Goal: Transaction & Acquisition: Purchase product/service

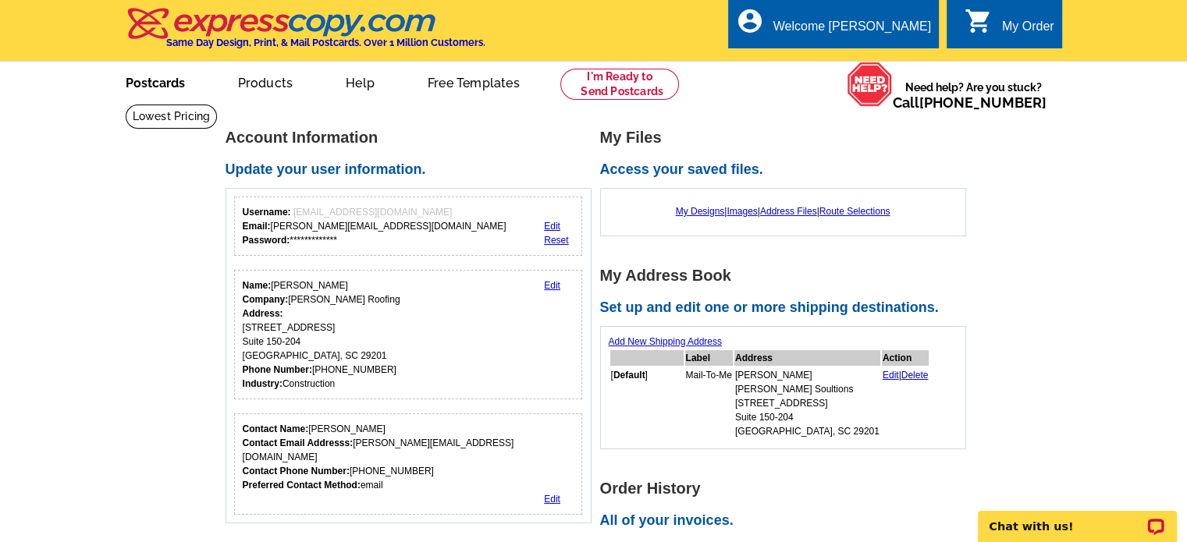
click at [144, 83] on link "Postcards" at bounding box center [155, 81] width 109 height 37
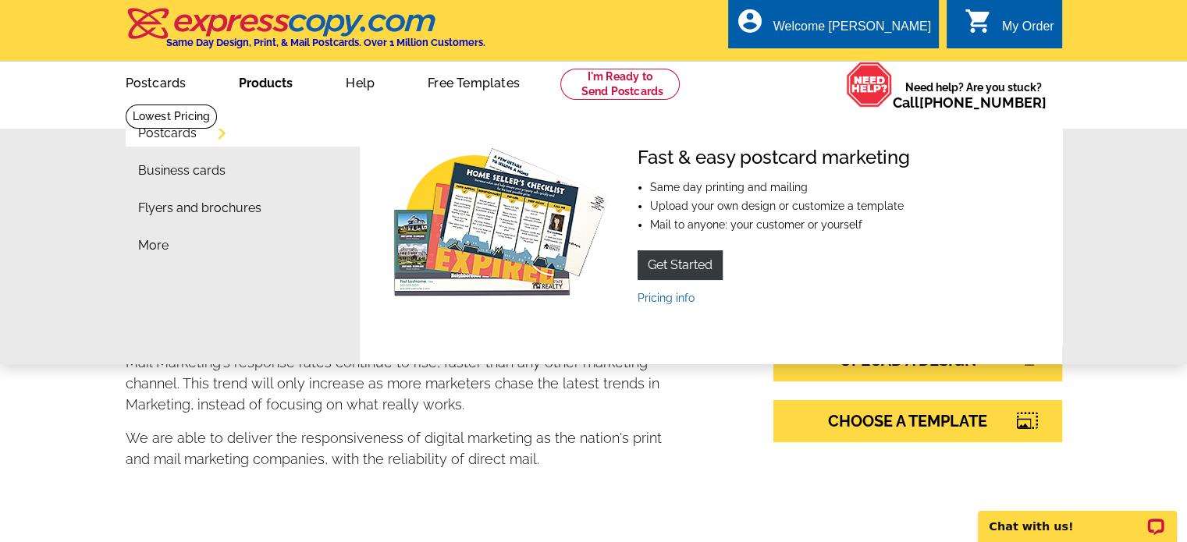
click at [261, 83] on link "Products" at bounding box center [266, 81] width 104 height 37
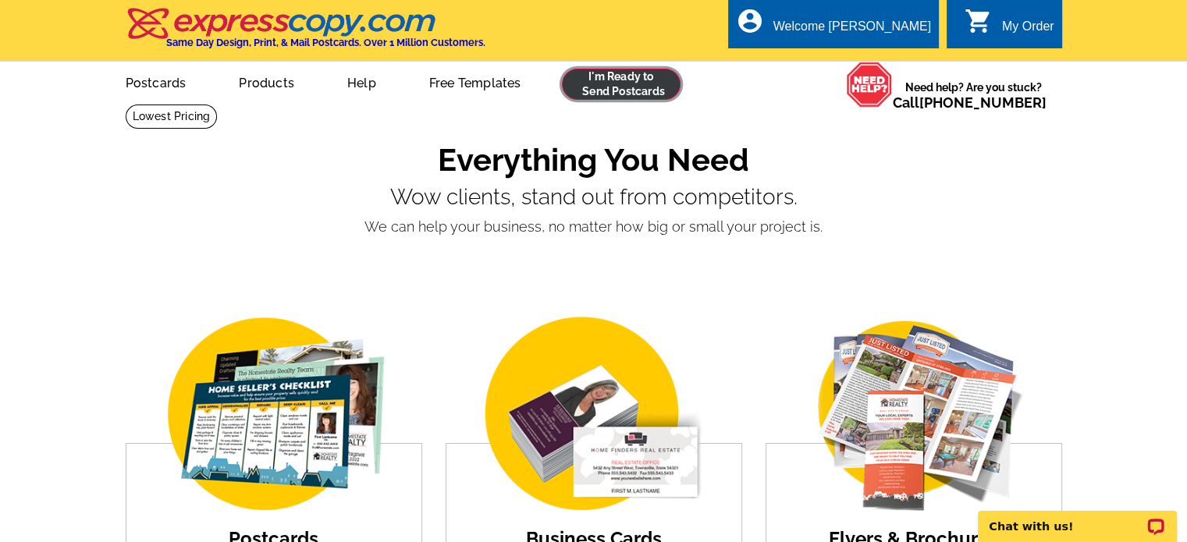
click at [617, 80] on link at bounding box center [621, 84] width 119 height 31
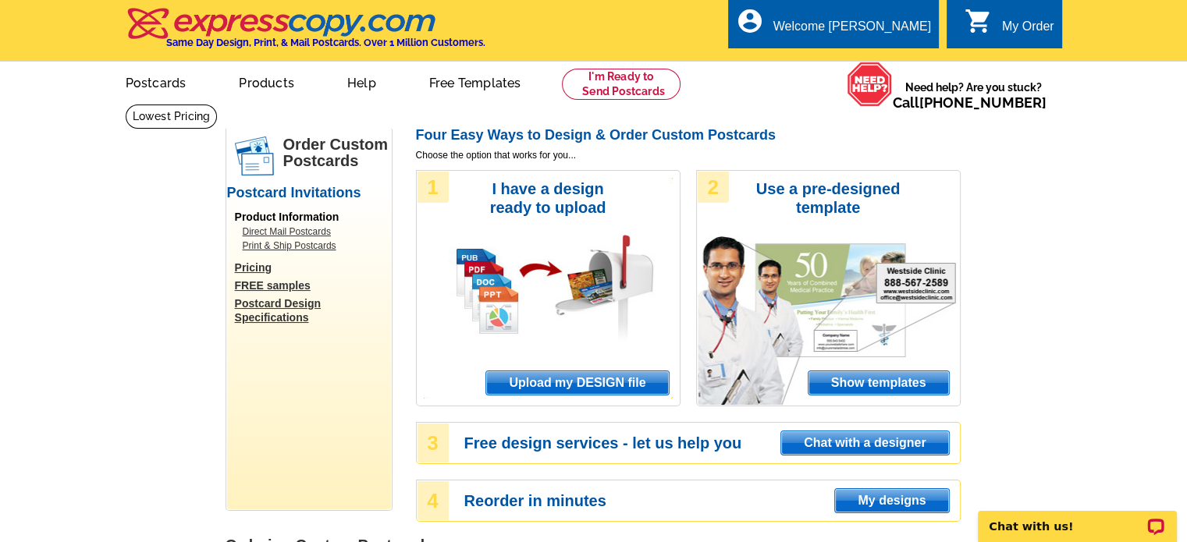
click at [547, 284] on div "1 I have a design ready to upload Upload my DESIGN file" at bounding box center [548, 288] width 265 height 236
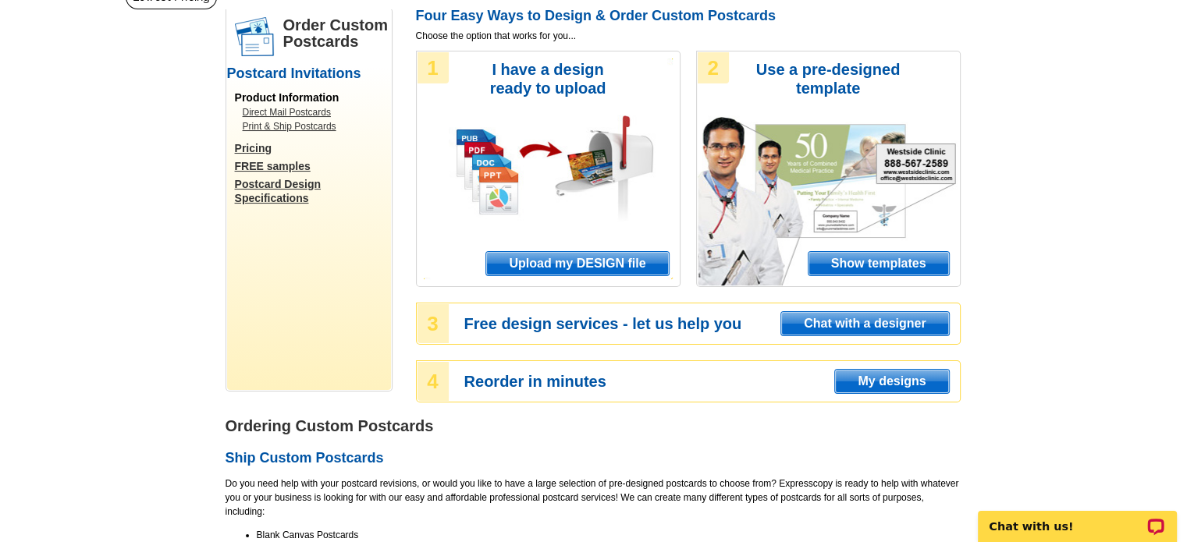
scroll to position [156, 0]
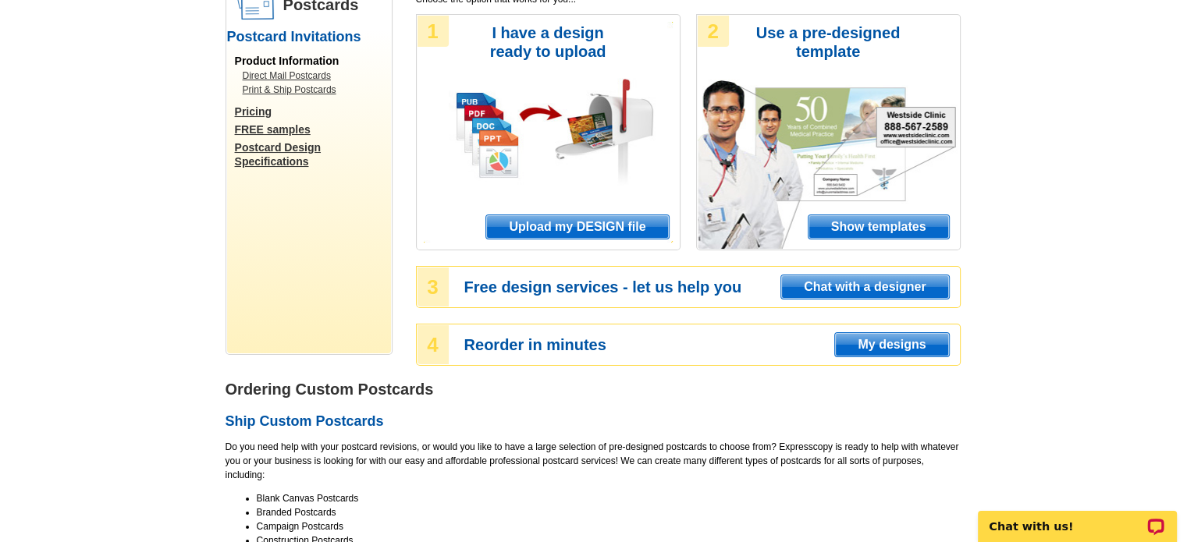
click at [883, 350] on span "My designs" at bounding box center [891, 344] width 113 height 23
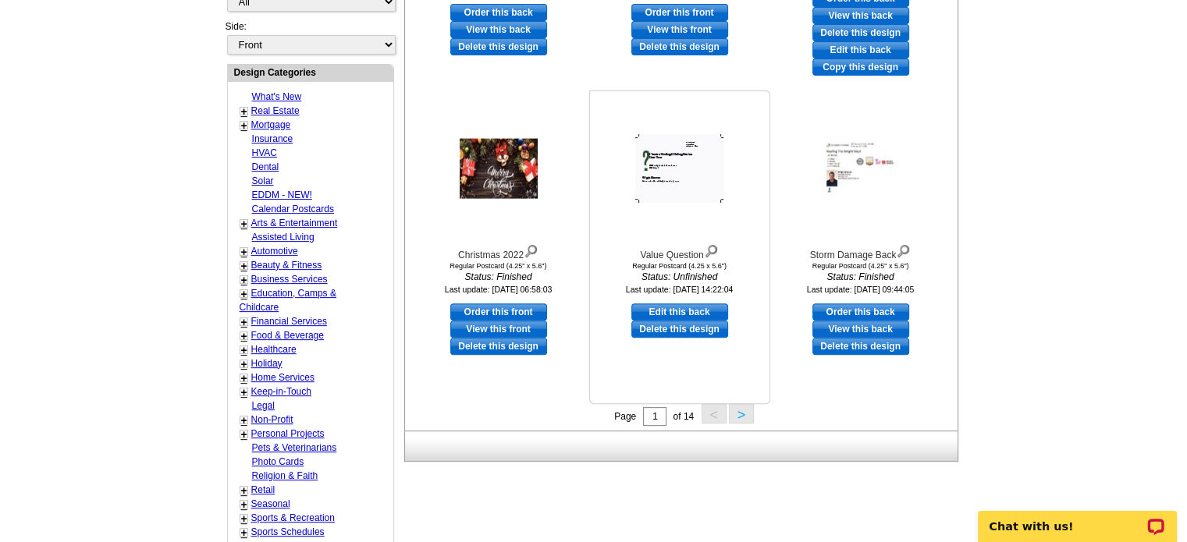
scroll to position [546, 0]
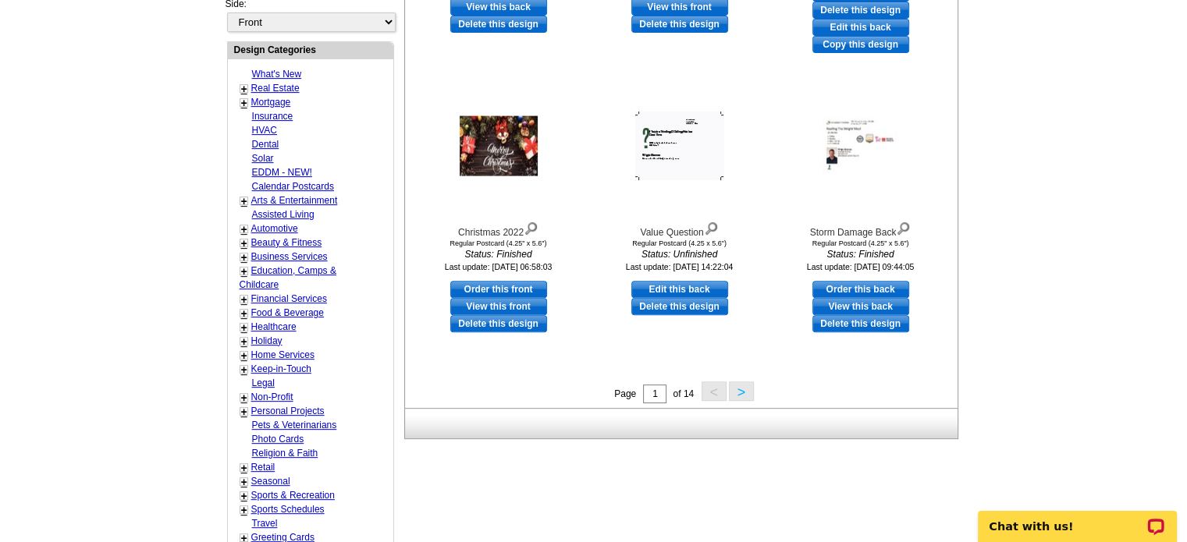
click at [740, 393] on button ">" at bounding box center [741, 392] width 25 height 20
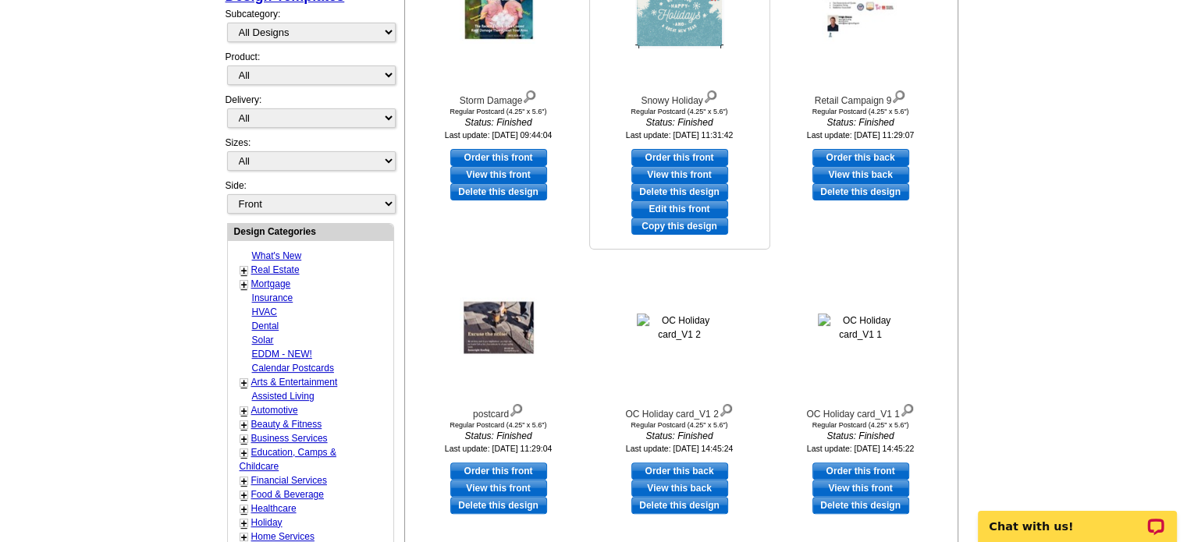
scroll to position [386, 0]
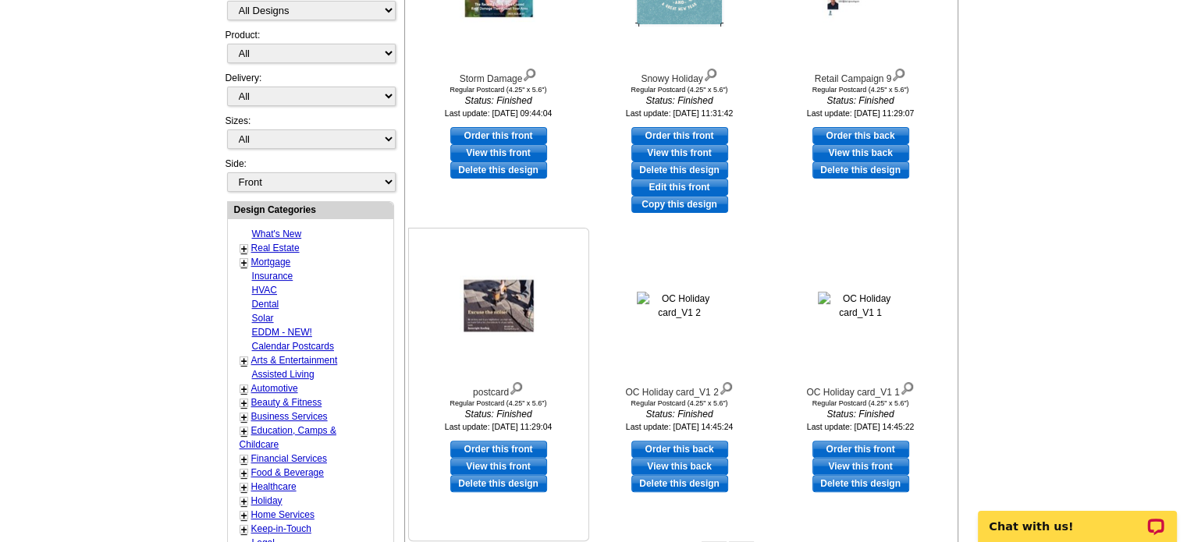
click at [487, 312] on img at bounding box center [499, 306] width 78 height 60
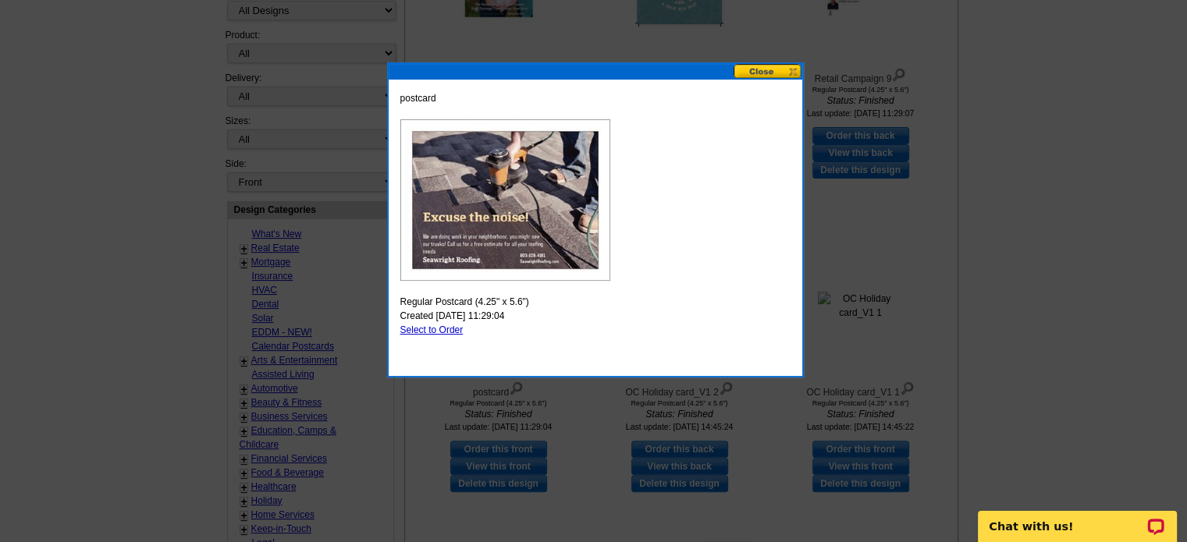
click at [431, 328] on link "Select to Order" at bounding box center [431, 330] width 63 height 11
select select "1"
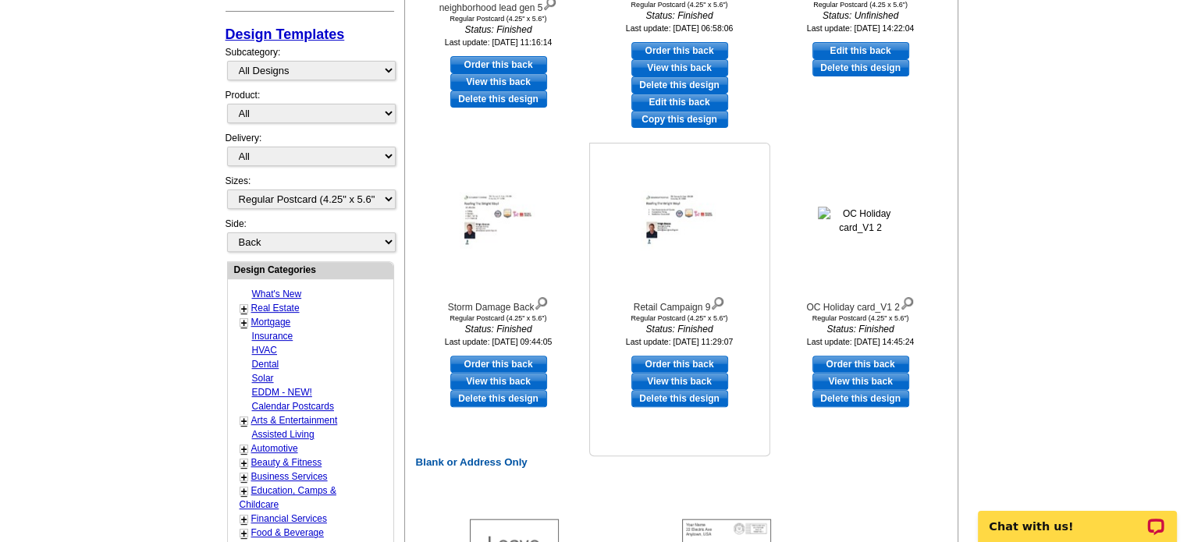
scroll to position [468, 0]
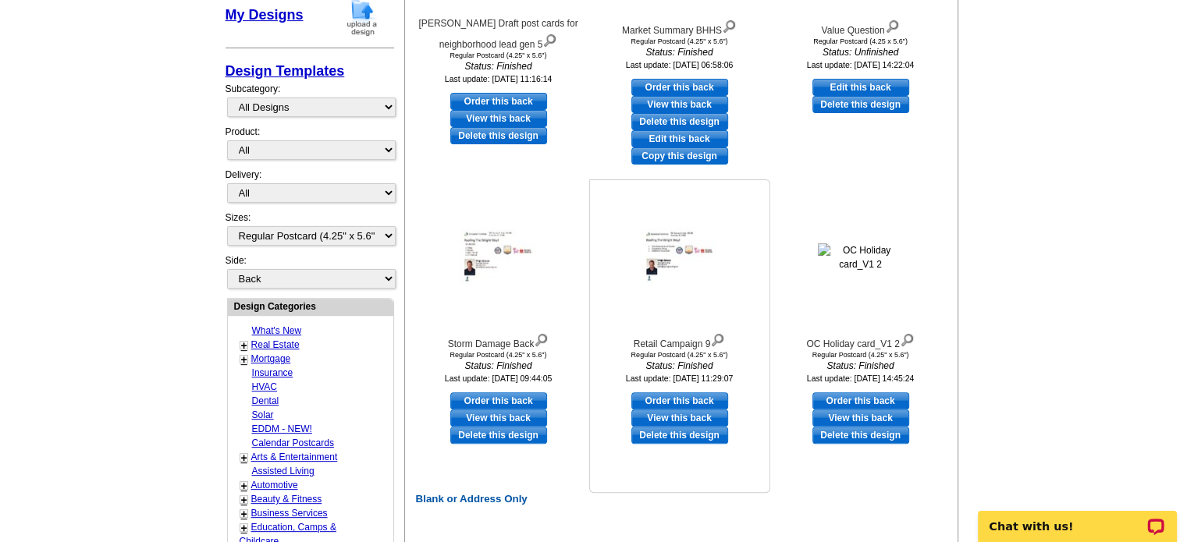
click at [687, 268] on img at bounding box center [680, 258] width 78 height 60
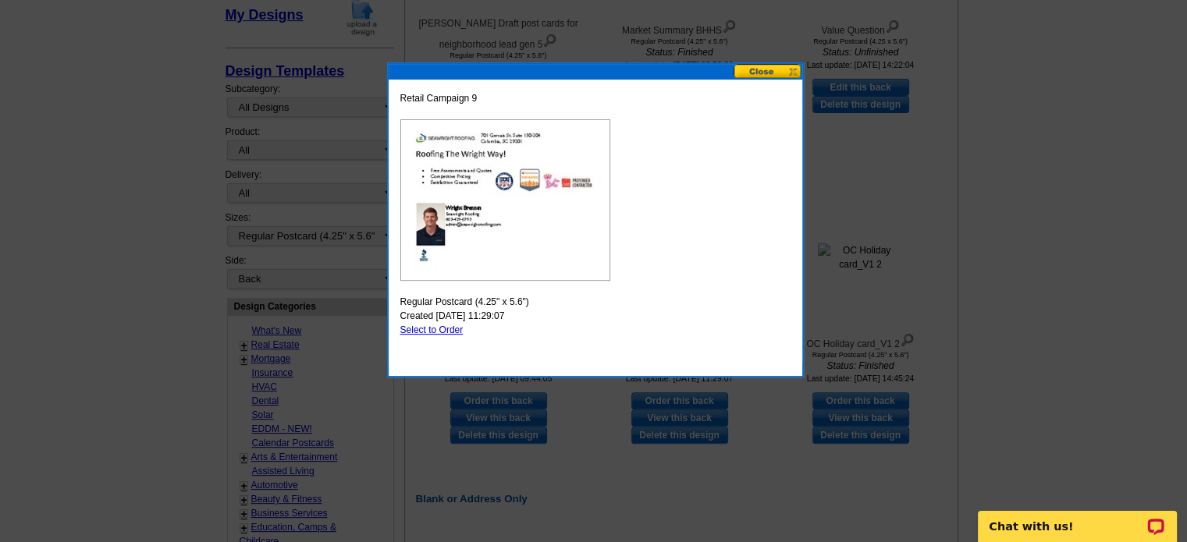
click at [537, 204] on img at bounding box center [505, 200] width 210 height 162
click at [440, 327] on link "Select to Order" at bounding box center [431, 330] width 63 height 11
select select "front"
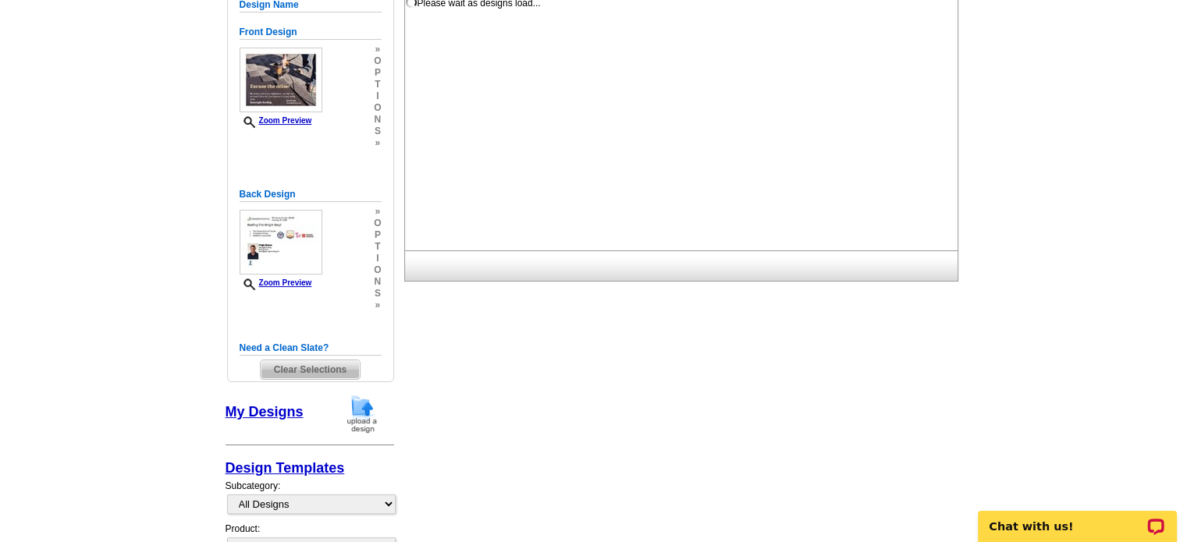
scroll to position [162, 0]
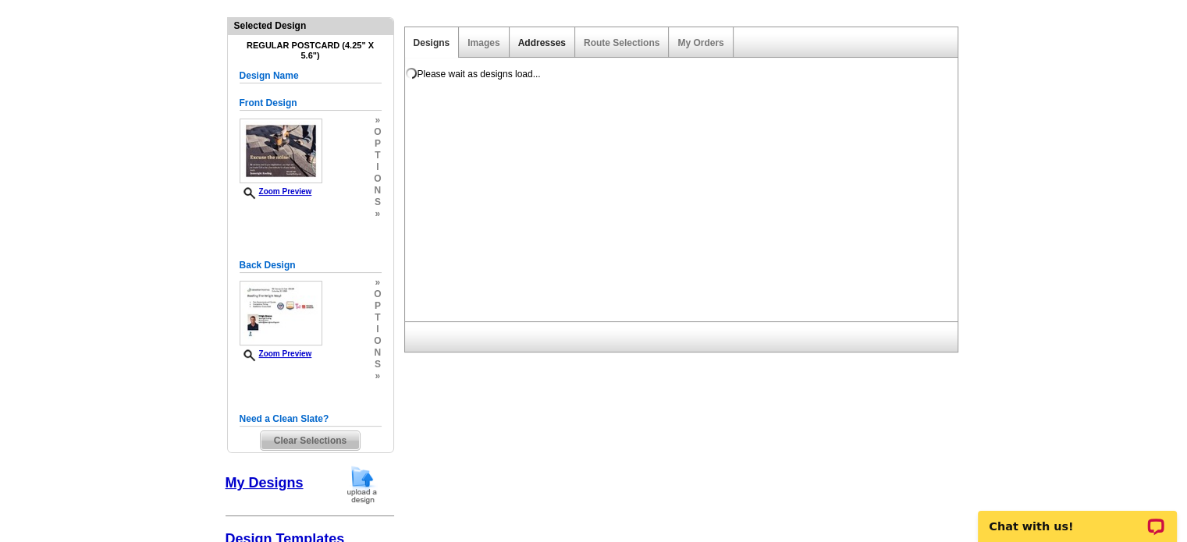
click at [531, 47] on link "Addresses" at bounding box center [542, 42] width 48 height 11
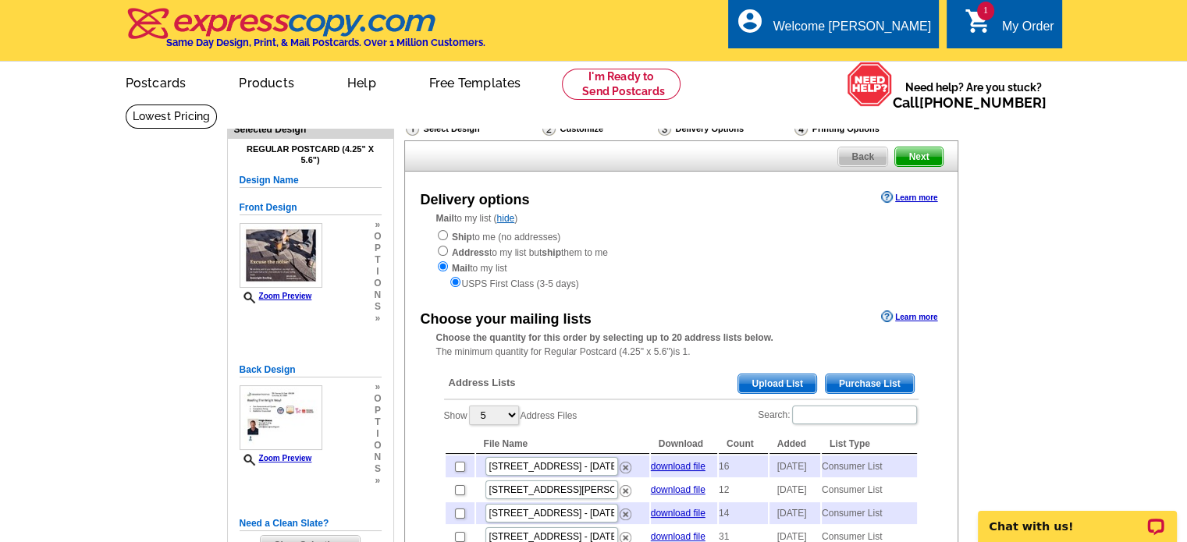
click at [702, 126] on div "Delivery Options" at bounding box center [724, 131] width 137 height 20
click at [714, 215] on div "Mail to my list ( hide ) Ship to me (no addresses) Address to my list but ship …" at bounding box center [681, 251] width 552 height 80
click at [863, 383] on span "Purchase List" at bounding box center [870, 384] width 88 height 19
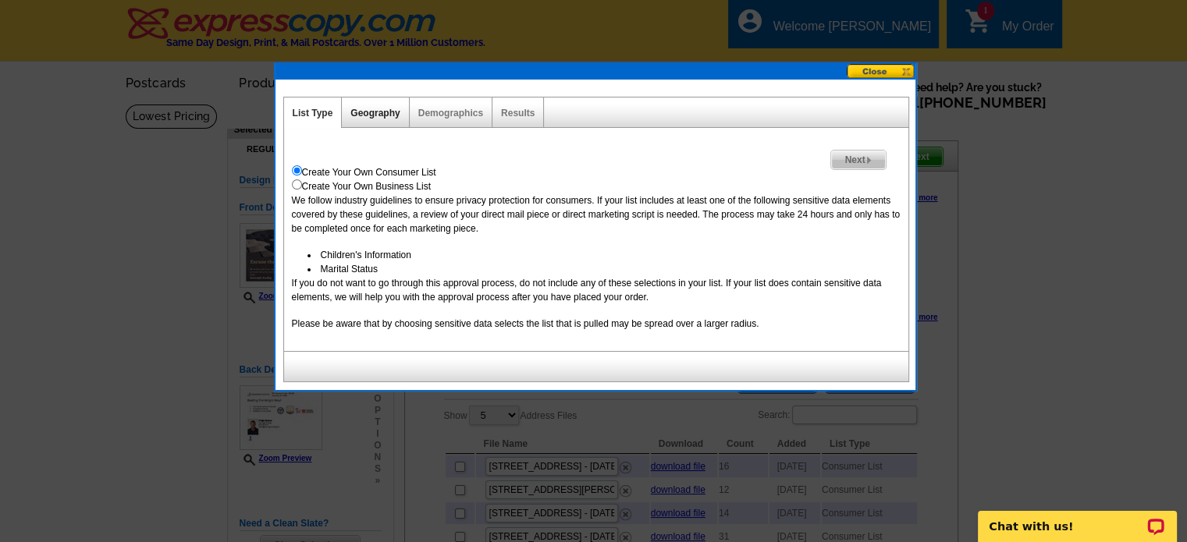
click at [371, 108] on link "Geography" at bounding box center [374, 113] width 49 height 11
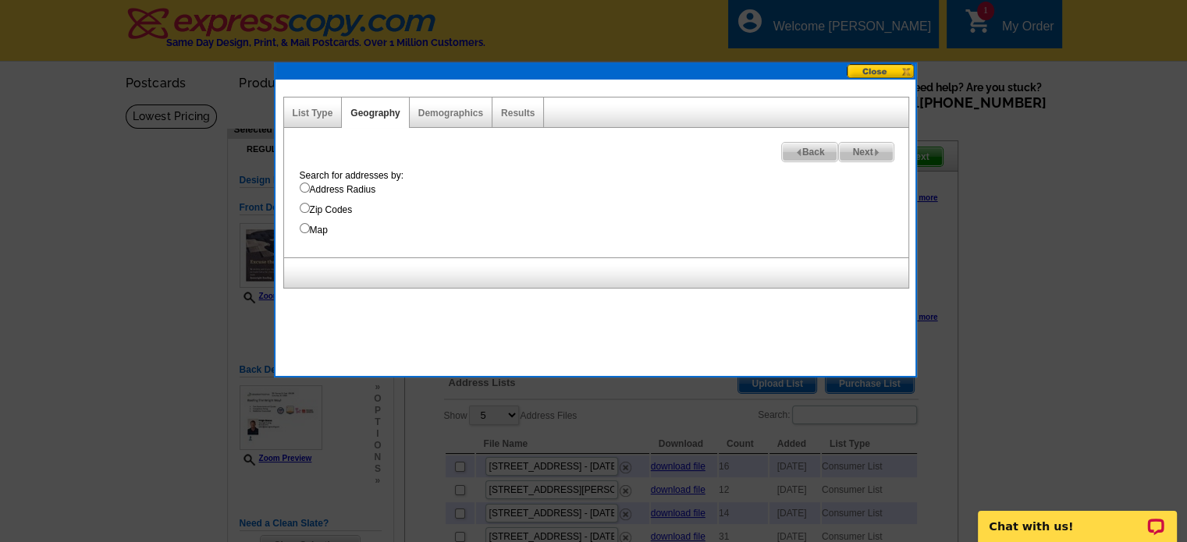
click at [303, 185] on input "Address Radius" at bounding box center [305, 188] width 10 height 10
radio input "true"
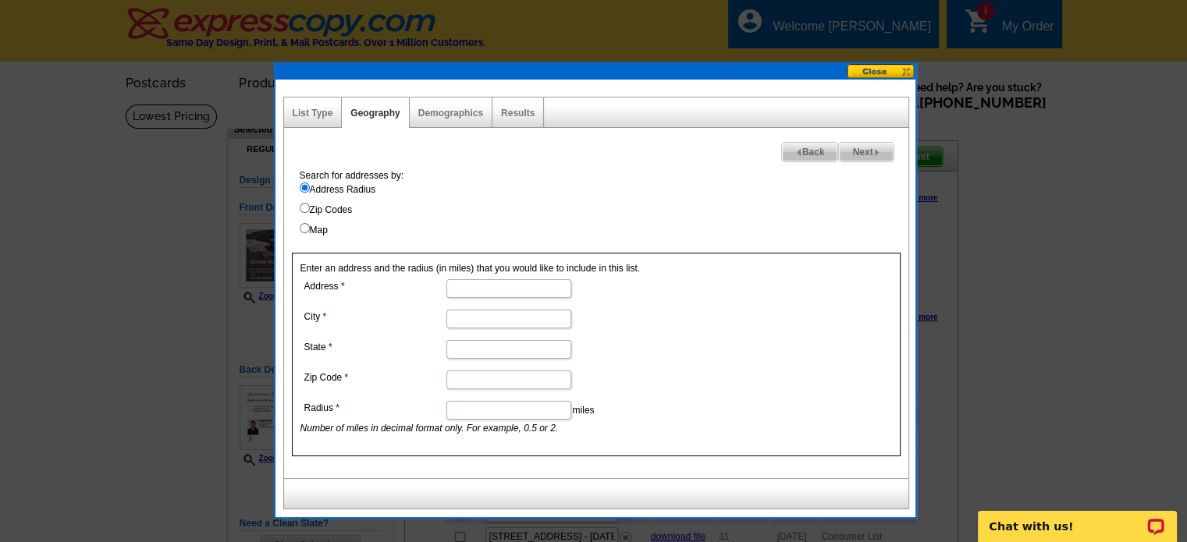
paste input "1905 Wateree Estates winnsboro, SC"
drag, startPoint x: 503, startPoint y: 288, endPoint x: 643, endPoint y: 296, distance: 140.7
click at [643, 296] on dd "1905 Wateree Estates winnsboro, SC" at bounding box center [507, 287] width 415 height 24
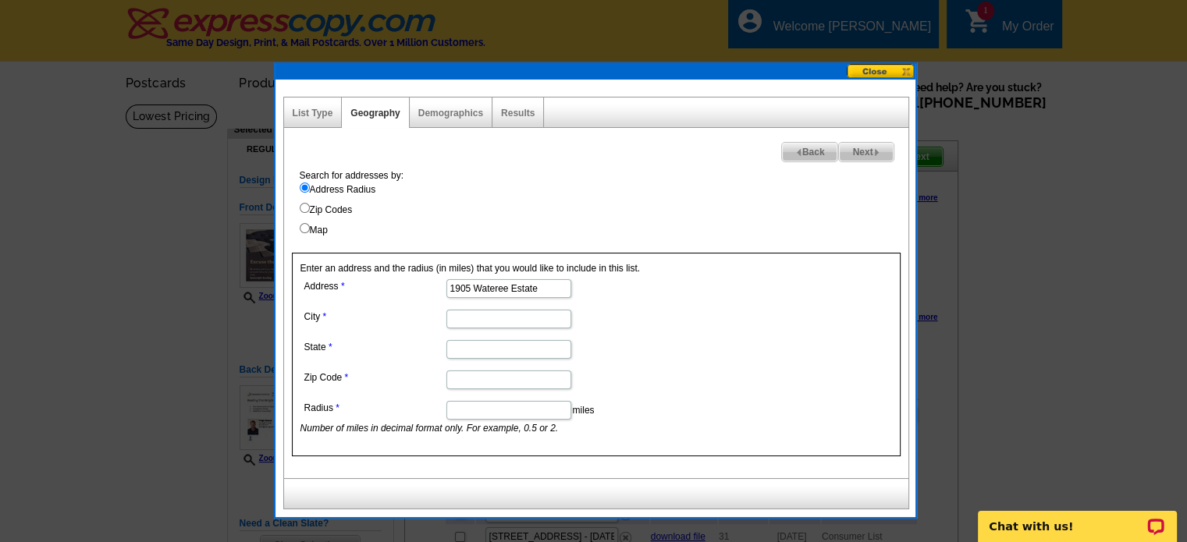
type input "1905 Wateree Estate"
type input "Winnsboro"
type input "south carolina"
type input "29180"
click at [680, 354] on dd "south carolina" at bounding box center [507, 348] width 415 height 24
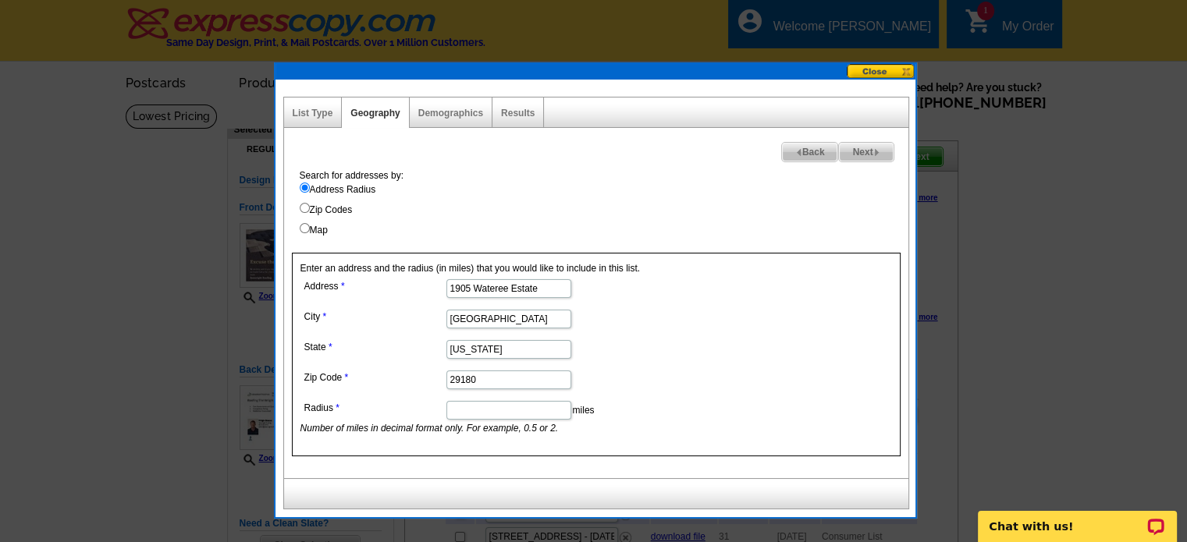
click at [467, 407] on input "Radius" at bounding box center [508, 410] width 125 height 19
type input ".25"
click at [656, 343] on dd "south carolina" at bounding box center [507, 348] width 415 height 24
click at [431, 102] on div "Demographics" at bounding box center [451, 113] width 83 height 30
click at [434, 112] on link "Demographics" at bounding box center [450, 113] width 65 height 11
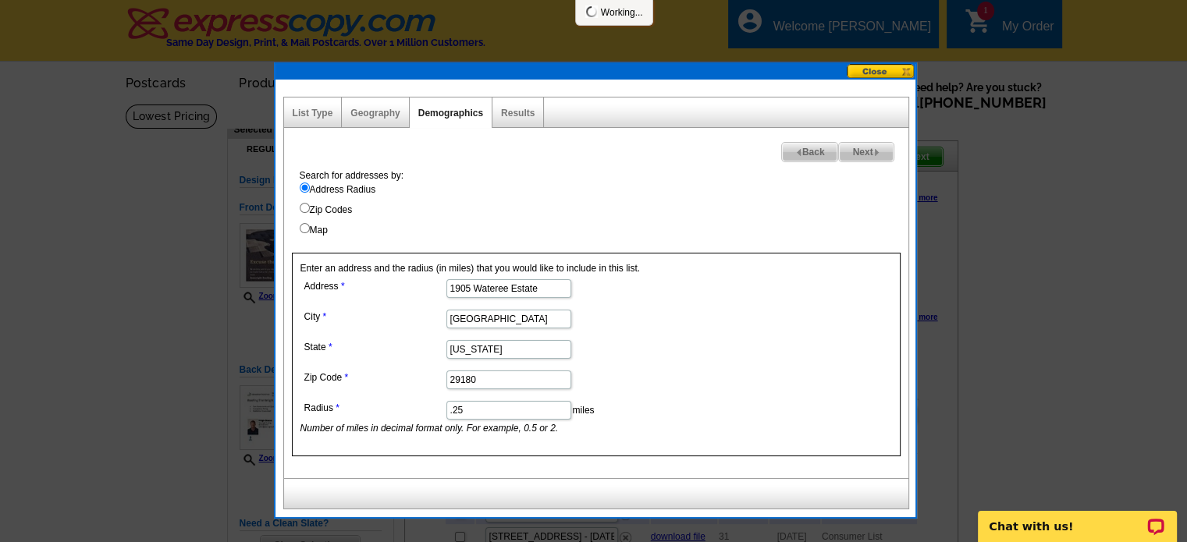
select select
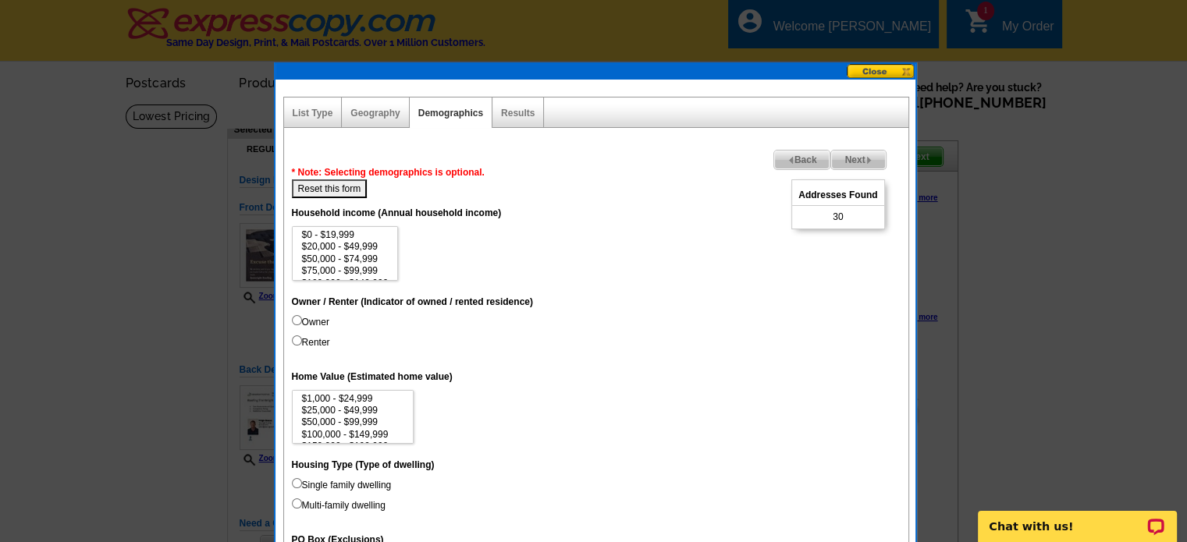
click at [293, 316] on input "Owner" at bounding box center [297, 320] width 10 height 10
radio input "true"
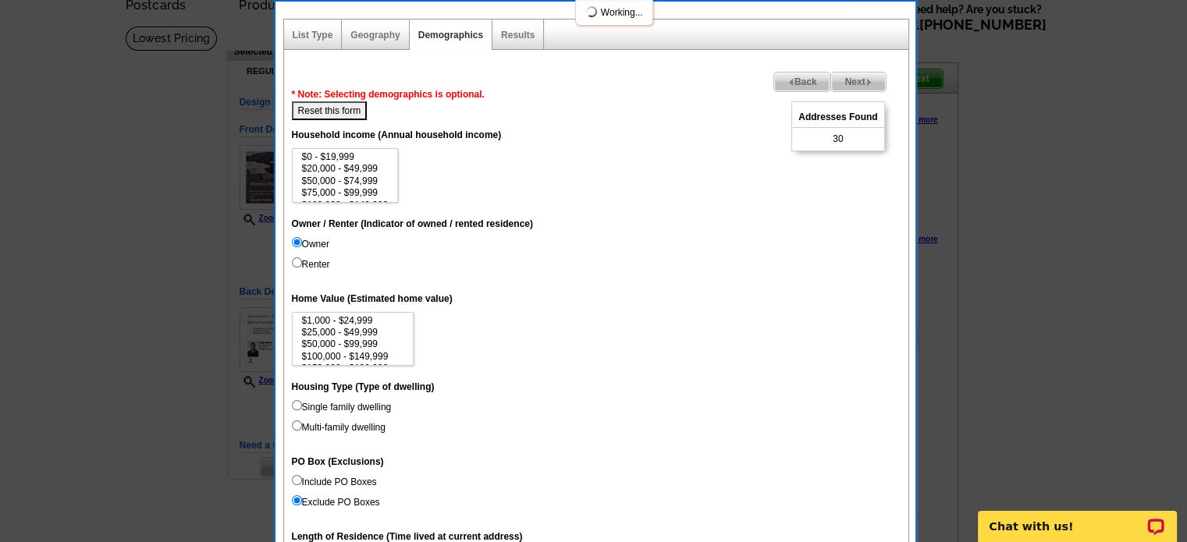
scroll to position [156, 0]
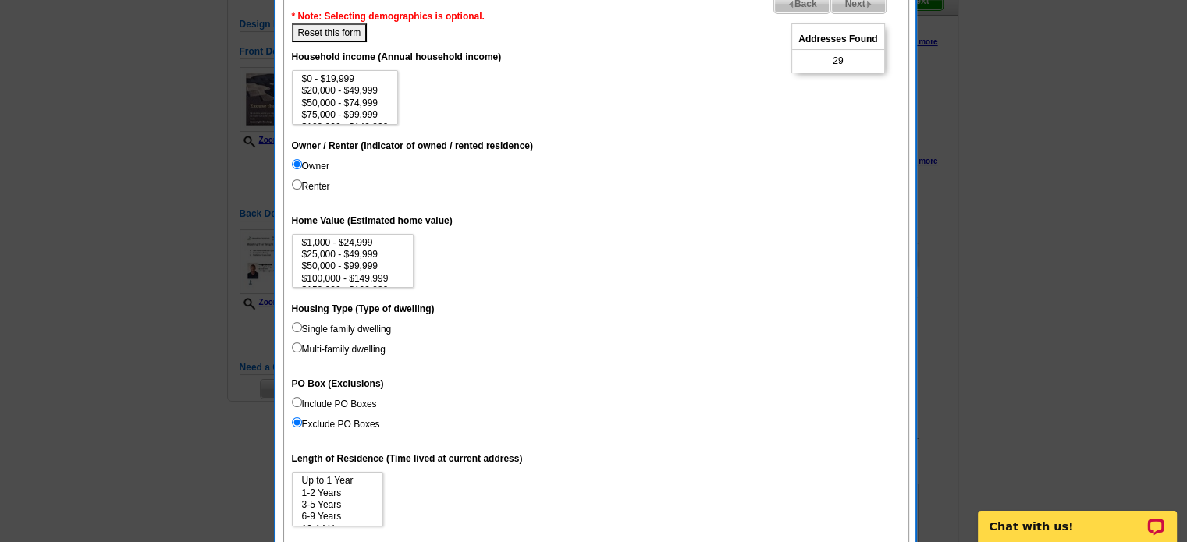
click at [297, 325] on input "Single family dwelling" at bounding box center [297, 327] width 10 height 10
radio input "true"
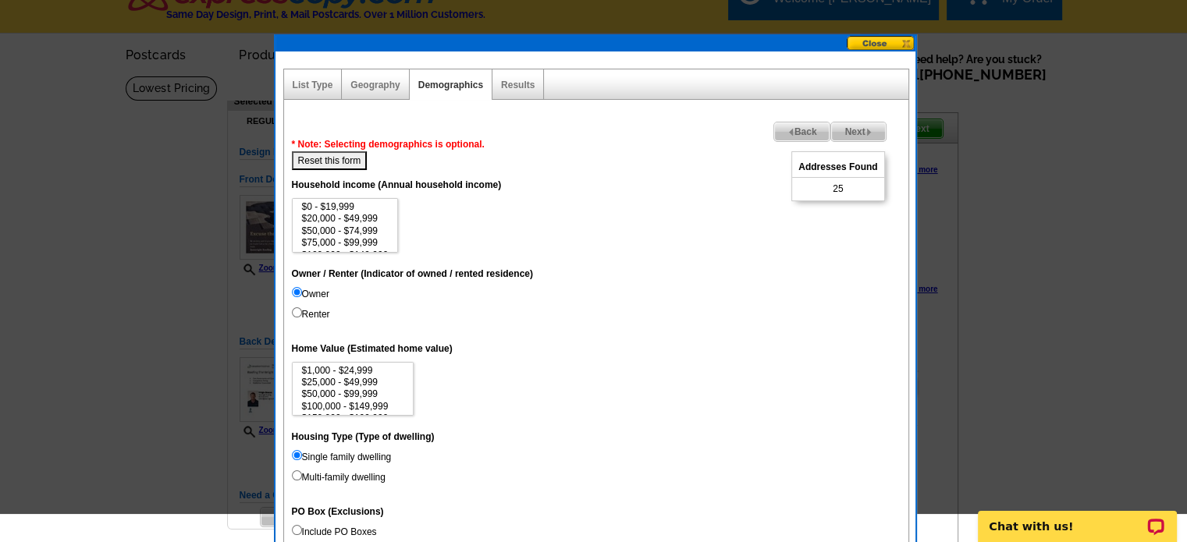
scroll to position [0, 0]
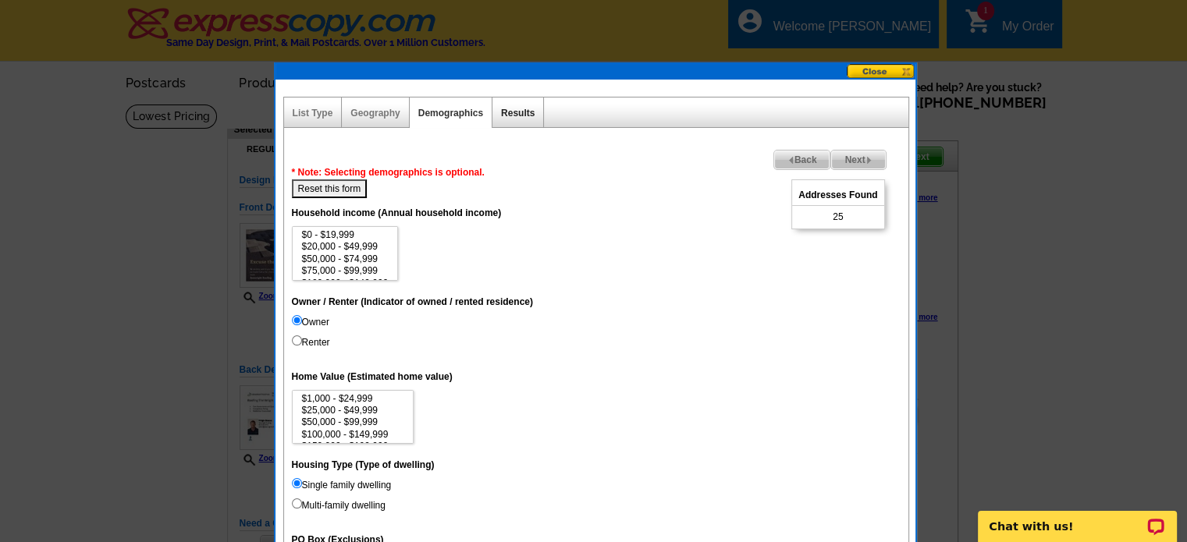
click at [519, 114] on link "Results" at bounding box center [518, 113] width 34 height 11
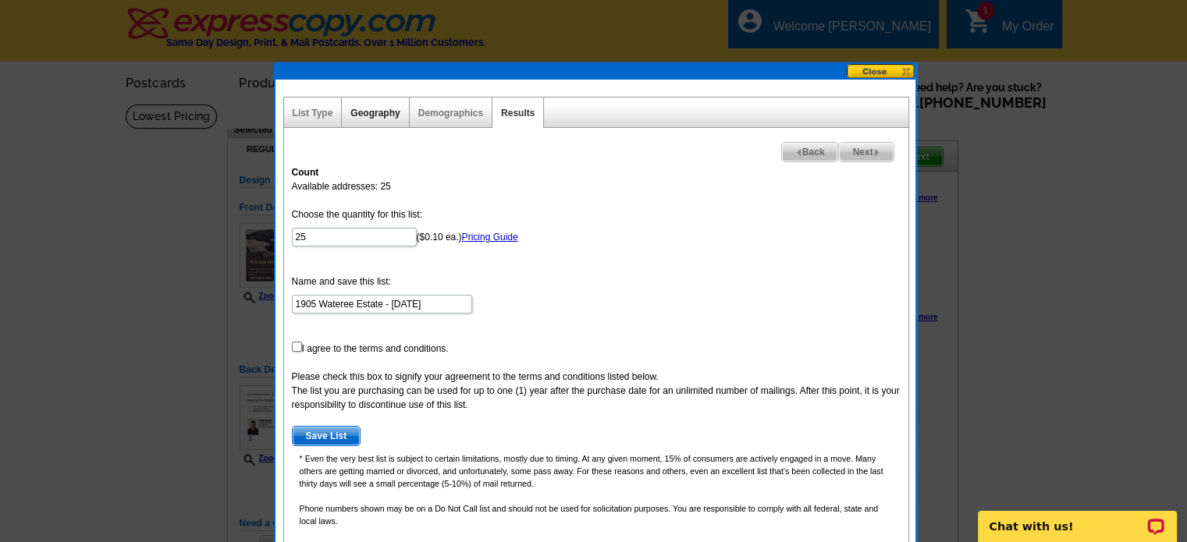
click at [363, 111] on link "Geography" at bounding box center [374, 113] width 49 height 11
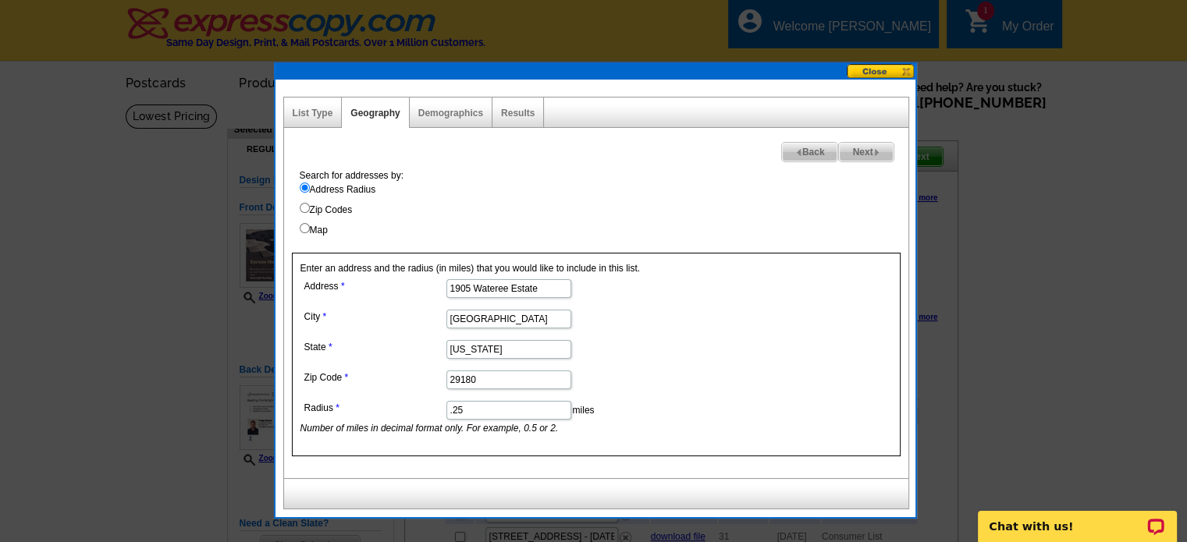
click at [304, 231] on input "Map" at bounding box center [305, 228] width 10 height 10
radio input "true"
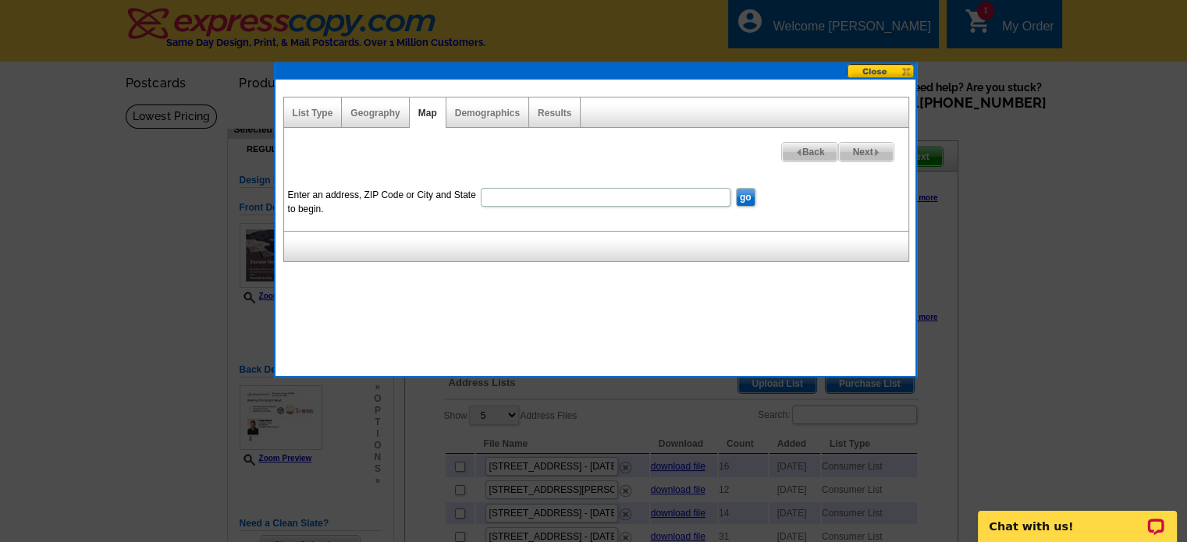
click at [528, 199] on input "Enter an address, ZIP Code or City and State to begin." at bounding box center [606, 197] width 250 height 19
paste input "1905 Wateree Estates winnsboro, [GEOGRAPHIC_DATA]"
type input "1905 Wateree Estates winnsboro, [GEOGRAPHIC_DATA]"
click at [742, 198] on input "go" at bounding box center [746, 197] width 20 height 19
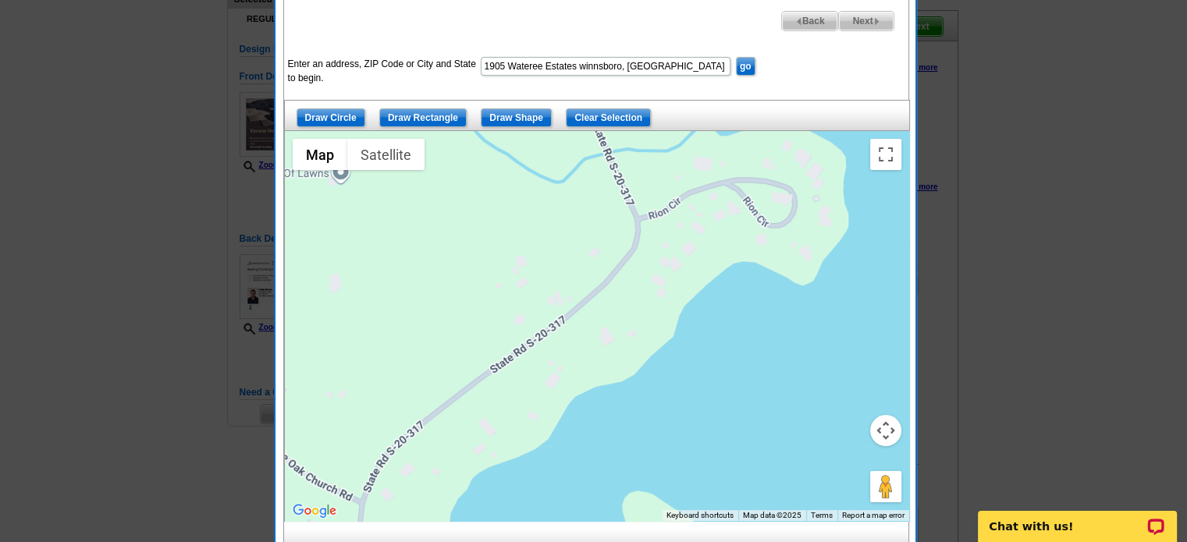
scroll to position [156, 0]
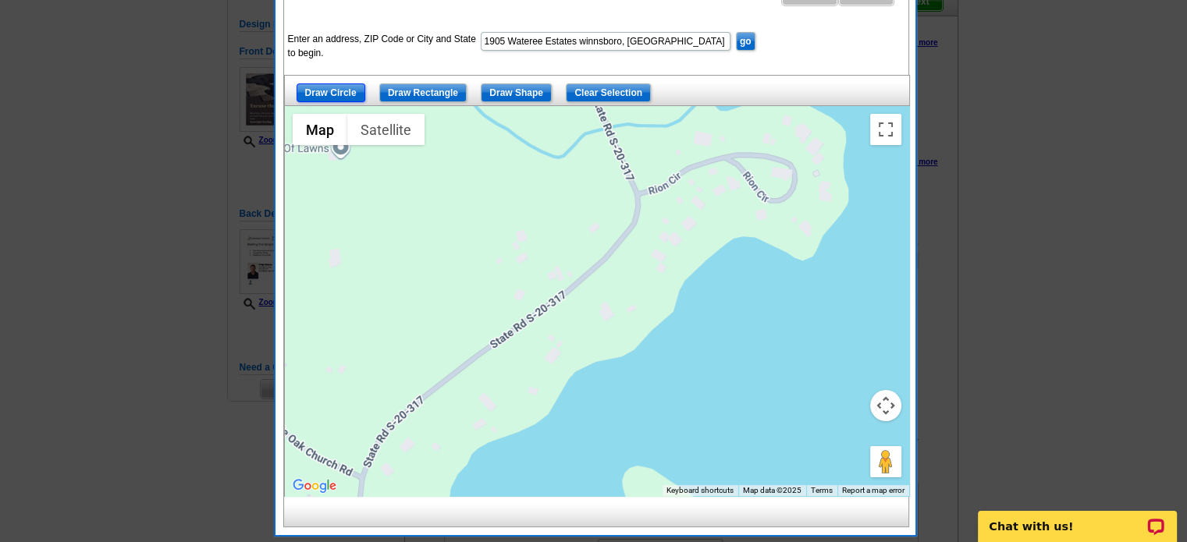
click at [328, 90] on input "Draw Circle" at bounding box center [331, 92] width 69 height 19
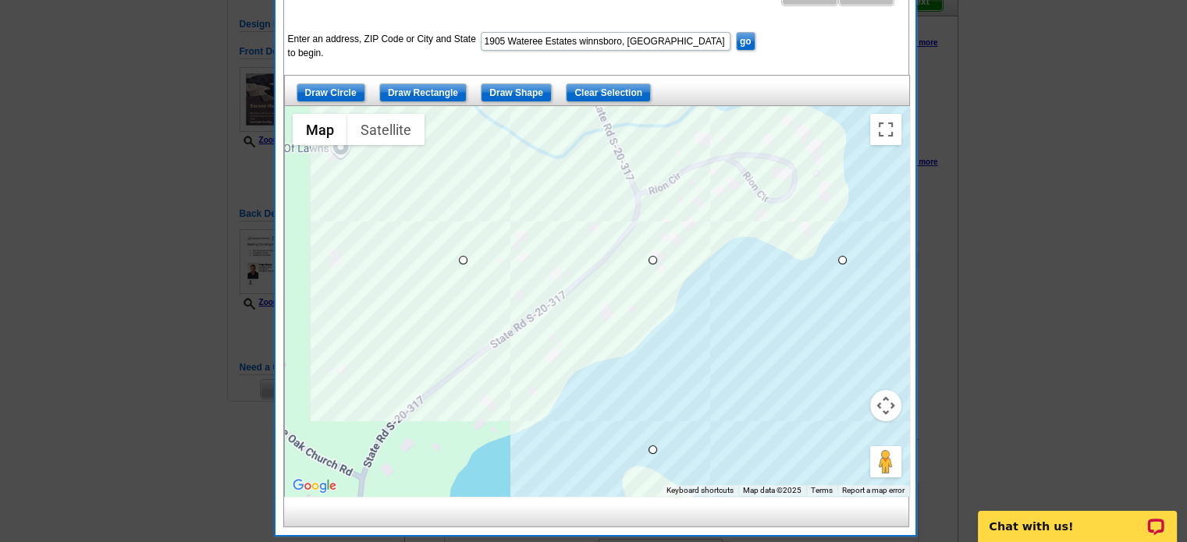
drag, startPoint x: 655, startPoint y: 261, endPoint x: 462, endPoint y: 249, distance: 193.2
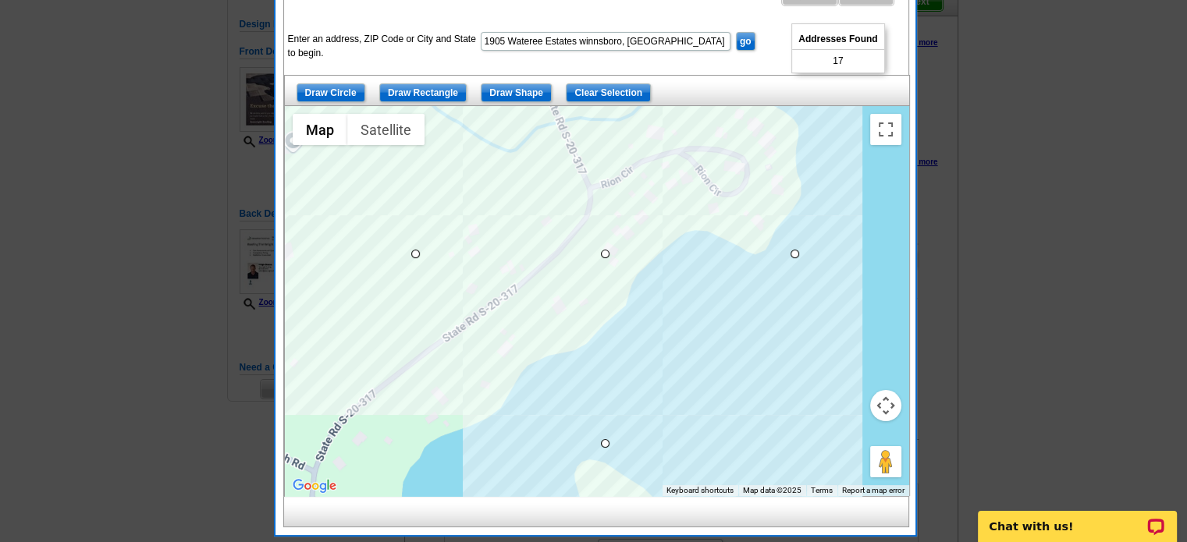
drag, startPoint x: 700, startPoint y: 225, endPoint x: 651, endPoint y: 219, distance: 49.6
click at [651, 219] on div at bounding box center [597, 301] width 624 height 390
drag, startPoint x: 602, startPoint y: 257, endPoint x: 567, endPoint y: 205, distance: 62.3
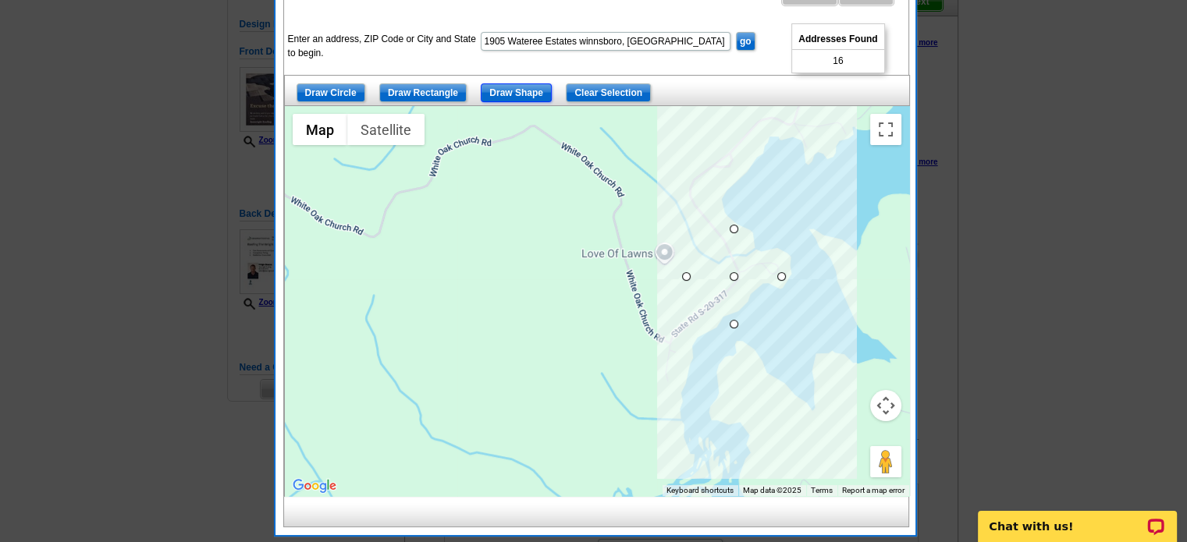
click at [506, 90] on input "Draw Shape" at bounding box center [516, 92] width 71 height 19
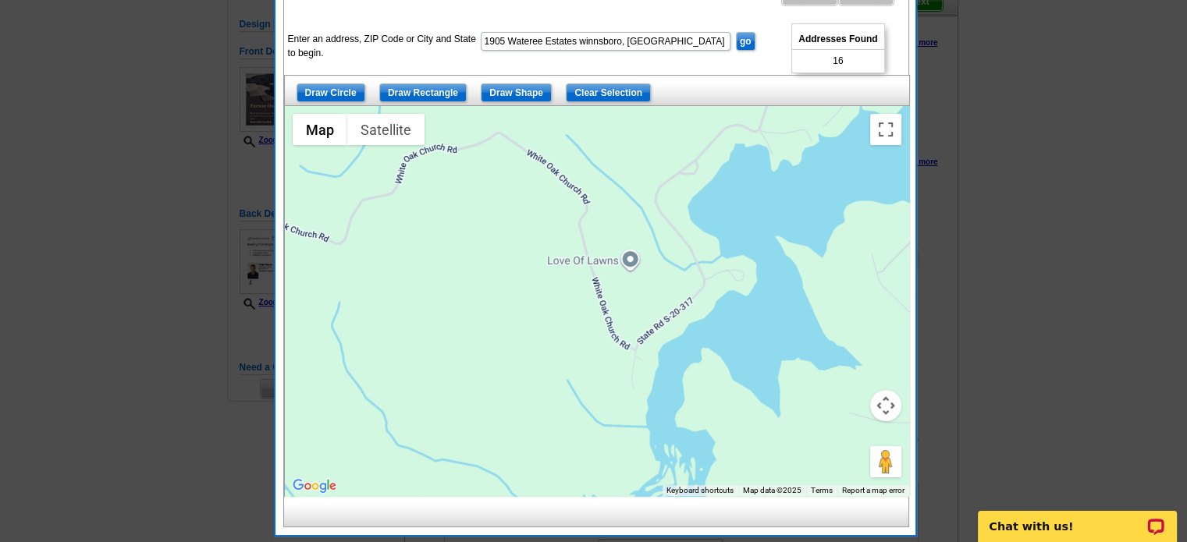
drag, startPoint x: 738, startPoint y: 310, endPoint x: 703, endPoint y: 315, distance: 35.5
click at [703, 315] on div at bounding box center [597, 301] width 624 height 390
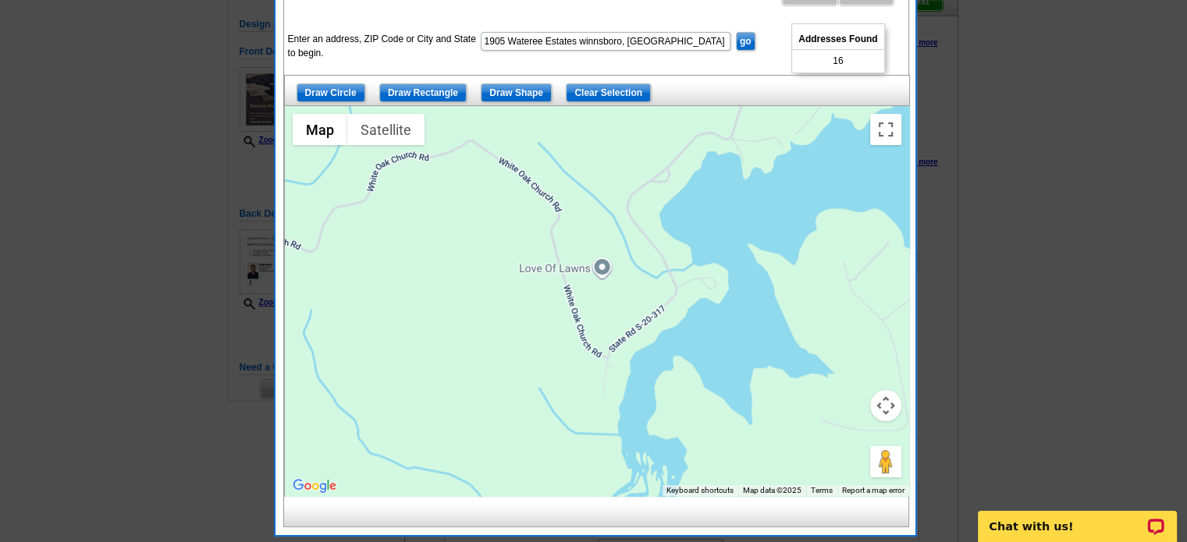
drag, startPoint x: 749, startPoint y: 274, endPoint x: 722, endPoint y: 279, distance: 27.7
click at [722, 279] on div at bounding box center [597, 301] width 624 height 390
click at [509, 92] on input "Draw Shape" at bounding box center [516, 92] width 71 height 19
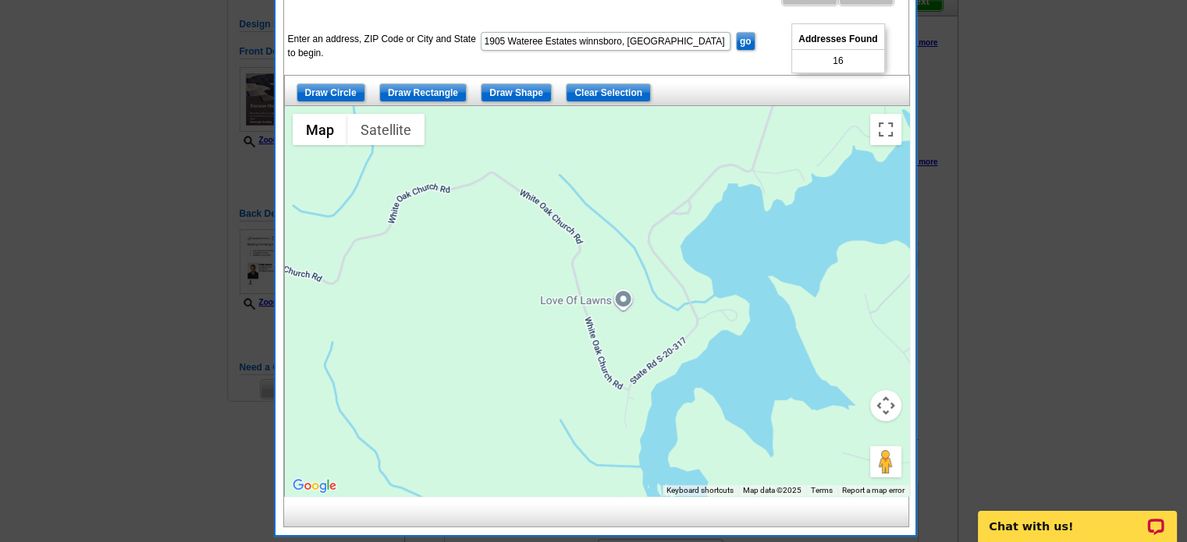
drag, startPoint x: 638, startPoint y: 198, endPoint x: 656, endPoint y: 229, distance: 35.3
click at [656, 229] on div at bounding box center [597, 301] width 624 height 390
click at [537, 245] on div at bounding box center [597, 301] width 624 height 390
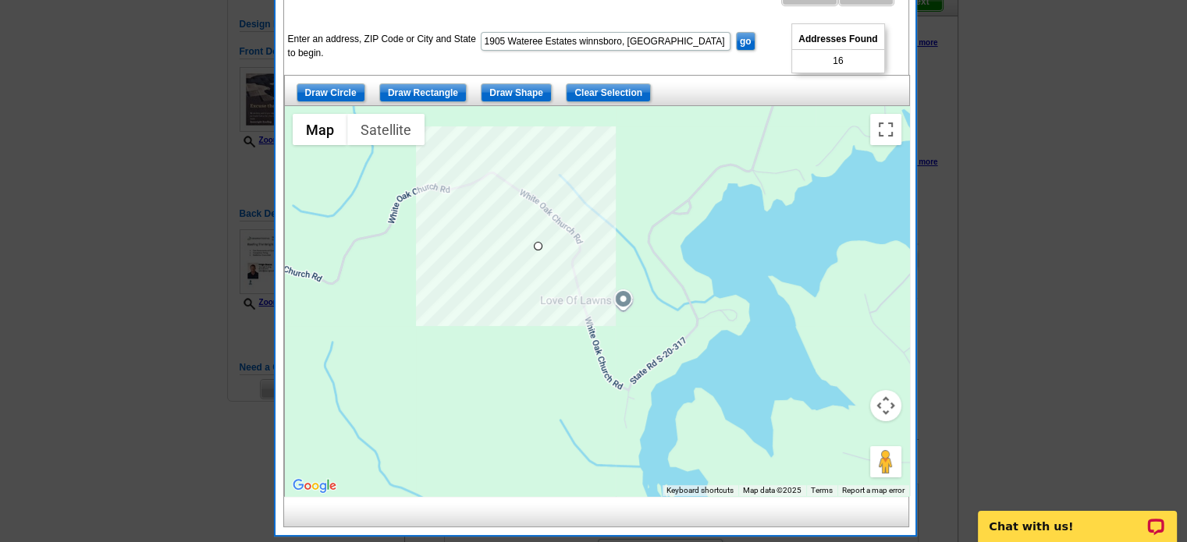
click at [467, 201] on div at bounding box center [597, 301] width 624 height 390
click at [493, 134] on div at bounding box center [597, 301] width 624 height 390
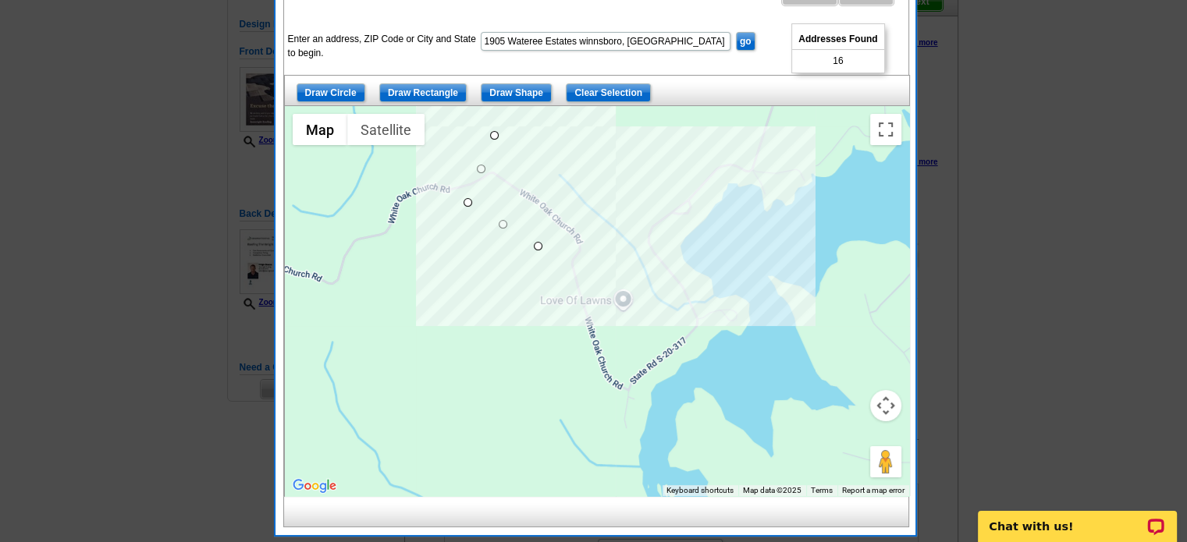
click at [761, 308] on div at bounding box center [597, 301] width 624 height 390
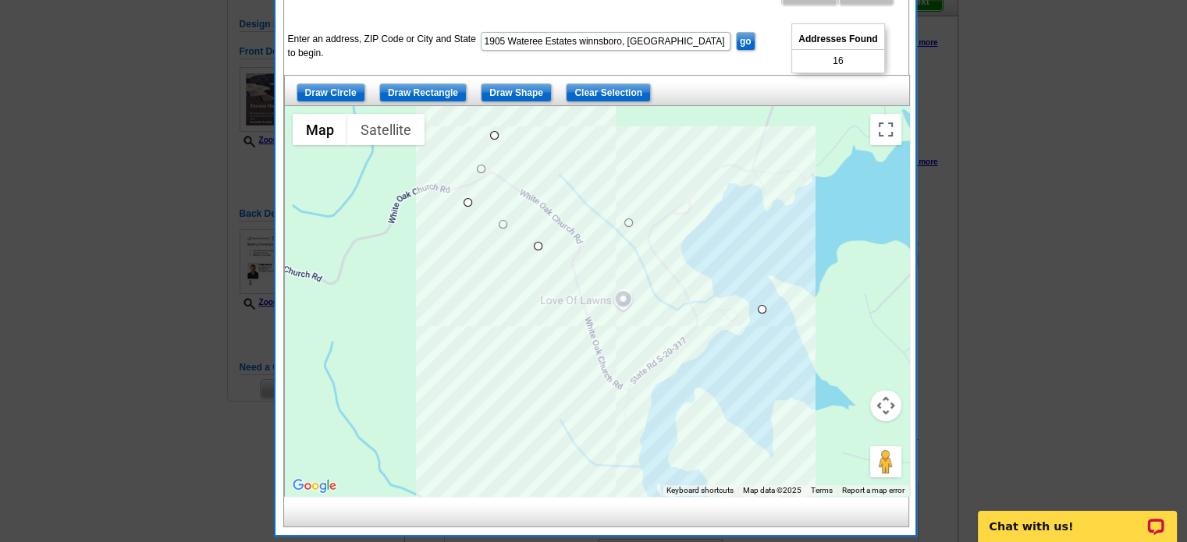
click at [620, 432] on div at bounding box center [597, 301] width 624 height 390
click at [535, 247] on div at bounding box center [597, 301] width 624 height 390
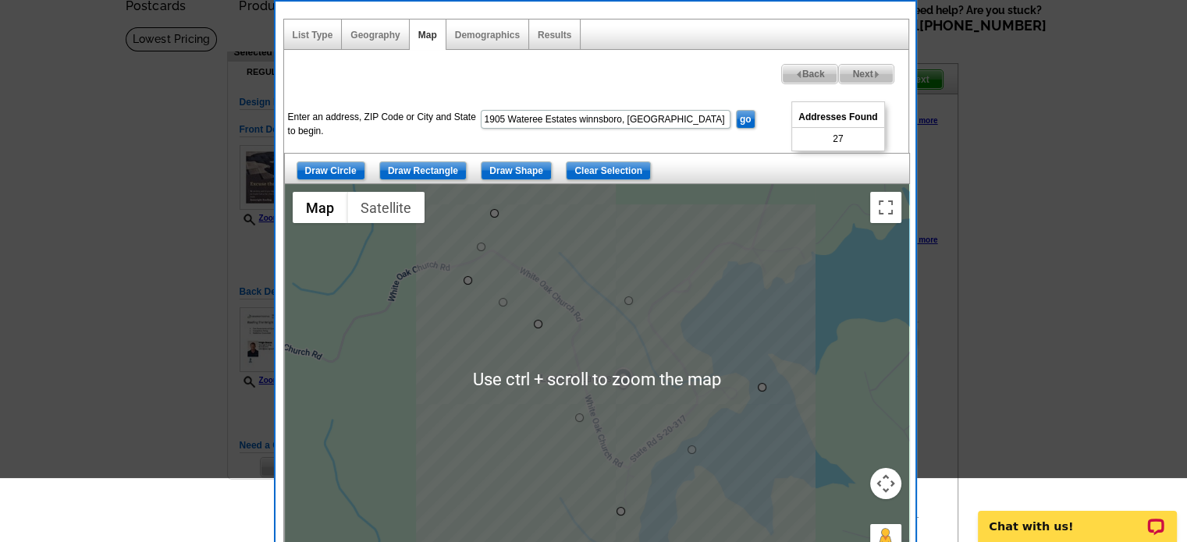
scroll to position [0, 0]
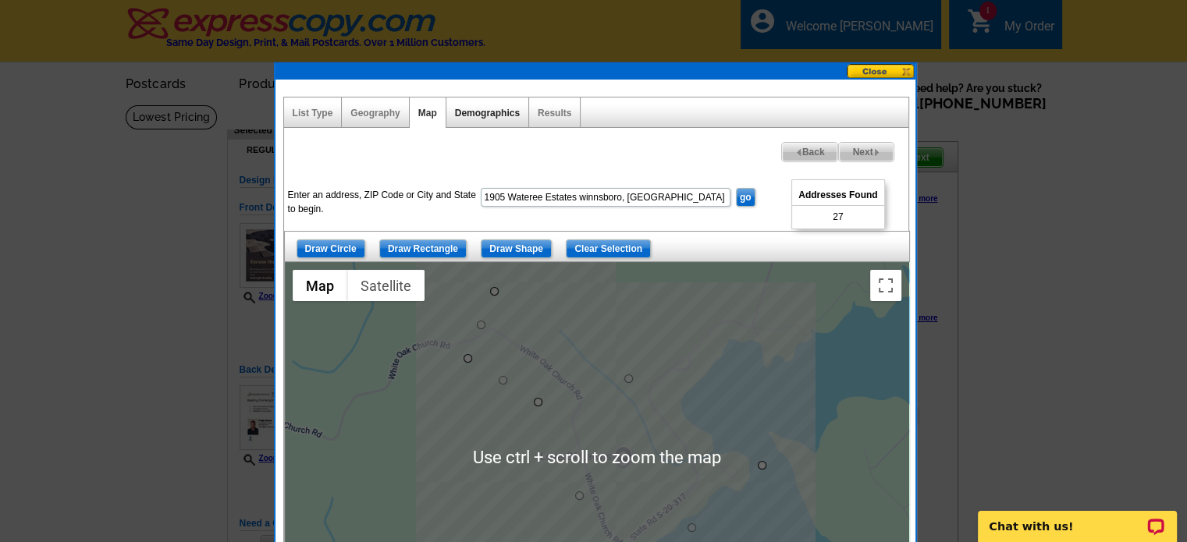
click at [490, 108] on link "Demographics" at bounding box center [487, 113] width 65 height 11
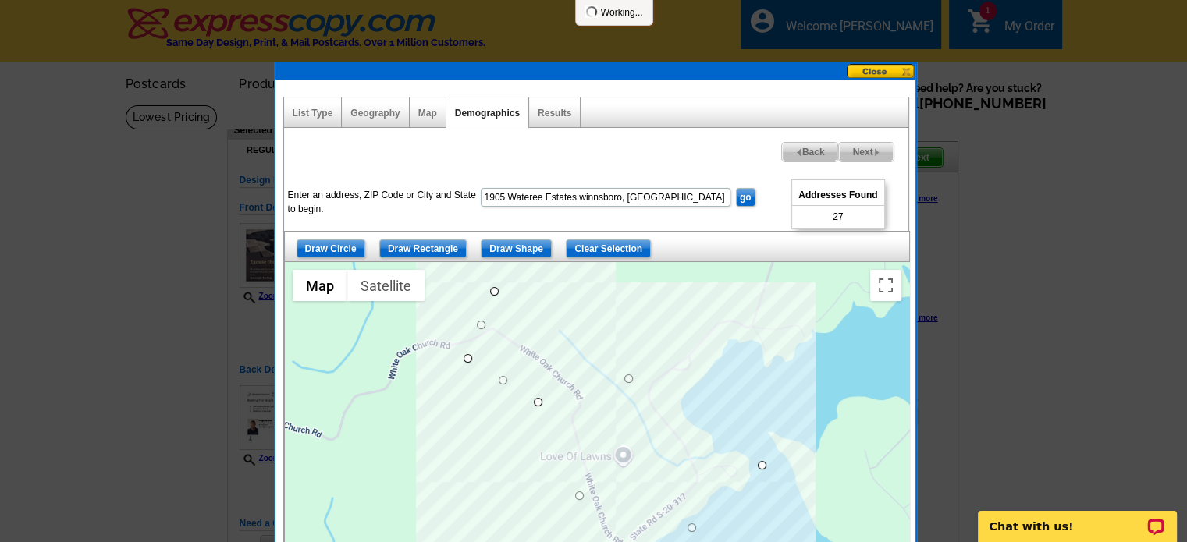
select select
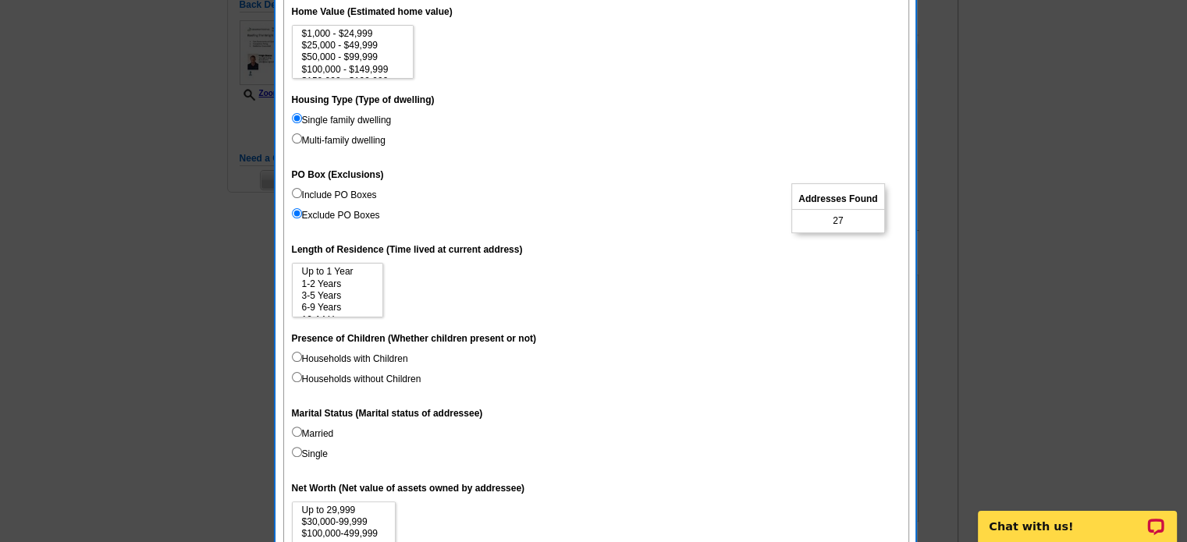
scroll to position [546, 0]
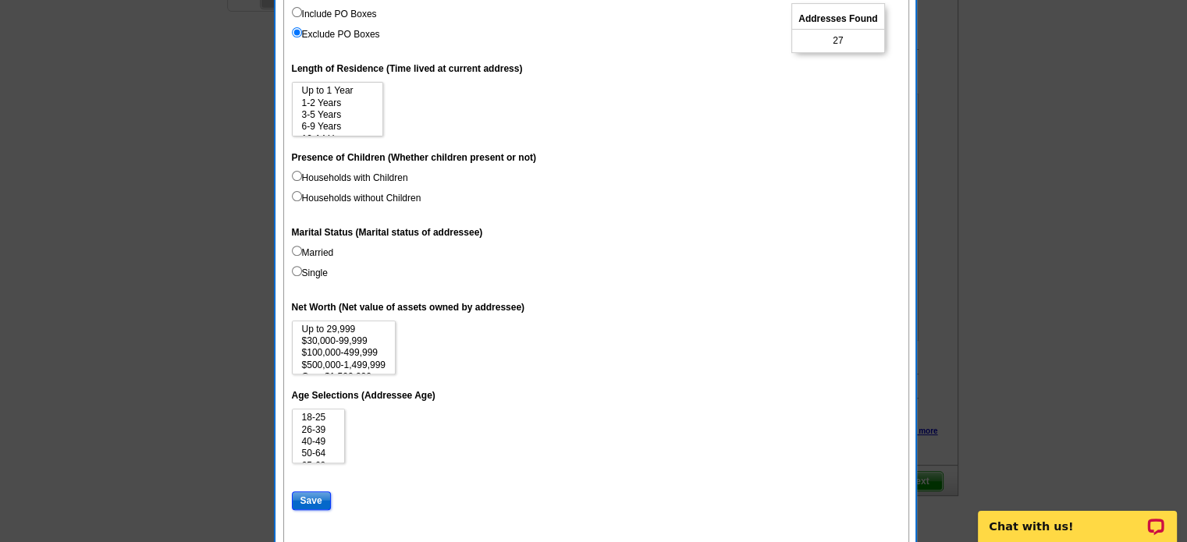
click at [304, 498] on input "Save" at bounding box center [311, 501] width 39 height 19
select select
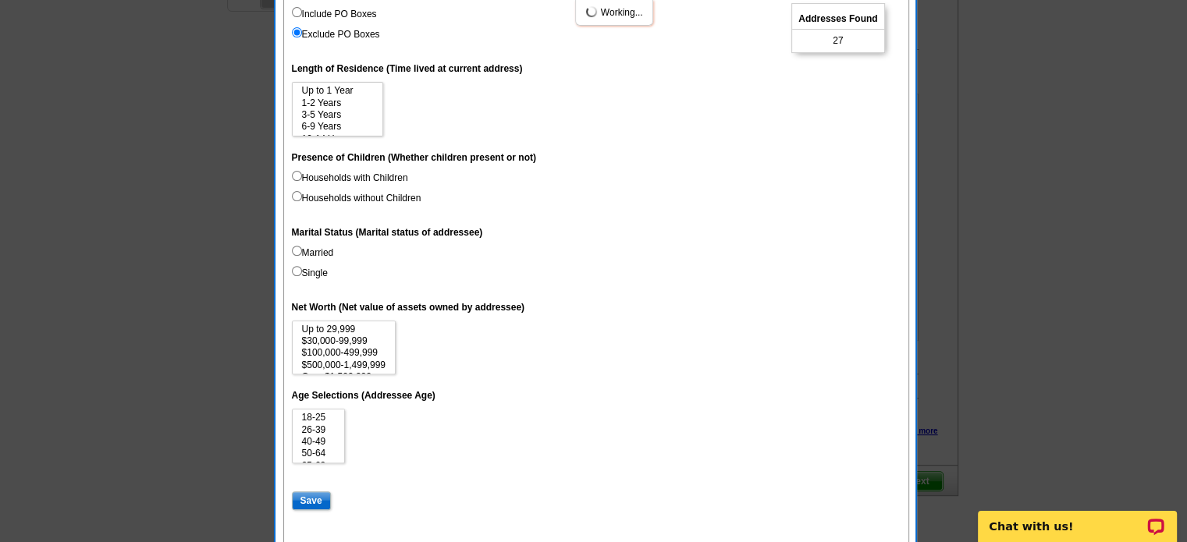
select select
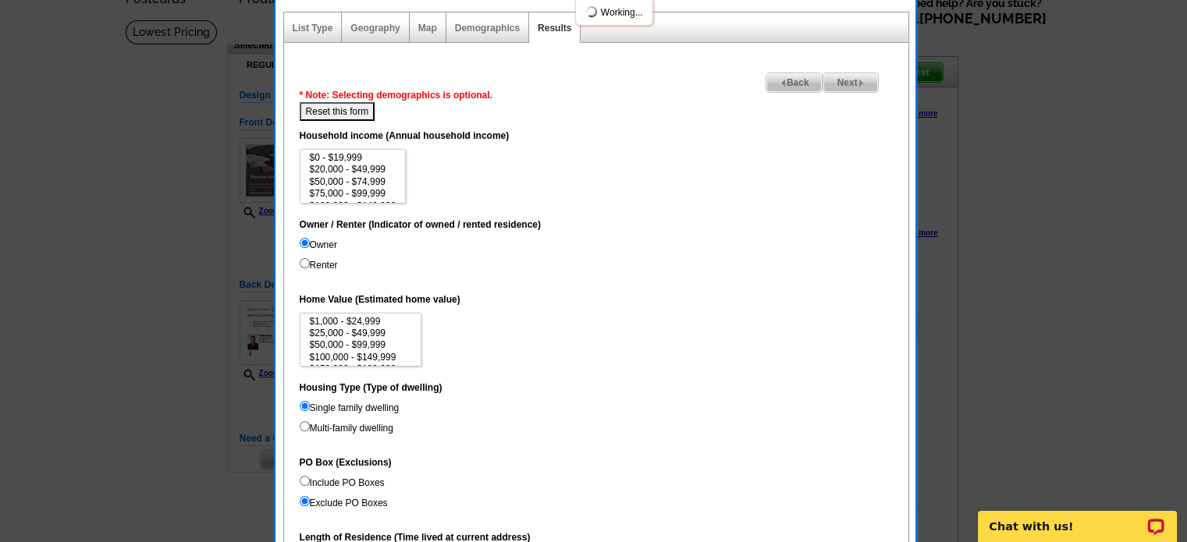
scroll to position [0, 0]
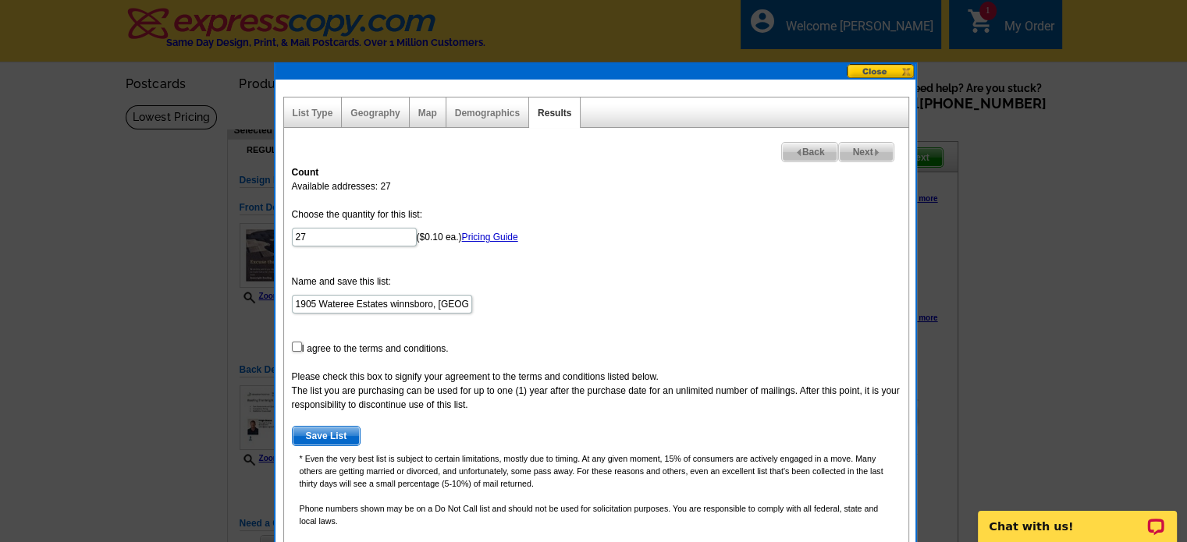
click at [863, 149] on span "Next" at bounding box center [866, 152] width 54 height 19
click at [293, 343] on input "checkbox" at bounding box center [297, 347] width 10 height 10
checkbox input "true"
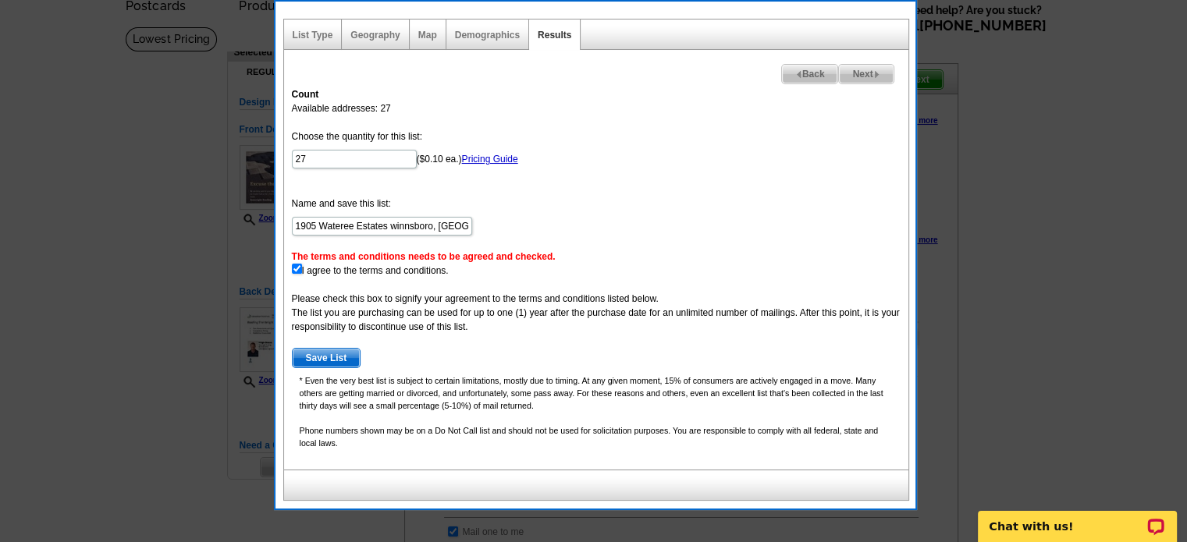
click at [316, 358] on span "Save List" at bounding box center [327, 358] width 68 height 19
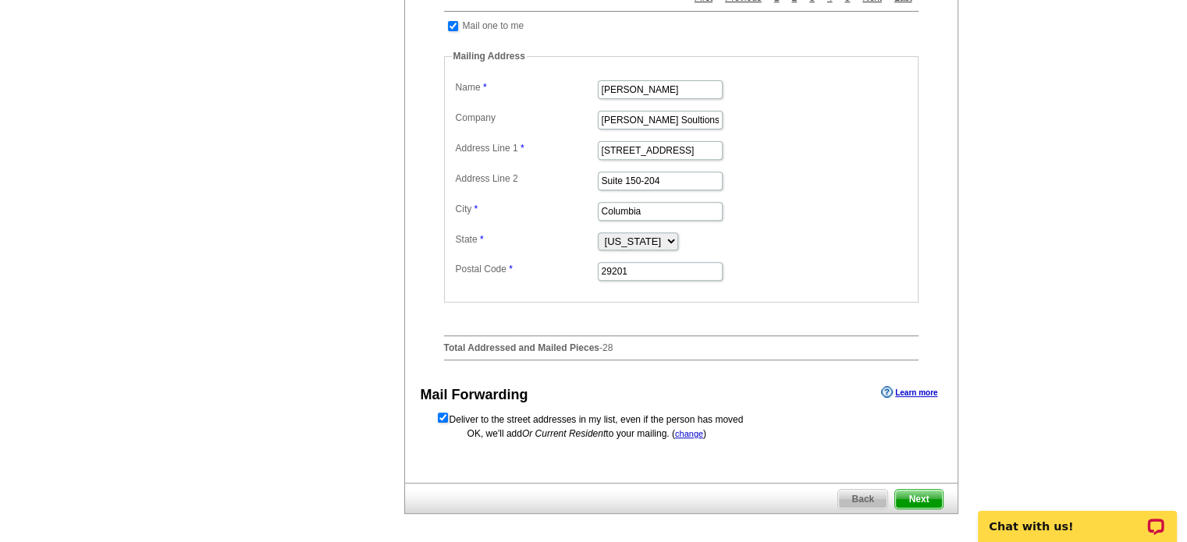
scroll to position [624, 0]
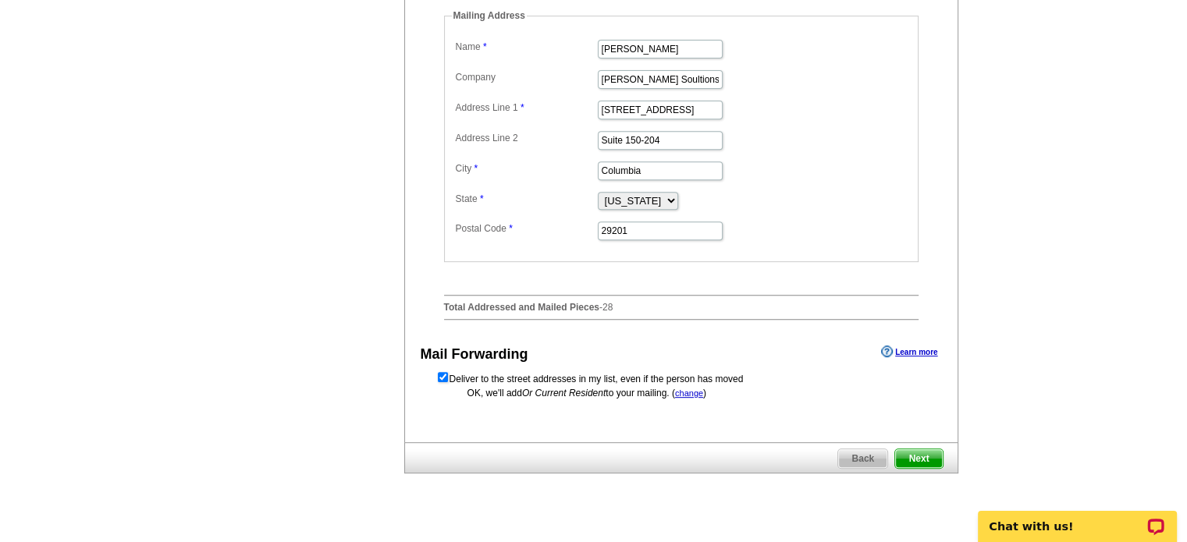
click at [916, 468] on span "Next" at bounding box center [918, 458] width 47 height 19
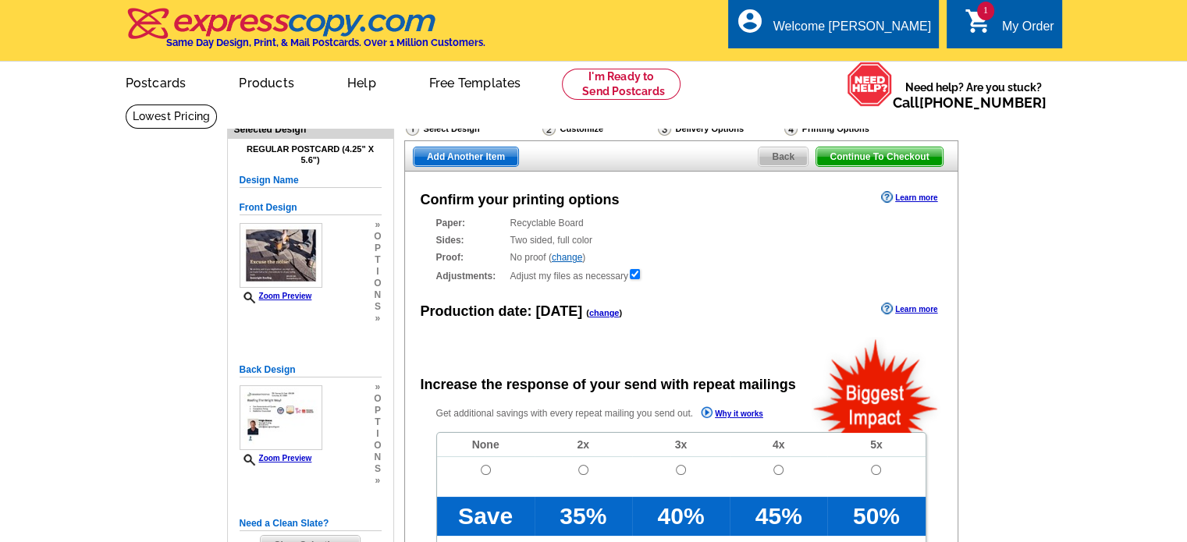
radio input "false"
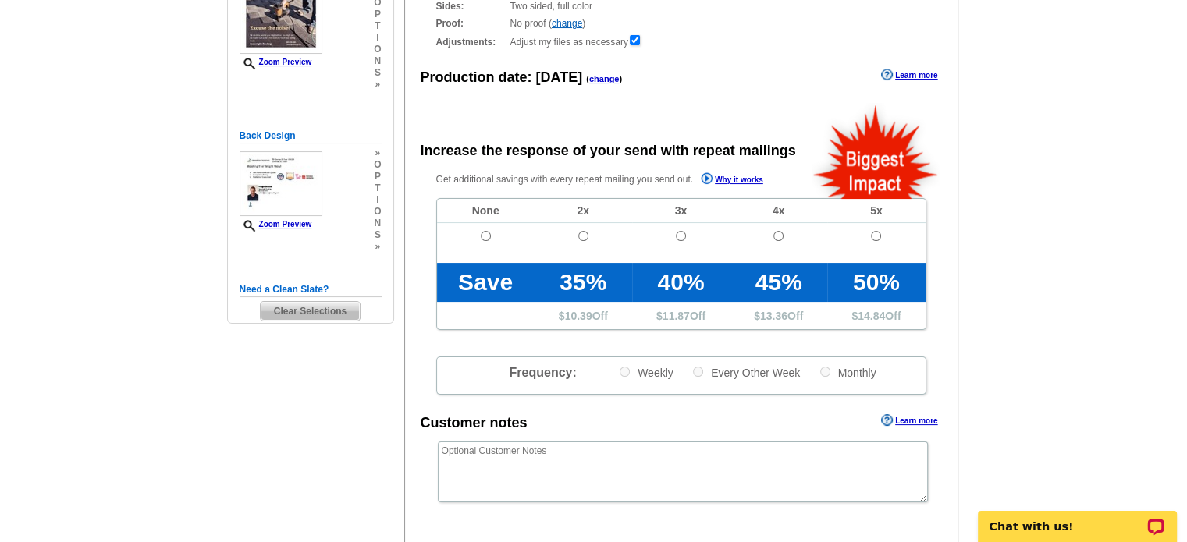
scroll to position [156, 0]
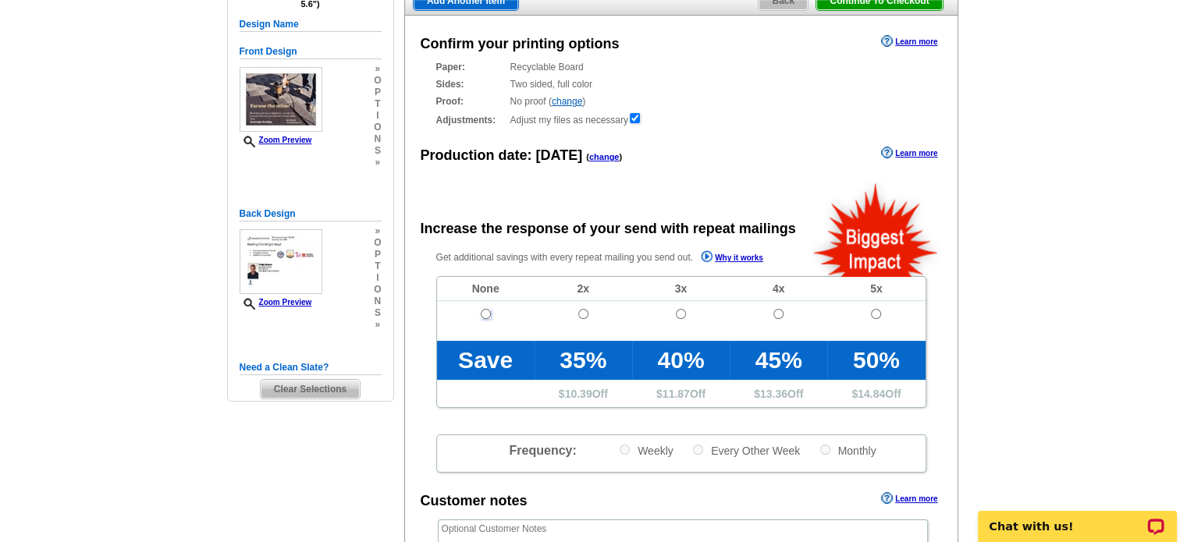
click at [484, 314] on input "radio" at bounding box center [486, 314] width 10 height 10
radio input "true"
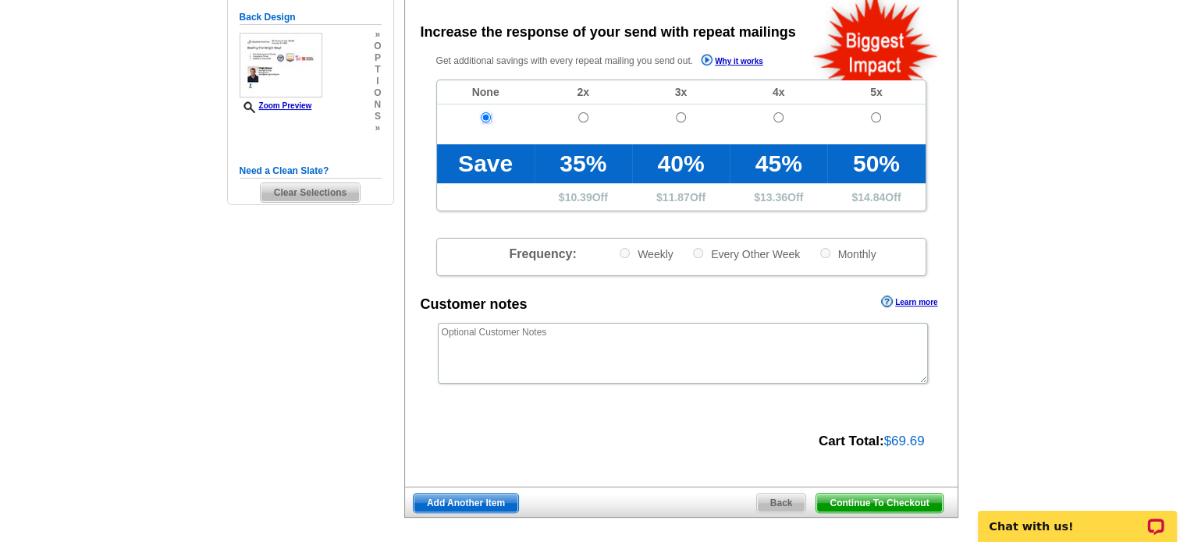
scroll to position [0, 0]
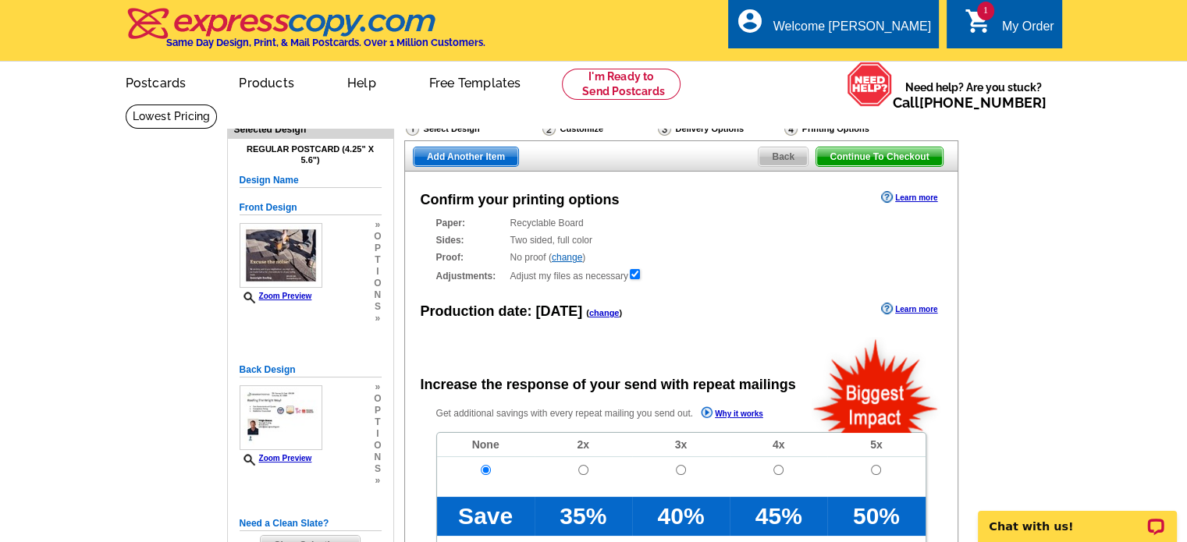
click at [772, 151] on span "Back" at bounding box center [783, 156] width 49 height 19
click at [780, 155] on span "Back" at bounding box center [783, 156] width 49 height 19
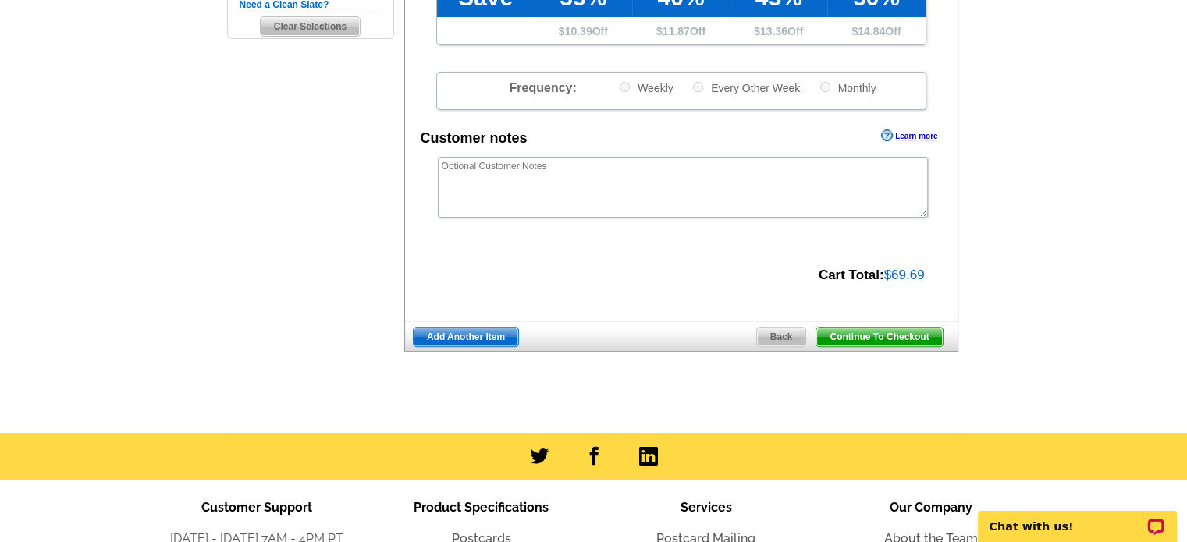
scroll to position [545, 0]
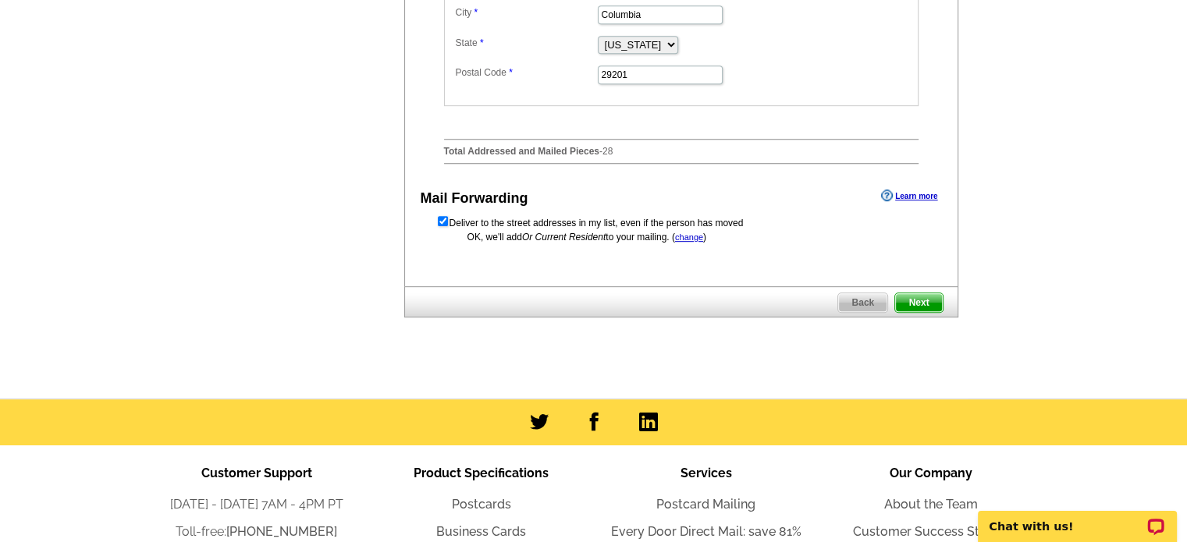
scroll to position [858, 0]
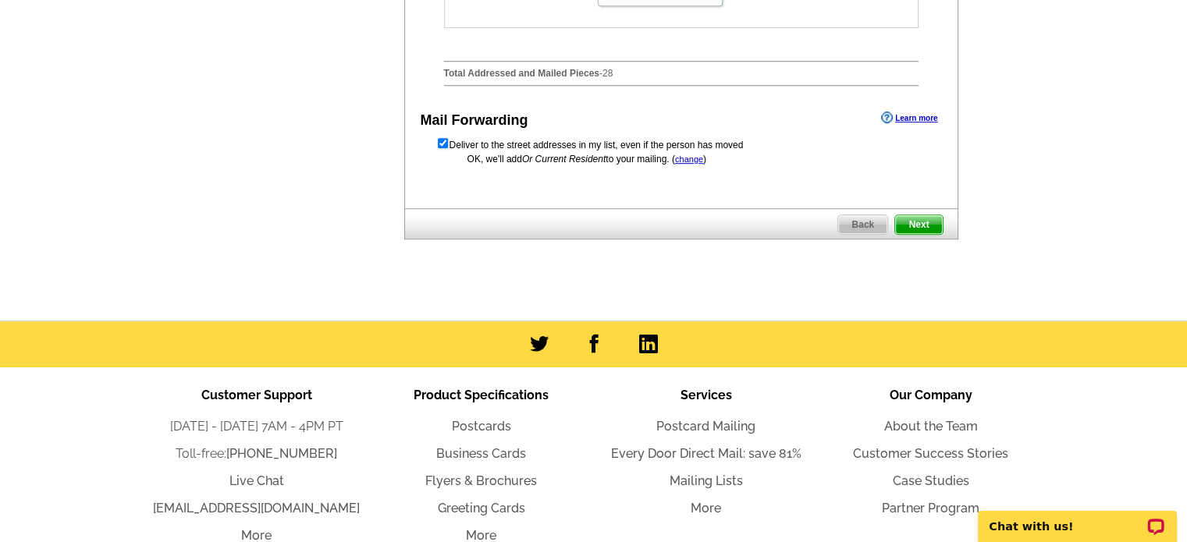
click at [862, 234] on span "Back" at bounding box center [862, 224] width 49 height 19
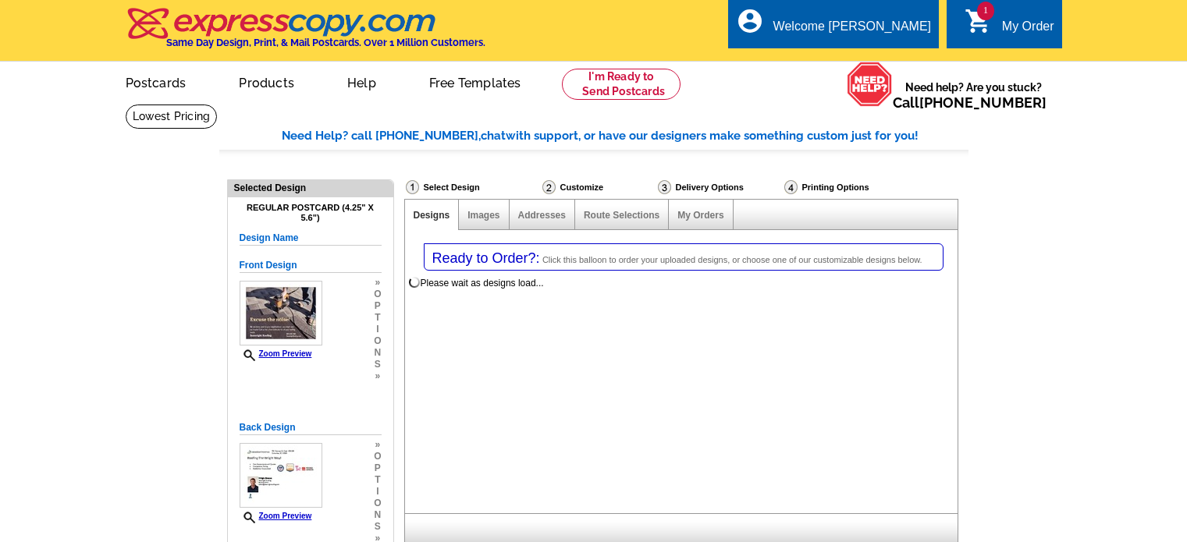
select select "1"
select select "785"
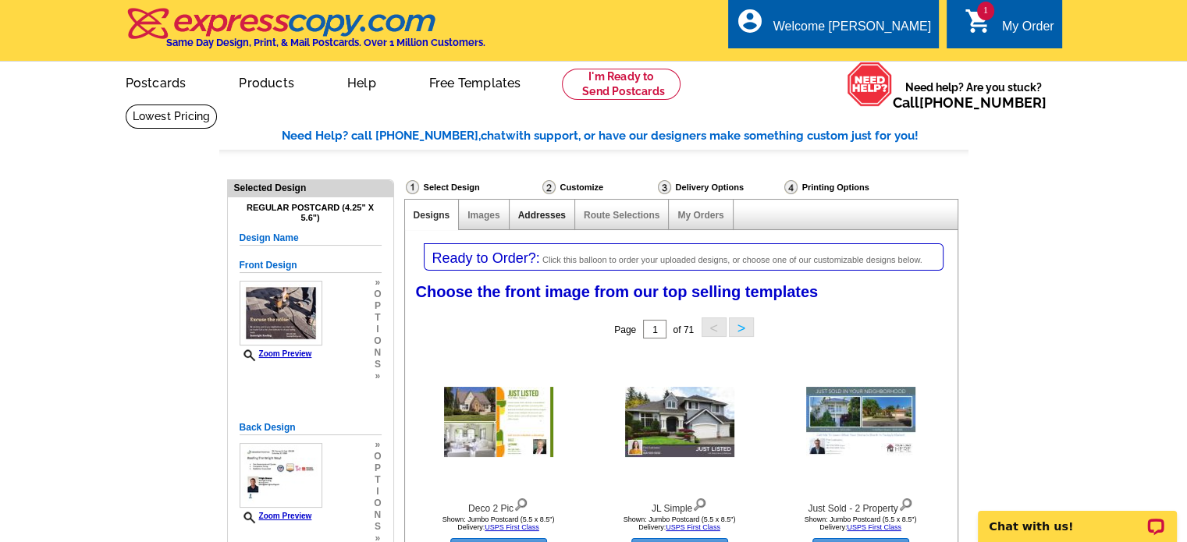
click at [529, 215] on link "Addresses" at bounding box center [542, 215] width 48 height 11
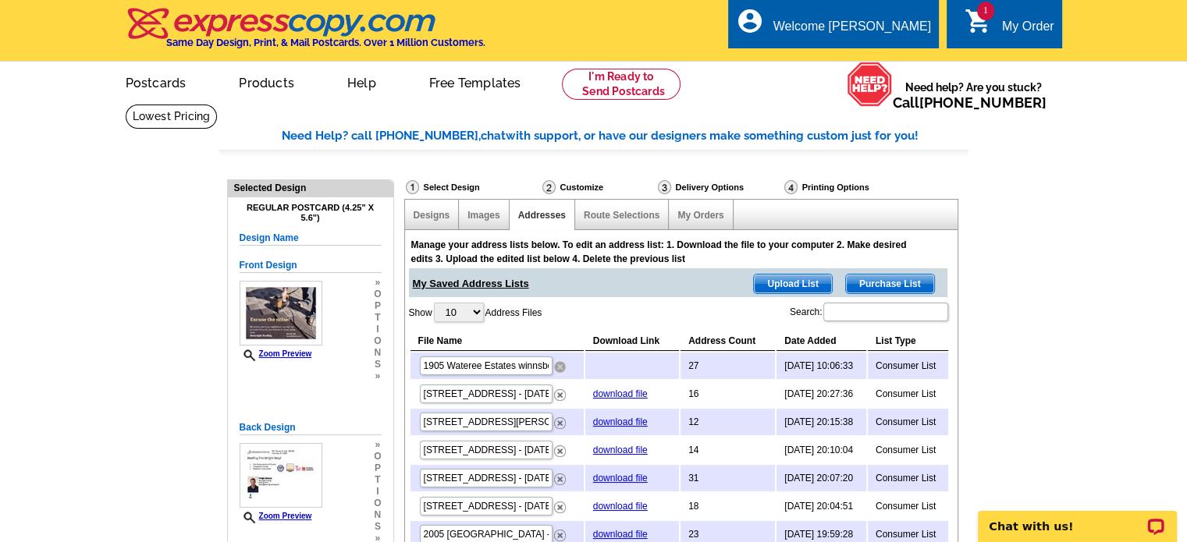
click at [558, 365] on img at bounding box center [560, 367] width 12 height 12
click at [872, 278] on span "Purchase List" at bounding box center [890, 284] width 88 height 19
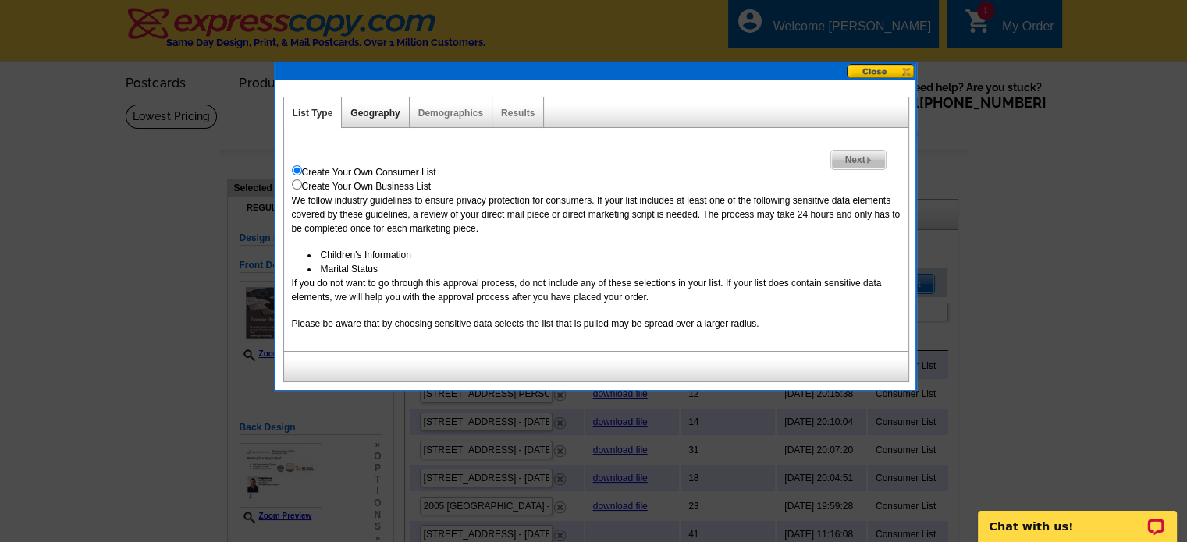
click at [368, 112] on link "Geography" at bounding box center [374, 113] width 49 height 11
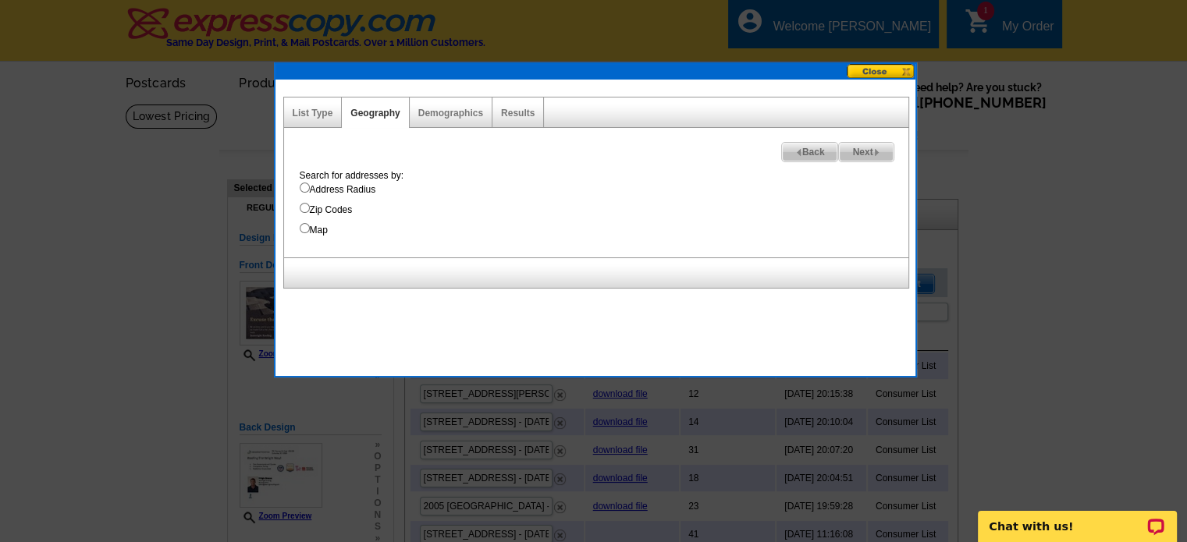
click at [302, 227] on input "Map" at bounding box center [305, 228] width 10 height 10
radio input "true"
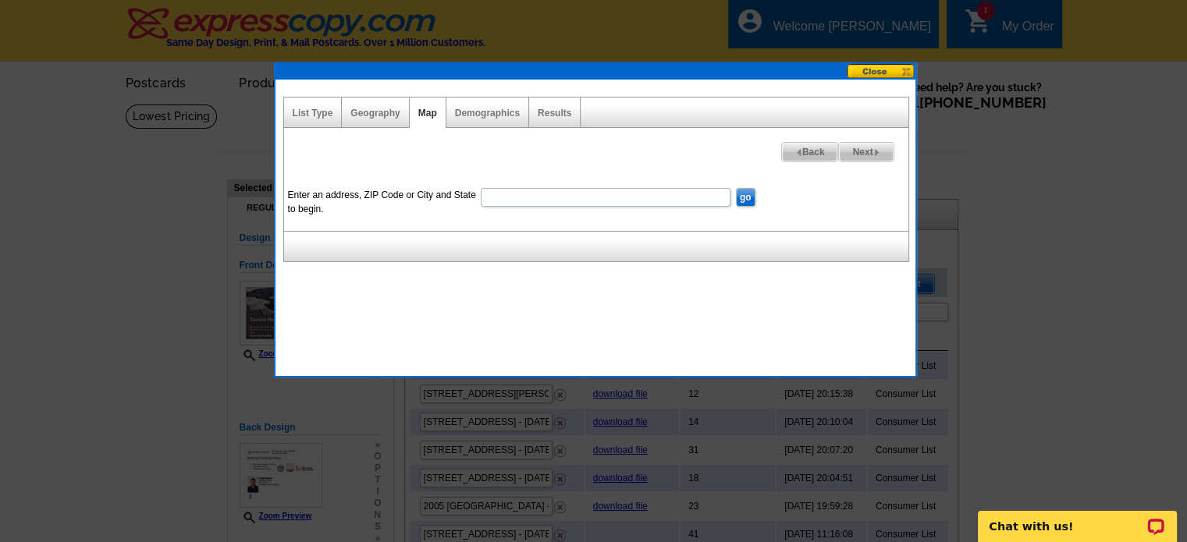
click at [506, 192] on input "Enter an address, ZIP Code or City and State to begin." at bounding box center [606, 197] width 250 height 19
paste input "1905 Wateree Estates winnsboro, [GEOGRAPHIC_DATA]"
type input "1905 Wateree Estates winnsboro, [GEOGRAPHIC_DATA]"
click at [863, 148] on span "Next" at bounding box center [866, 152] width 54 height 19
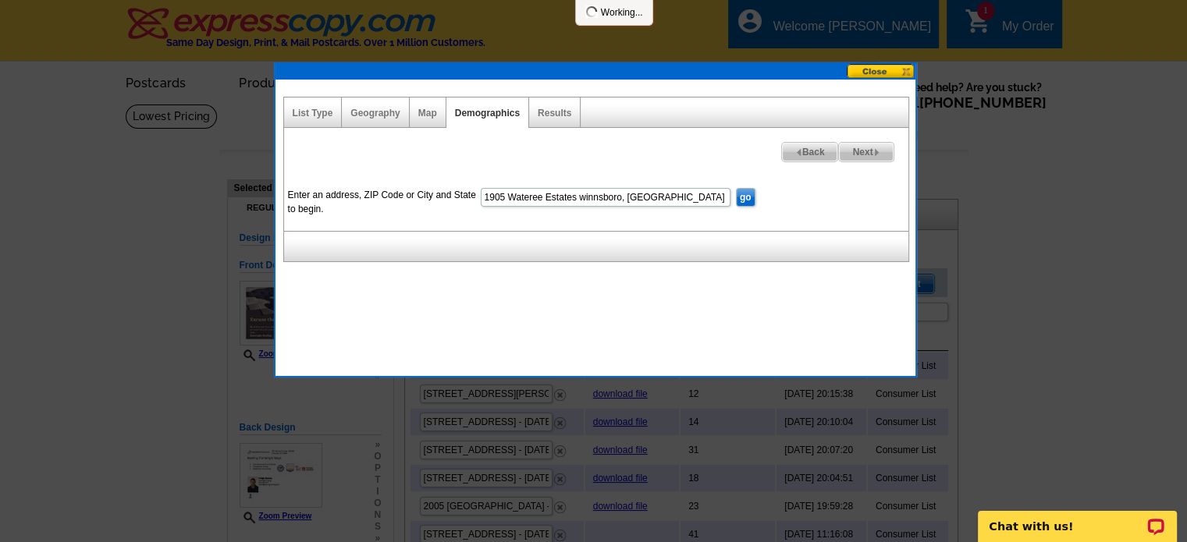
select select
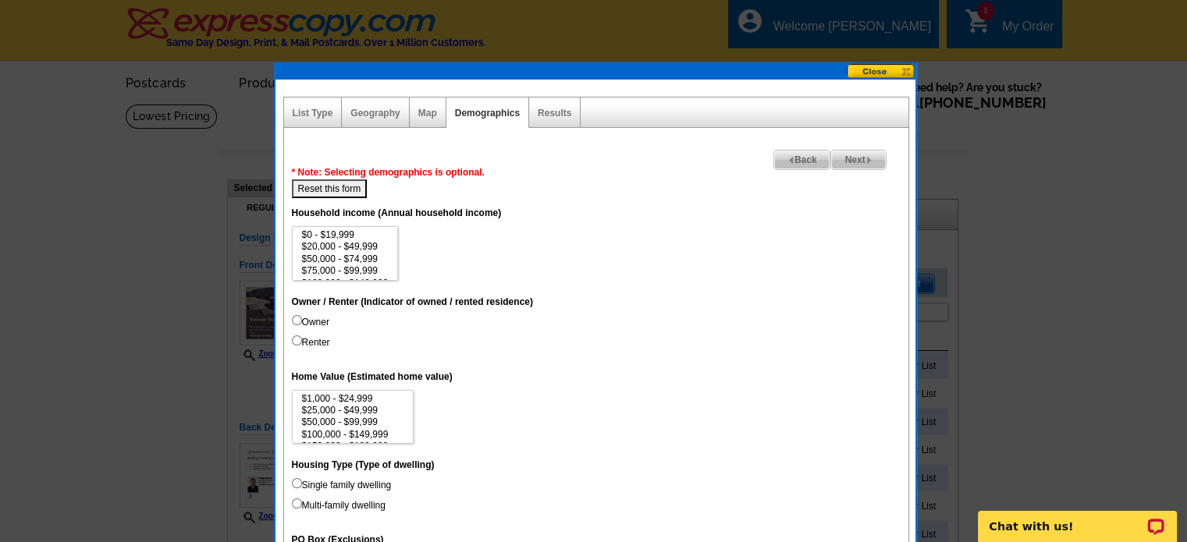
click at [292, 315] on input "Owner" at bounding box center [297, 320] width 10 height 10
radio input "true"
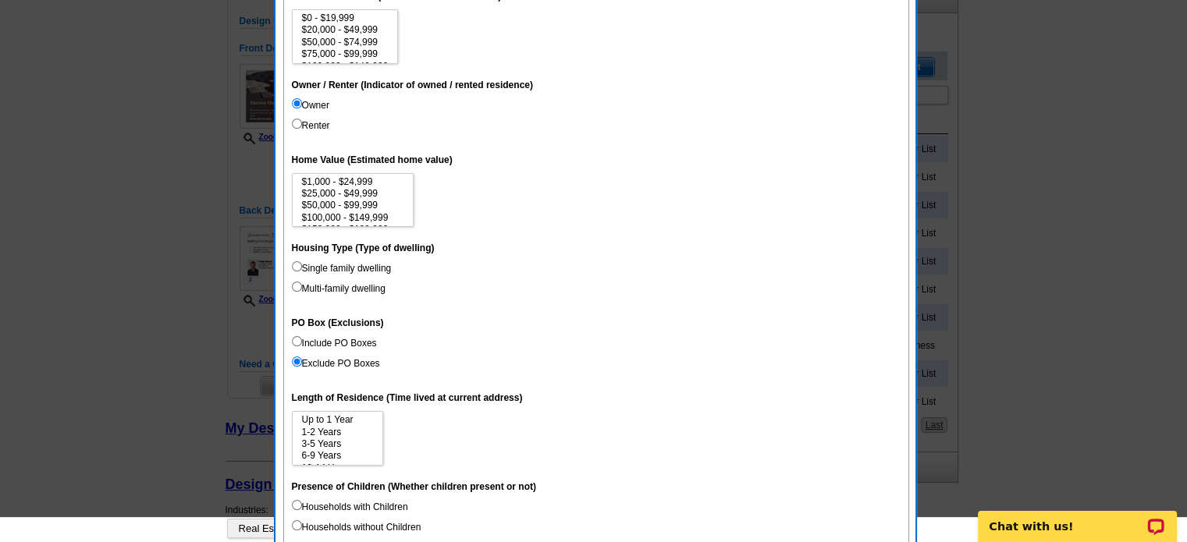
scroll to position [234, 0]
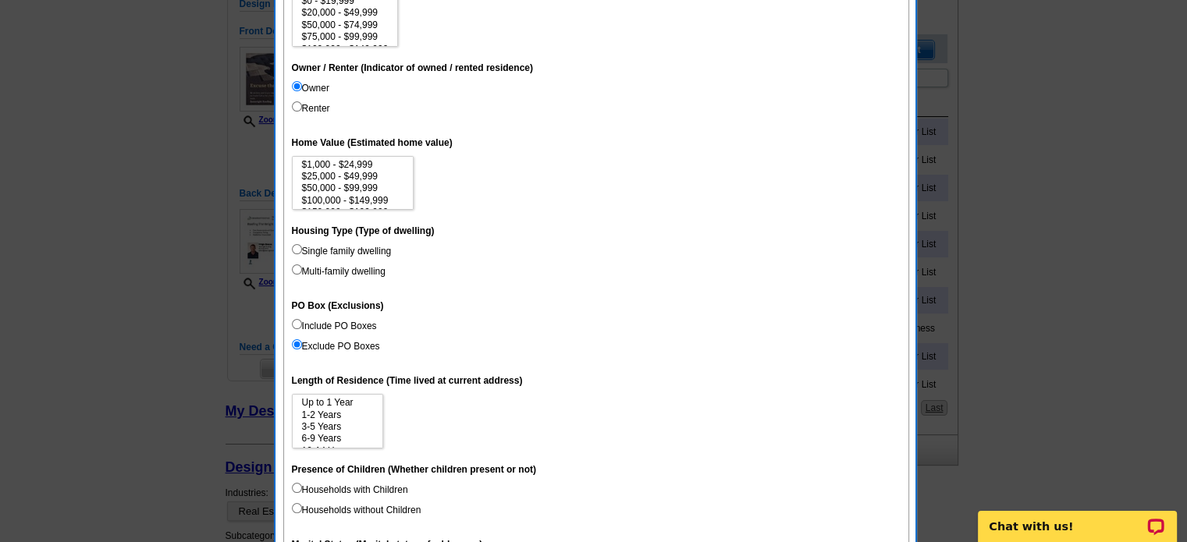
click at [296, 245] on input "Single family dwelling" at bounding box center [297, 249] width 10 height 10
radio input "true"
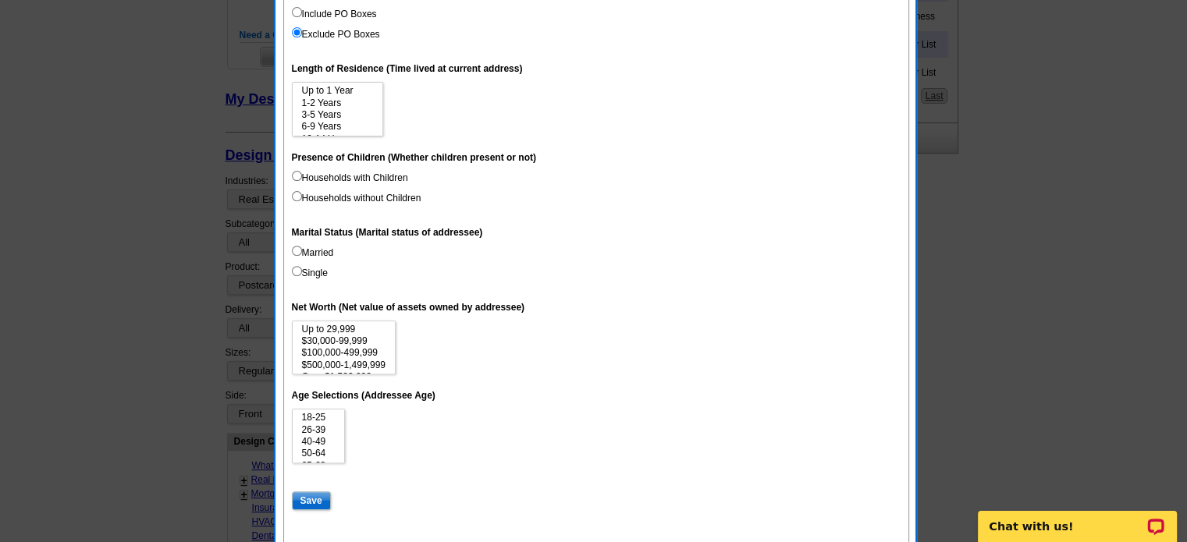
scroll to position [702, 0]
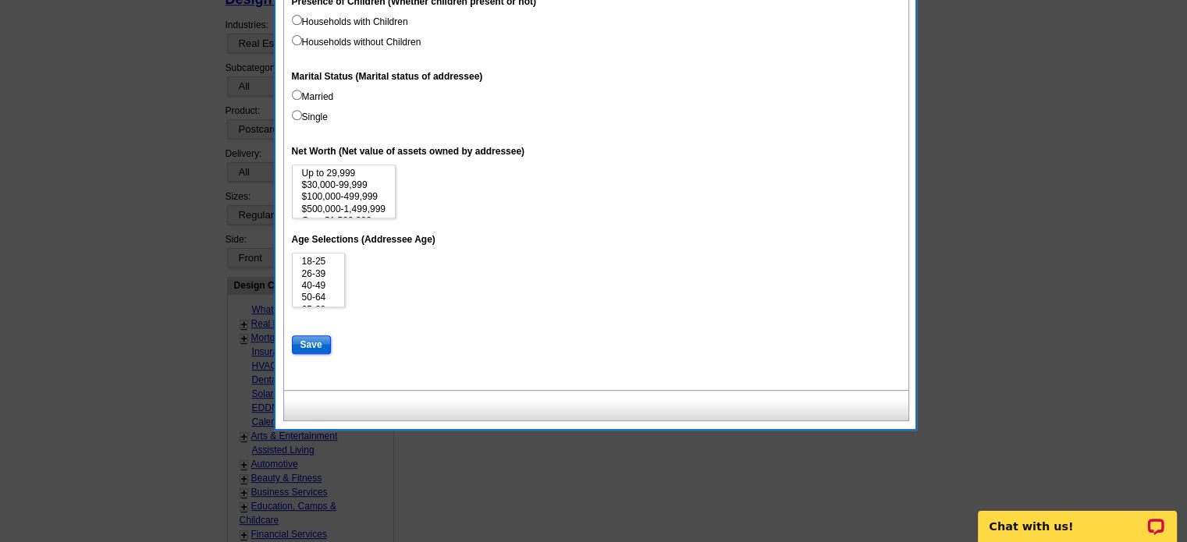
click at [300, 345] on input "Save" at bounding box center [311, 345] width 39 height 19
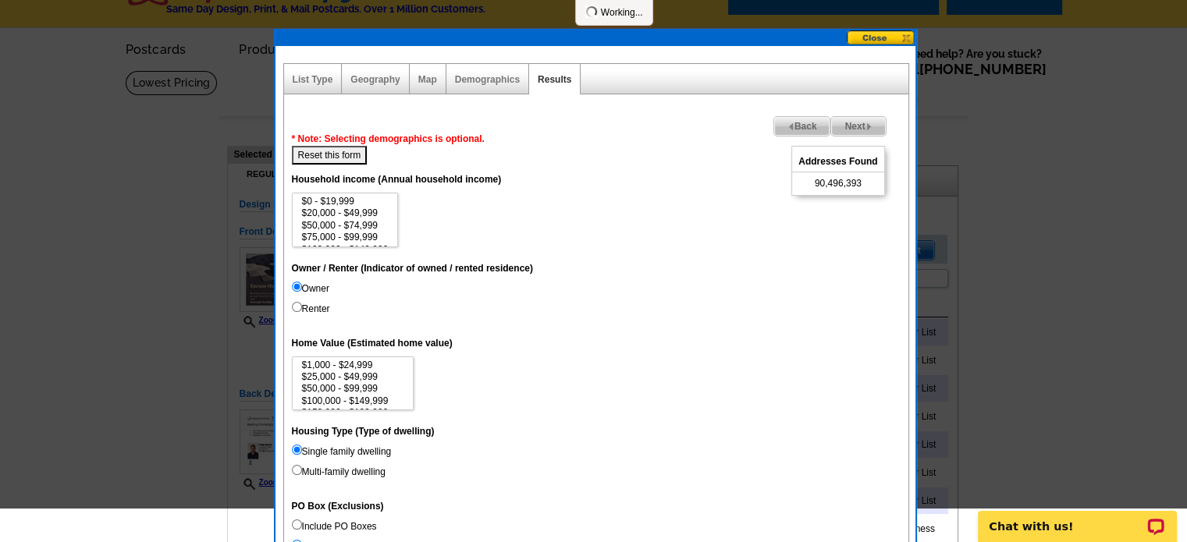
scroll to position [0, 0]
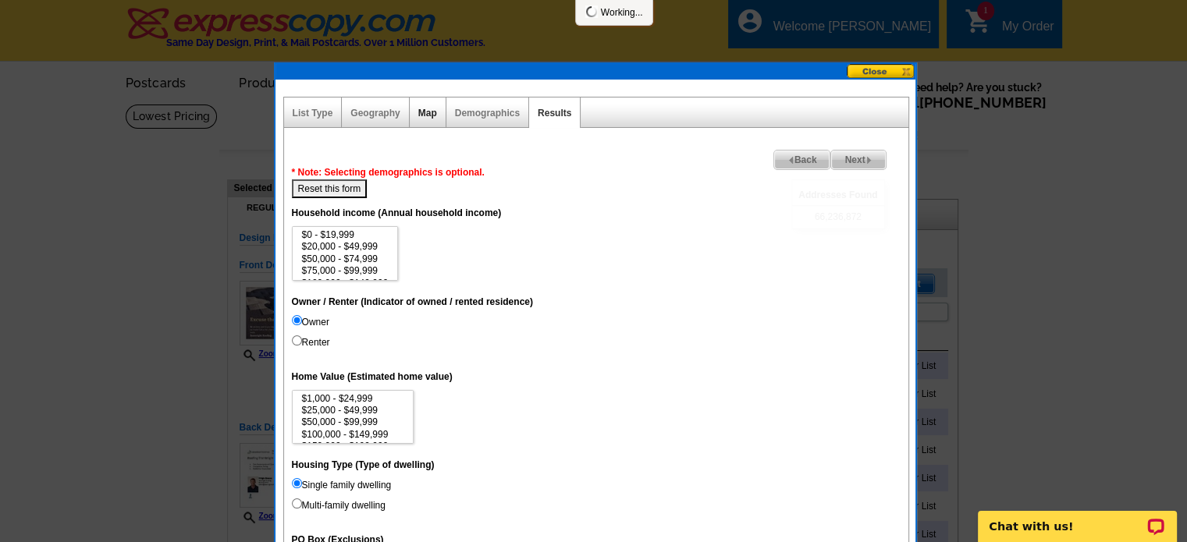
click at [423, 112] on link "Map" at bounding box center [427, 113] width 19 height 11
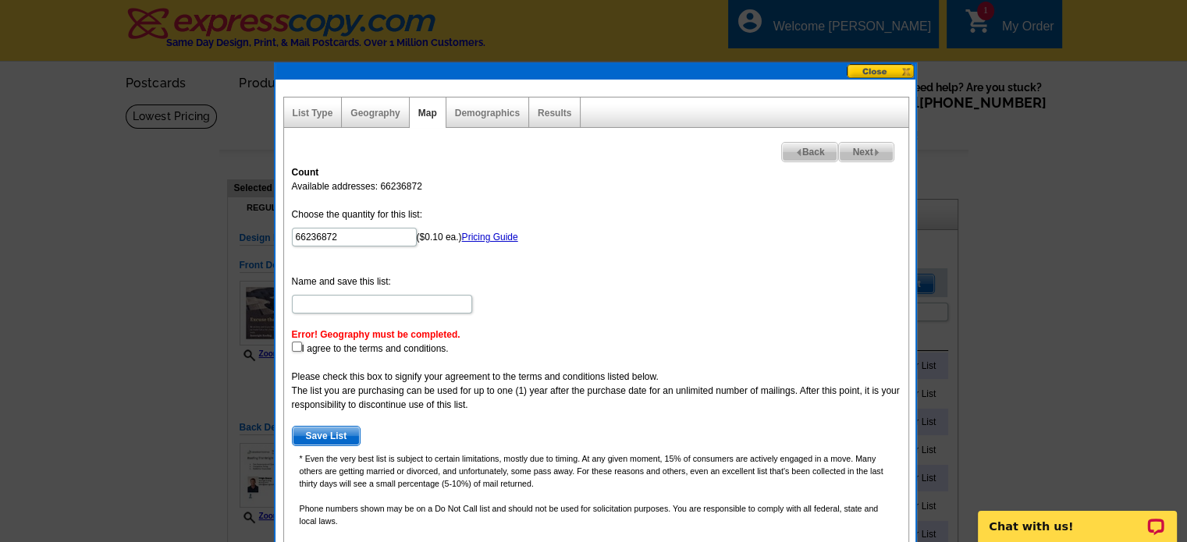
click at [358, 105] on div "Geography" at bounding box center [375, 113] width 67 height 30
click at [362, 111] on link "Geography" at bounding box center [374, 113] width 49 height 11
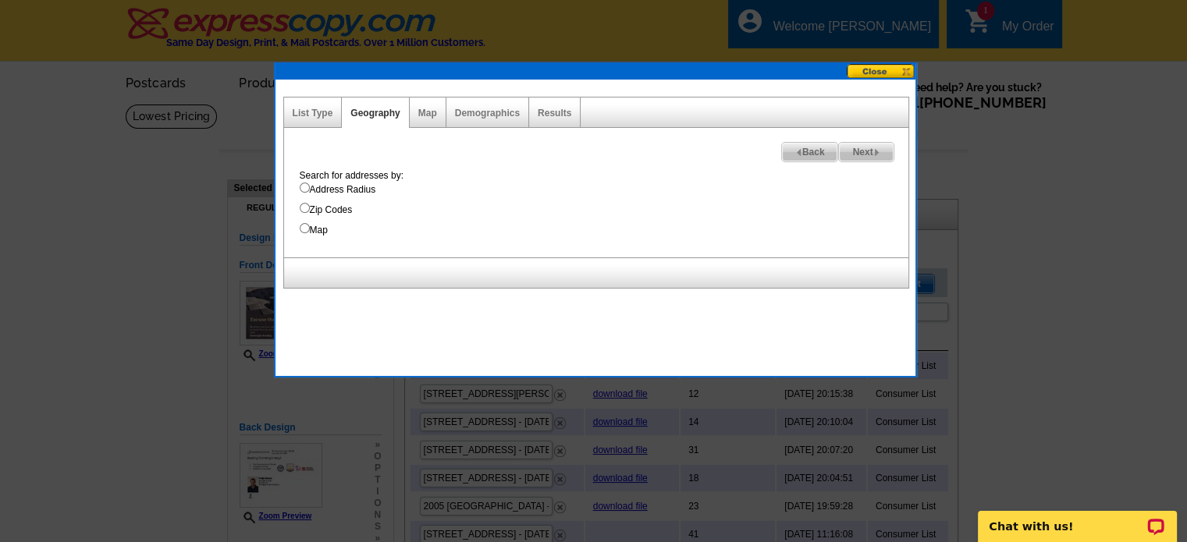
click at [300, 226] on input "Map" at bounding box center [305, 228] width 10 height 10
radio input "true"
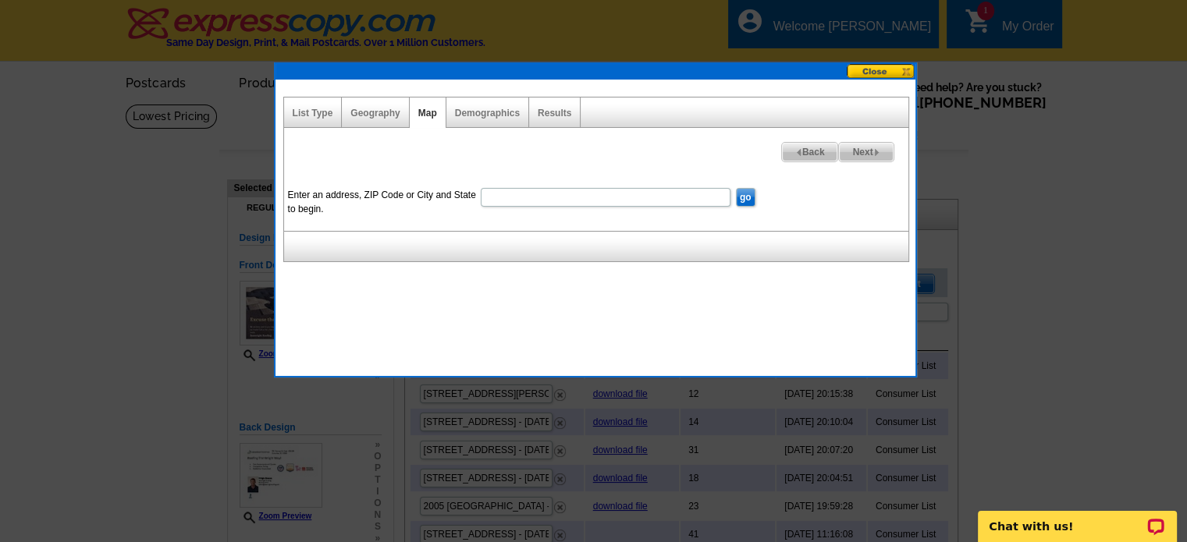
click at [516, 195] on input "Enter an address, ZIP Code or City and State to begin." at bounding box center [606, 197] width 250 height 19
paste input "1905 Wateree Estates winnsboro, [GEOGRAPHIC_DATA]"
type input "1905 Wateree Estates winnsboro, [GEOGRAPHIC_DATA]"
click at [744, 195] on input "go" at bounding box center [746, 197] width 20 height 19
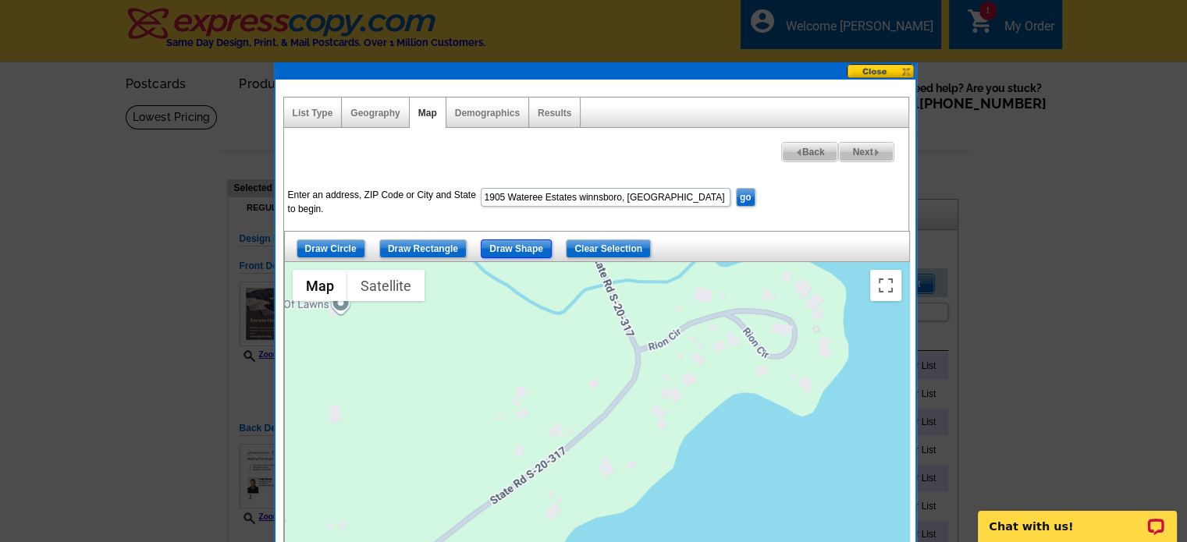
click at [511, 249] on input "Draw Shape" at bounding box center [516, 249] width 71 height 19
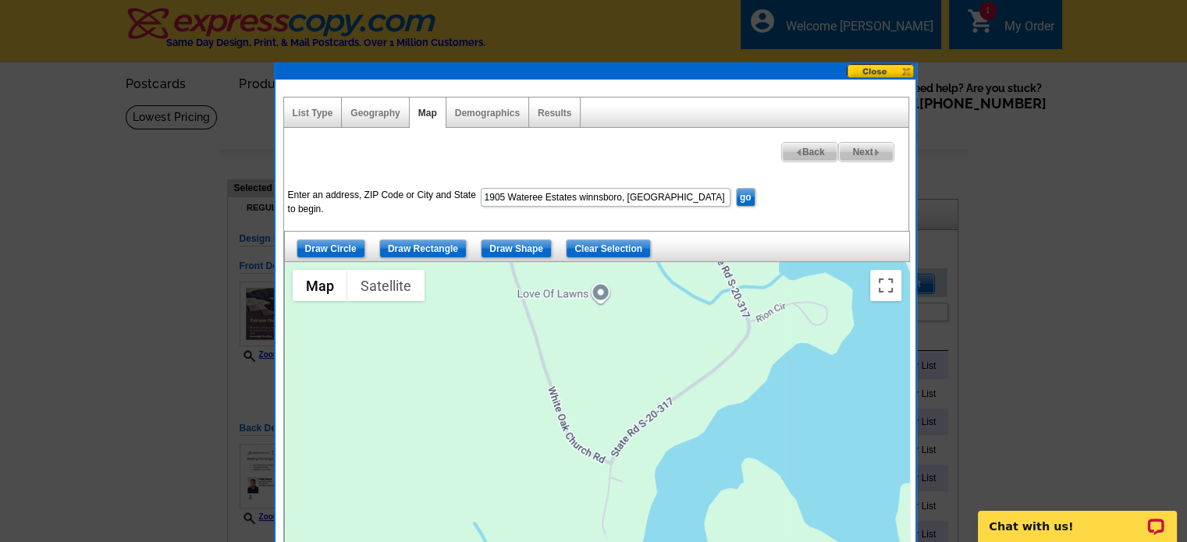
click at [743, 268] on div at bounding box center [597, 457] width 624 height 390
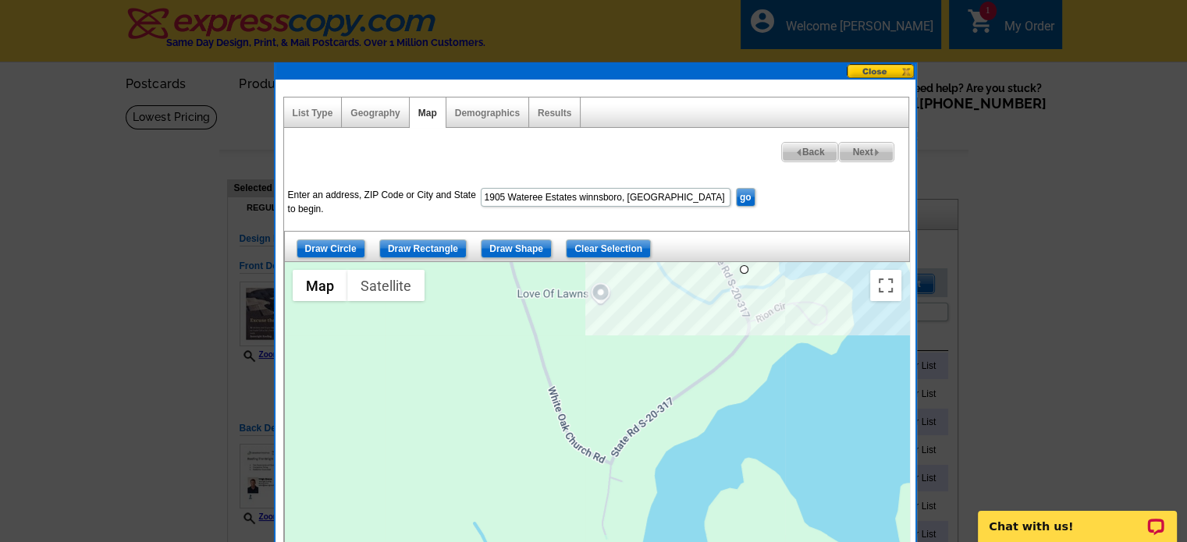
click at [862, 273] on div at bounding box center [597, 457] width 624 height 390
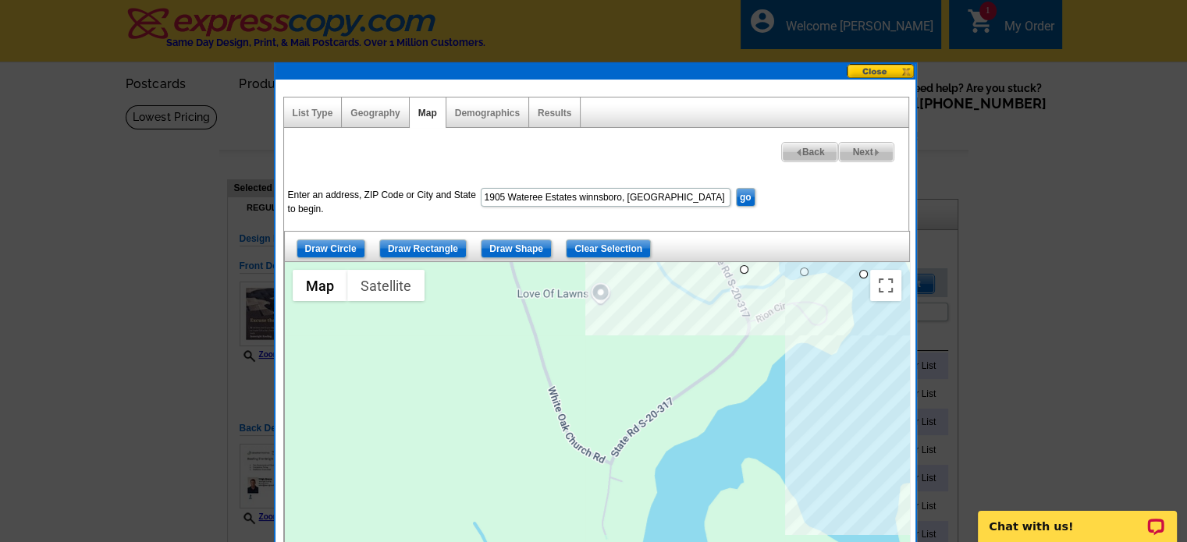
click at [862, 368] on div at bounding box center [597, 457] width 624 height 390
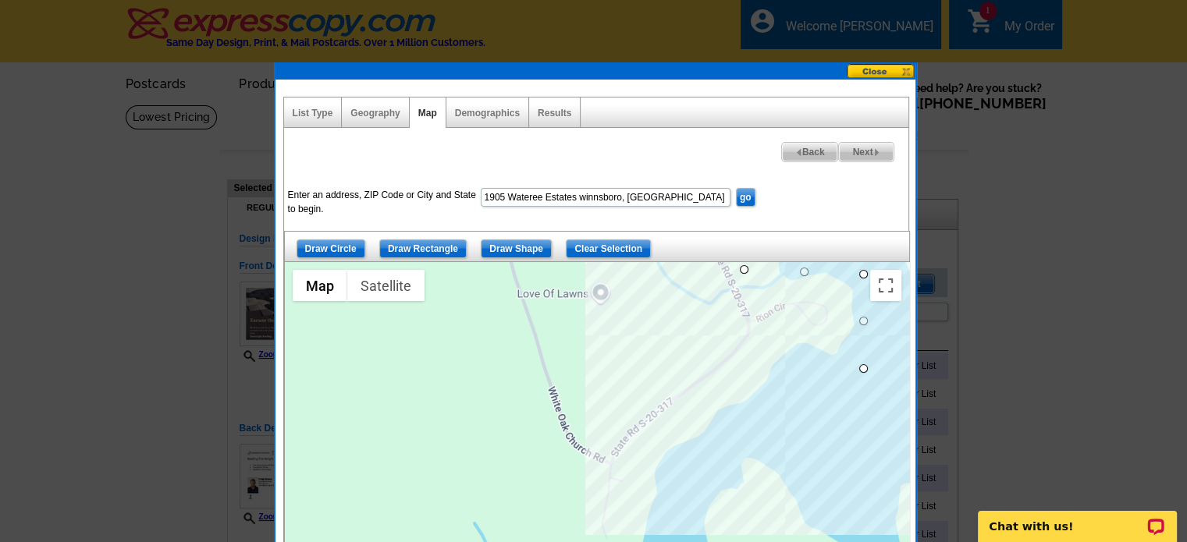
click at [660, 506] on div at bounding box center [597, 457] width 624 height 390
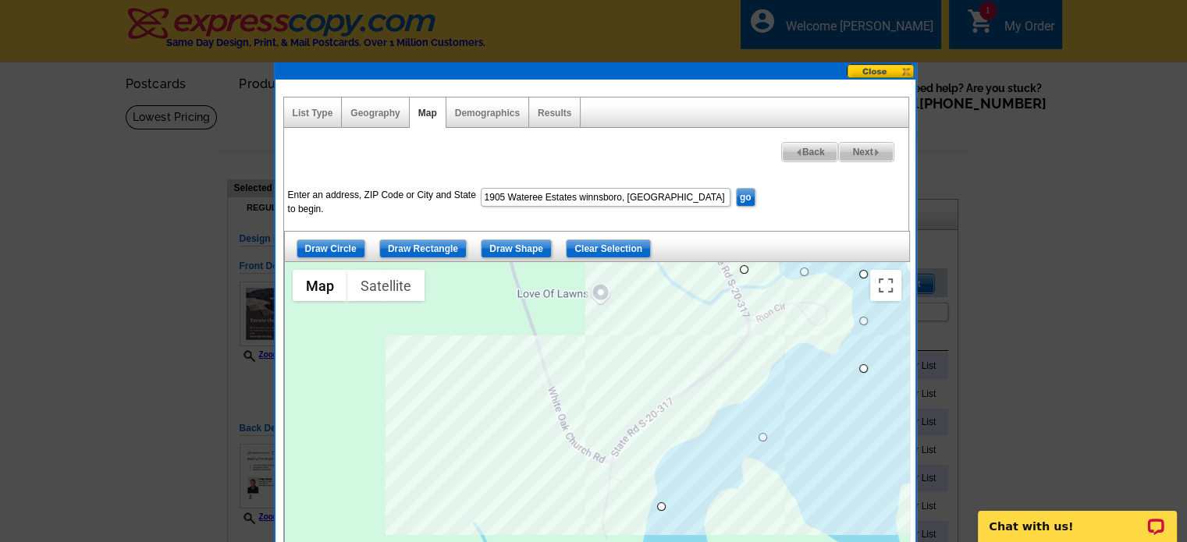
click at [517, 455] on div at bounding box center [597, 457] width 624 height 390
click at [741, 267] on div at bounding box center [597, 457] width 624 height 390
click at [860, 151] on span "Next" at bounding box center [866, 152] width 54 height 19
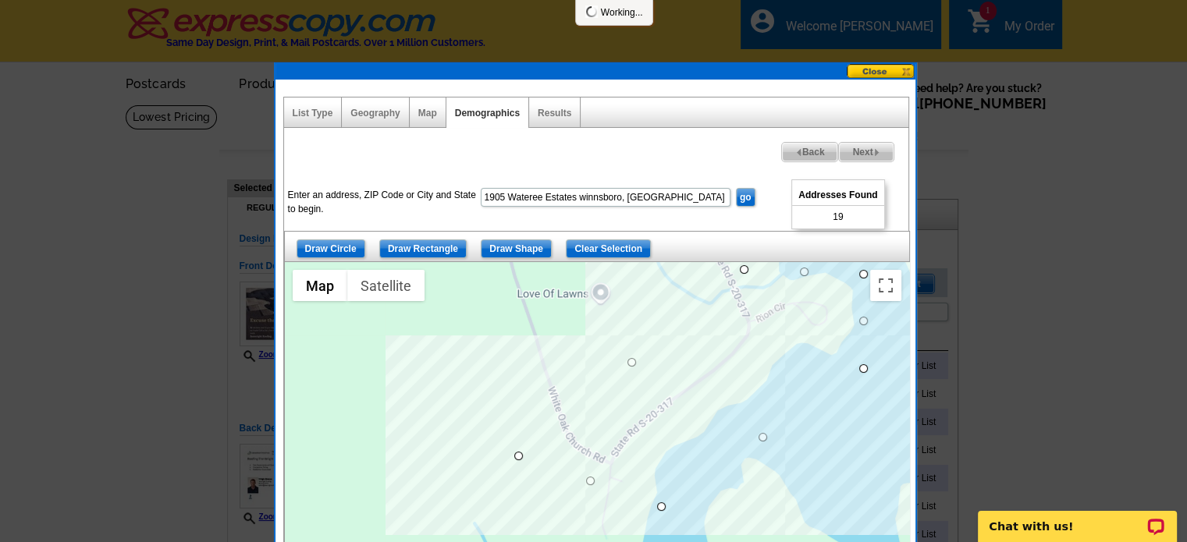
select select
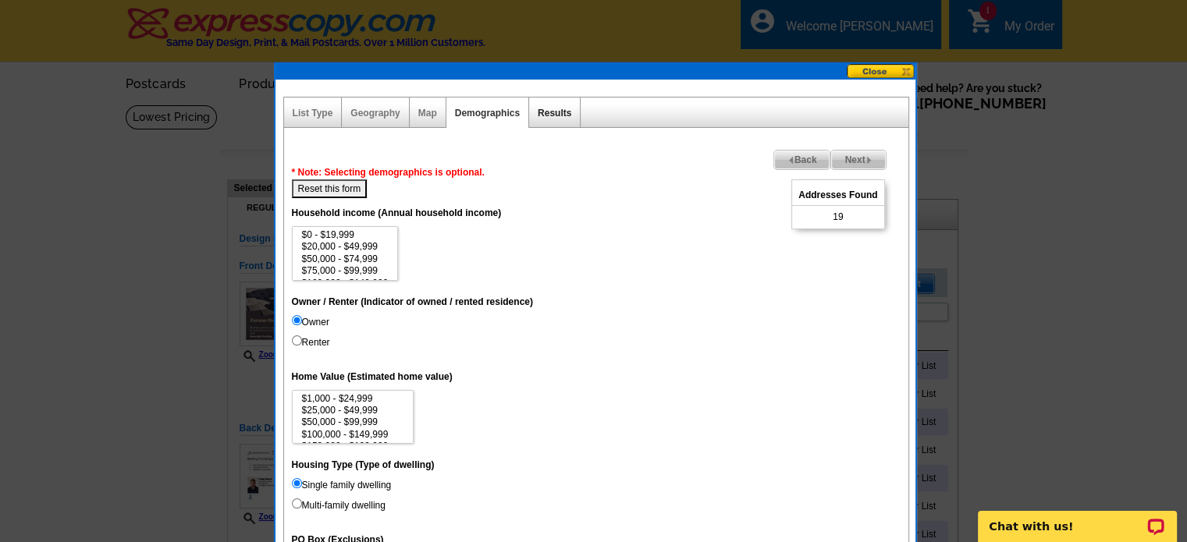
click at [549, 113] on link "Results" at bounding box center [555, 113] width 34 height 11
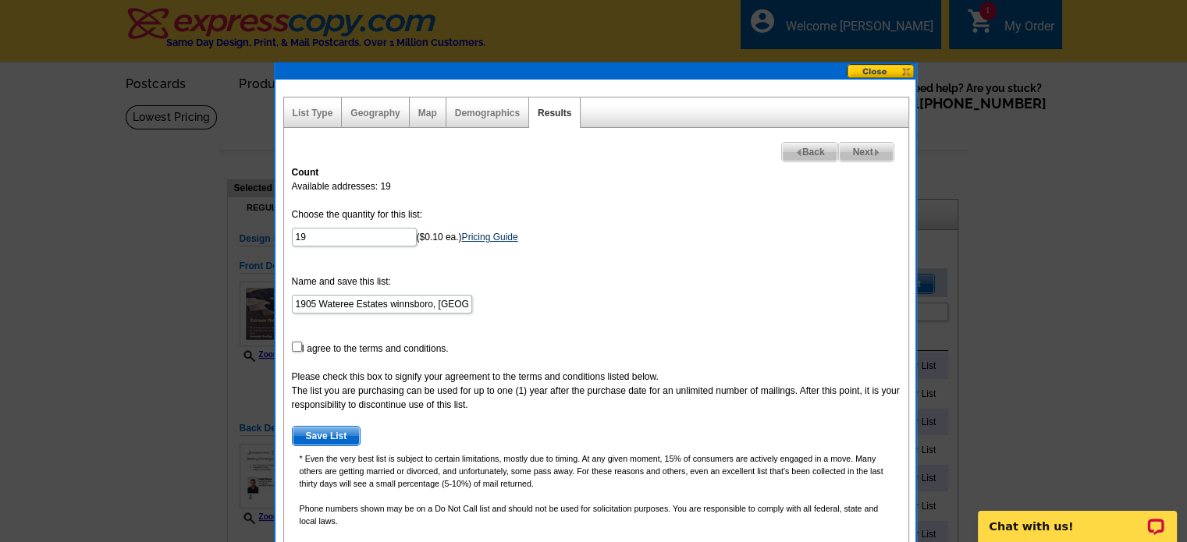
click at [496, 239] on link "Pricing Guide" at bounding box center [490, 237] width 56 height 11
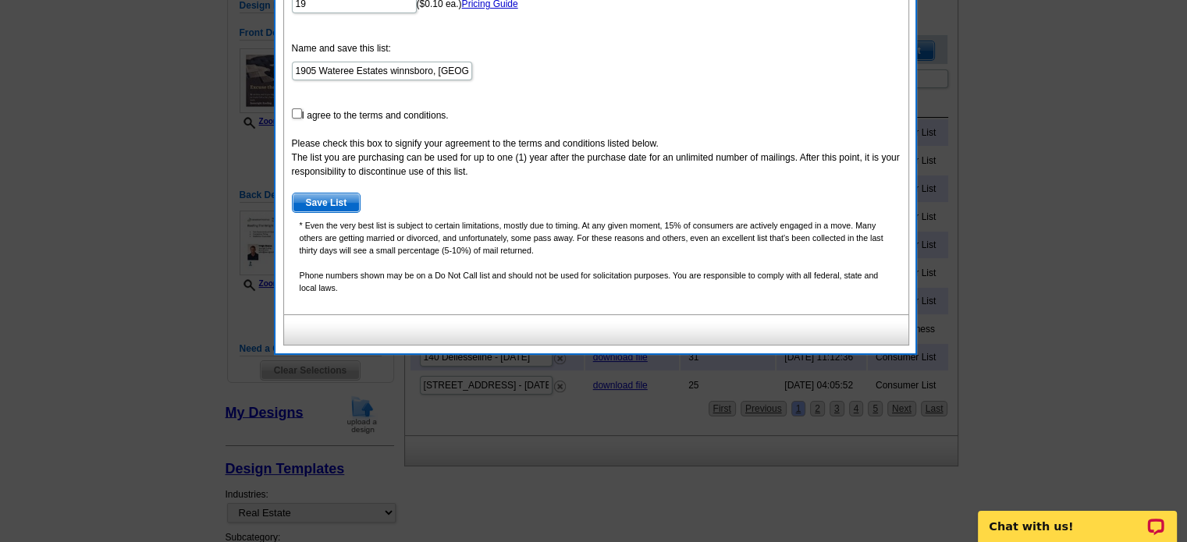
scroll to position [234, 0]
click at [297, 112] on input "checkbox" at bounding box center [297, 113] width 10 height 10
checkbox input "true"
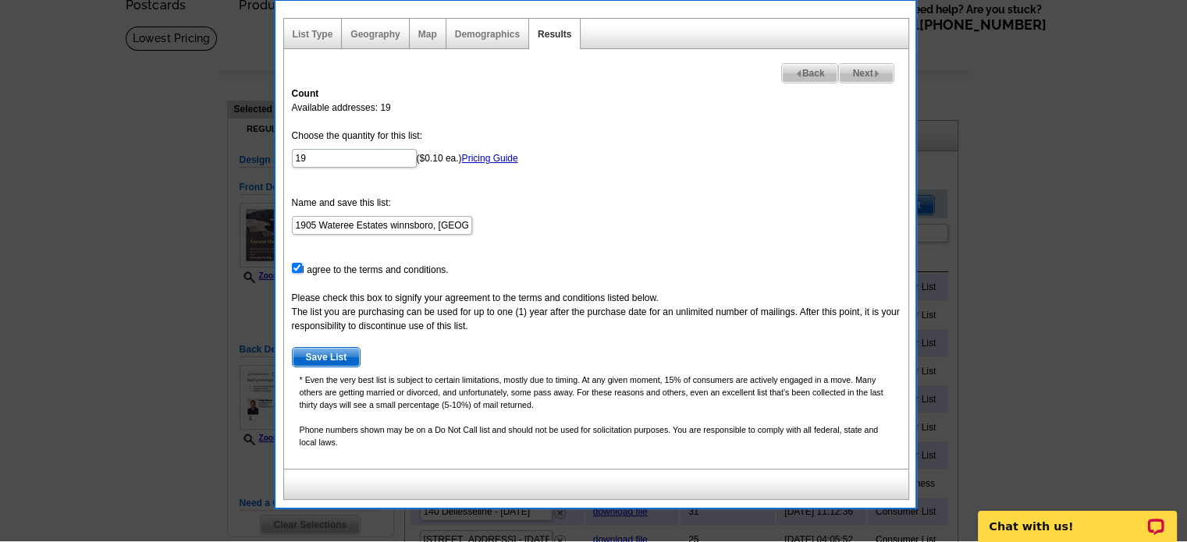
scroll to position [78, 0]
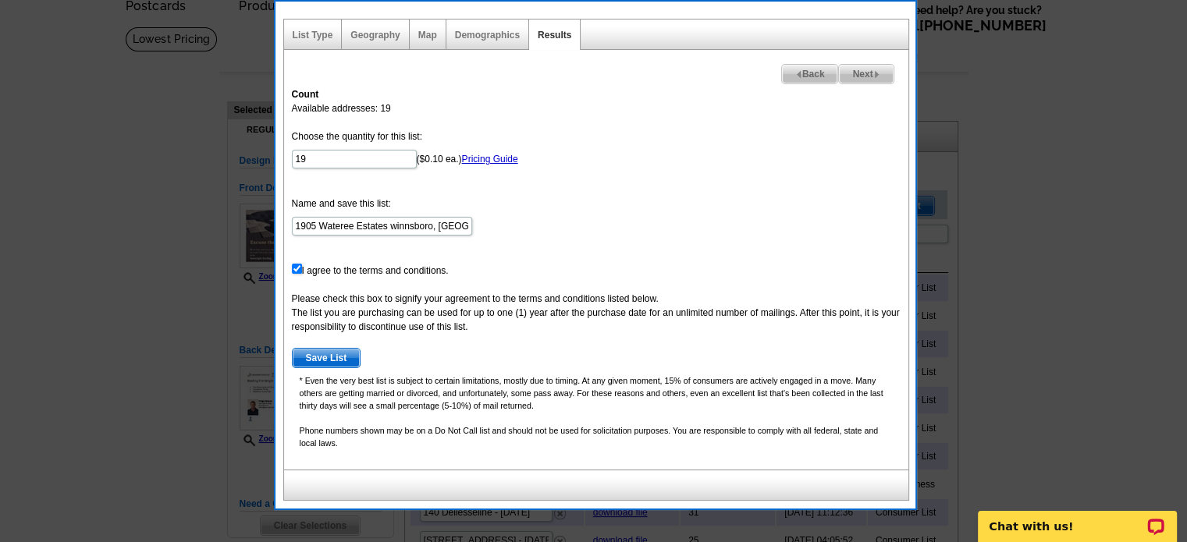
click at [866, 78] on span "Next" at bounding box center [866, 74] width 54 height 19
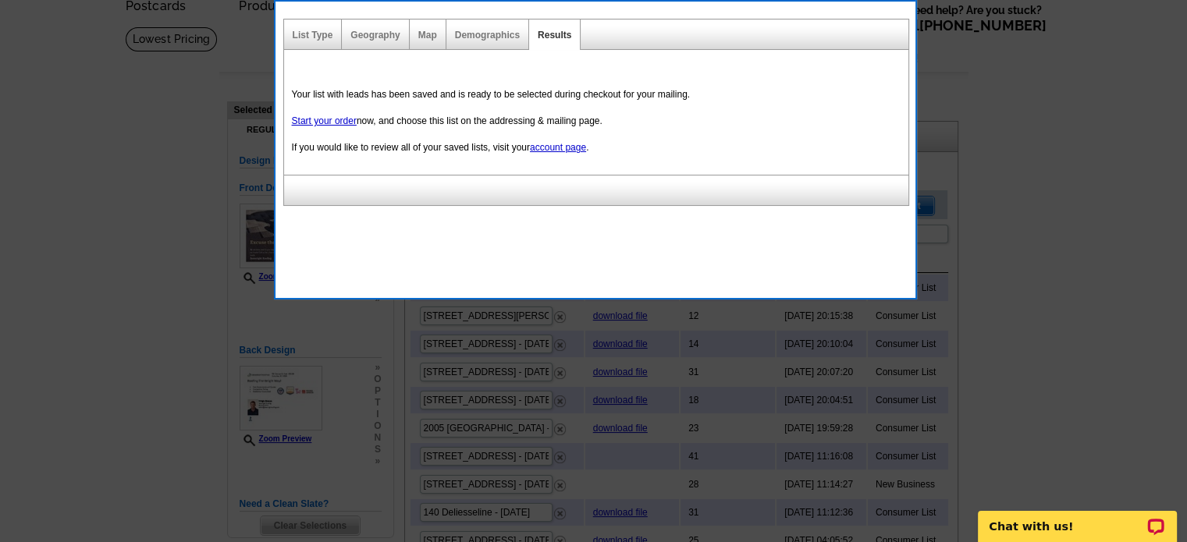
drag, startPoint x: 593, startPoint y: 105, endPoint x: 517, endPoint y: 70, distance: 83.1
click at [594, 105] on div "Your list with leads has been saved and is ready to be selected during checkout…" at bounding box center [596, 127] width 624 height 95
click at [476, 27] on div "Demographics" at bounding box center [487, 35] width 83 height 30
click at [476, 30] on link "Demographics" at bounding box center [487, 35] width 65 height 11
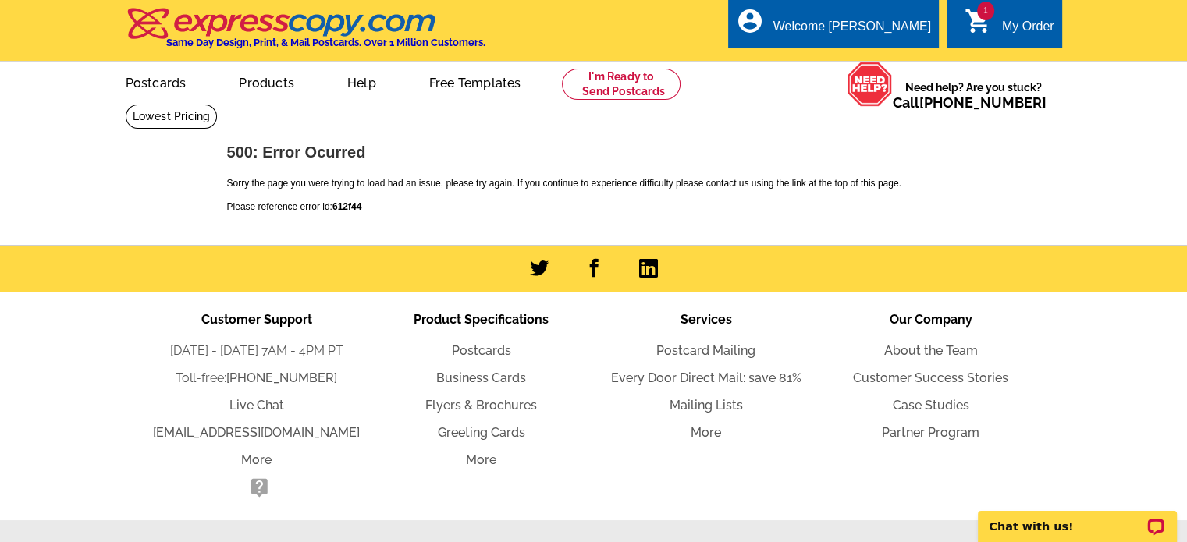
click at [1024, 33] on div "My Order" at bounding box center [1028, 31] width 52 height 22
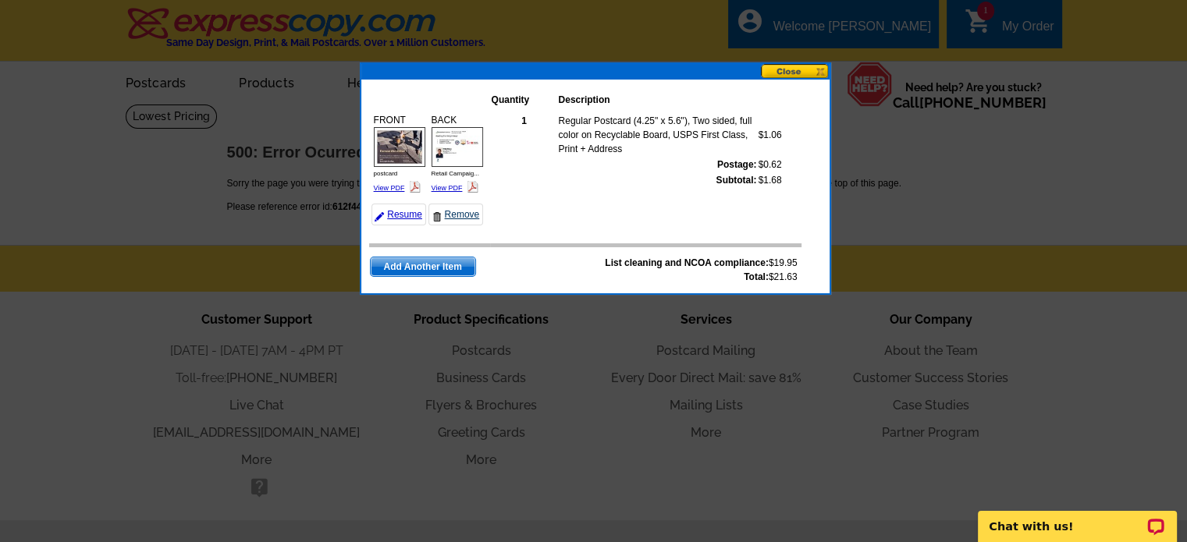
click at [457, 215] on link "Remove" at bounding box center [455, 215] width 55 height 22
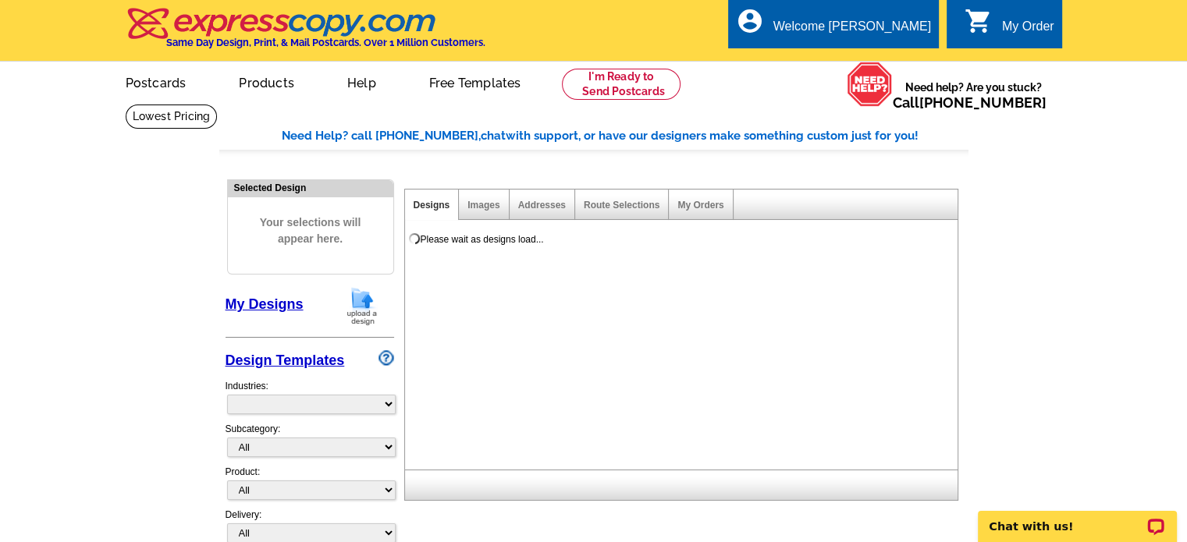
select select "785"
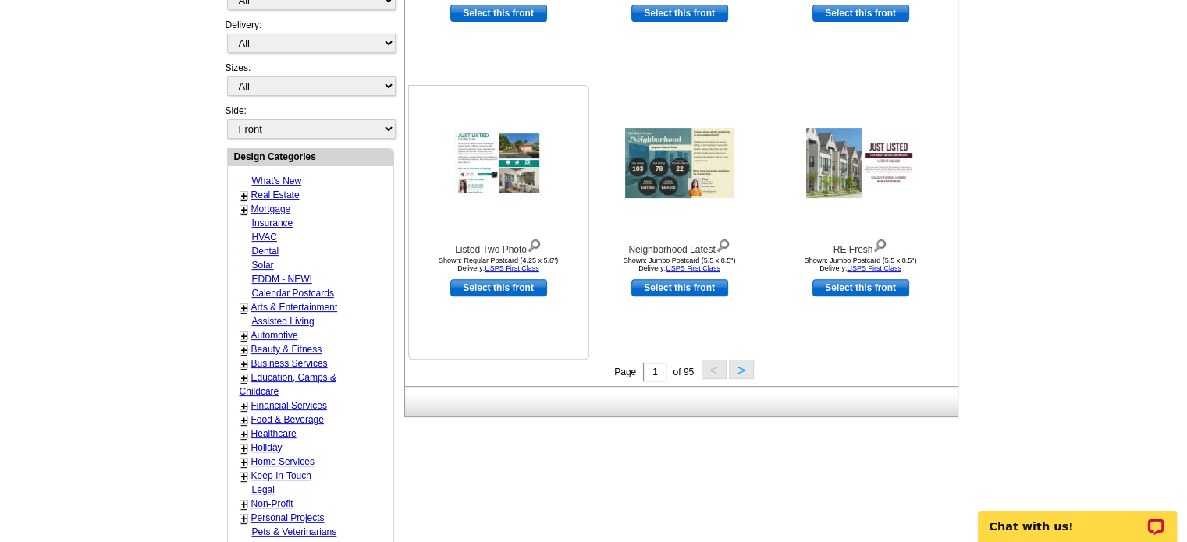
scroll to position [546, 0]
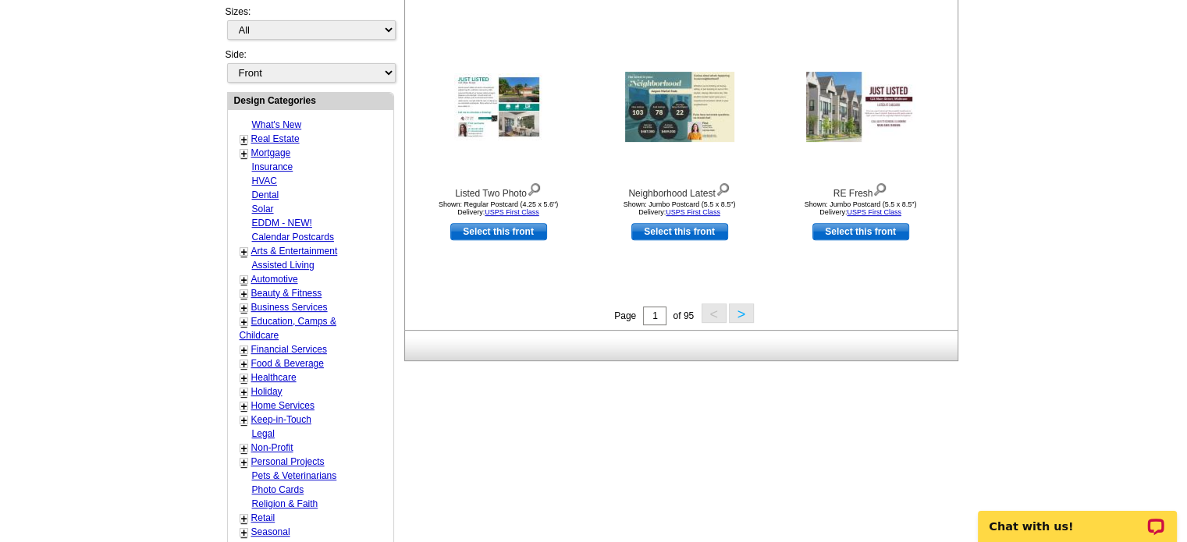
click at [740, 314] on button ">" at bounding box center [741, 314] width 25 height 20
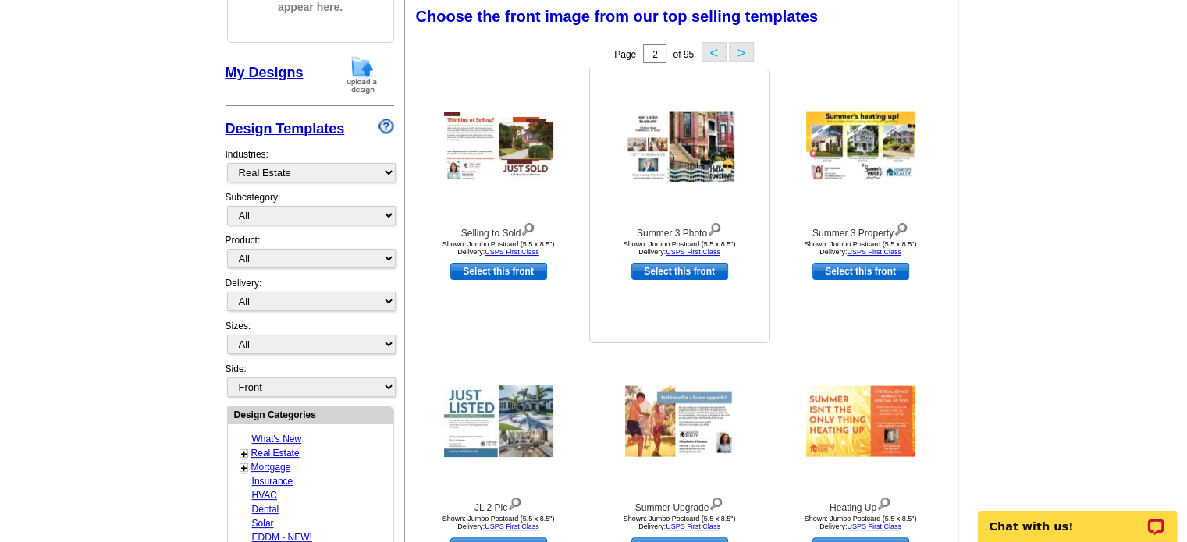
scroll to position [230, 0]
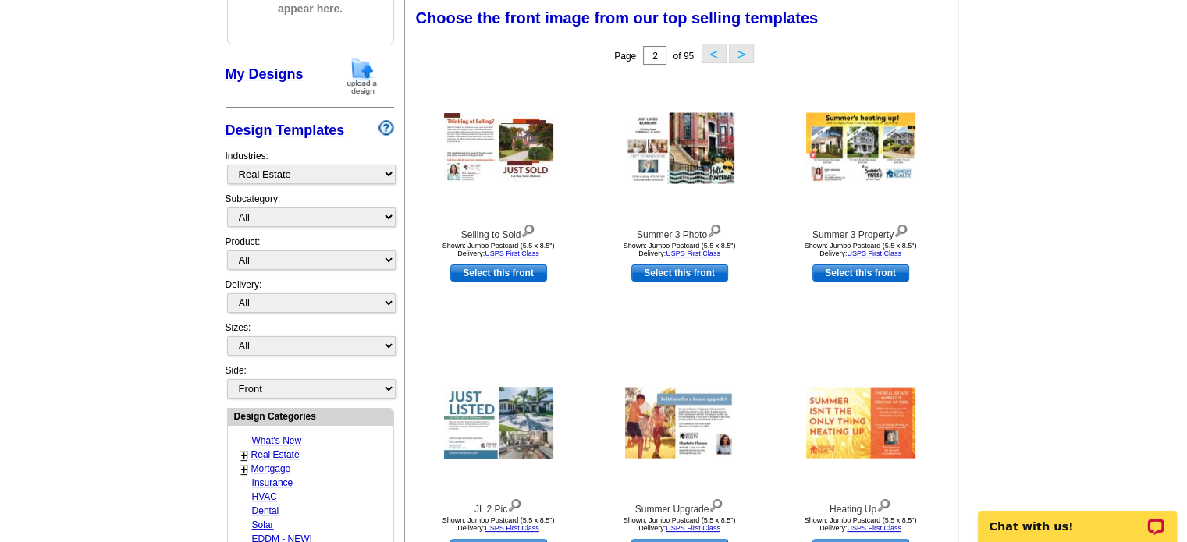
click at [275, 71] on link "My Designs" at bounding box center [265, 74] width 78 height 16
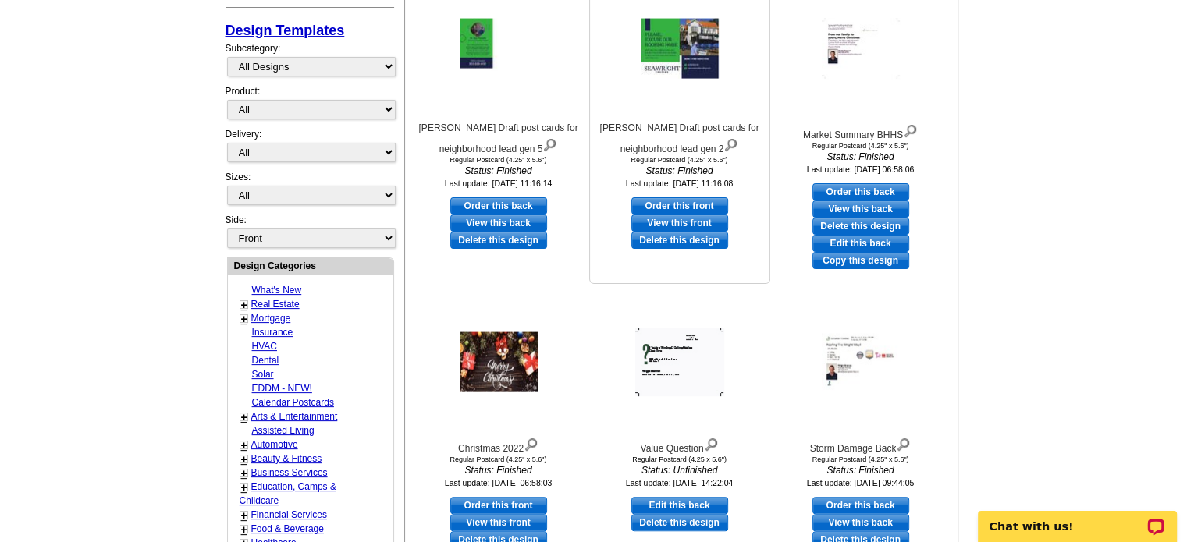
scroll to position [464, 0]
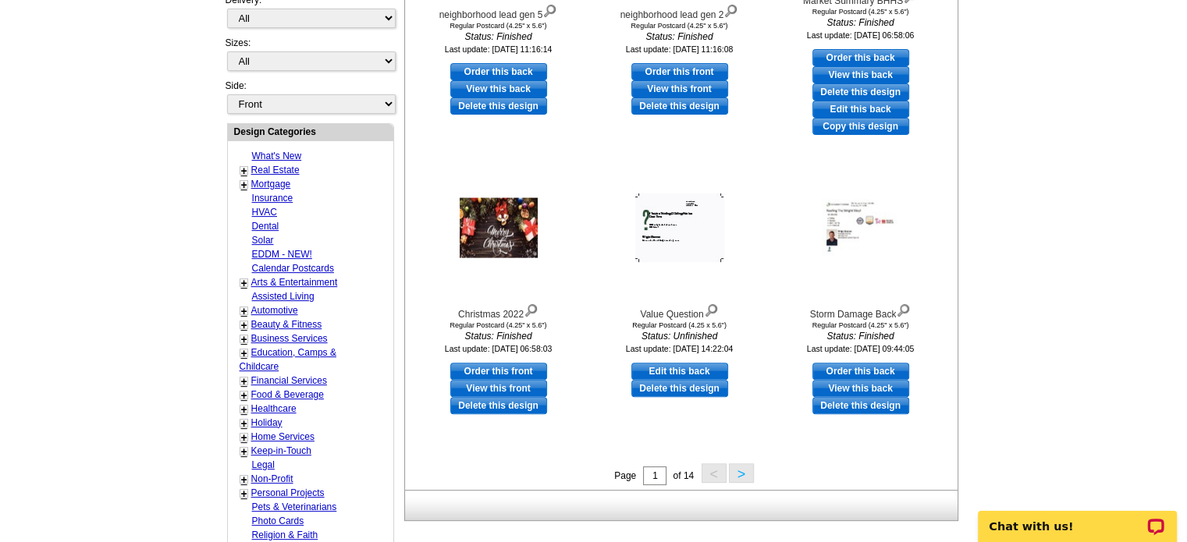
click at [741, 467] on button ">" at bounding box center [741, 474] width 25 height 20
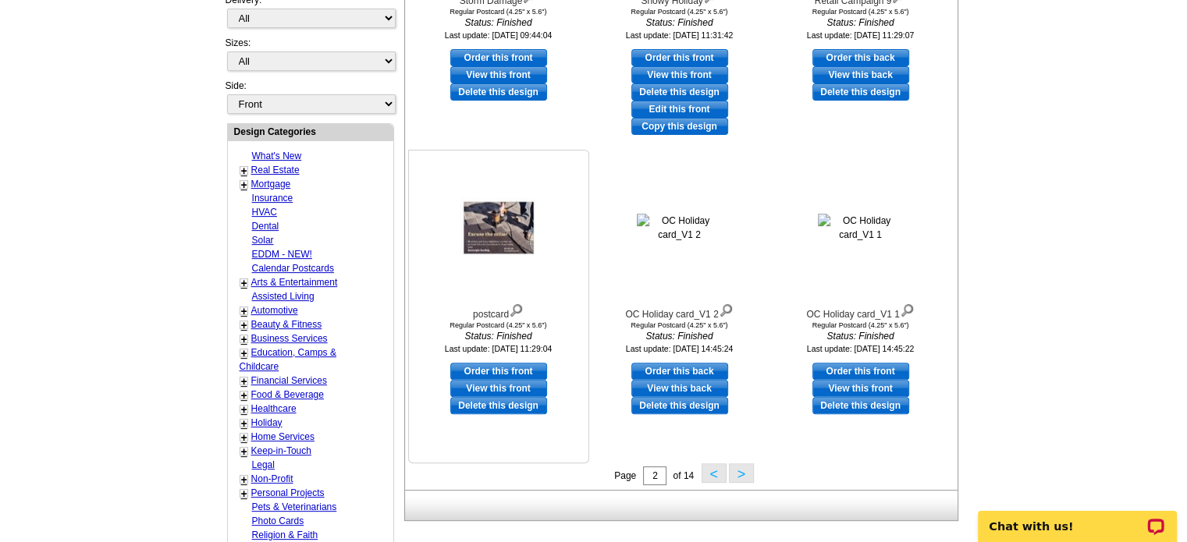
click at [496, 371] on link "Order this front" at bounding box center [498, 371] width 97 height 17
select select "1"
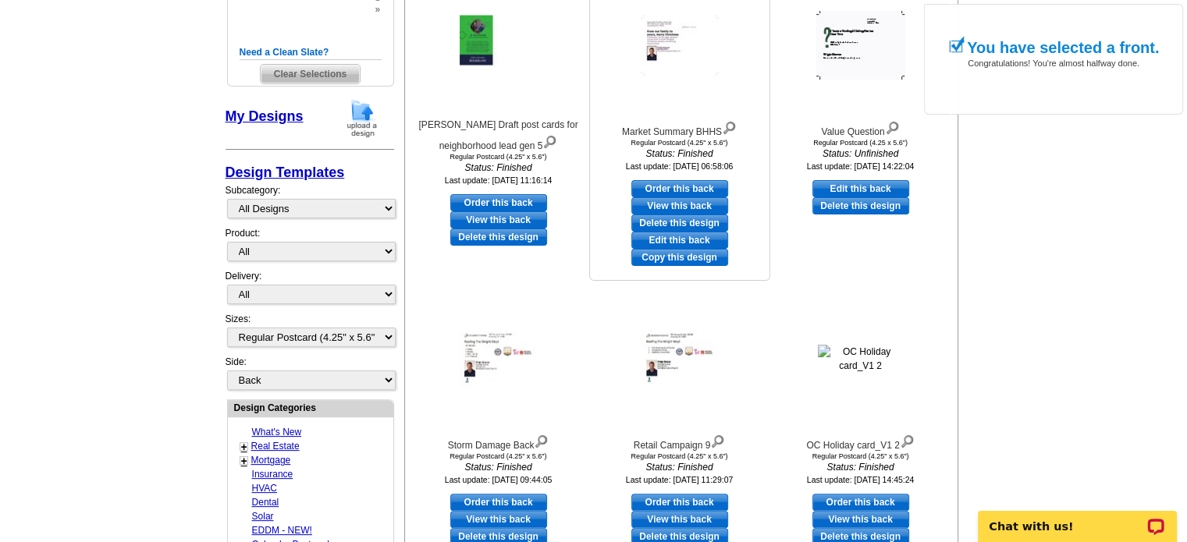
scroll to position [468, 0]
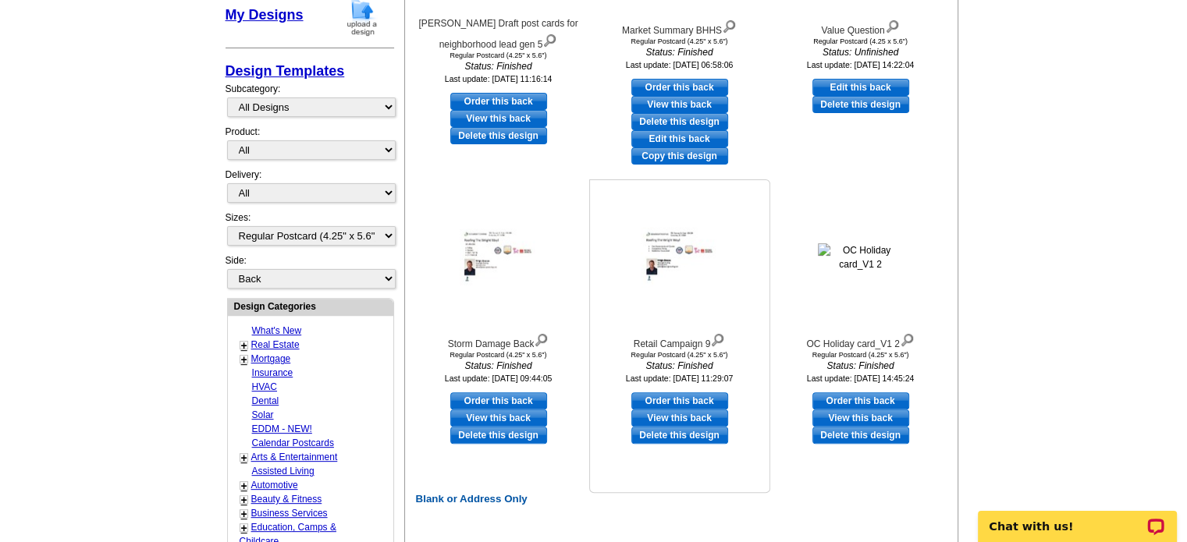
click at [660, 394] on link "Order this back" at bounding box center [679, 401] width 97 height 17
select select "front"
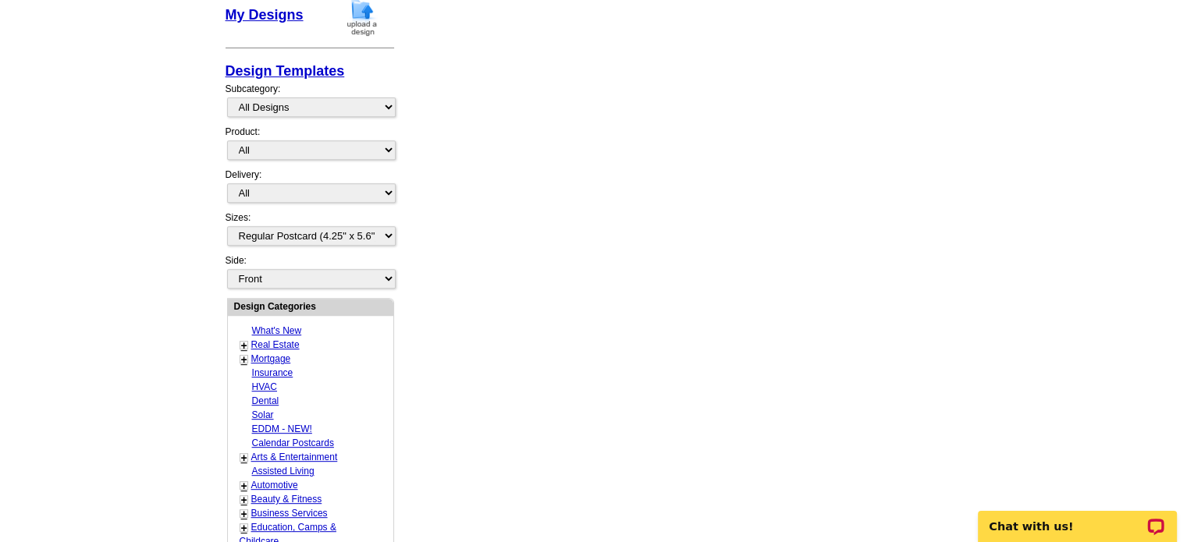
scroll to position [0, 0]
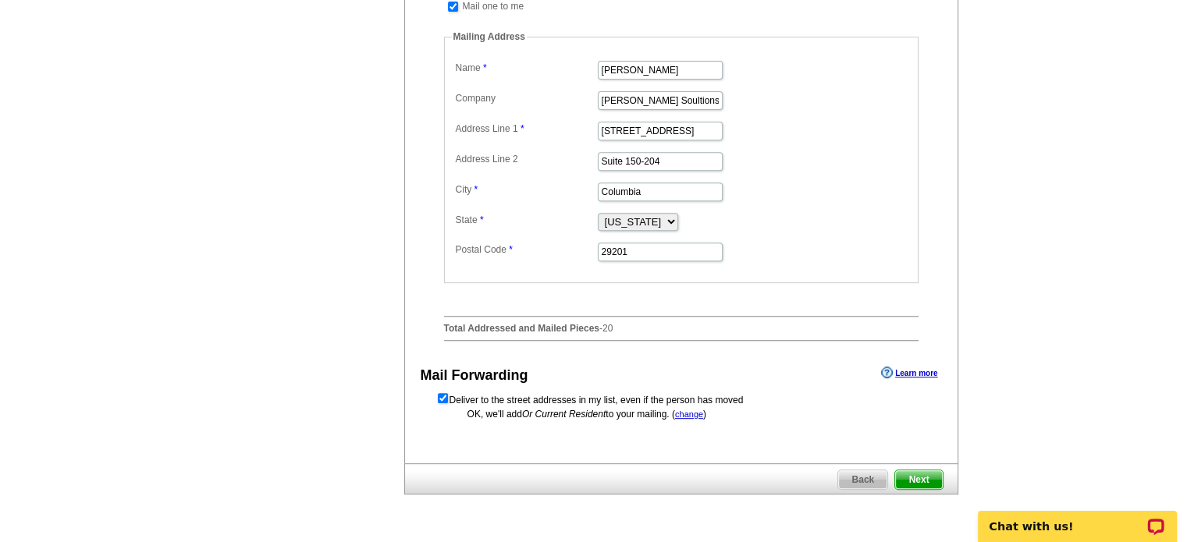
scroll to position [702, 0]
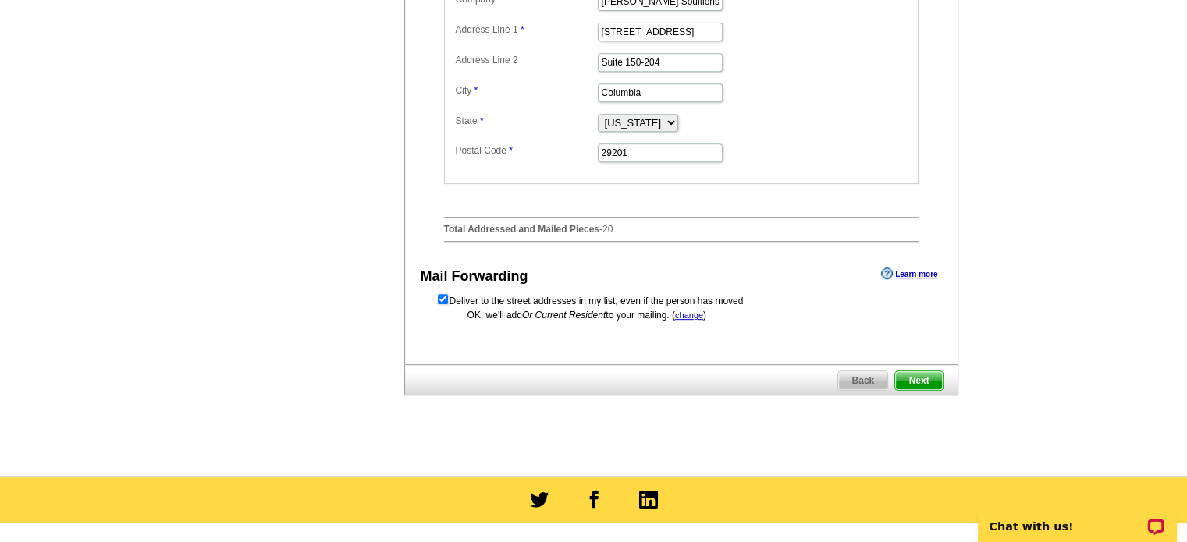
click at [921, 390] on span "Next" at bounding box center [918, 380] width 47 height 19
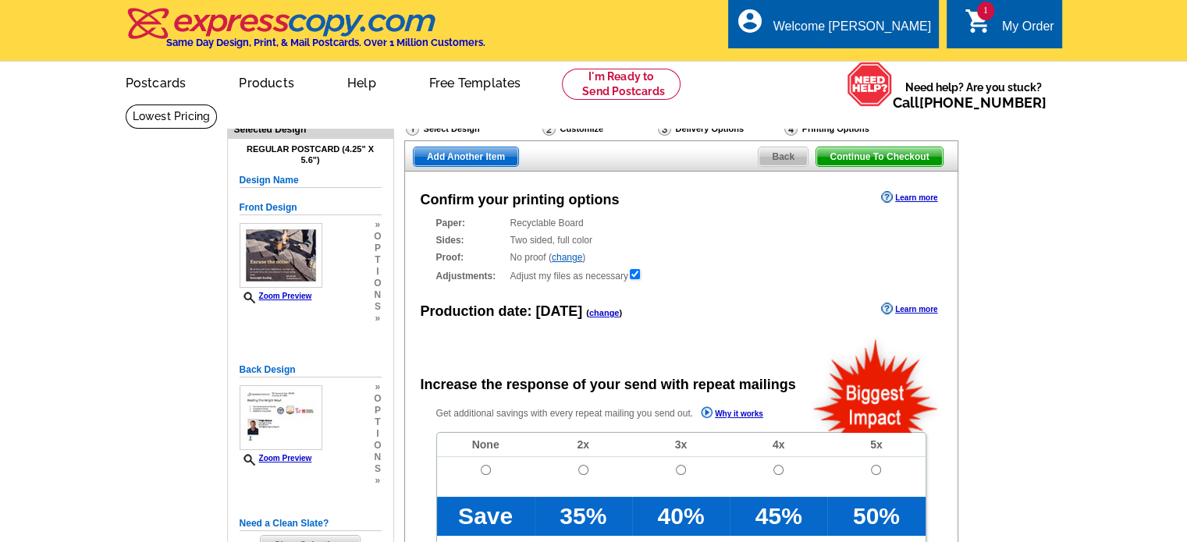
radio input "false"
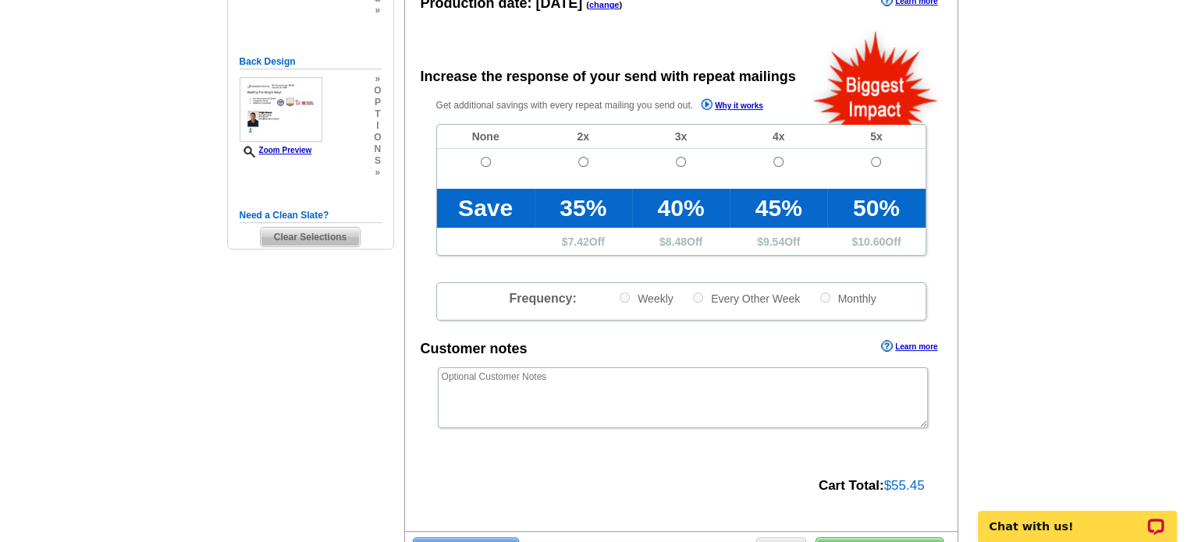
scroll to position [312, 0]
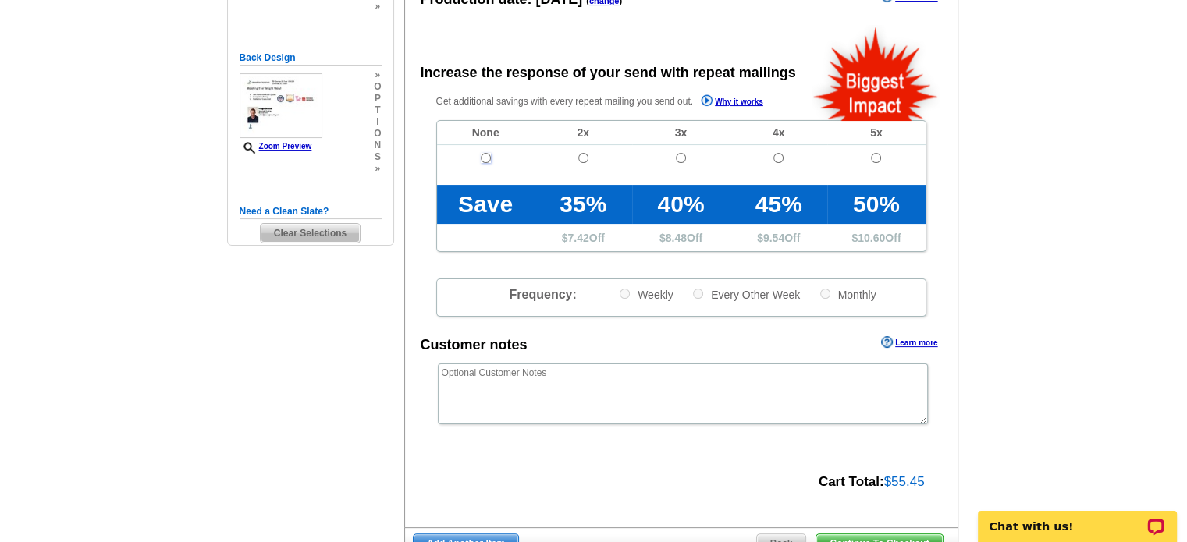
click at [482, 155] on input "radio" at bounding box center [486, 158] width 10 height 10
radio input "true"
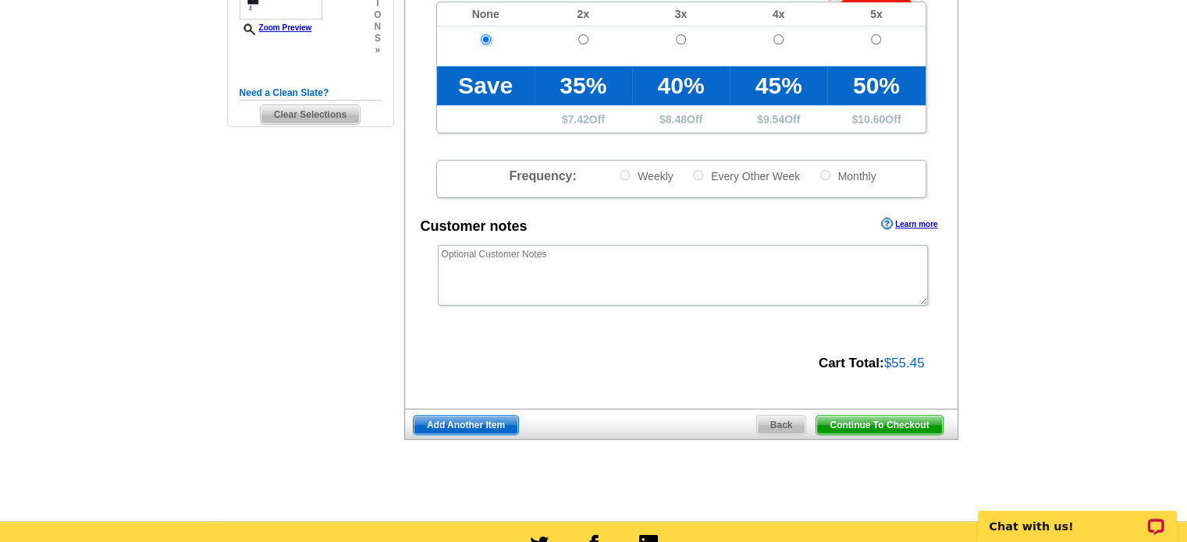
scroll to position [468, 0]
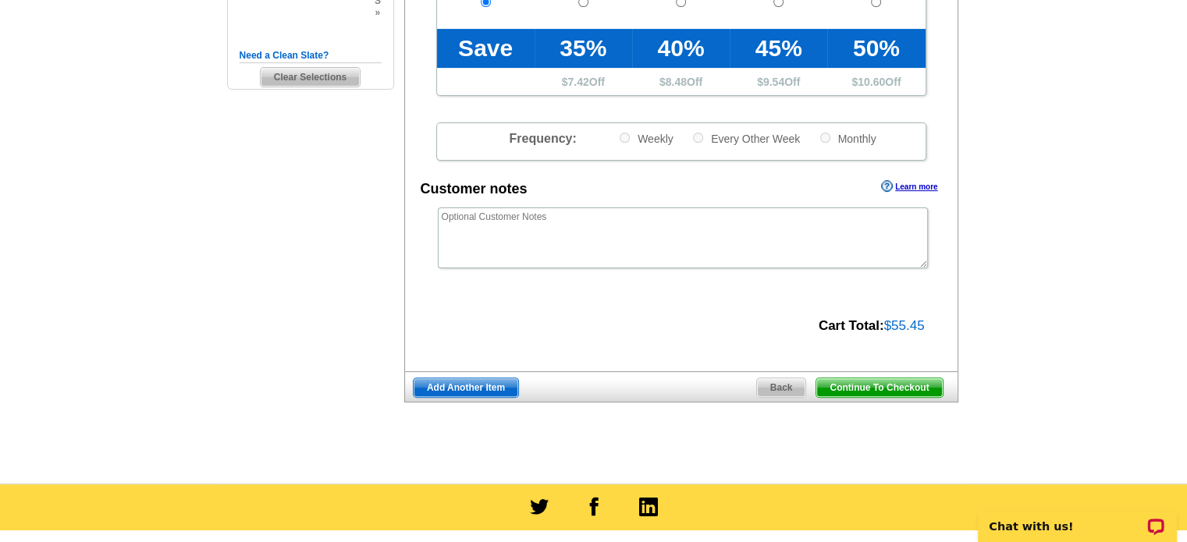
click at [872, 383] on span "Continue To Checkout" at bounding box center [879, 387] width 126 height 19
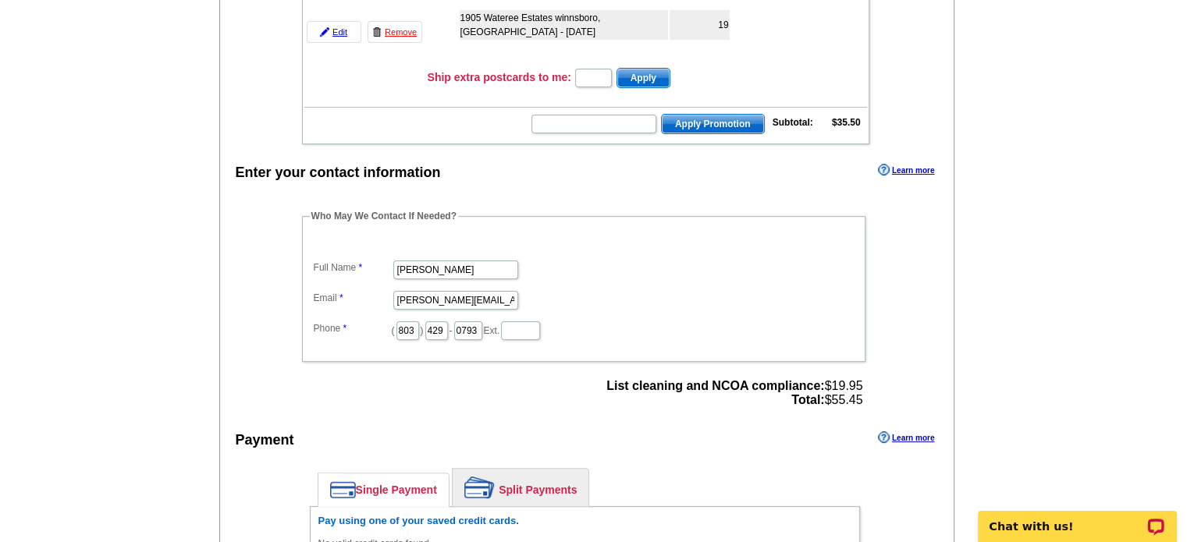
drag, startPoint x: 587, startPoint y: 378, endPoint x: 859, endPoint y: 386, distance: 272.5
click at [850, 382] on div "Who May We Contact If Needed? Full Name Wright Brennan Email W.Brennan@seawrigh…" at bounding box center [585, 310] width 628 height 203
click at [1011, 381] on main "Add Another Item Checkout Order Name: My Order 2025-08-21 Save Order Review you…" at bounding box center [593, 287] width 1187 height 991
drag, startPoint x: 859, startPoint y: 377, endPoint x: 600, endPoint y: 386, distance: 259.3
click at [602, 386] on div "List cleaning and NCOA compliance: $19.95 Total: $55.45" at bounding box center [734, 393] width 265 height 37
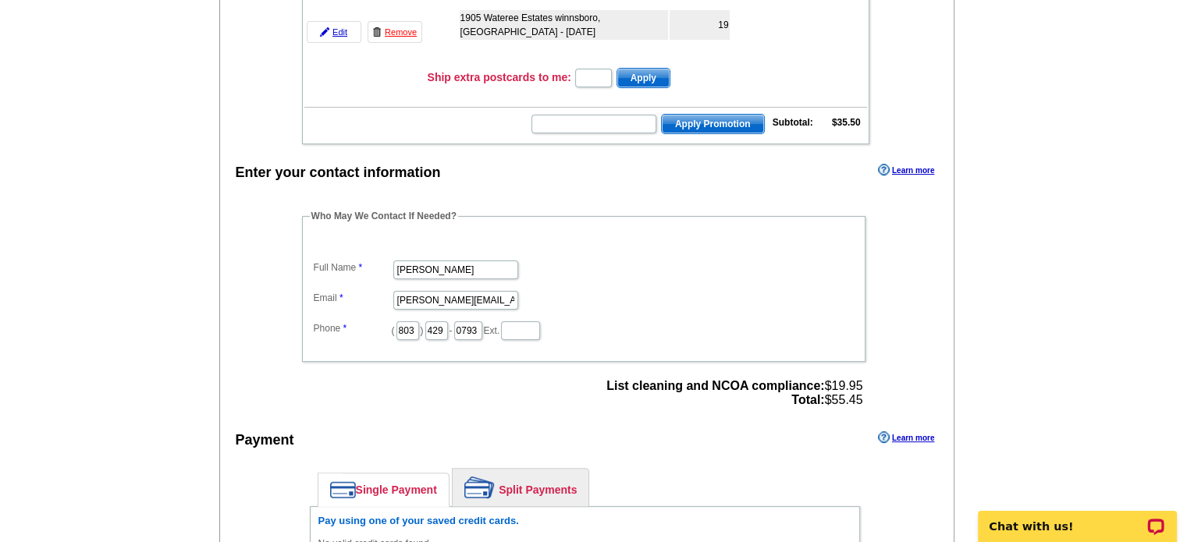
copy span "List cleaning and NCOA compliance: $19.95"
click at [468, 404] on div "Who May We Contact If Needed? Full Name Wright Brennan Email W.Brennan@seawrigh…" at bounding box center [585, 310] width 628 height 203
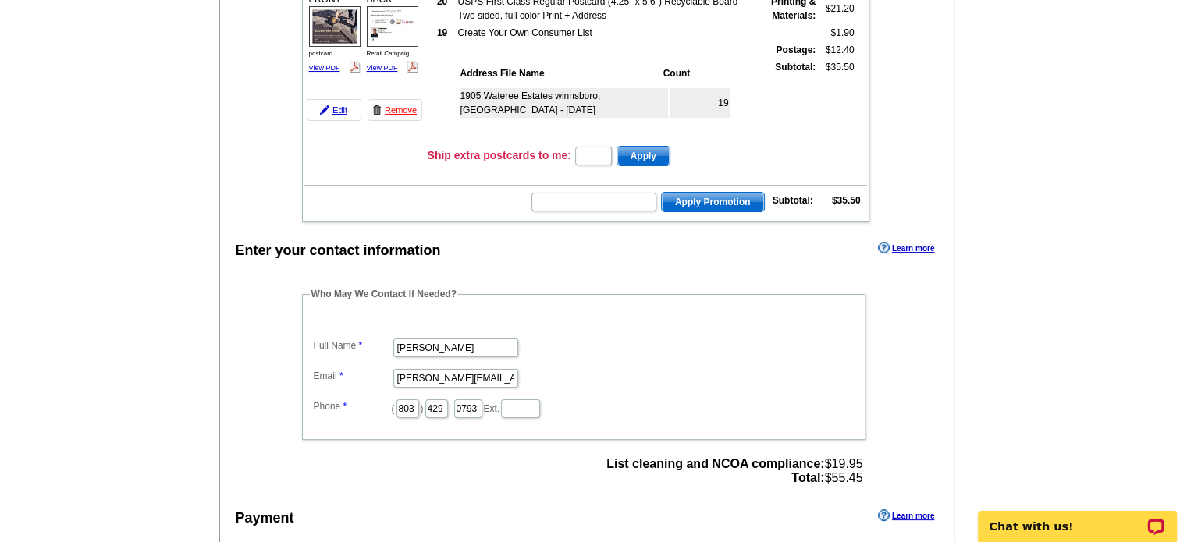
scroll to position [156, 0]
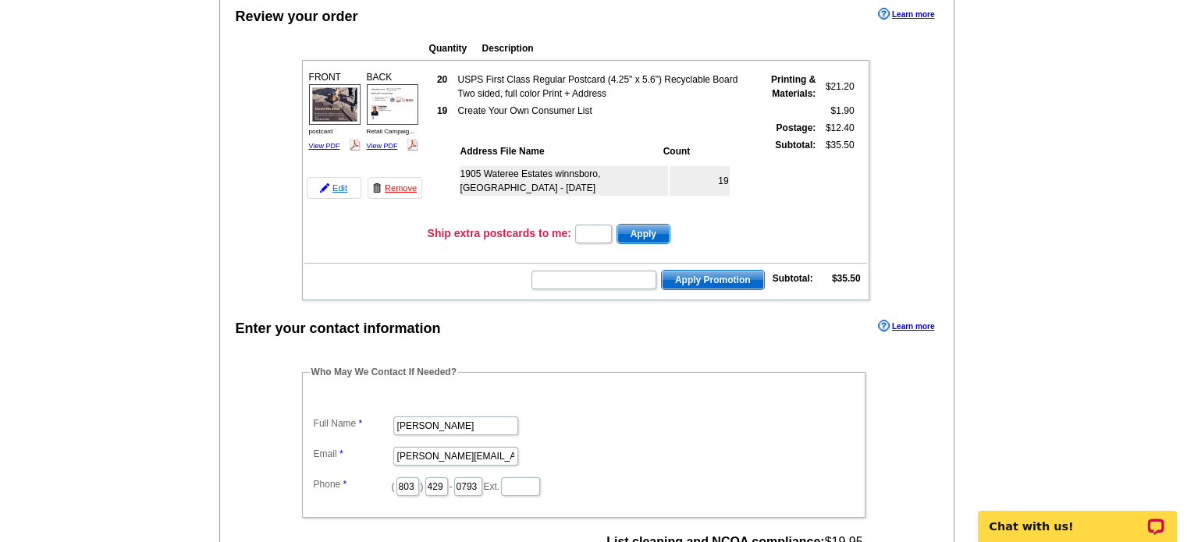
click at [321, 185] on img at bounding box center [324, 187] width 9 height 9
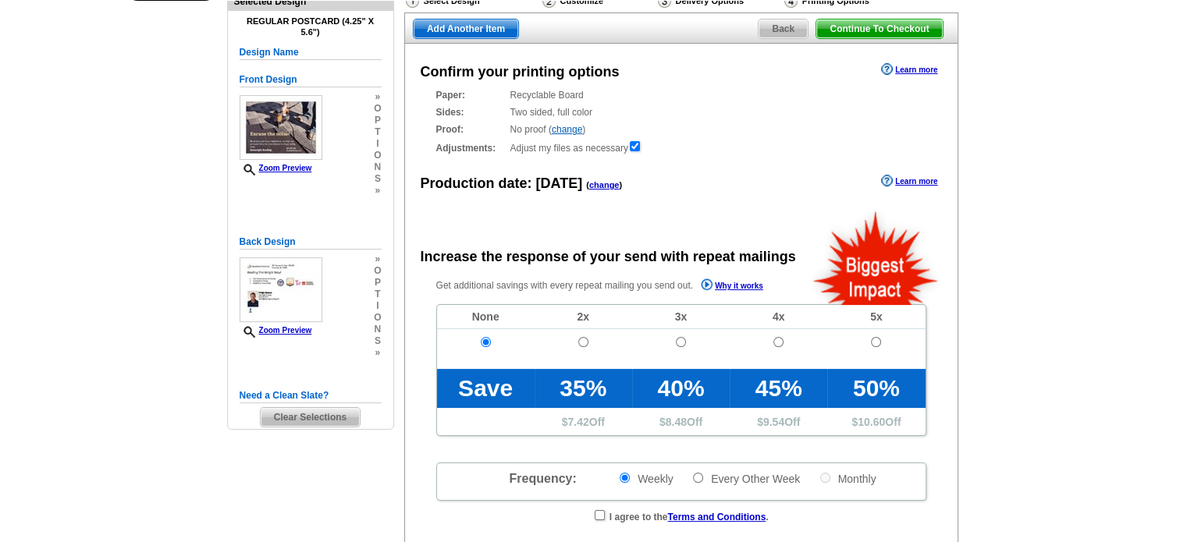
radio input "false"
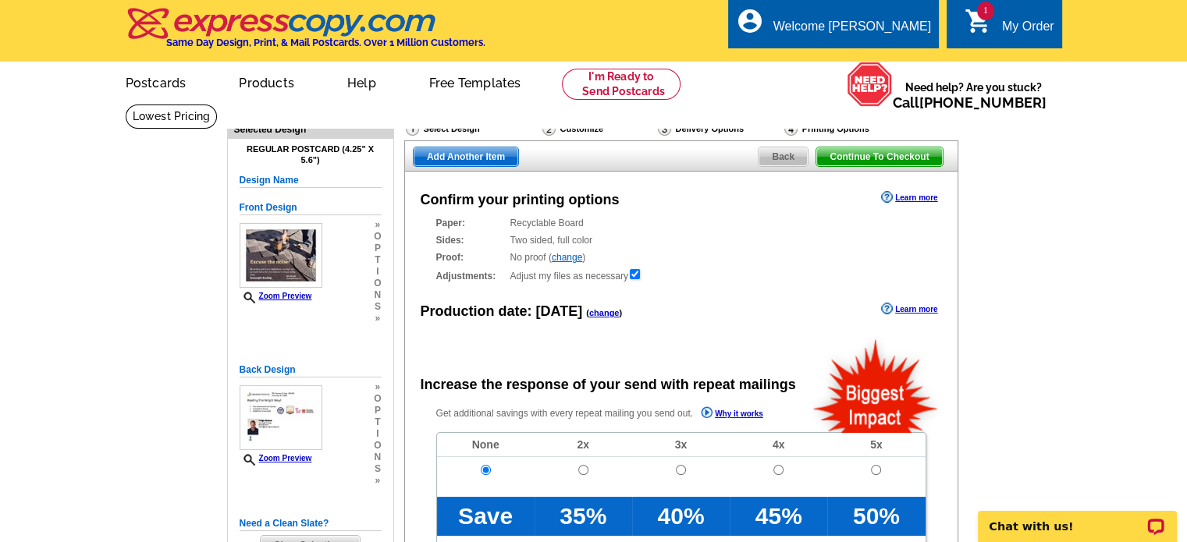
click at [684, 130] on div "Delivery Options" at bounding box center [719, 131] width 126 height 20
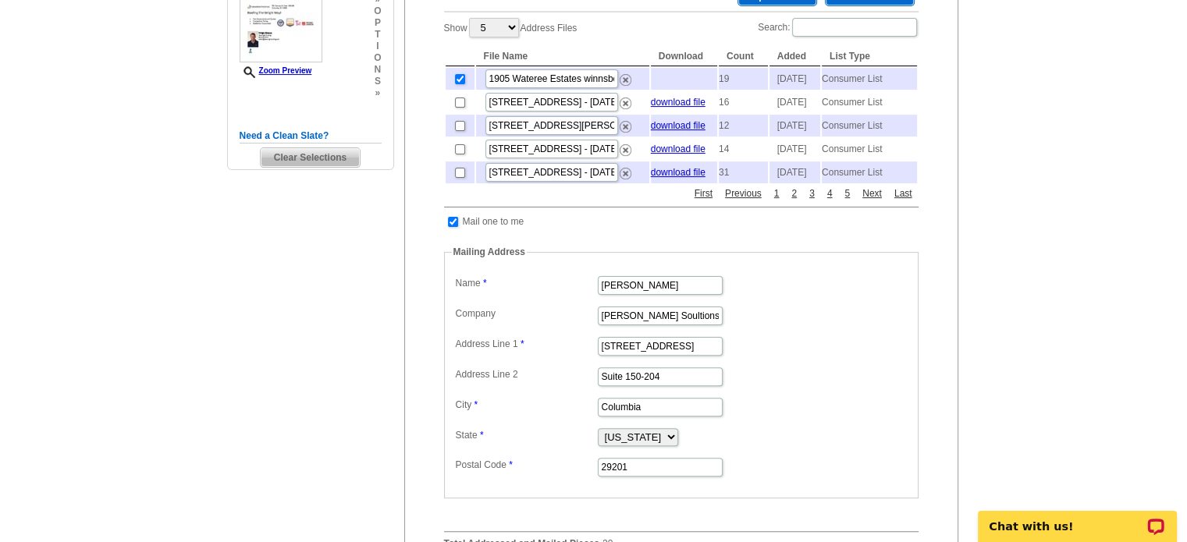
scroll to position [390, 0]
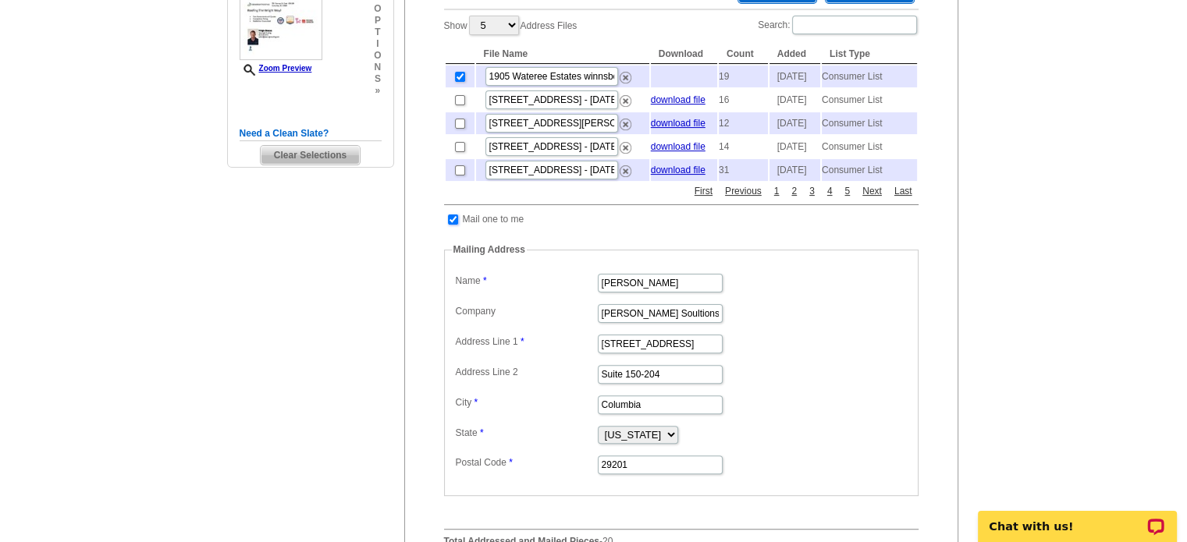
click at [449, 225] on input "checkbox" at bounding box center [453, 220] width 10 height 10
checkbox input "false"
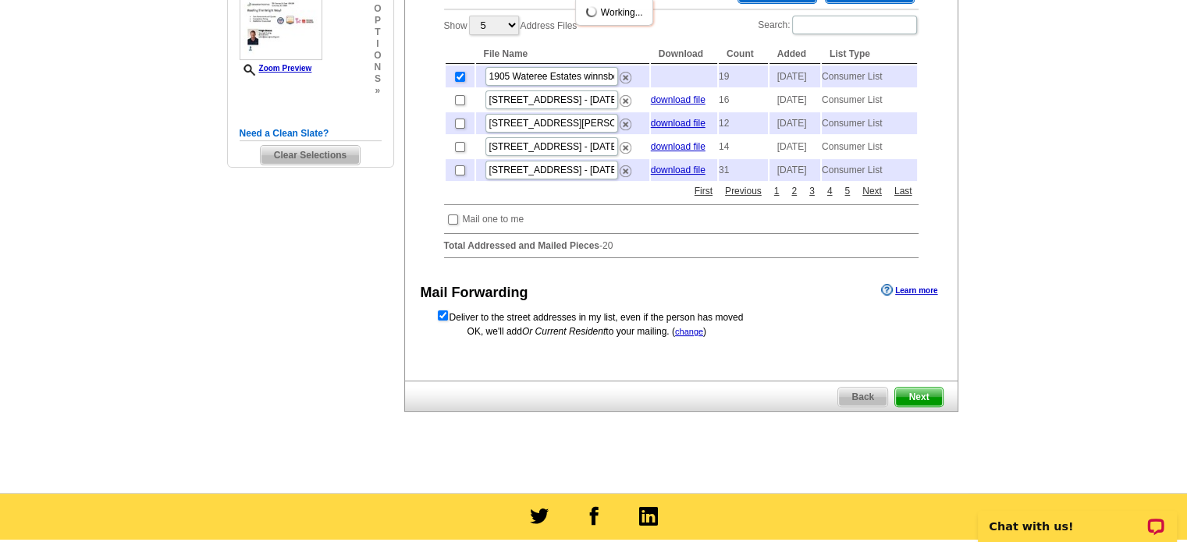
click at [927, 407] on span "Next" at bounding box center [918, 397] width 47 height 19
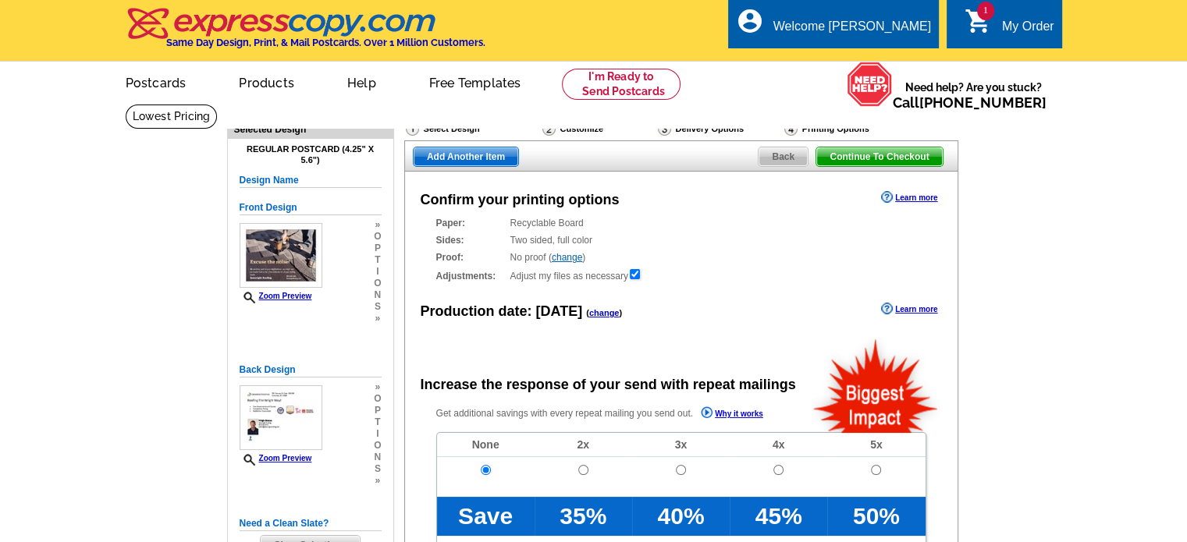
radio input "false"
click at [770, 151] on span "Back" at bounding box center [783, 156] width 49 height 19
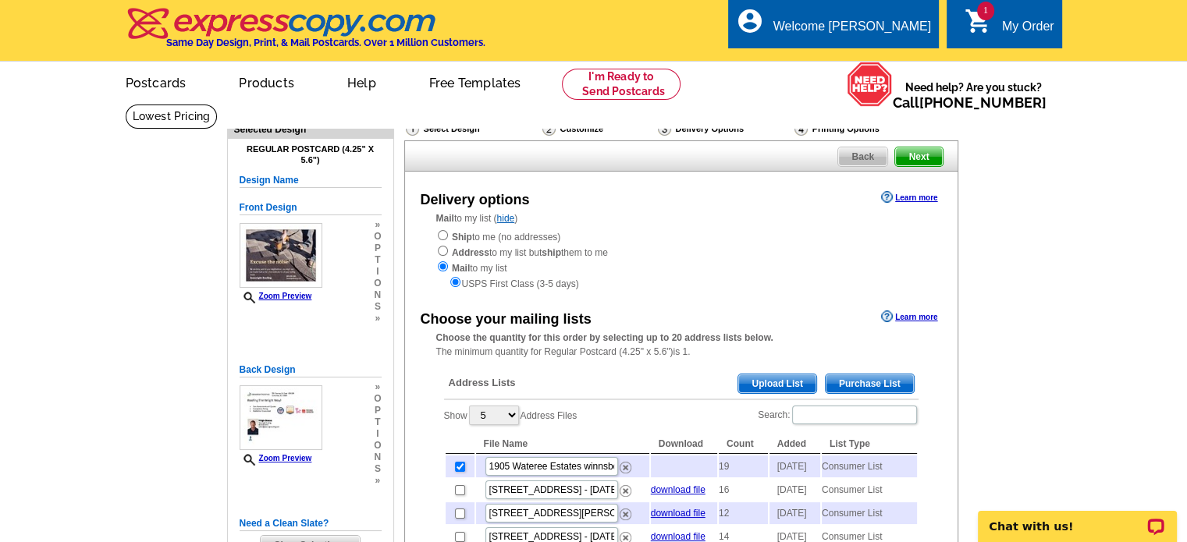
click at [858, 155] on span "Back" at bounding box center [862, 156] width 49 height 19
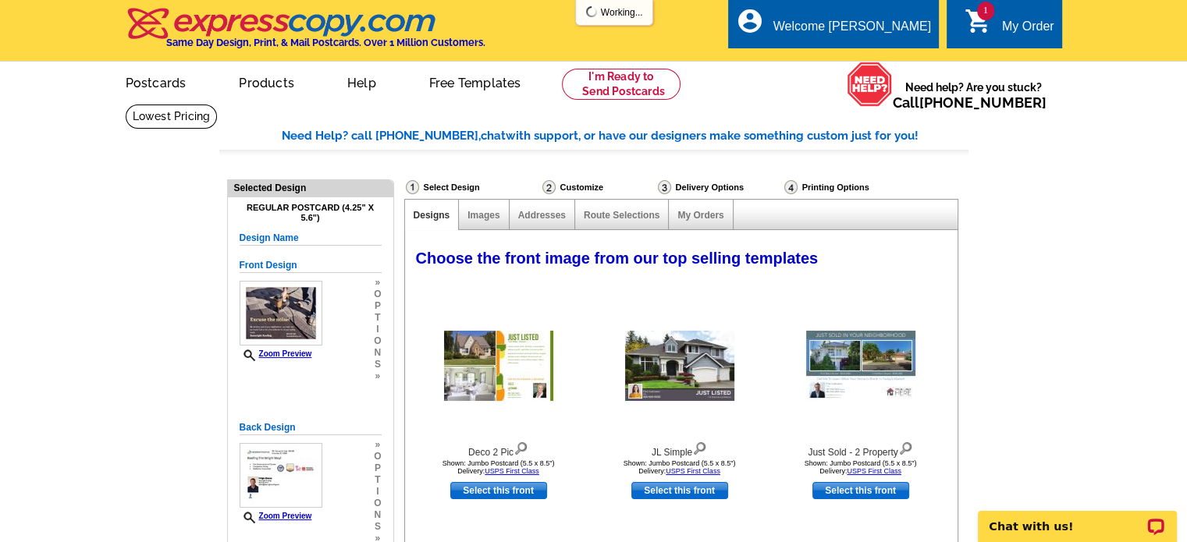
select select "785"
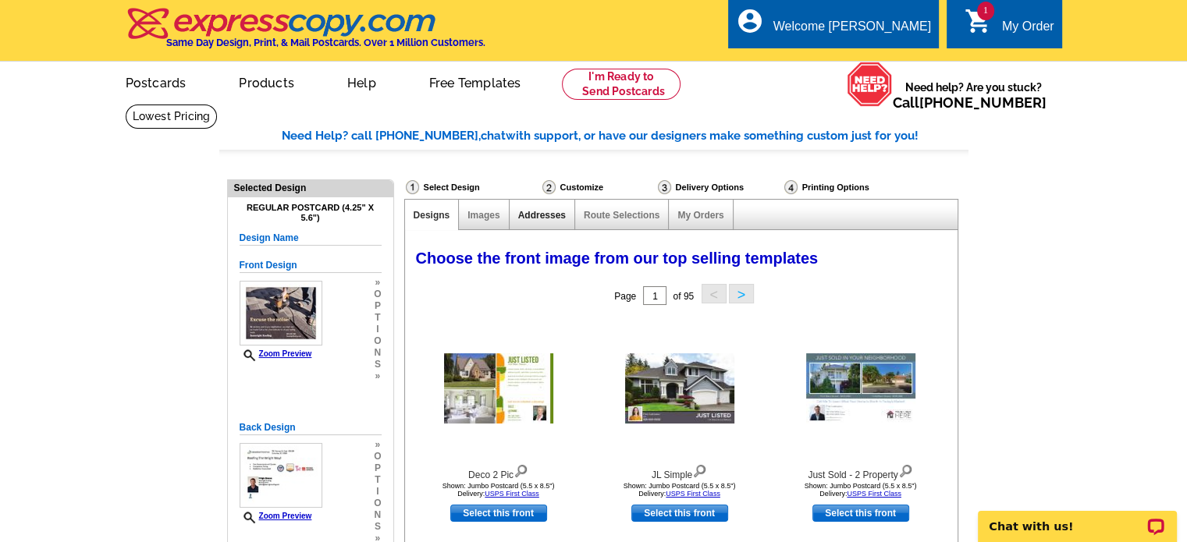
click at [538, 211] on link "Addresses" at bounding box center [542, 215] width 48 height 11
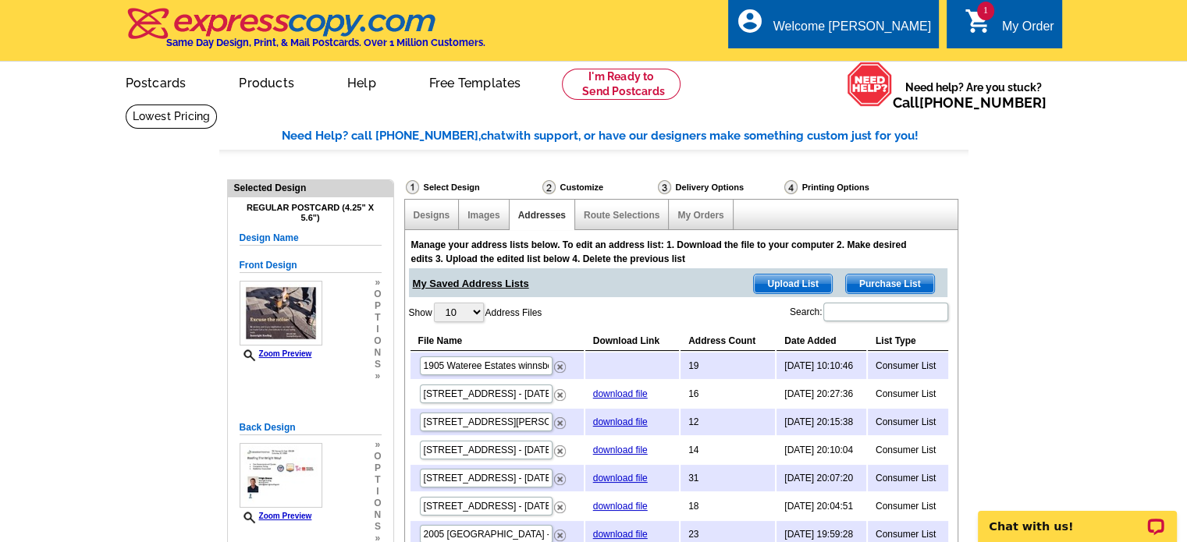
click at [886, 275] on span "Purchase List" at bounding box center [890, 284] width 88 height 19
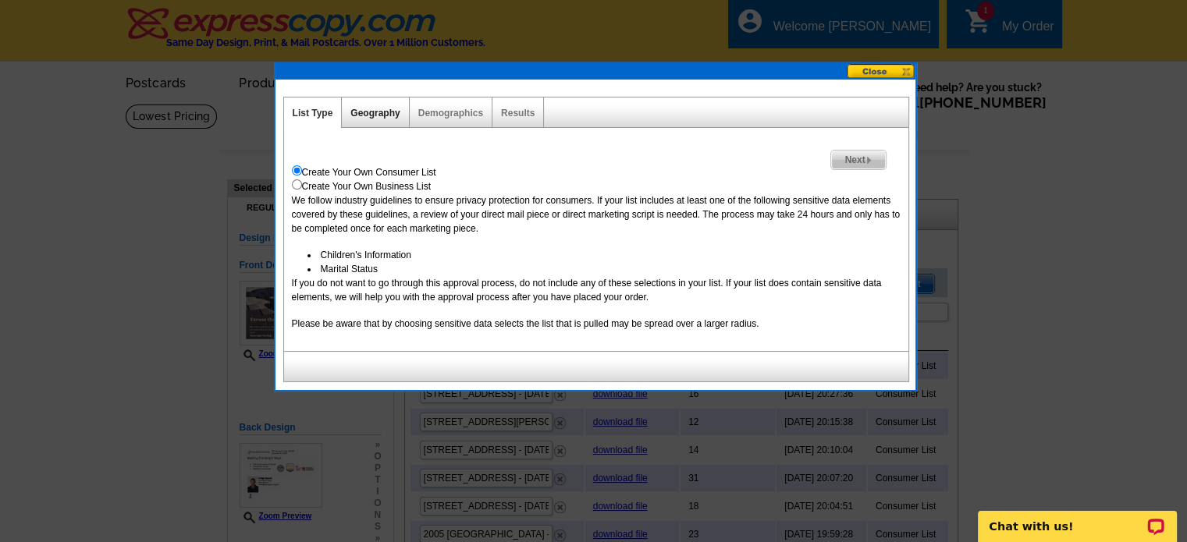
click at [378, 108] on link "Geography" at bounding box center [374, 113] width 49 height 11
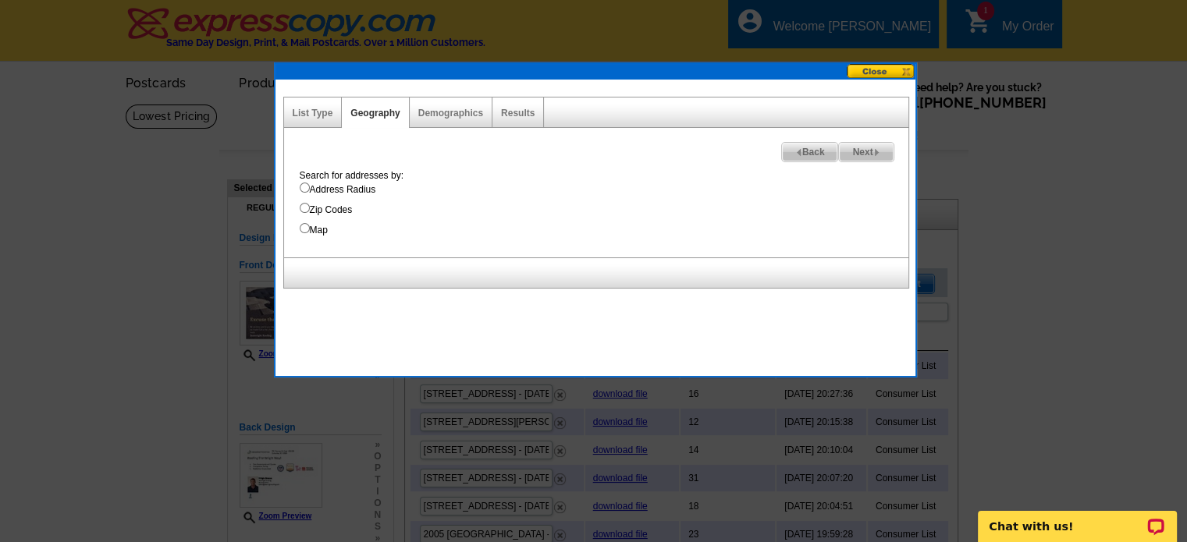
click at [300, 225] on input "Map" at bounding box center [305, 228] width 10 height 10
radio input "true"
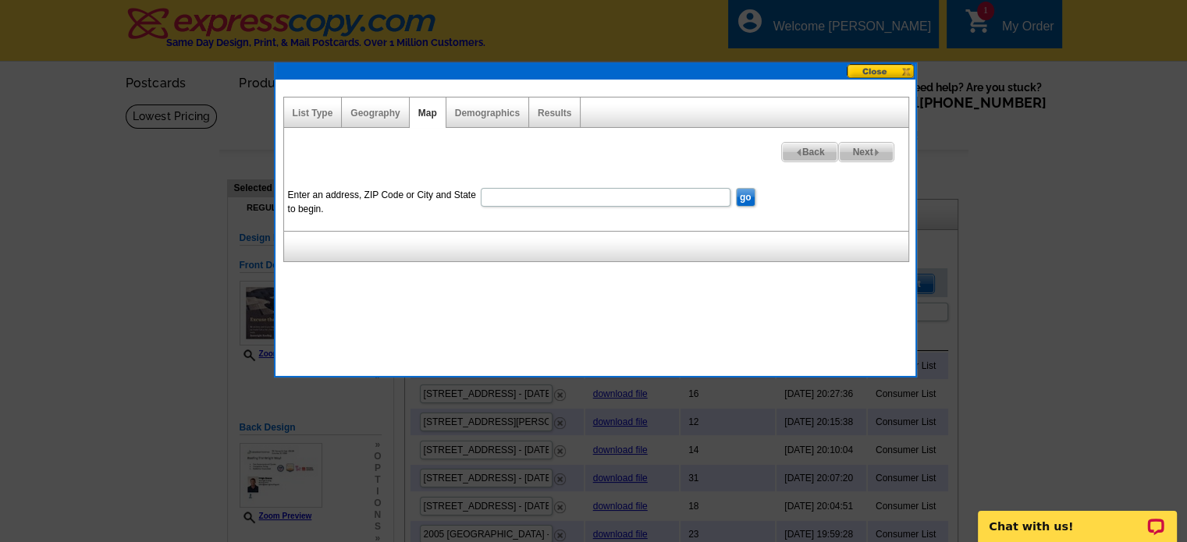
click at [518, 194] on input "Enter an address, ZIP Code or City and State to begin." at bounding box center [606, 197] width 250 height 19
type input "1905 Wateree Estates winnsboro, SC"
click at [746, 194] on input "go" at bounding box center [746, 197] width 20 height 19
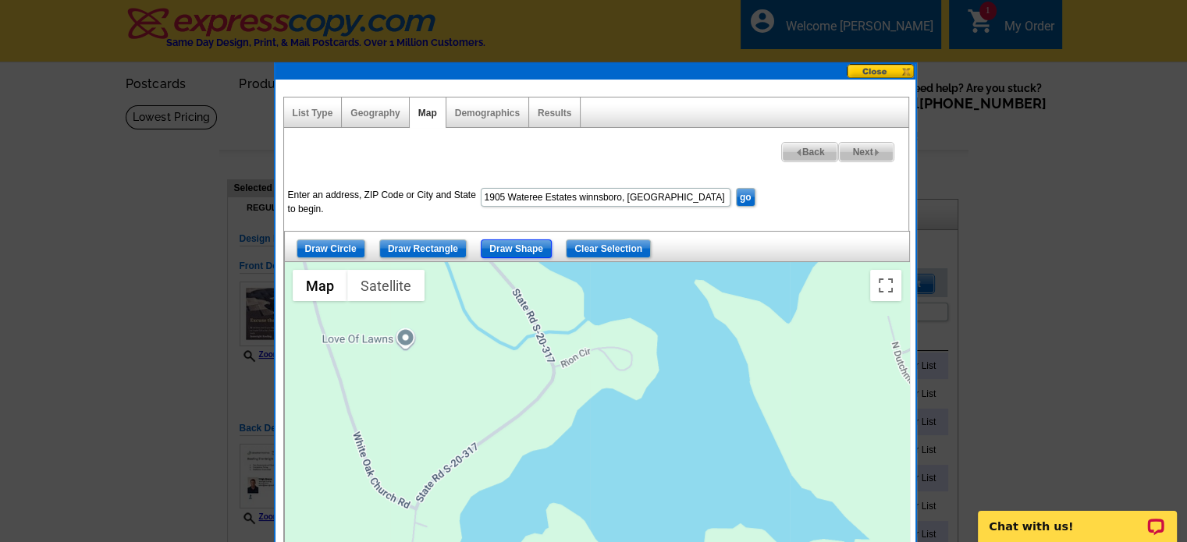
click at [506, 250] on input "Draw Shape" at bounding box center [516, 249] width 71 height 19
click at [553, 279] on div at bounding box center [597, 457] width 624 height 390
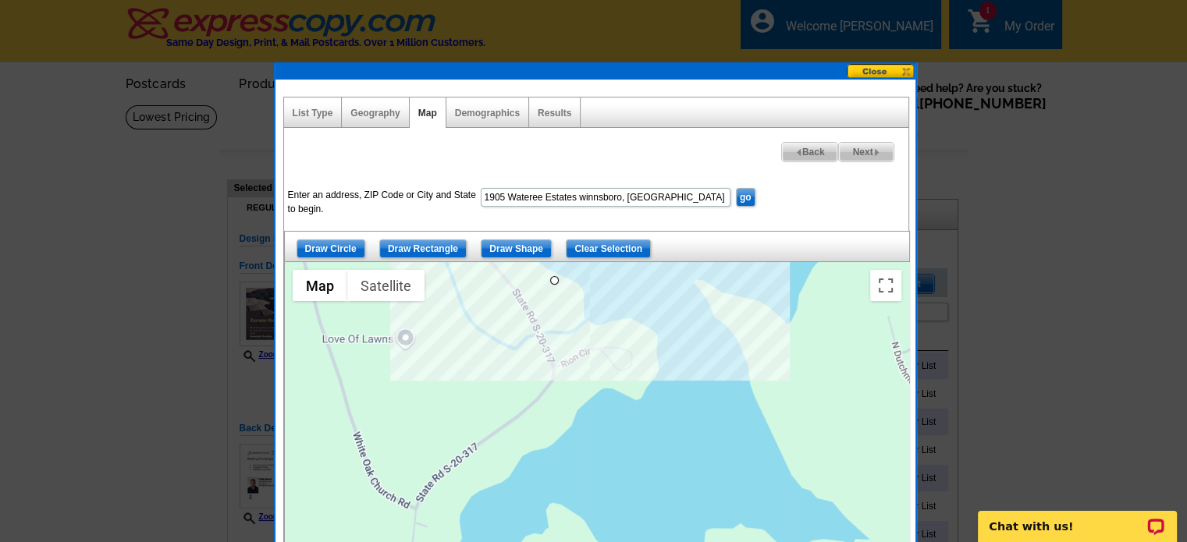
click at [688, 360] on div at bounding box center [597, 457] width 624 height 390
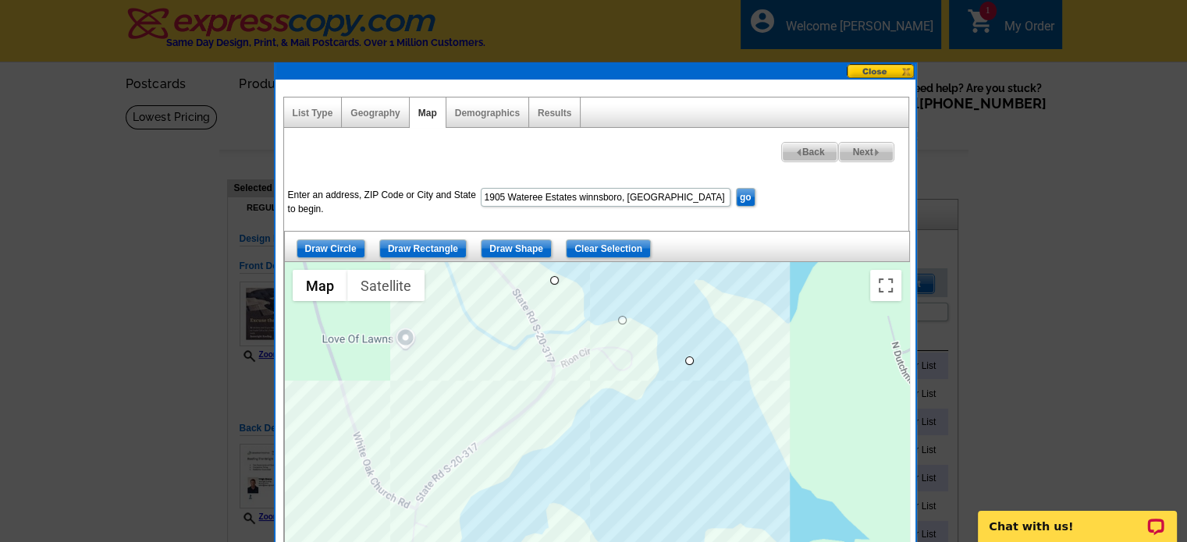
click at [394, 541] on div at bounding box center [597, 457] width 624 height 390
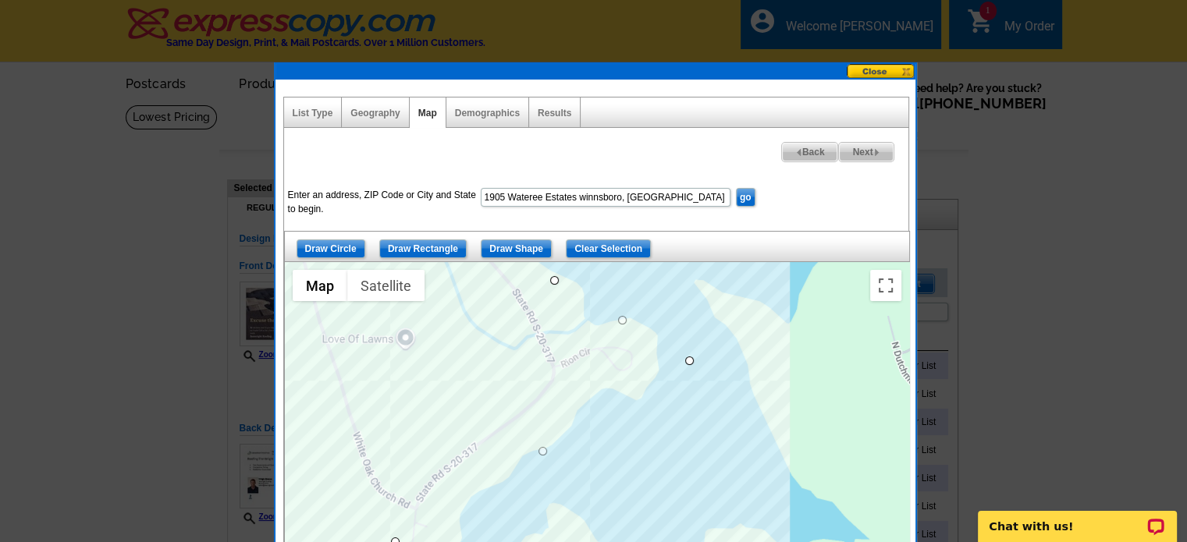
click at [290, 389] on div at bounding box center [597, 457] width 624 height 390
click at [552, 279] on div at bounding box center [597, 457] width 624 height 390
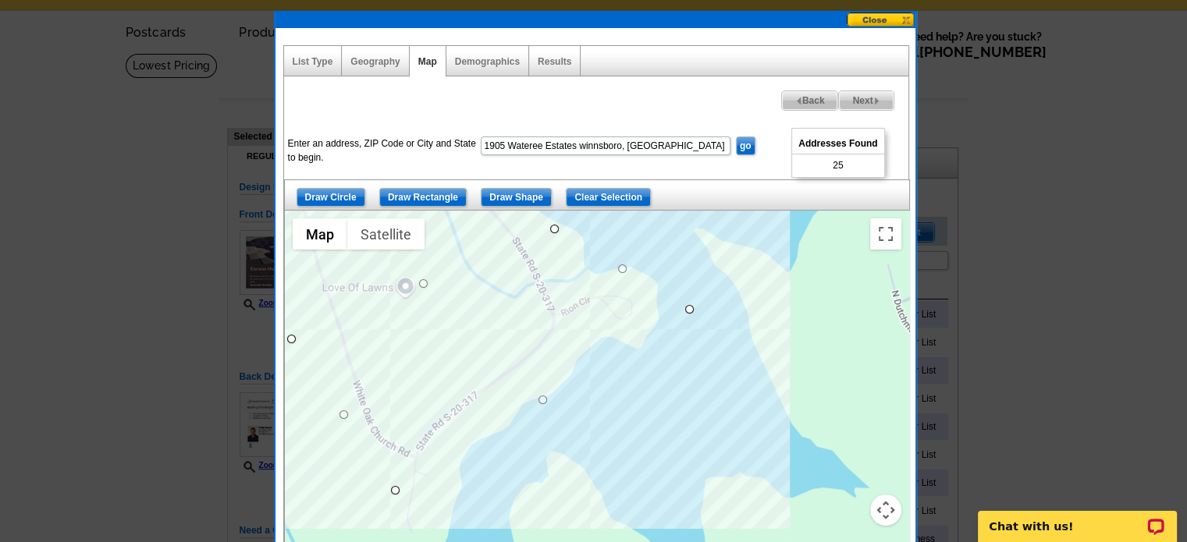
scroll to position [78, 0]
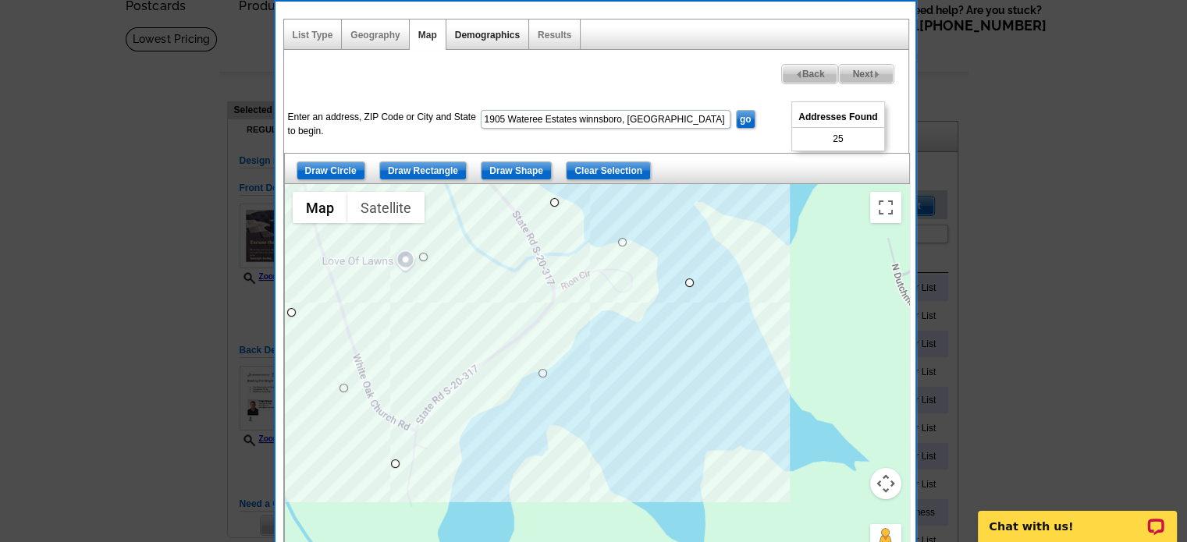
click at [474, 28] on div "Demographics" at bounding box center [487, 35] width 83 height 30
click at [478, 30] on link "Demographics" at bounding box center [487, 35] width 65 height 11
select select
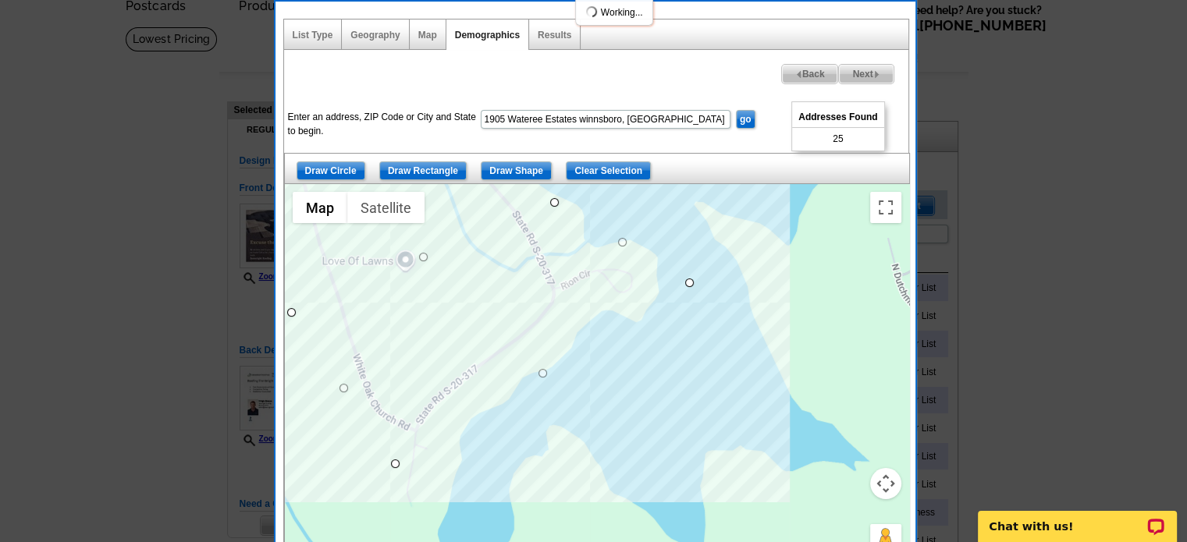
select select
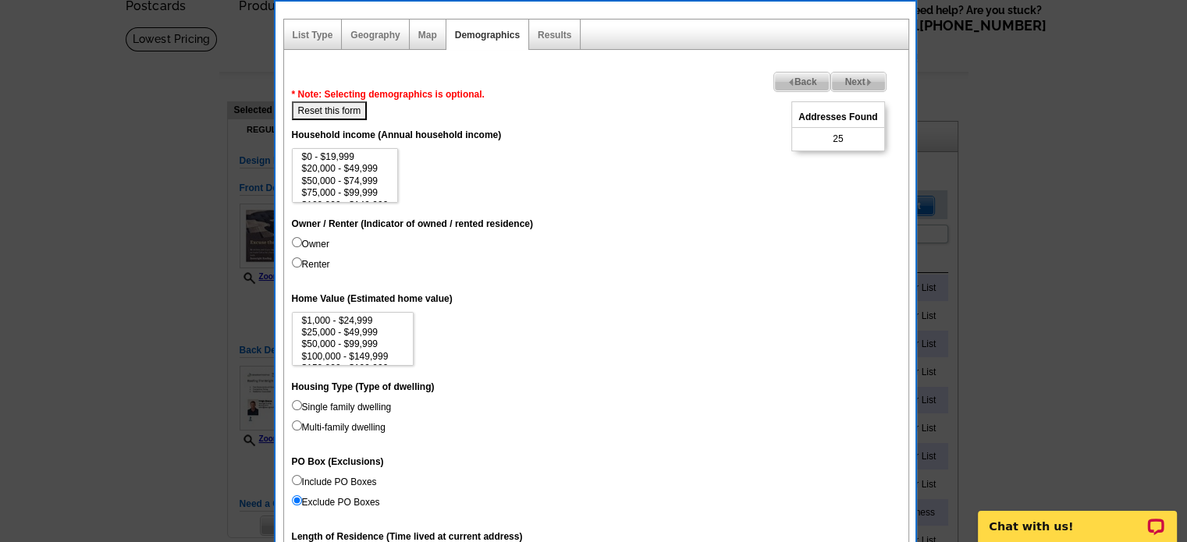
click at [292, 239] on input "Owner" at bounding box center [297, 242] width 10 height 10
radio input "true"
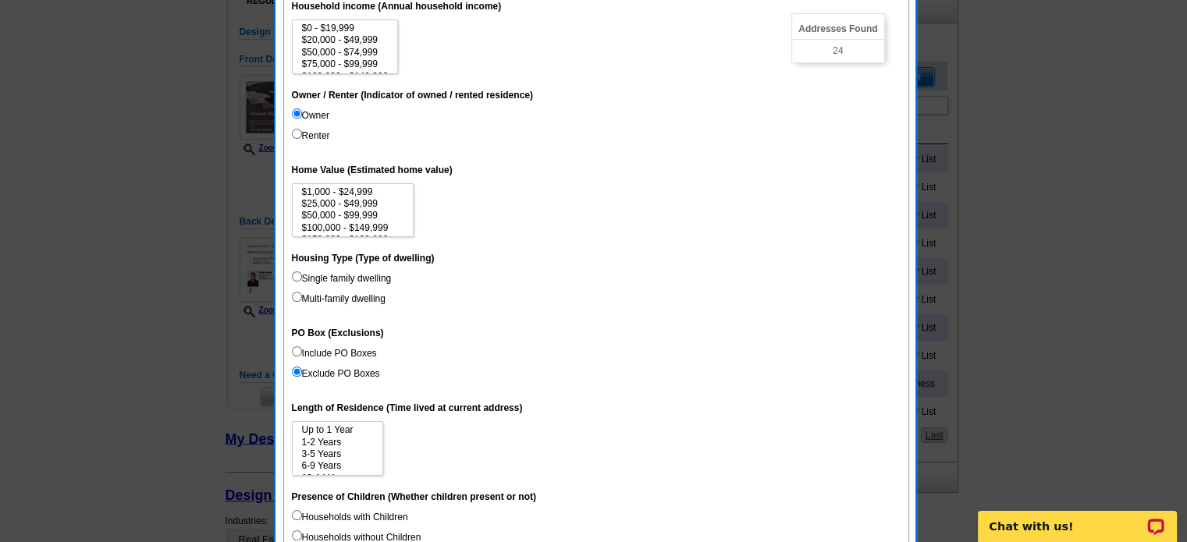
scroll to position [234, 0]
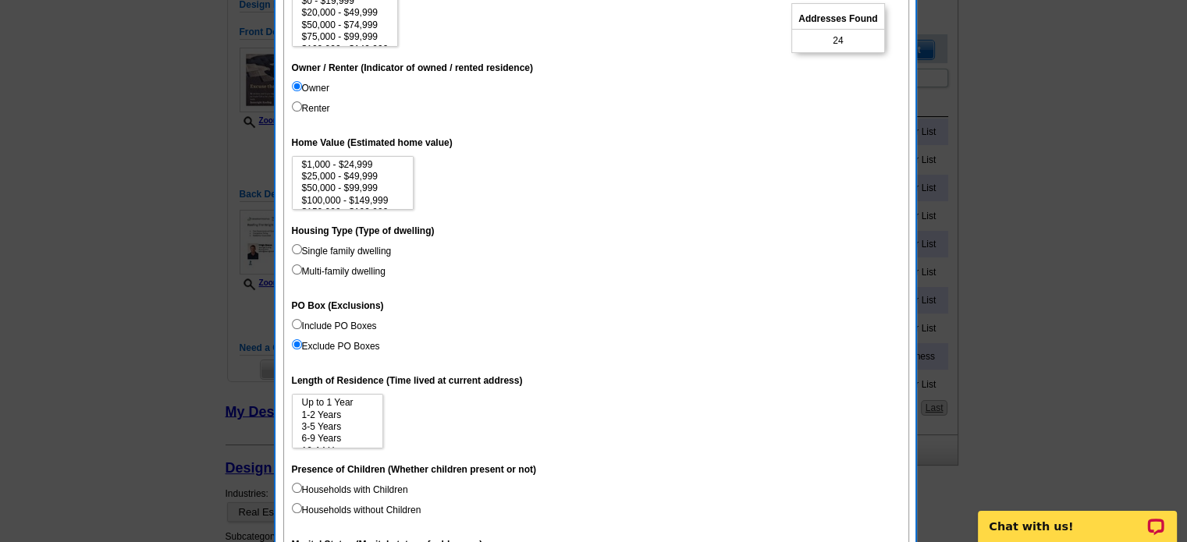
click at [292, 246] on input "Single family dwelling" at bounding box center [297, 249] width 10 height 10
radio input "true"
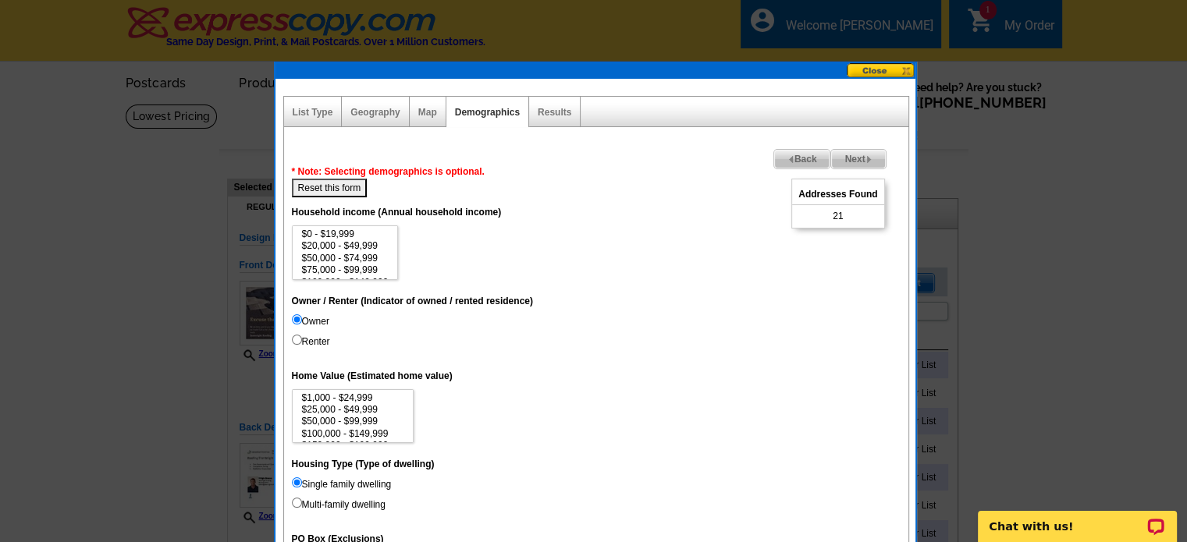
scroll to position [0, 0]
click at [423, 108] on link "Map" at bounding box center [427, 113] width 19 height 11
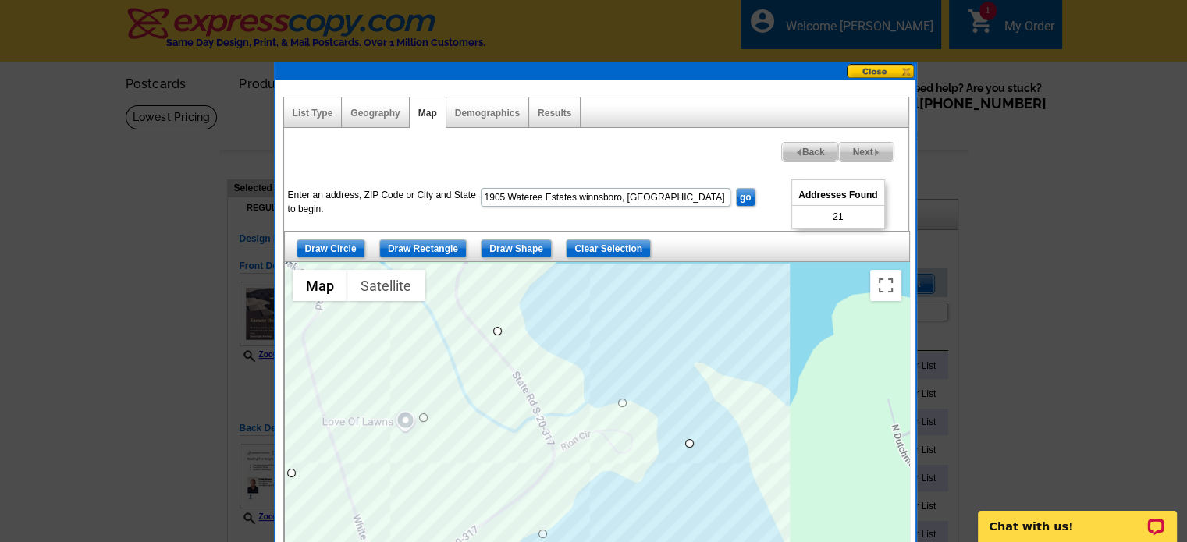
drag, startPoint x: 552, startPoint y: 278, endPoint x: 494, endPoint y: 327, distance: 76.4
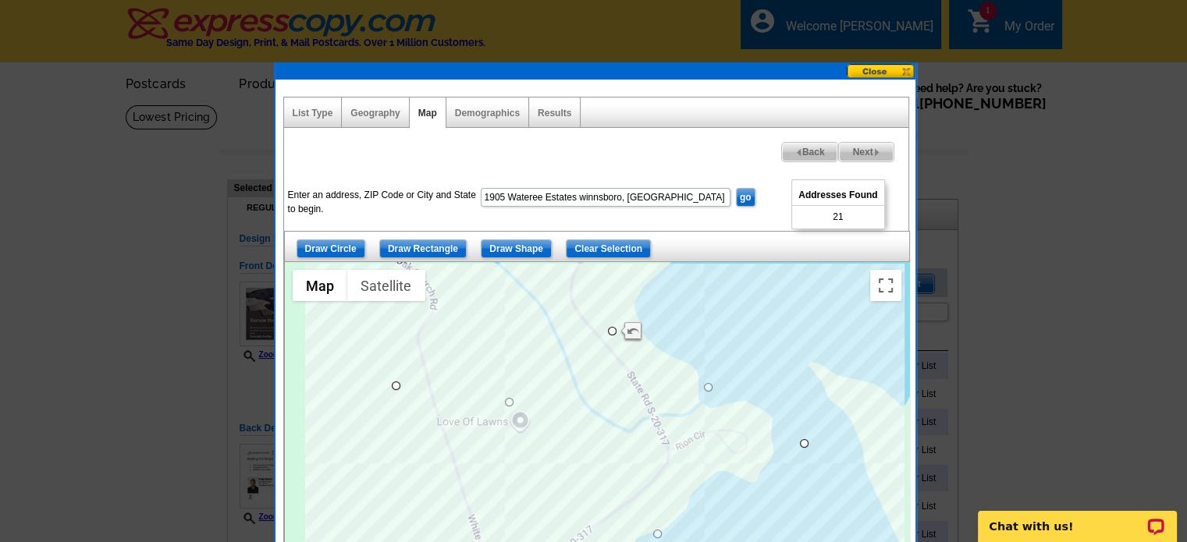
drag, startPoint x: 288, startPoint y: 471, endPoint x: 393, endPoint y: 382, distance: 137.4
drag, startPoint x: 393, startPoint y: 383, endPoint x: 382, endPoint y: 322, distance: 62.8
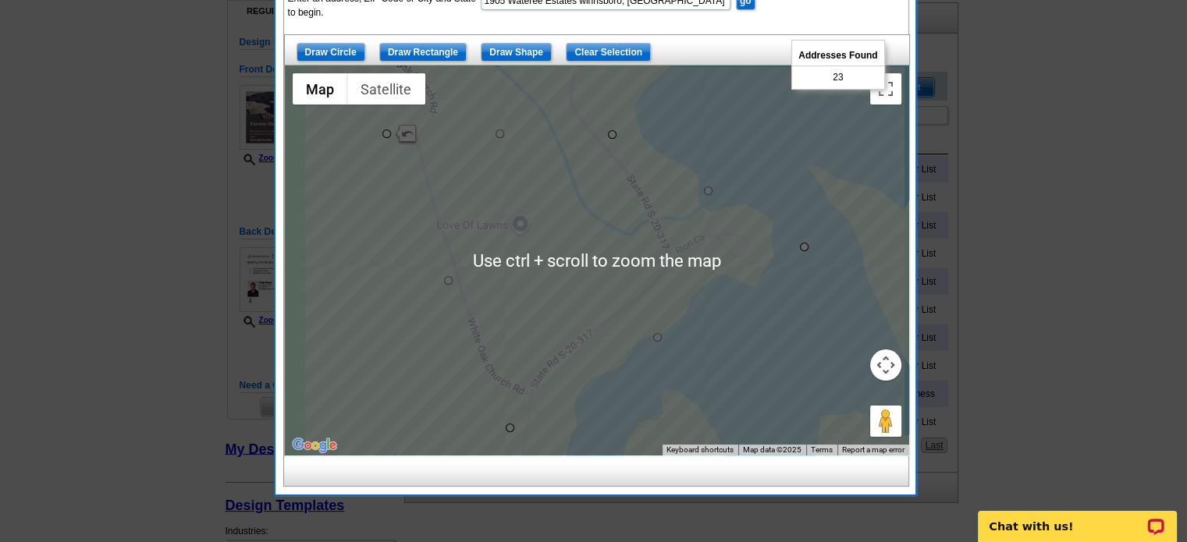
scroll to position [234, 0]
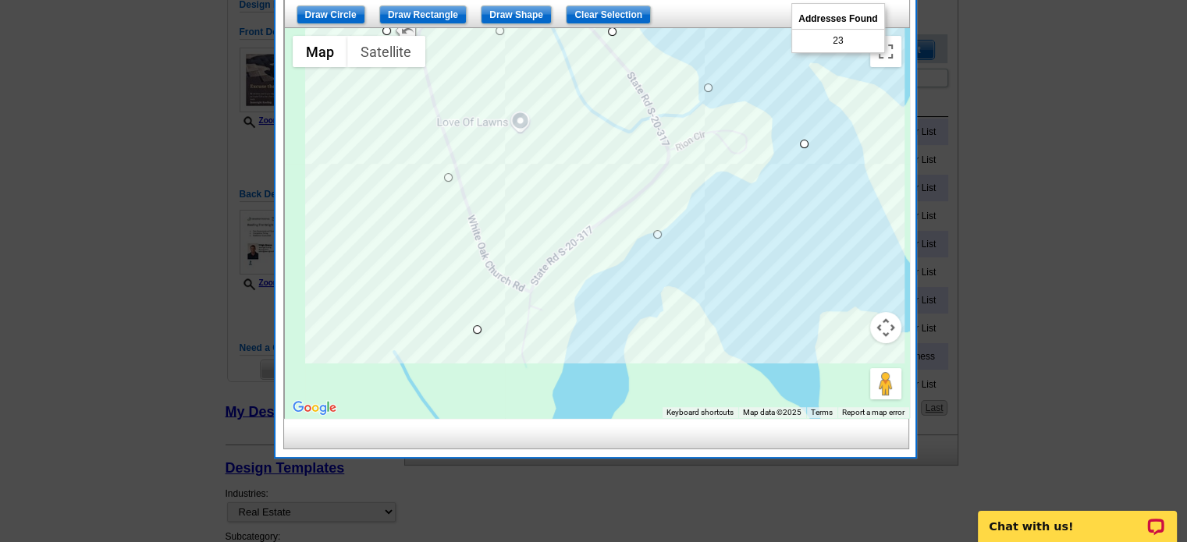
drag, startPoint x: 509, startPoint y: 389, endPoint x: 474, endPoint y: 329, distance: 69.9
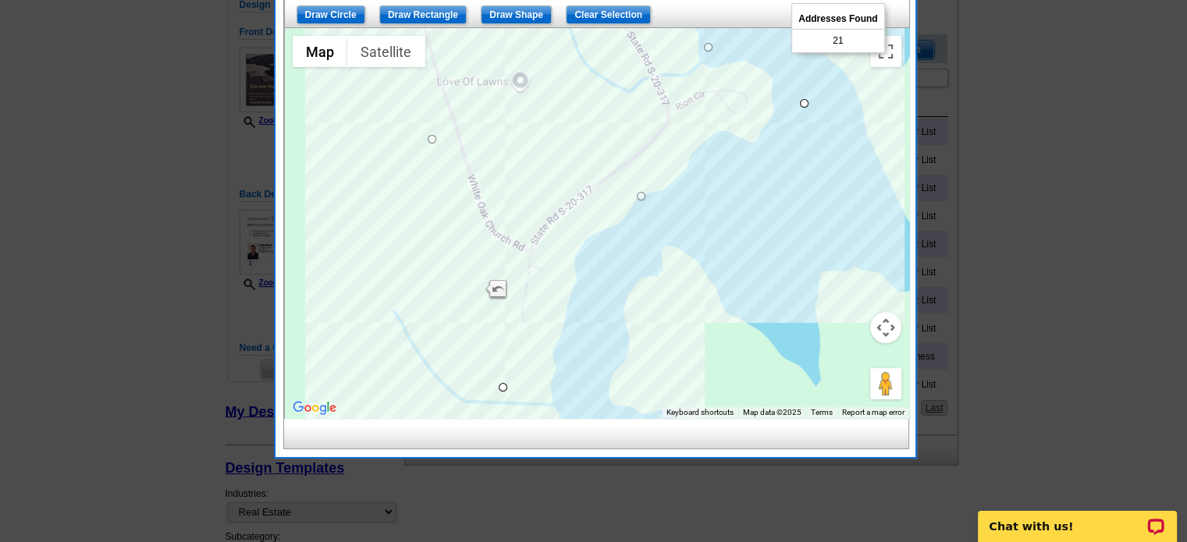
drag, startPoint x: 476, startPoint y: 326, endPoint x: 478, endPoint y: 311, distance: 14.9
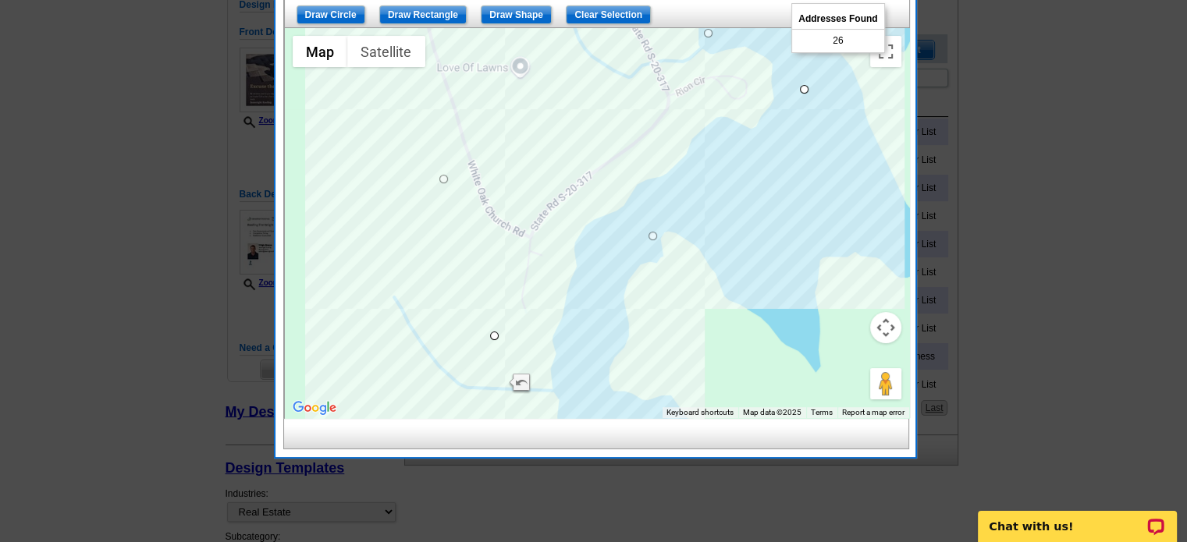
drag, startPoint x: 499, startPoint y: 381, endPoint x: 493, endPoint y: 332, distance: 48.7
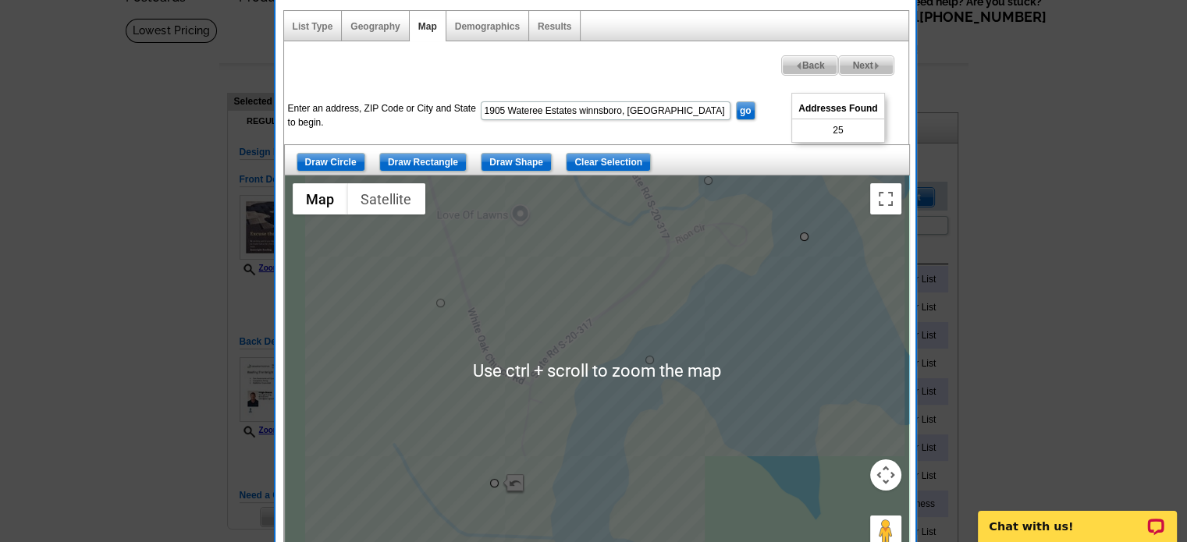
scroll to position [0, 0]
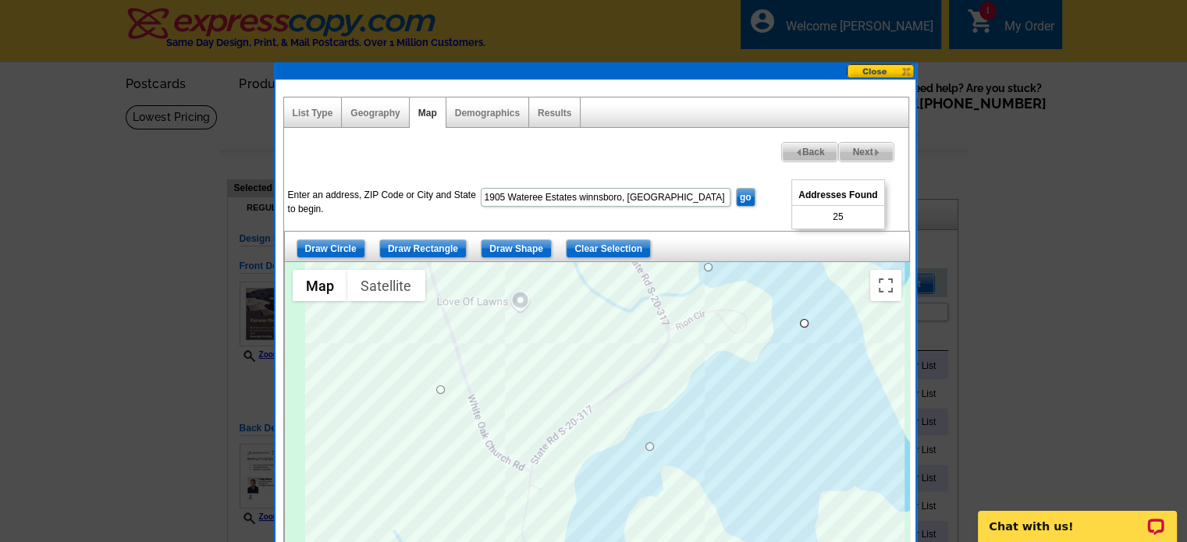
click at [859, 147] on span "Next" at bounding box center [866, 152] width 54 height 19
select select
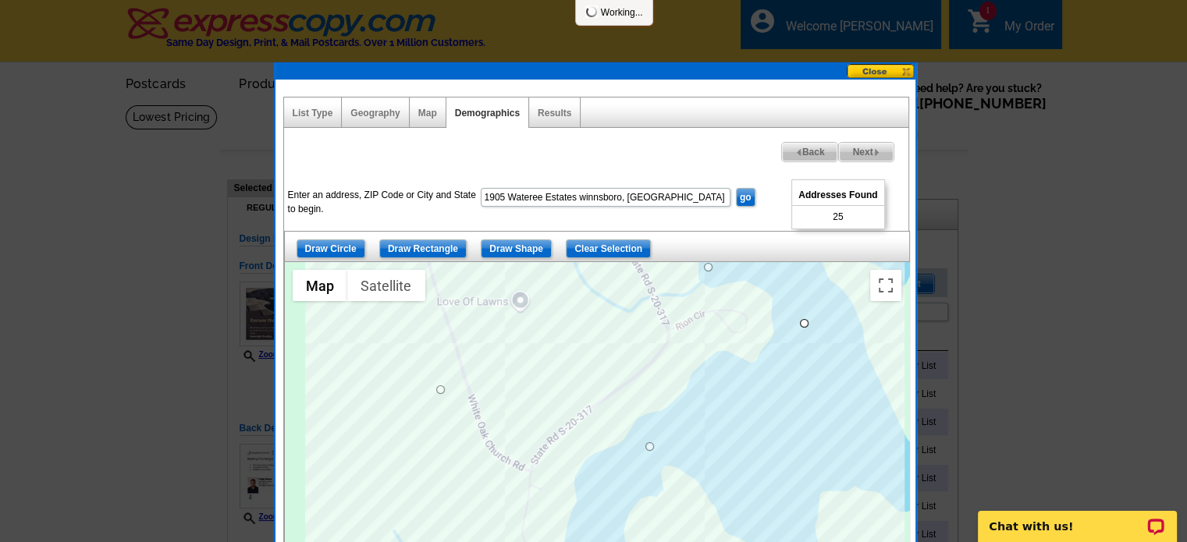
select select
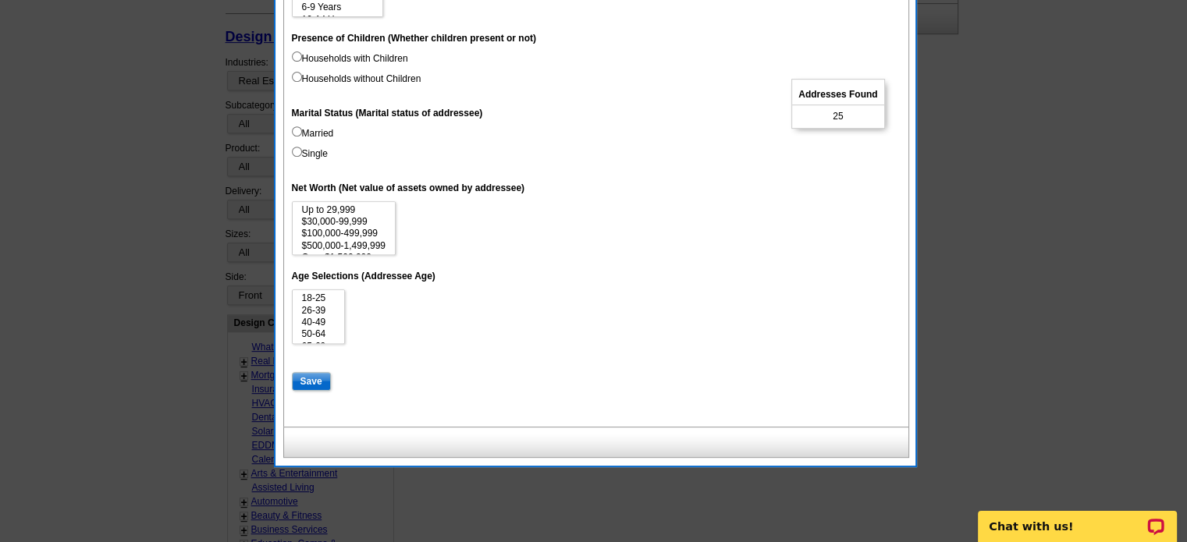
scroll to position [780, 0]
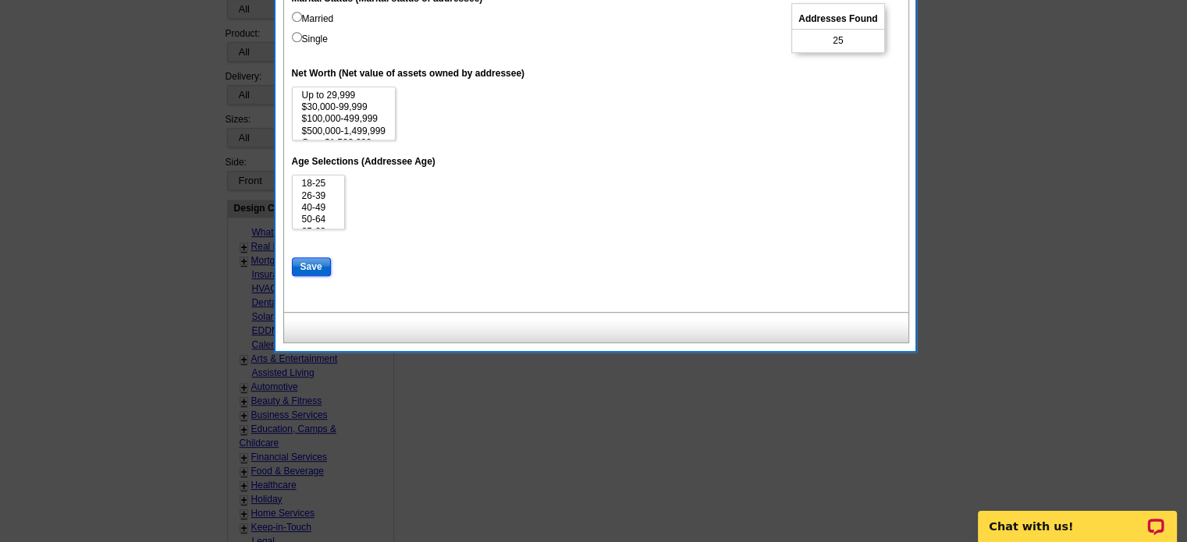
click at [301, 268] on input "Save" at bounding box center [311, 267] width 39 height 19
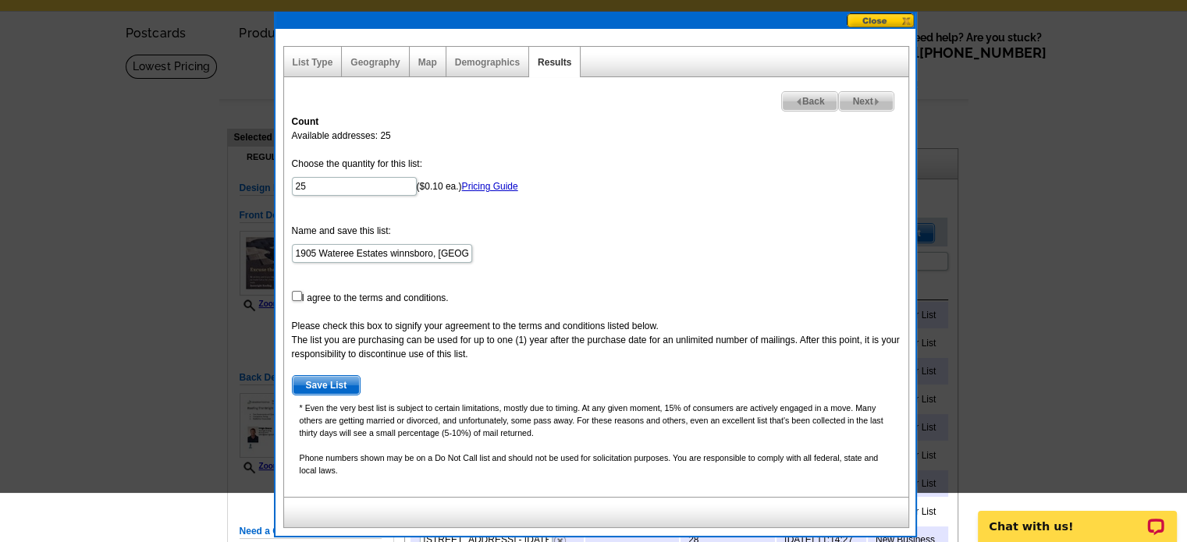
scroll to position [78, 0]
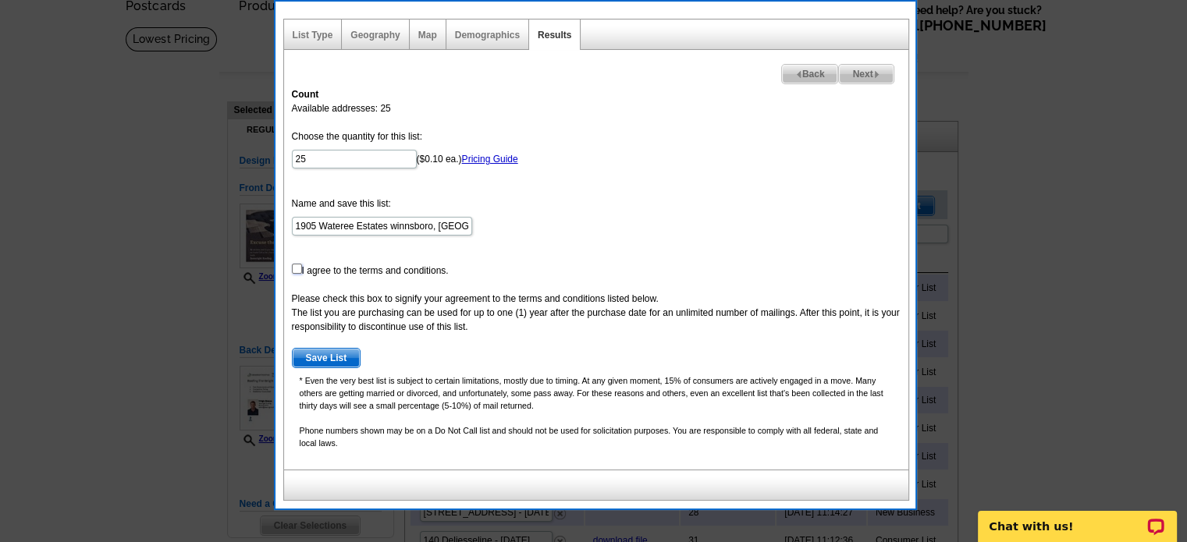
click at [294, 266] on input "checkbox" at bounding box center [297, 269] width 10 height 10
checkbox input "true"
click at [873, 71] on img at bounding box center [876, 74] width 7 height 7
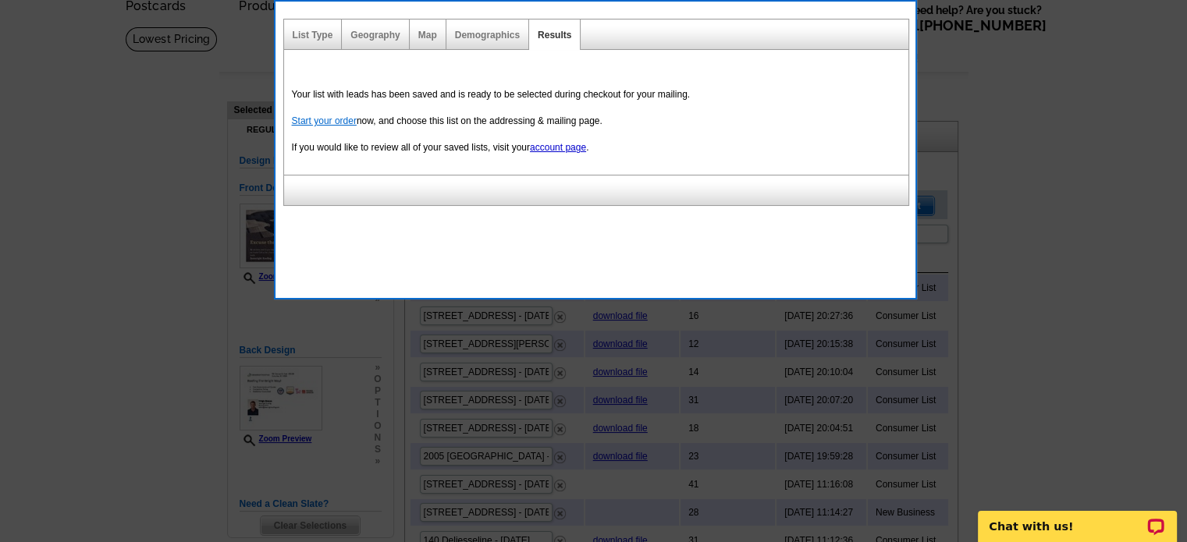
click at [314, 119] on link "Start your order" at bounding box center [324, 120] width 65 height 11
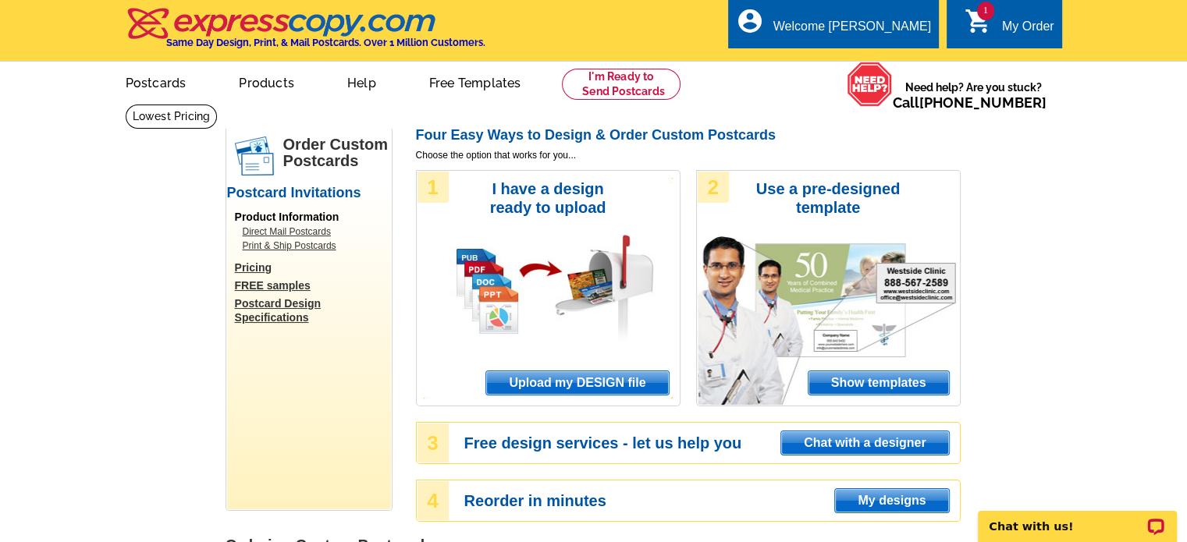
click at [1015, 21] on div "My Order" at bounding box center [1028, 31] width 52 height 22
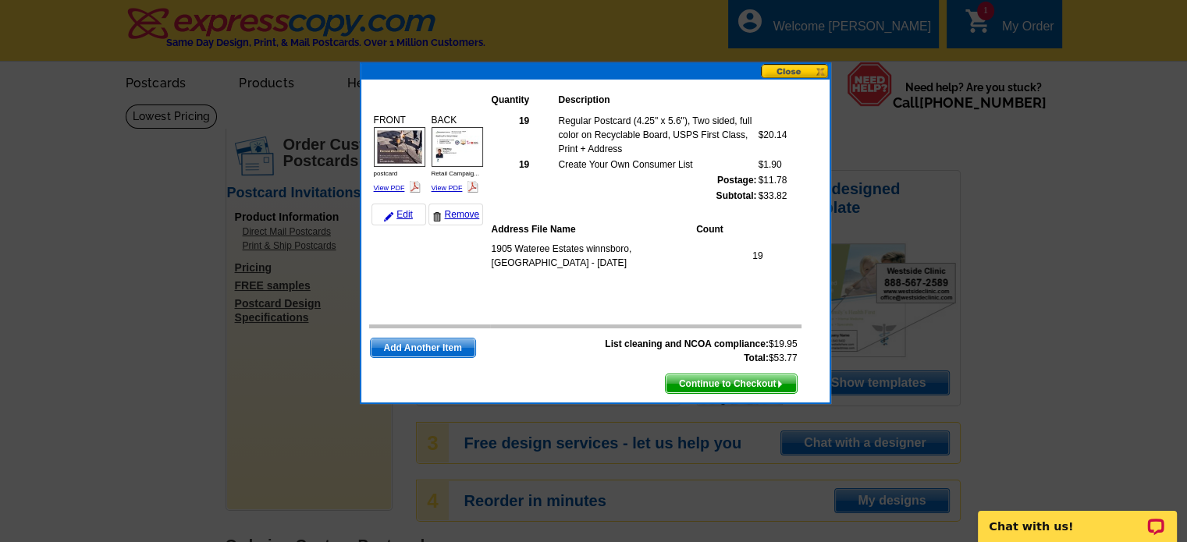
click at [425, 346] on span "Add Another Item" at bounding box center [423, 348] width 105 height 19
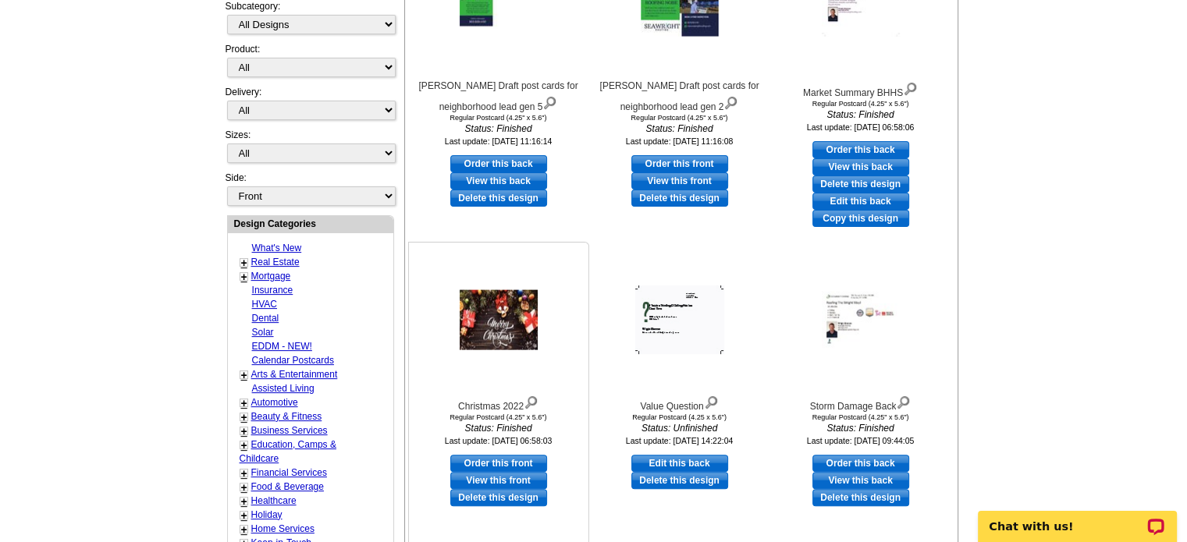
scroll to position [468, 0]
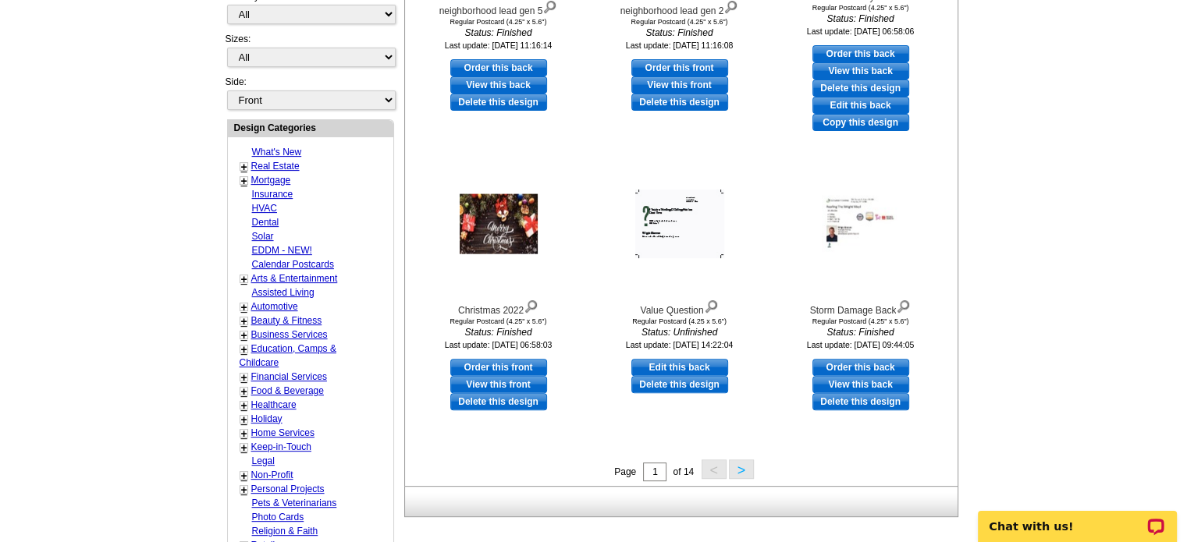
click at [743, 470] on button ">" at bounding box center [741, 470] width 25 height 20
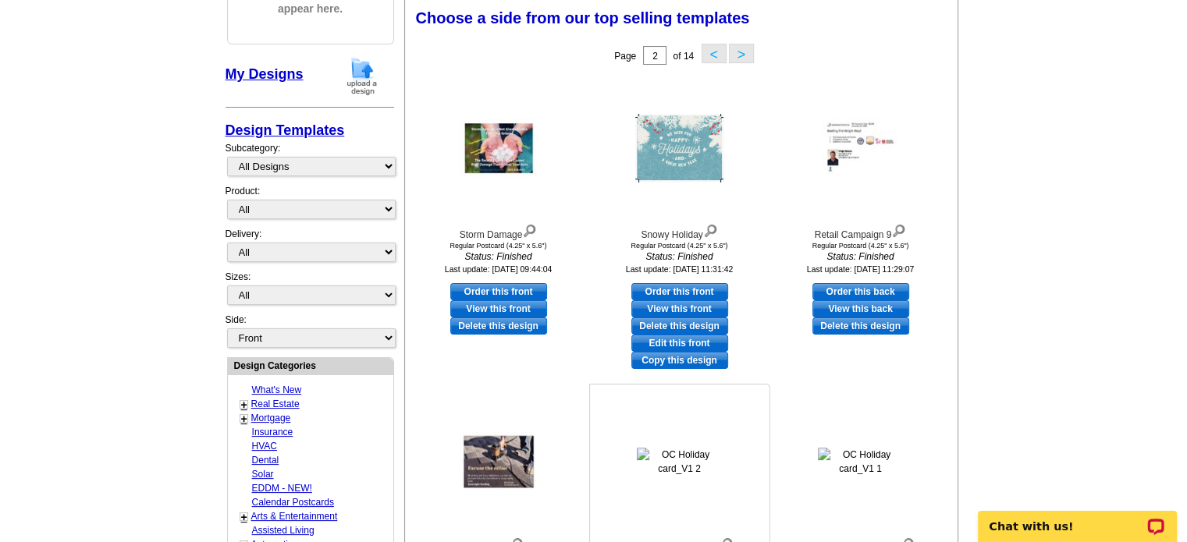
scroll to position [464, 0]
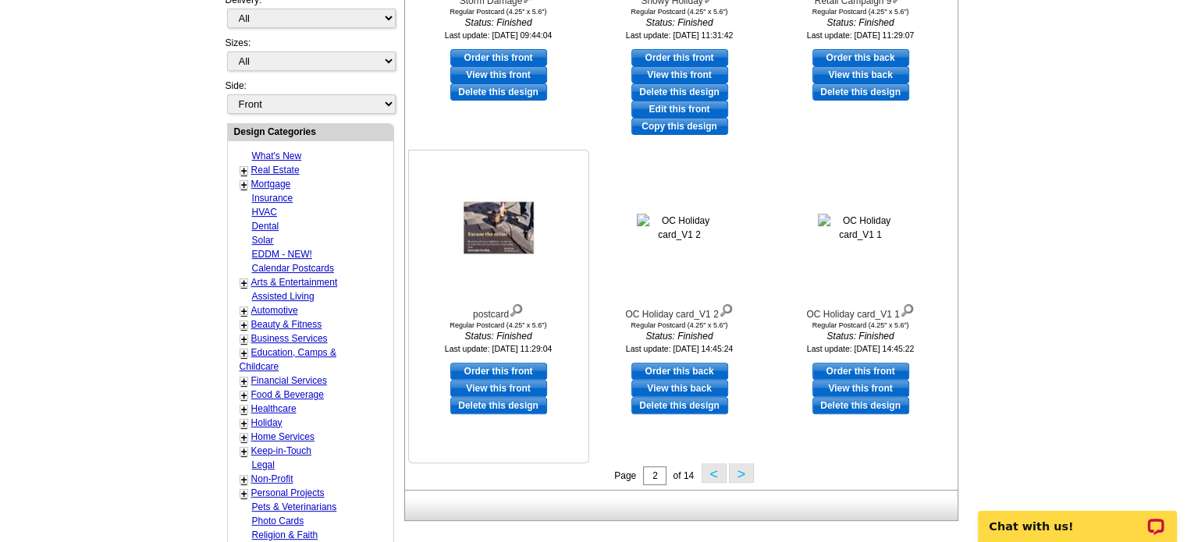
click at [487, 370] on link "Order this front" at bounding box center [498, 371] width 97 height 17
select select "1"
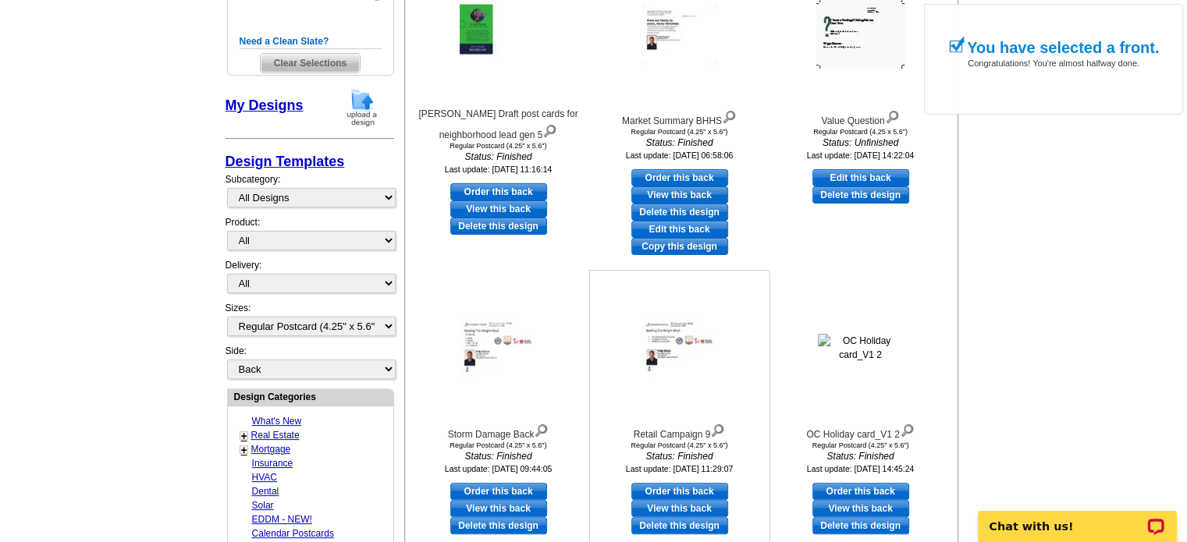
scroll to position [468, 0]
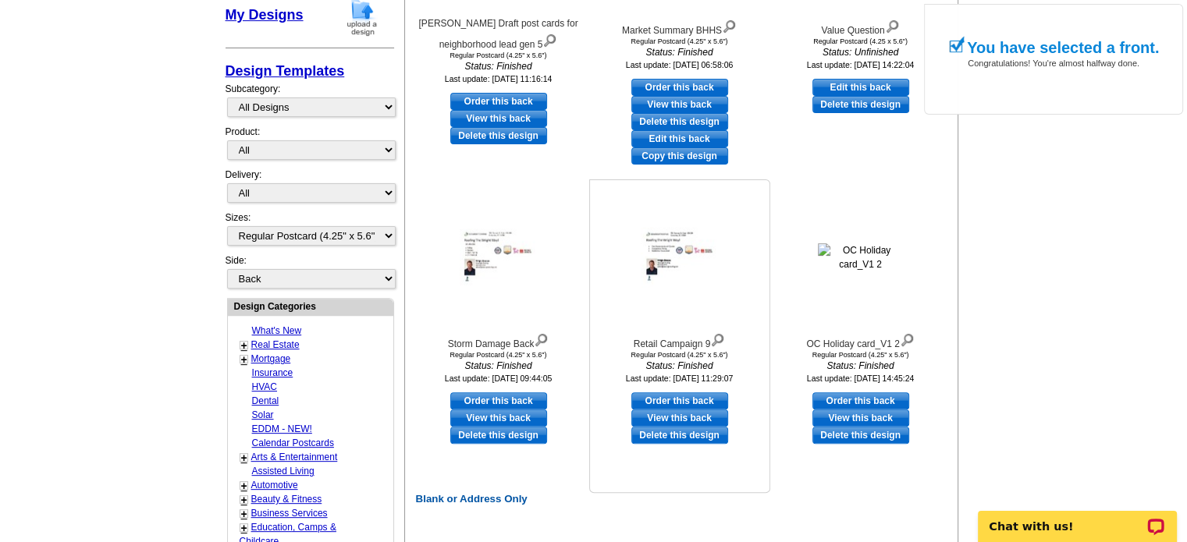
click at [689, 396] on link "Order this back" at bounding box center [679, 401] width 97 height 17
select select "front"
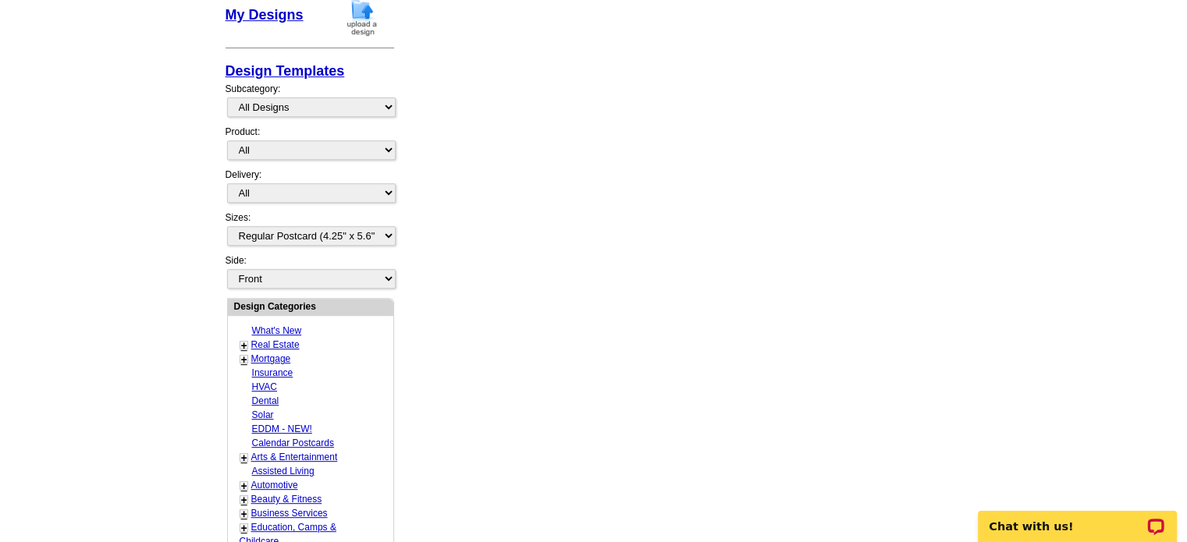
scroll to position [0, 0]
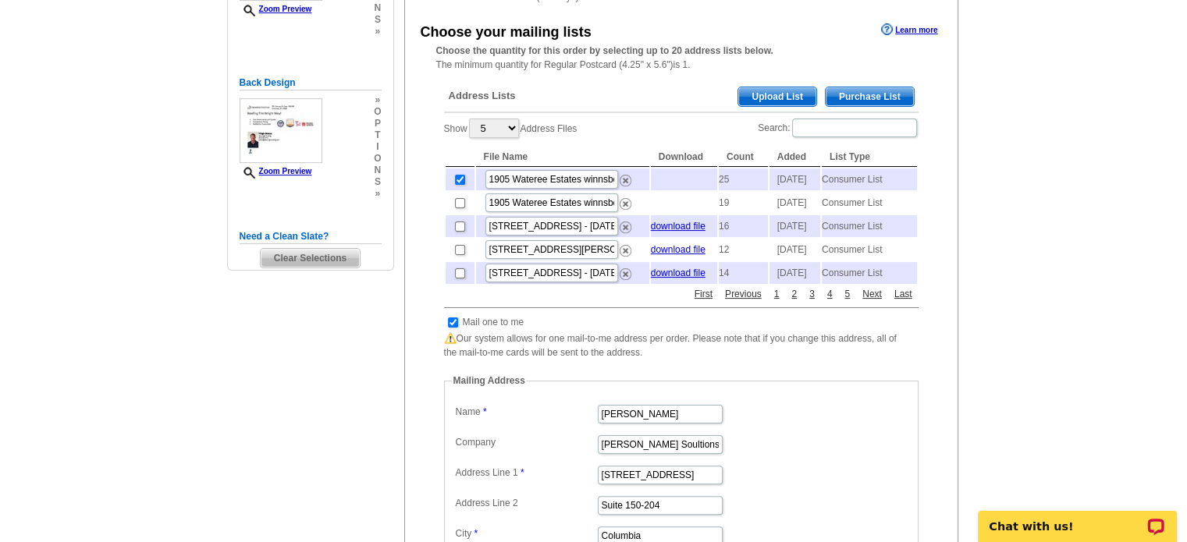
scroll to position [312, 0]
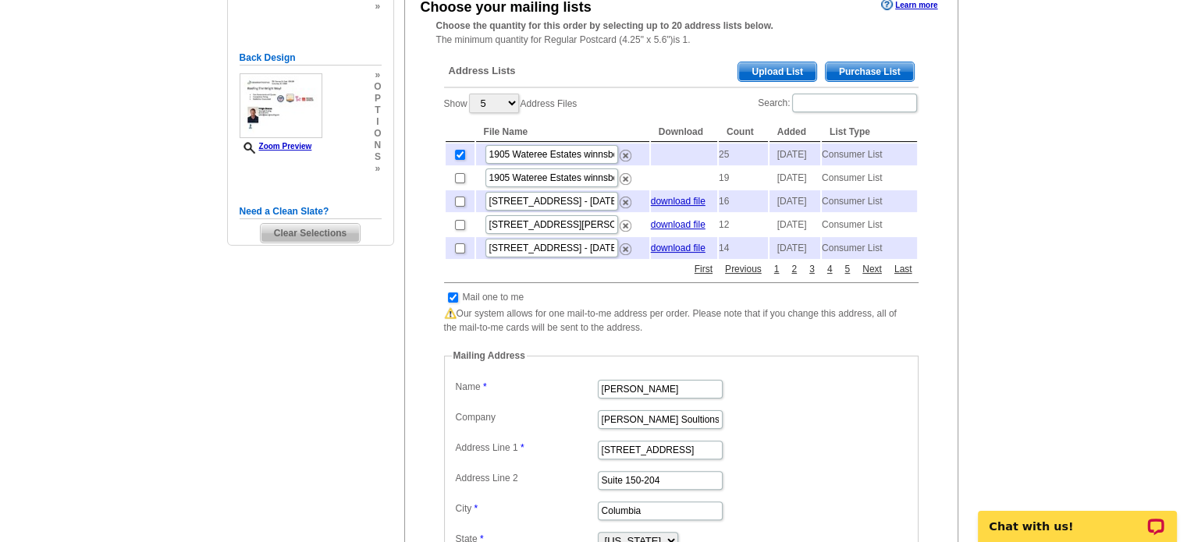
click at [450, 305] on td at bounding box center [453, 298] width 15 height 16
click at [450, 303] on input "checkbox" at bounding box center [453, 298] width 10 height 10
checkbox input "false"
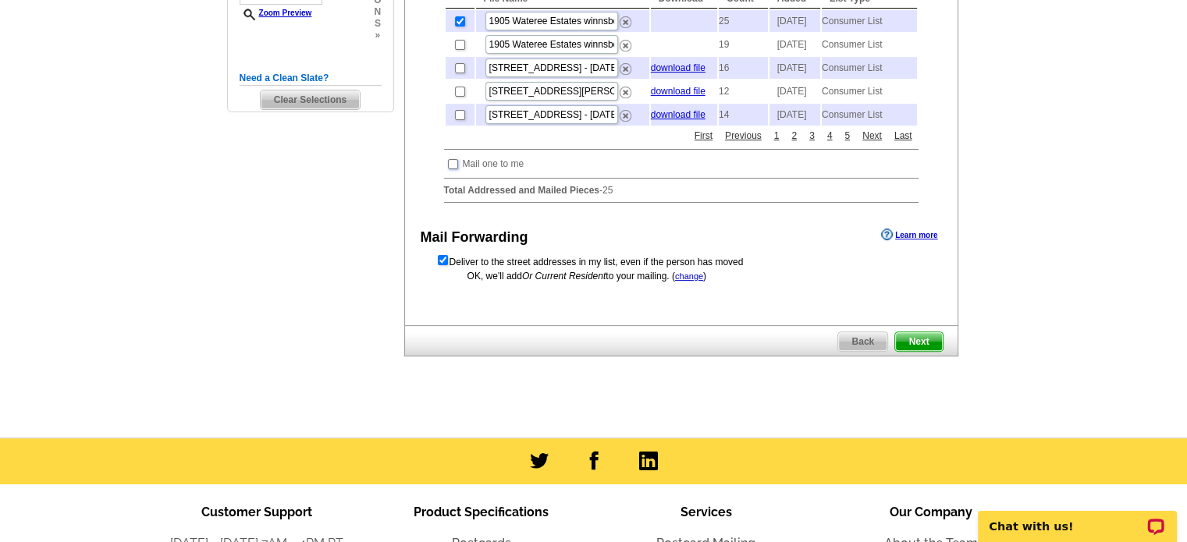
scroll to position [468, 0]
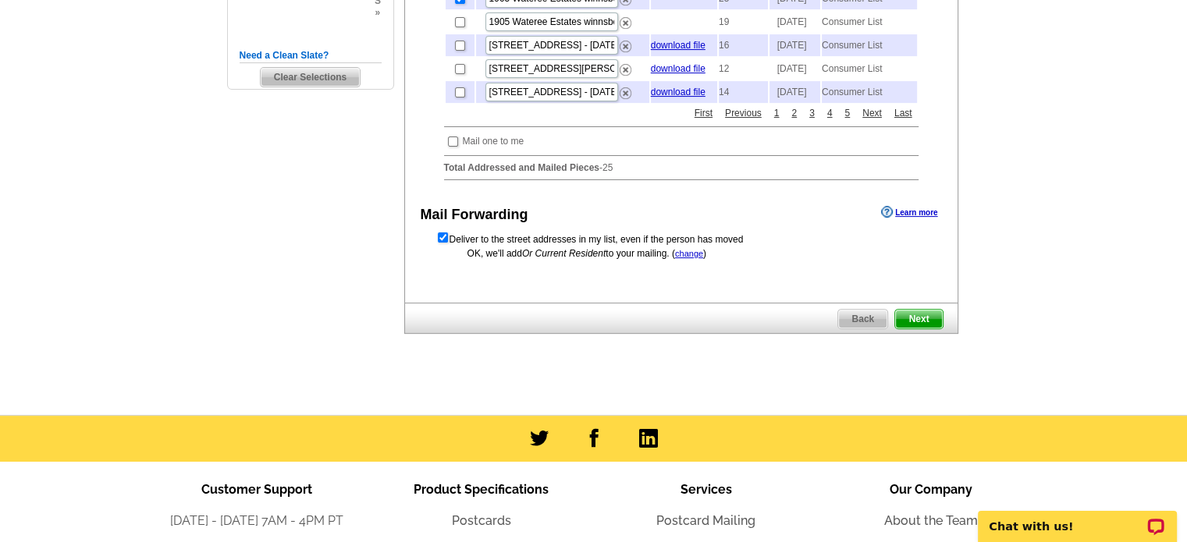
click at [918, 329] on span "Next" at bounding box center [918, 319] width 47 height 19
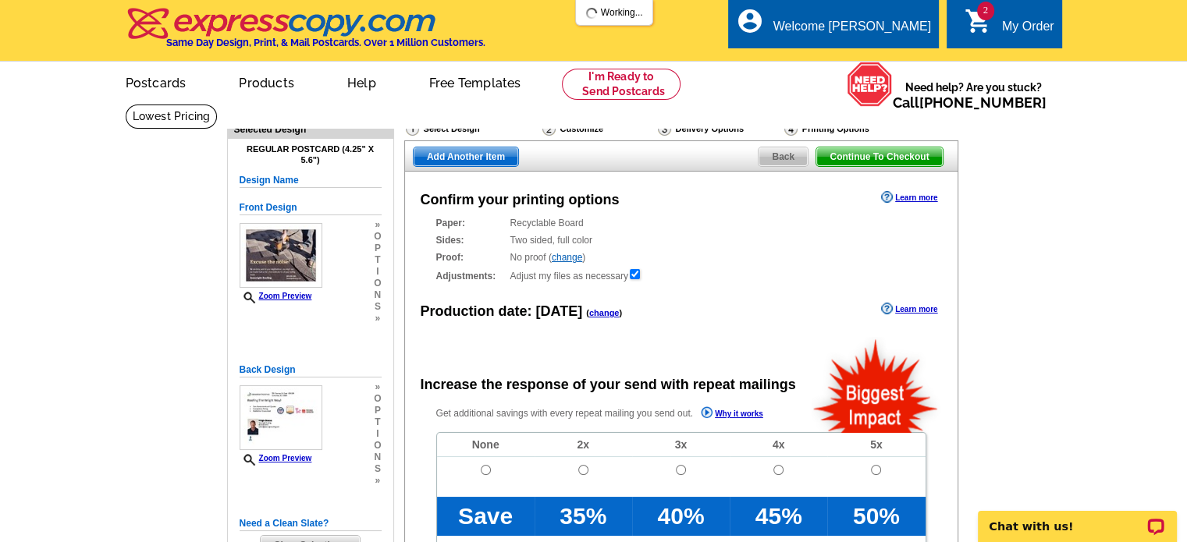
radio input "false"
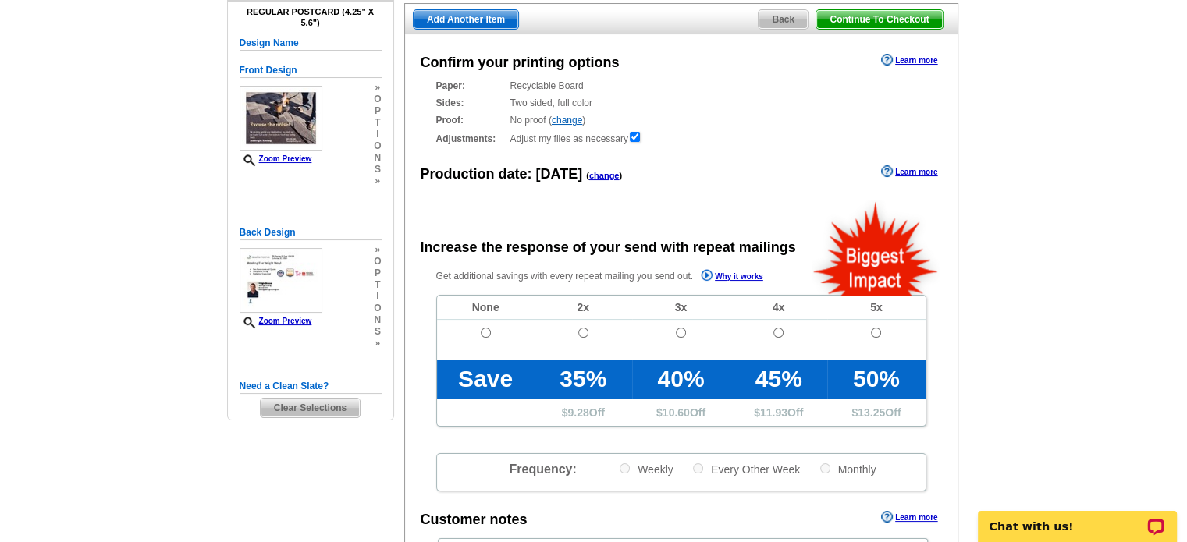
scroll to position [234, 0]
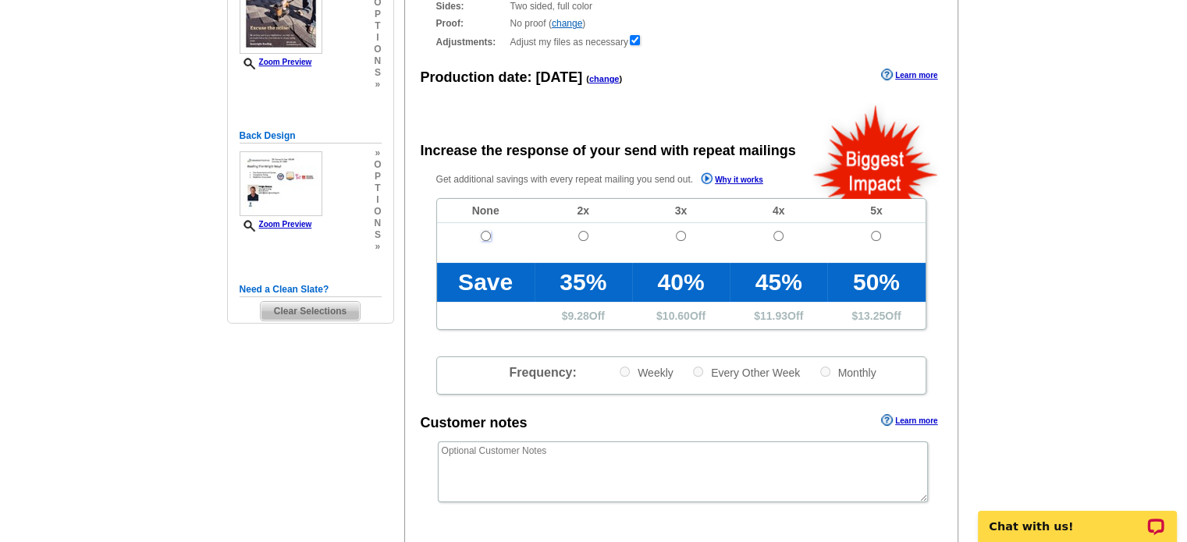
click at [481, 234] on input "radio" at bounding box center [486, 236] width 10 height 10
radio input "true"
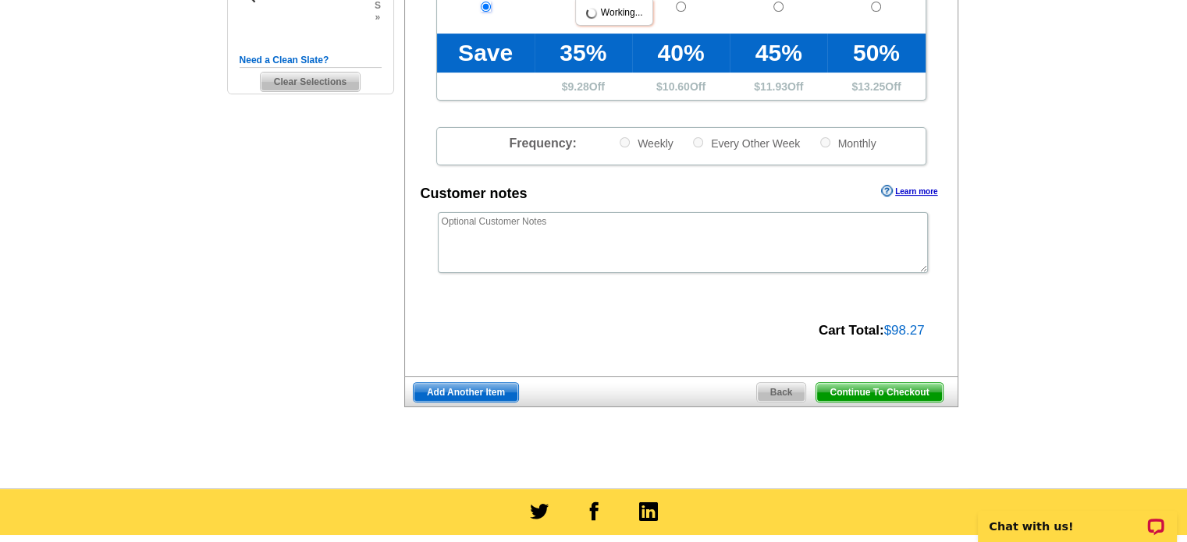
scroll to position [468, 0]
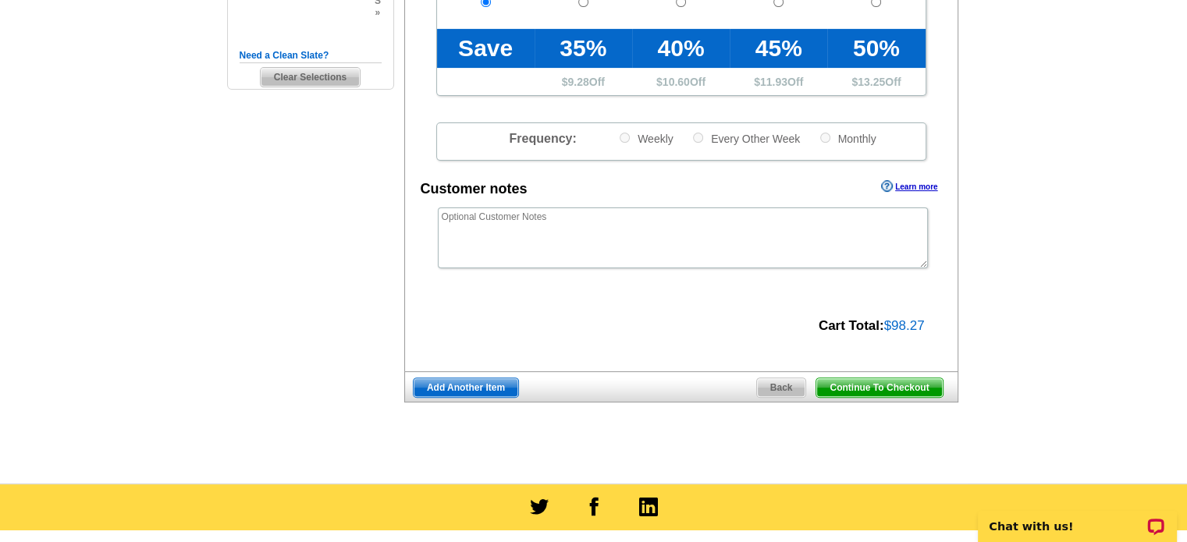
click at [870, 389] on span "Continue To Checkout" at bounding box center [879, 387] width 126 height 19
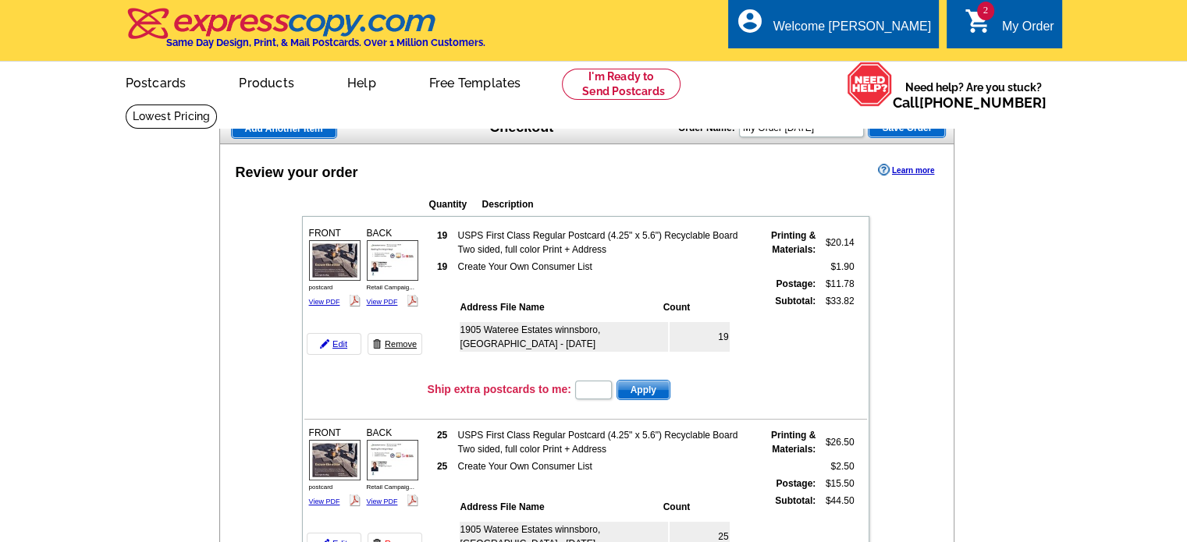
click at [391, 341] on link "Remove" at bounding box center [395, 344] width 55 height 22
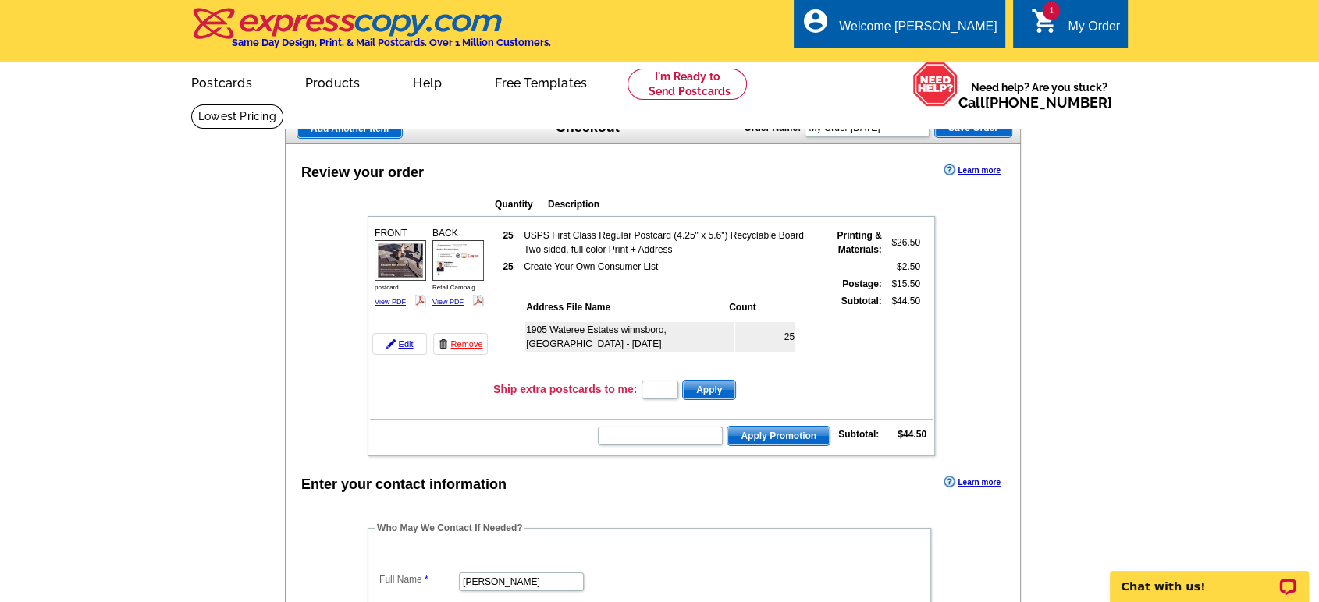
click at [331, 126] on span "Add Another Item" at bounding box center [349, 128] width 105 height 19
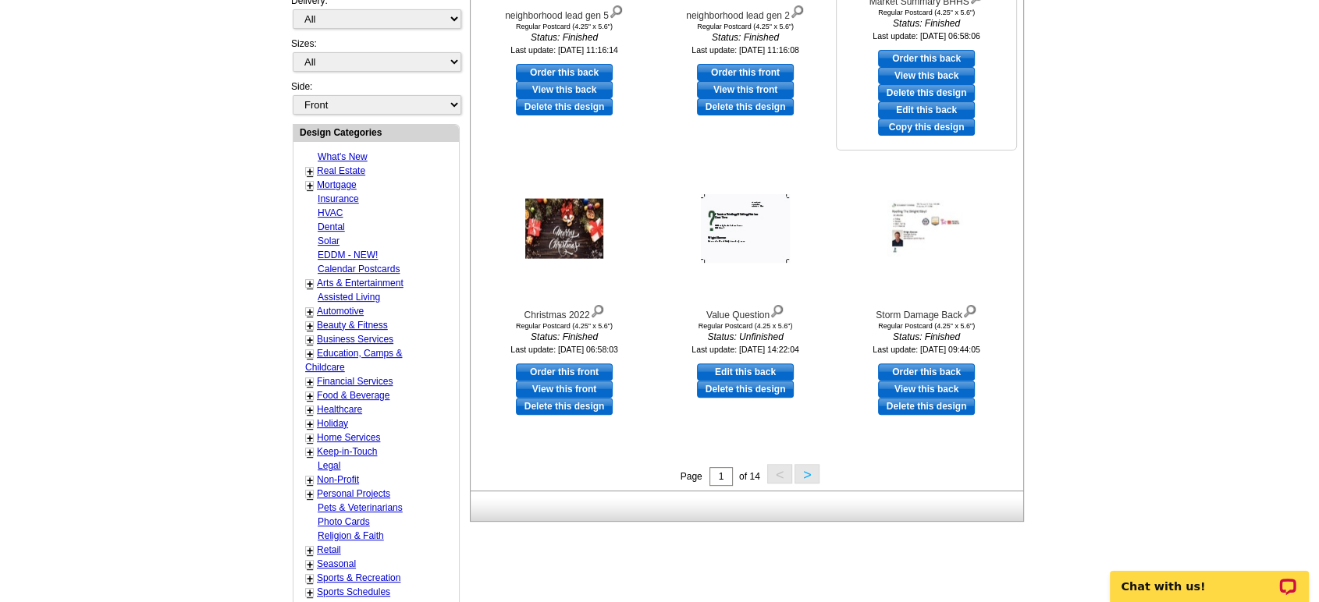
scroll to position [606, 0]
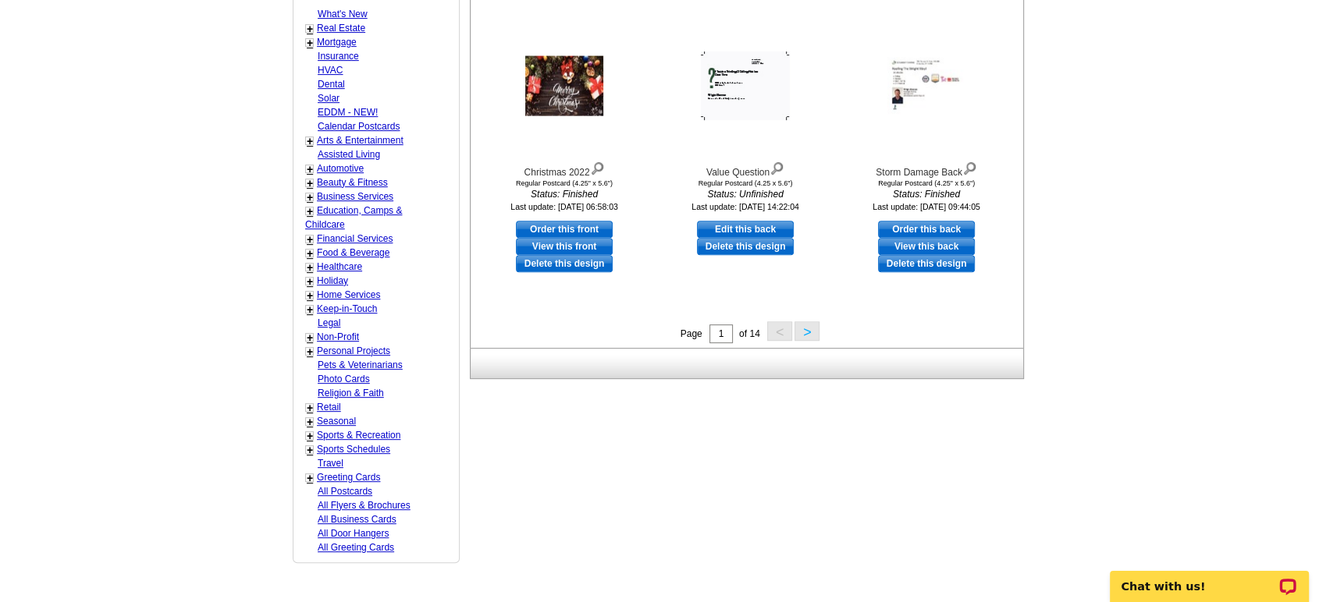
click at [805, 332] on button ">" at bounding box center [806, 332] width 25 height 20
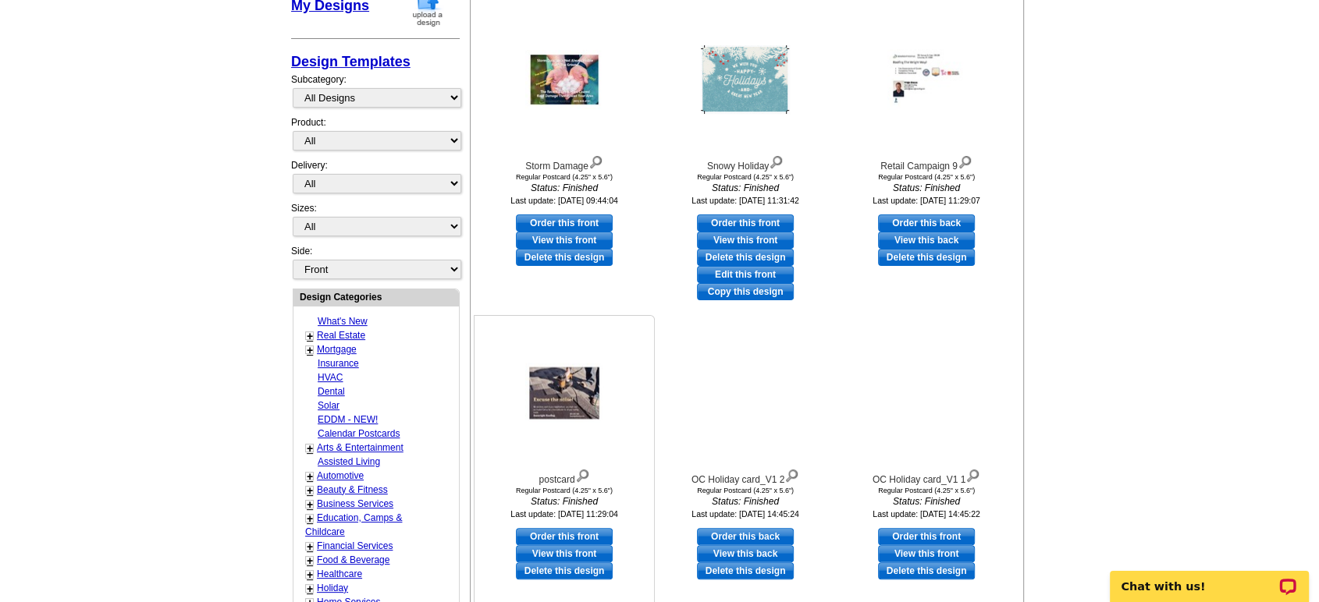
scroll to position [317, 0]
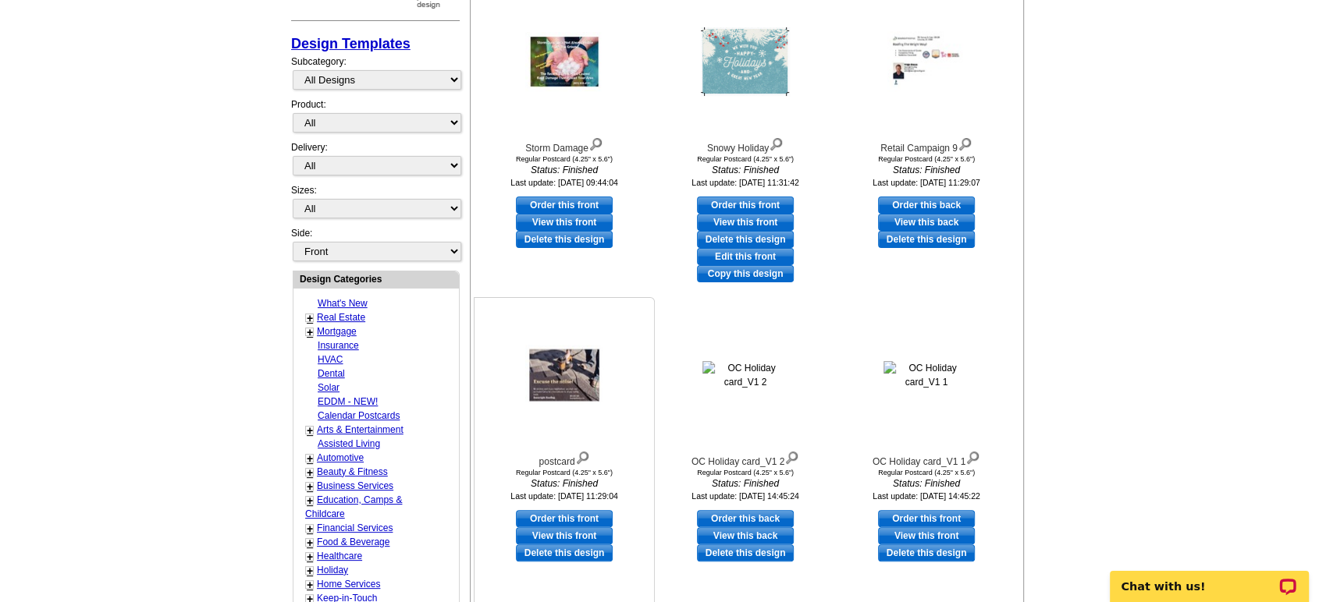
click at [560, 521] on link "Order this front" at bounding box center [564, 518] width 97 height 17
select select "1"
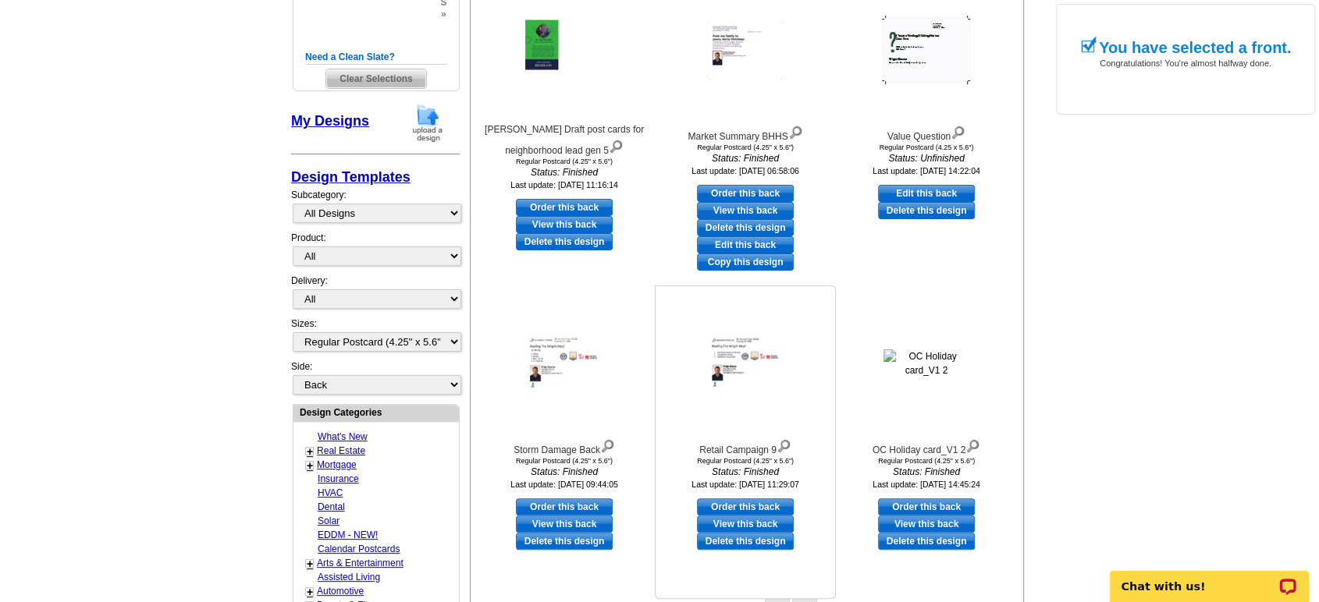
scroll to position [433, 0]
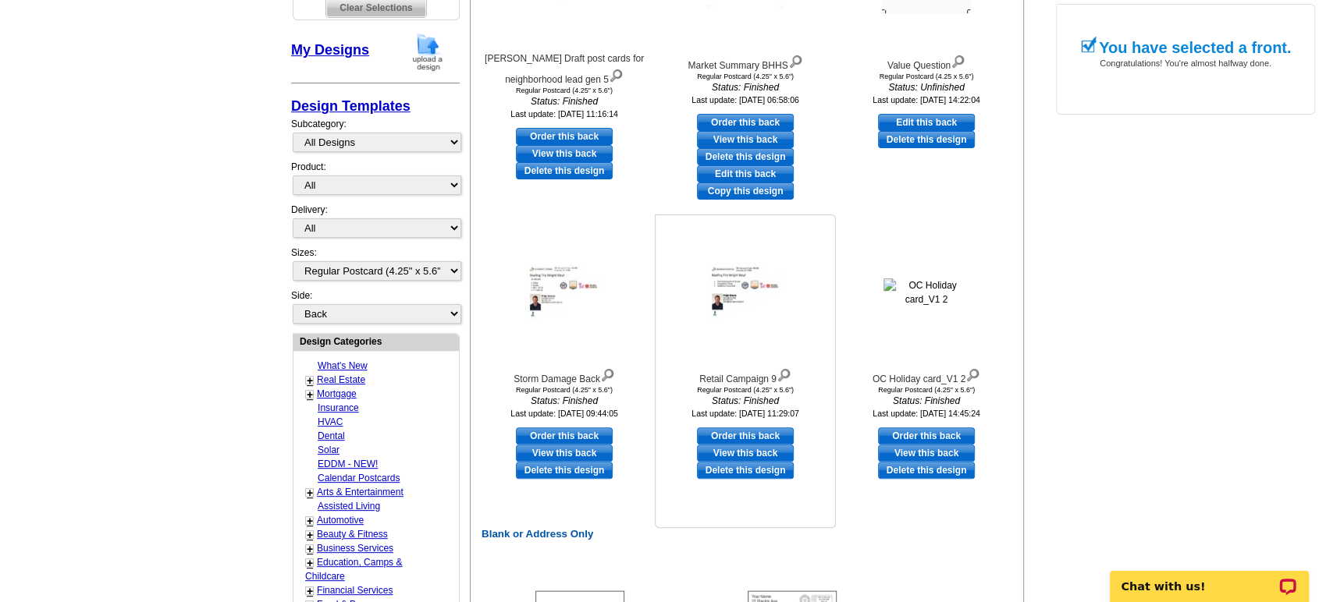
click at [740, 435] on link "Order this back" at bounding box center [745, 436] width 97 height 17
select select "front"
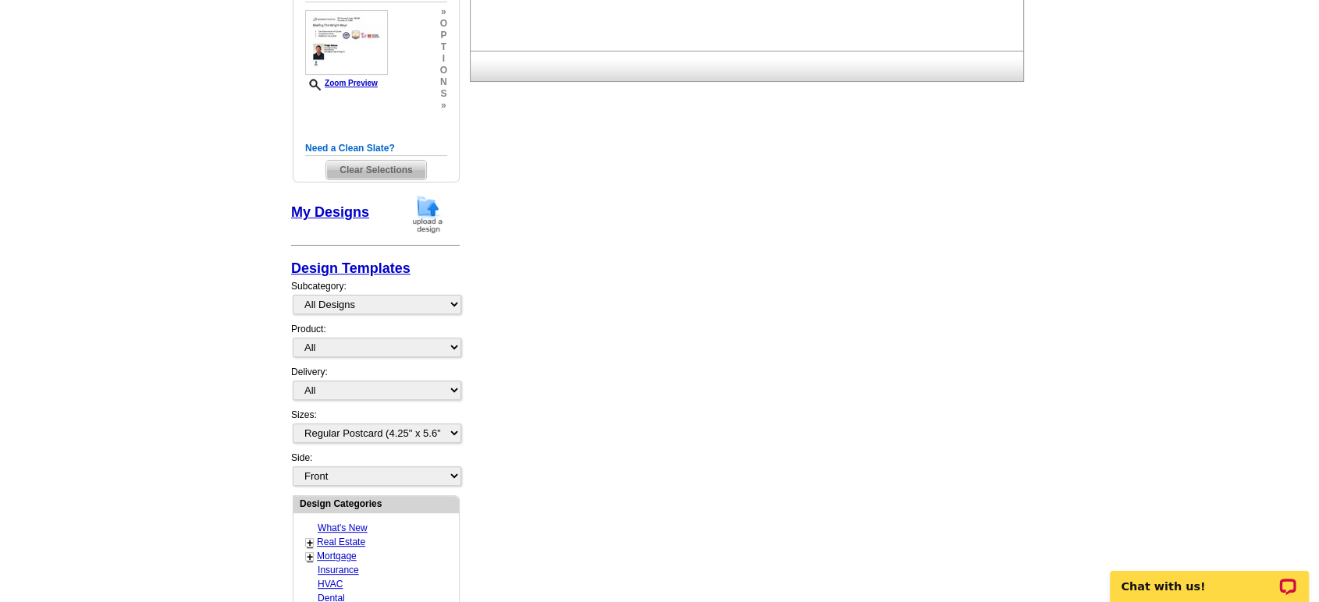
scroll to position [0, 0]
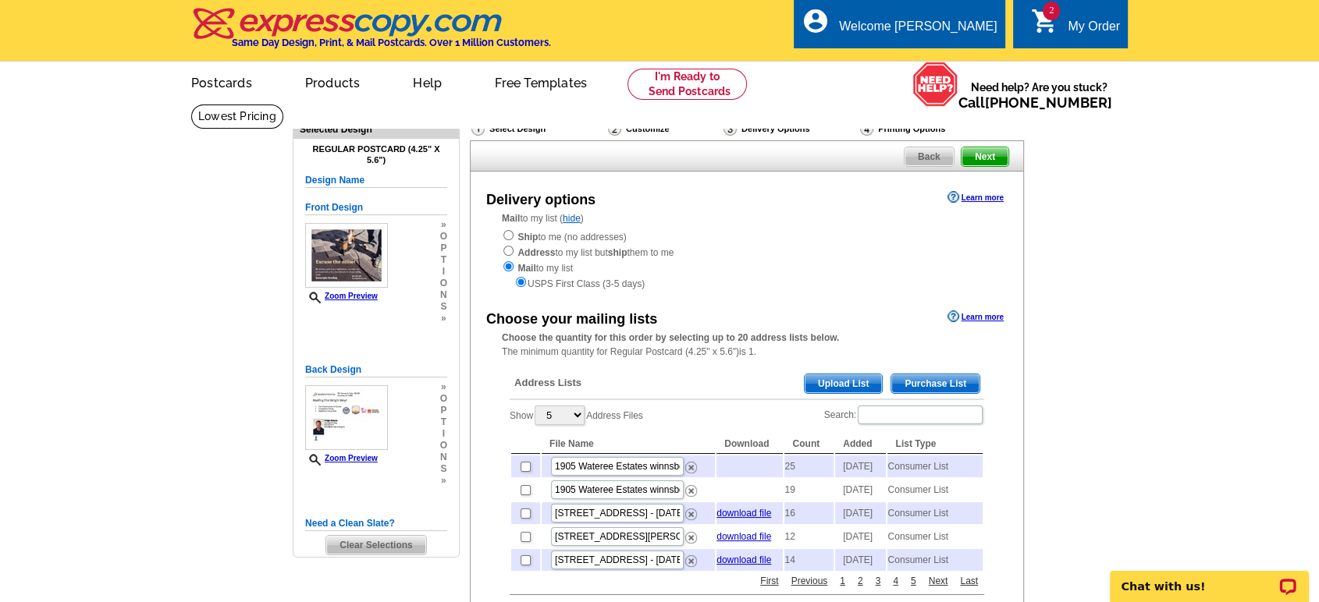
click at [946, 381] on span "Purchase List" at bounding box center [935, 384] width 88 height 19
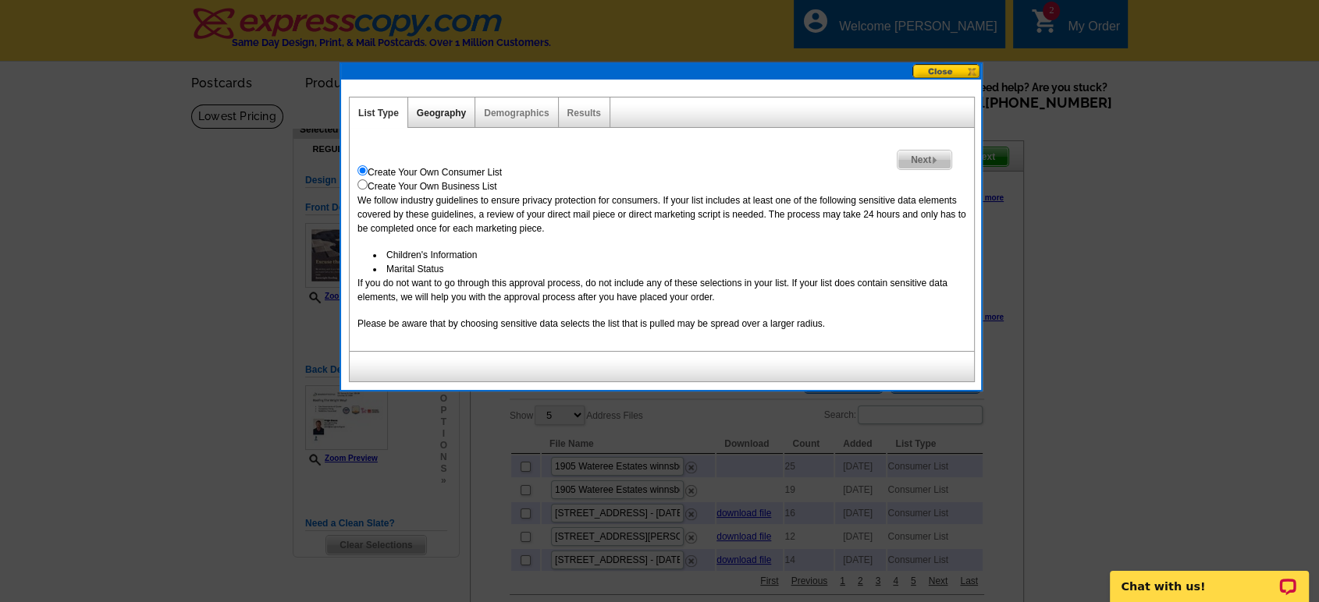
click at [440, 111] on link "Geography" at bounding box center [441, 113] width 49 height 11
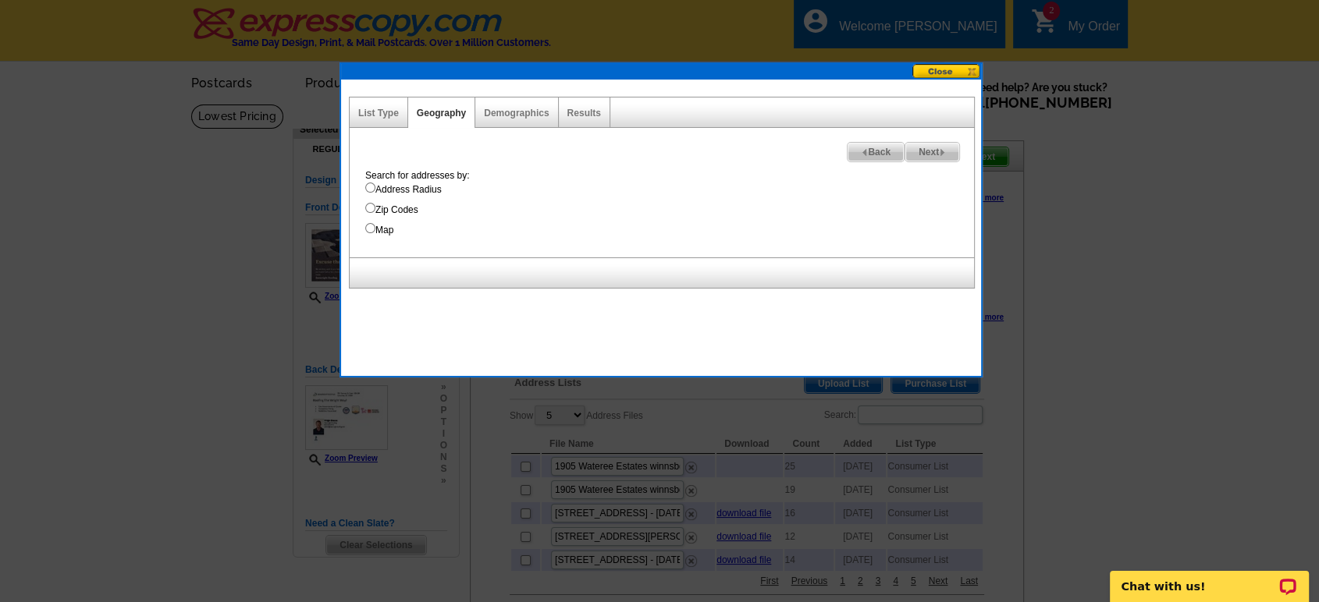
click at [368, 226] on input "Map" at bounding box center [370, 228] width 10 height 10
radio input "true"
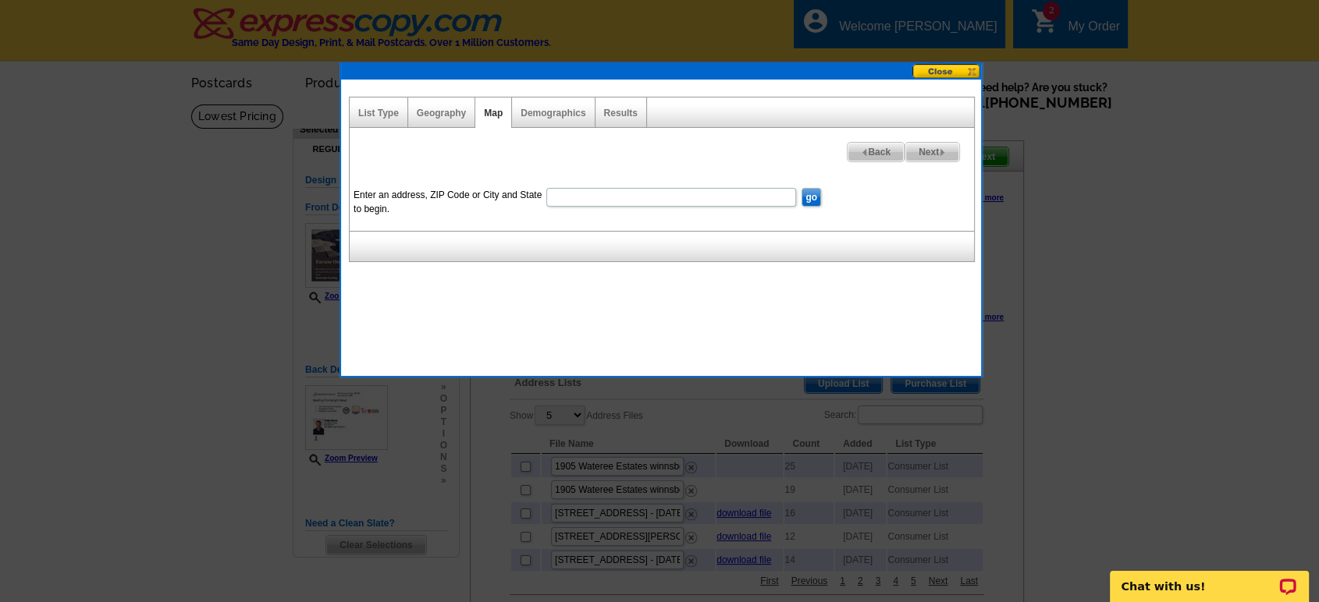
click at [566, 198] on input "Enter an address, ZIP Code or City and State to begin." at bounding box center [671, 197] width 250 height 19
click at [588, 197] on input "Enter an address, ZIP Code or City and State to begin." at bounding box center [671, 197] width 250 height 19
click at [806, 192] on input "go" at bounding box center [811, 197] width 20 height 19
click at [651, 199] on input "Enter an address, ZIP Code or City and State to begin." at bounding box center [671, 197] width 250 height 19
click at [647, 195] on input "Enter an address, ZIP Code or City and State to begin." at bounding box center [671, 197] width 250 height 19
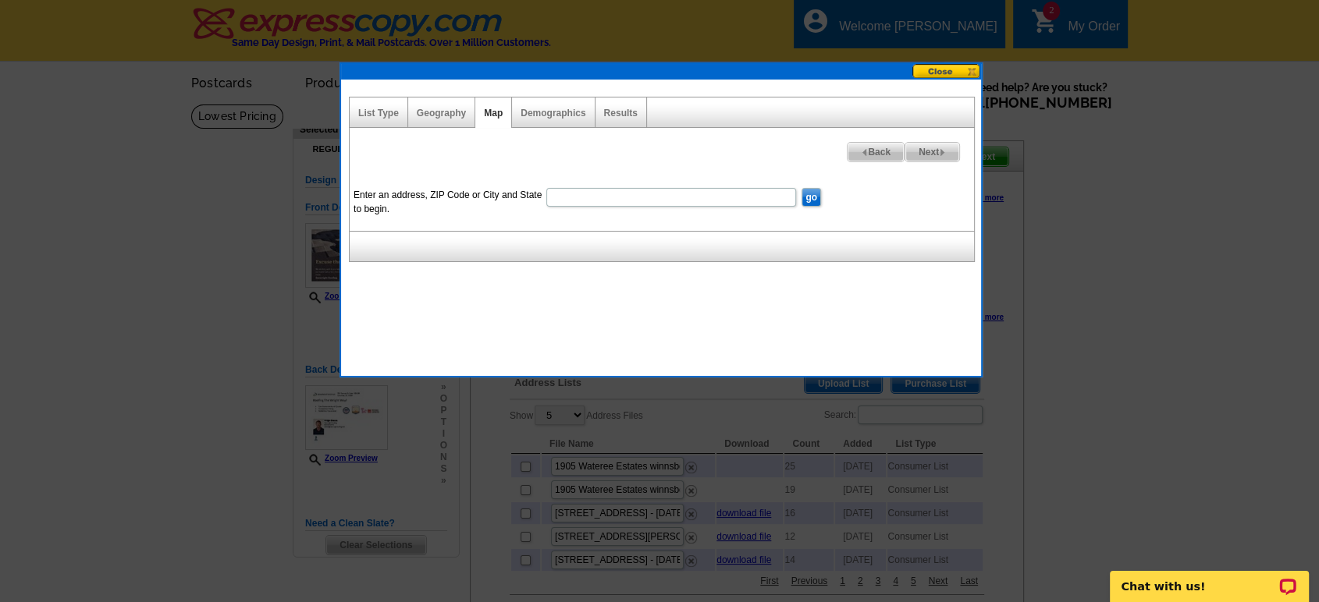
type input "1905 Wateree Estates winnsboro, SC"
click at [813, 196] on input "go" at bounding box center [811, 197] width 20 height 19
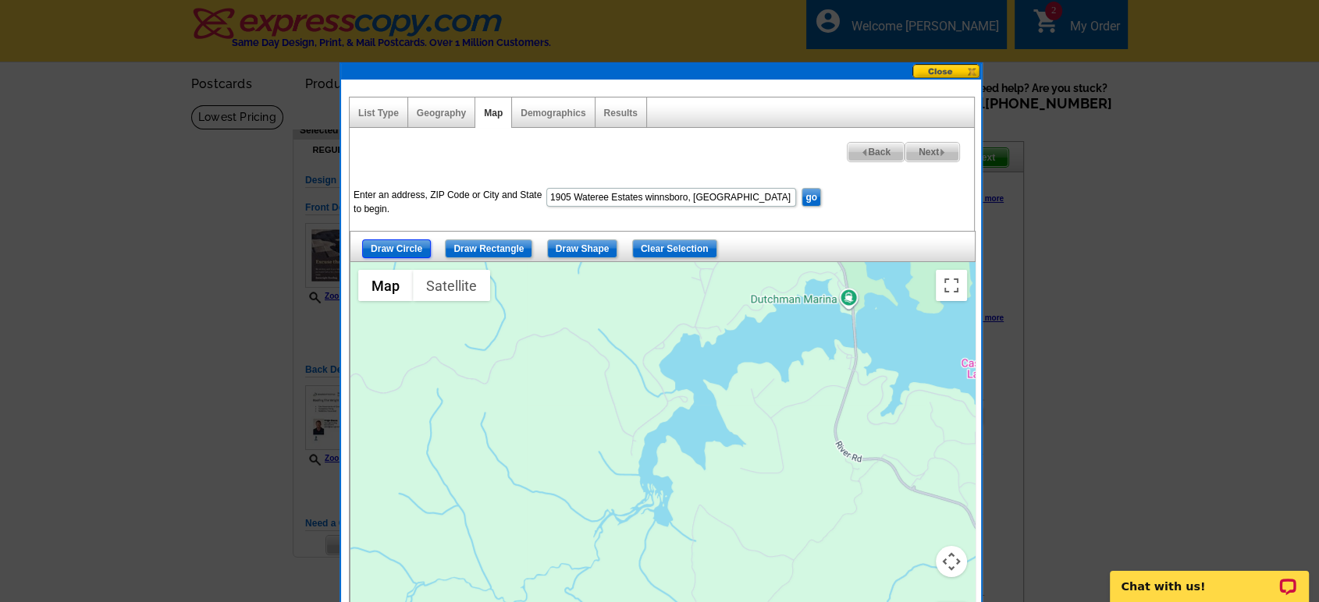
click at [393, 242] on input "Draw Circle" at bounding box center [396, 249] width 69 height 19
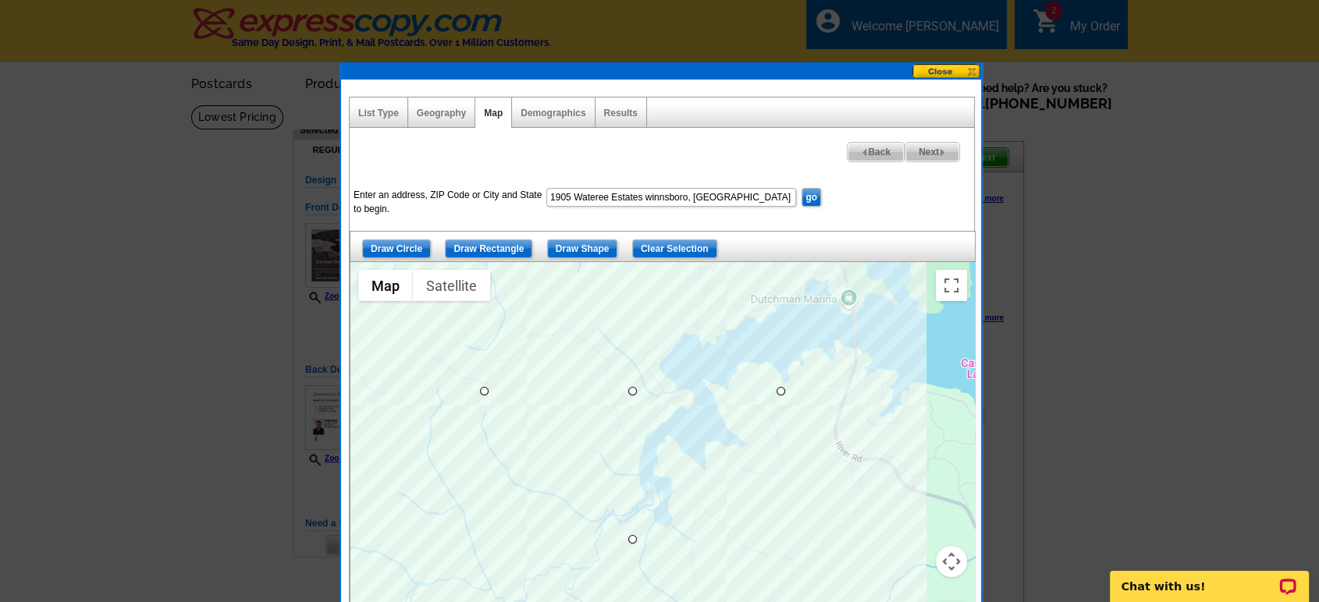
drag, startPoint x: 633, startPoint y: 390, endPoint x: 487, endPoint y: 357, distance: 149.7
drag, startPoint x: 634, startPoint y: 539, endPoint x: 633, endPoint y: 506, distance: 32.8
drag, startPoint x: 632, startPoint y: 506, endPoint x: 631, endPoint y: 477, distance: 29.7
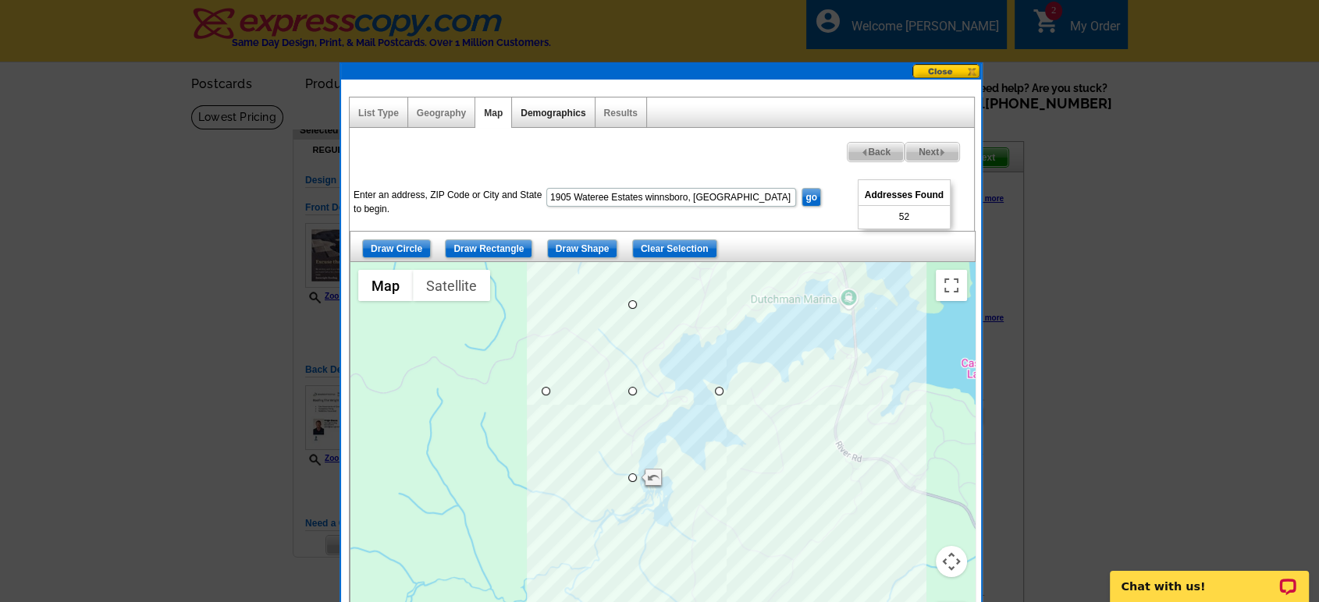
click at [548, 116] on link "Demographics" at bounding box center [553, 113] width 65 height 11
select select
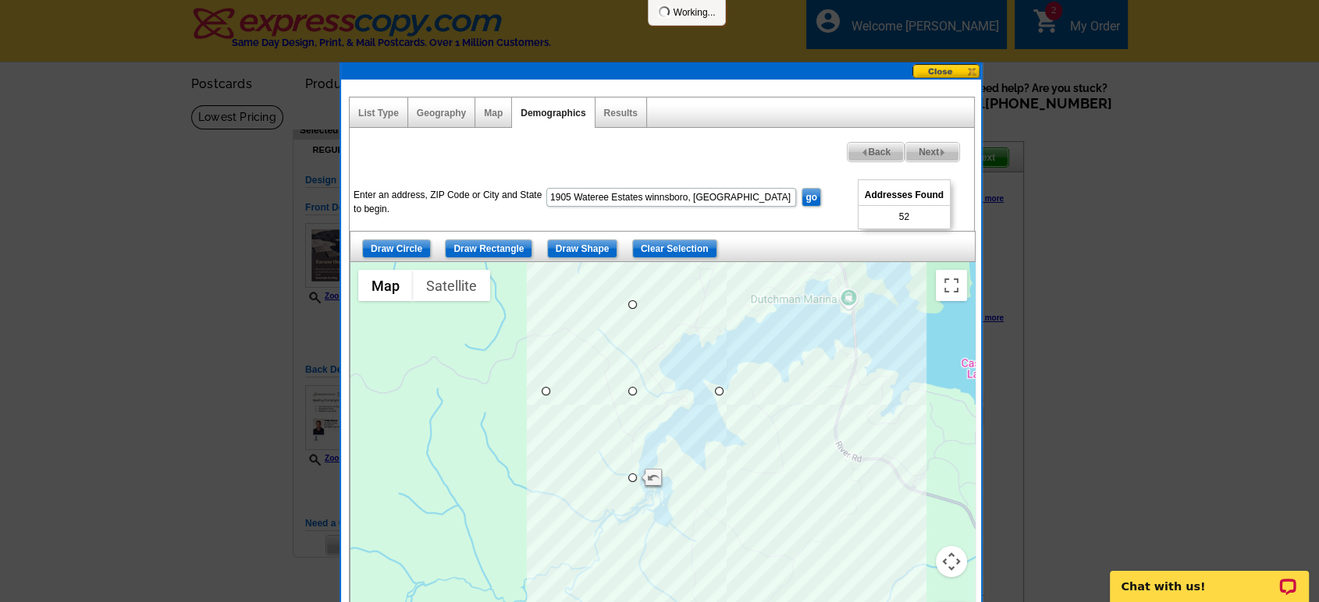
select select
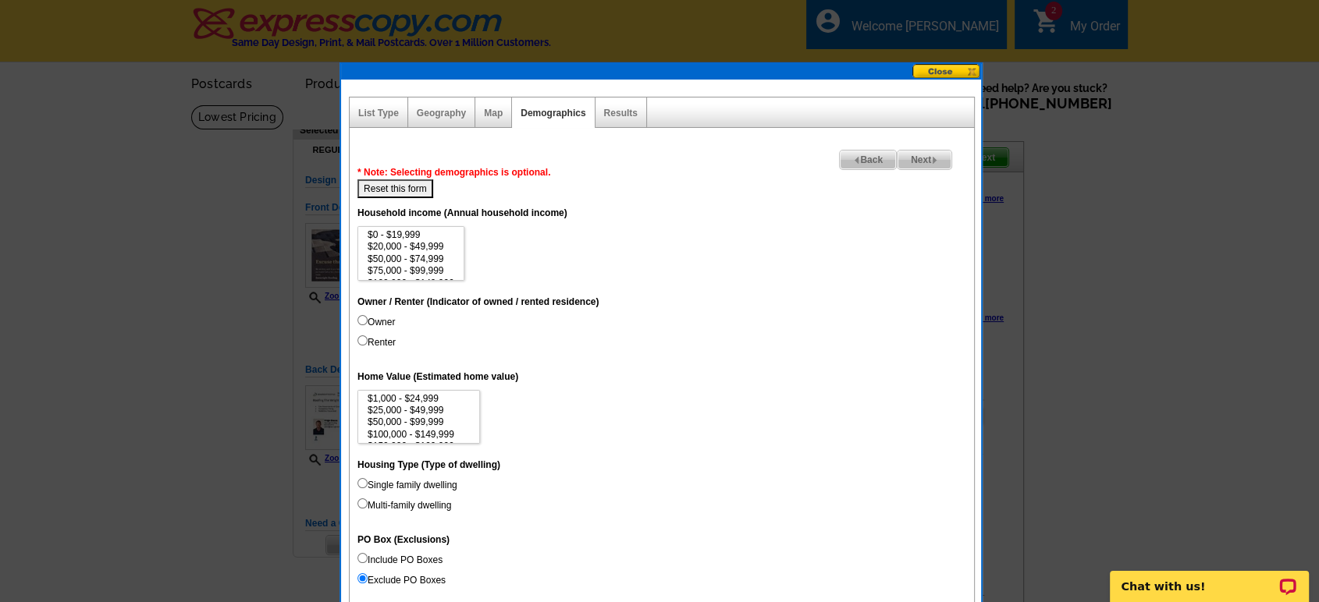
click at [375, 317] on label "Owner" at bounding box center [375, 322] width 37 height 14
click at [368, 317] on input "Owner" at bounding box center [362, 320] width 10 height 10
radio input "true"
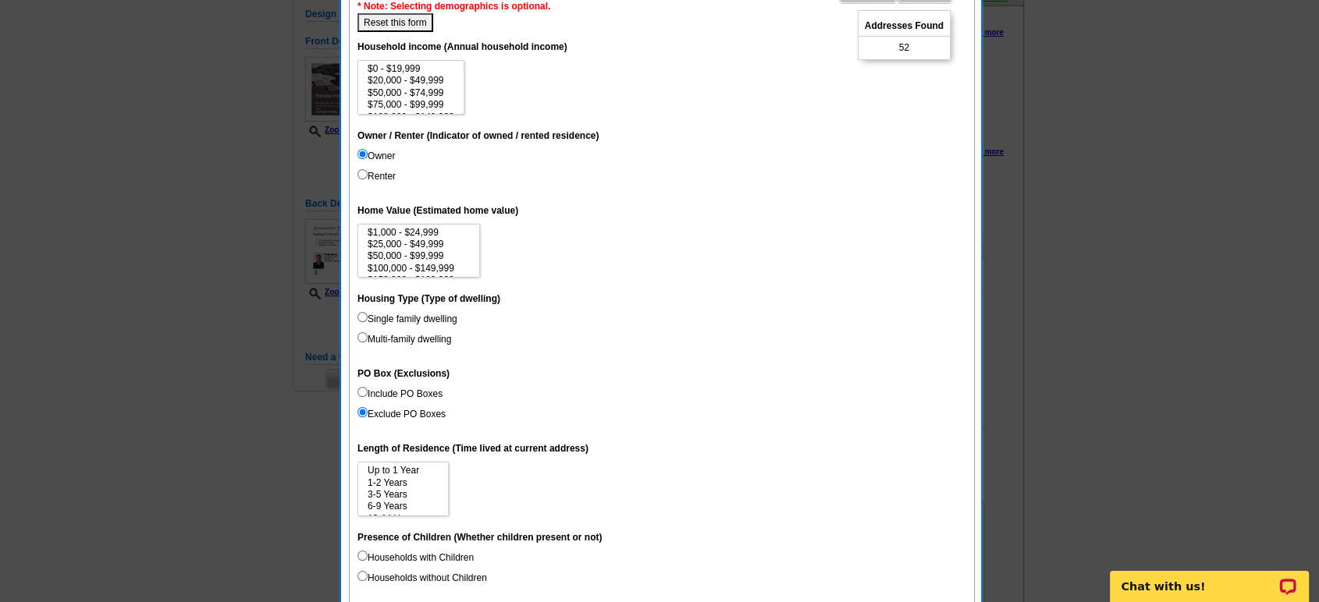
scroll to position [173, 0]
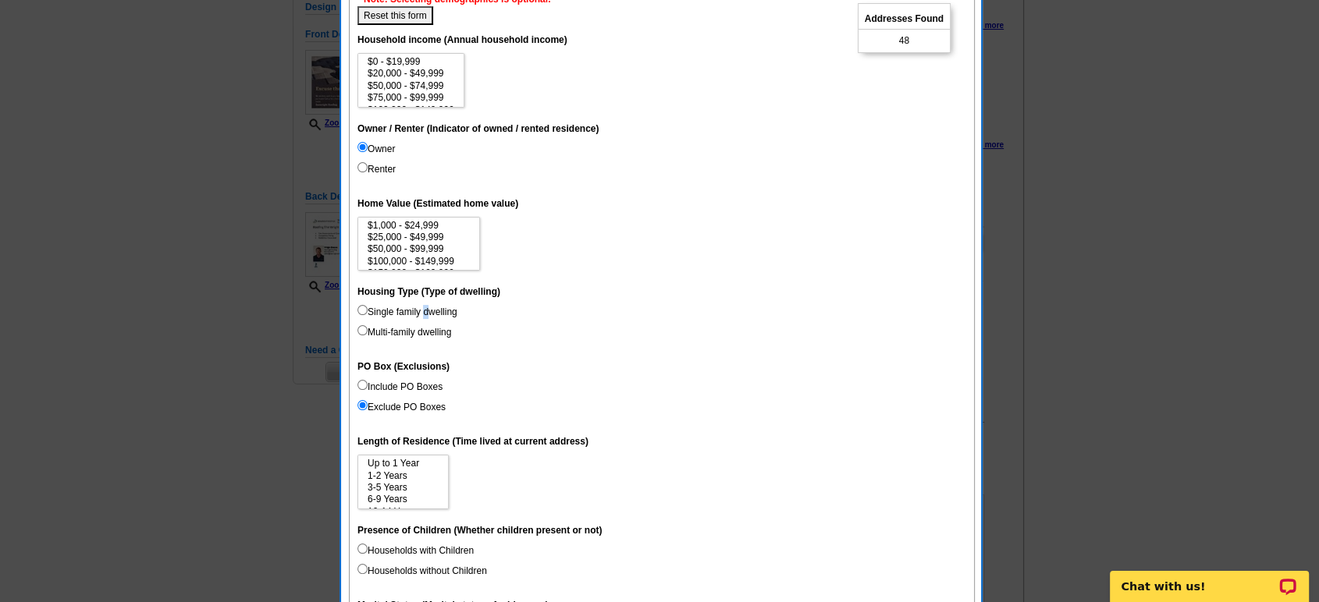
click at [425, 311] on label "Single family dwelling" at bounding box center [407, 312] width 100 height 14
click at [360, 307] on input "Single family dwelling" at bounding box center [362, 310] width 10 height 10
radio input "true"
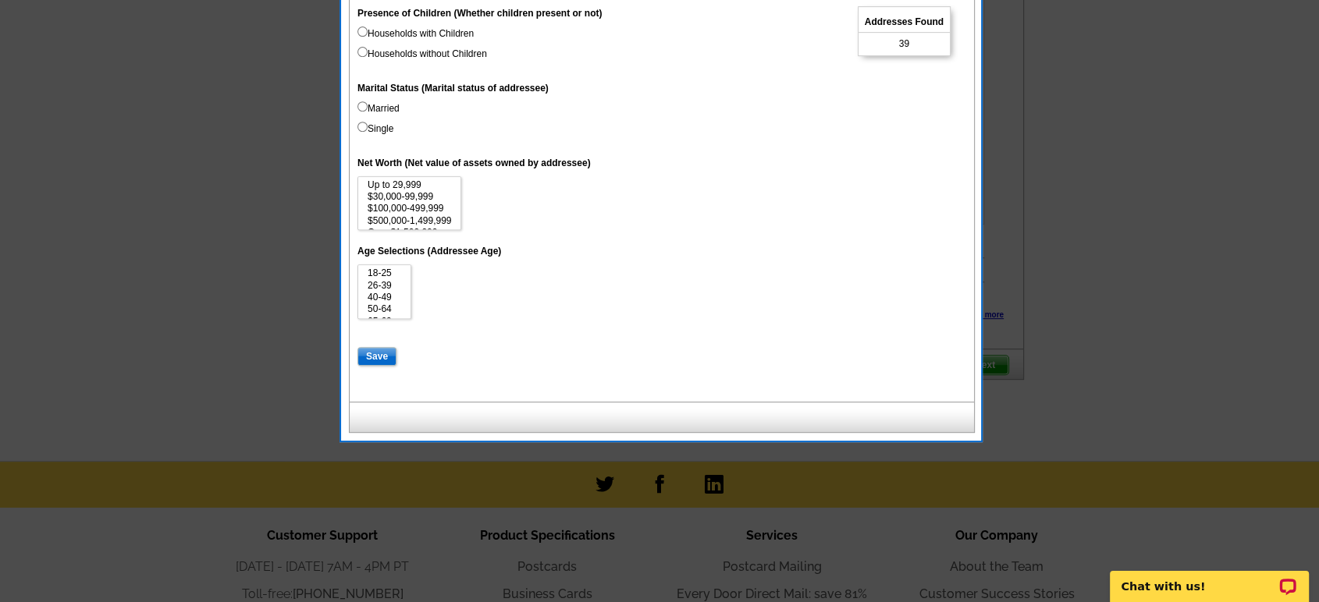
scroll to position [693, 0]
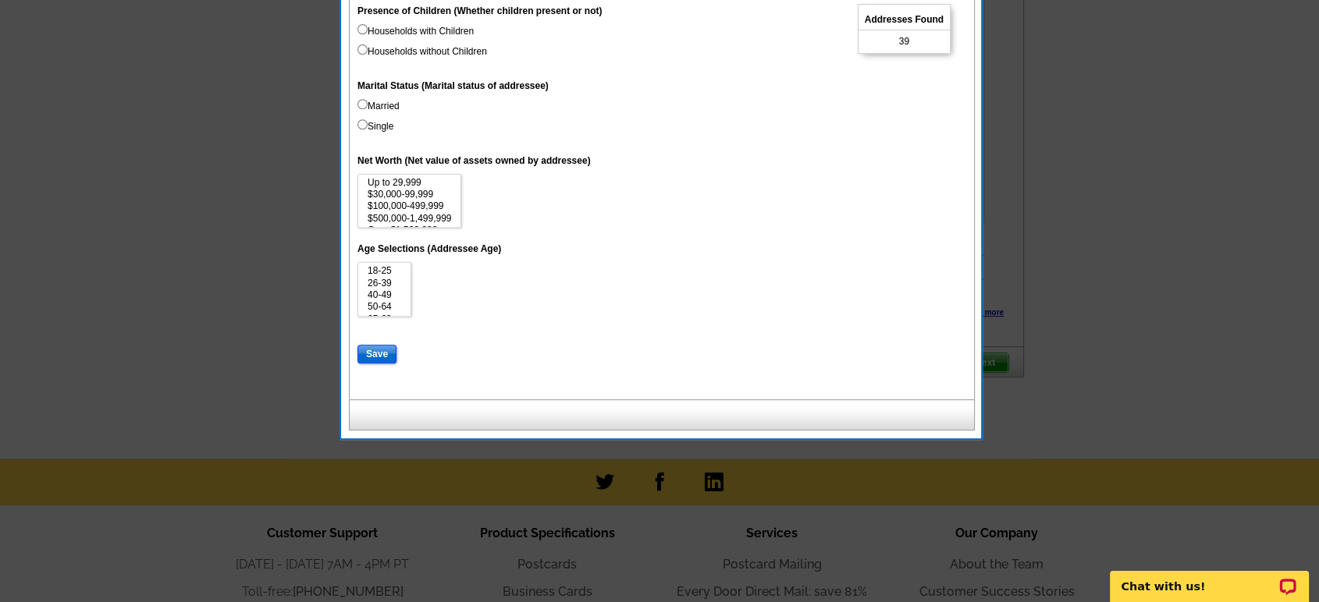
click at [375, 354] on input "Save" at bounding box center [376, 354] width 39 height 19
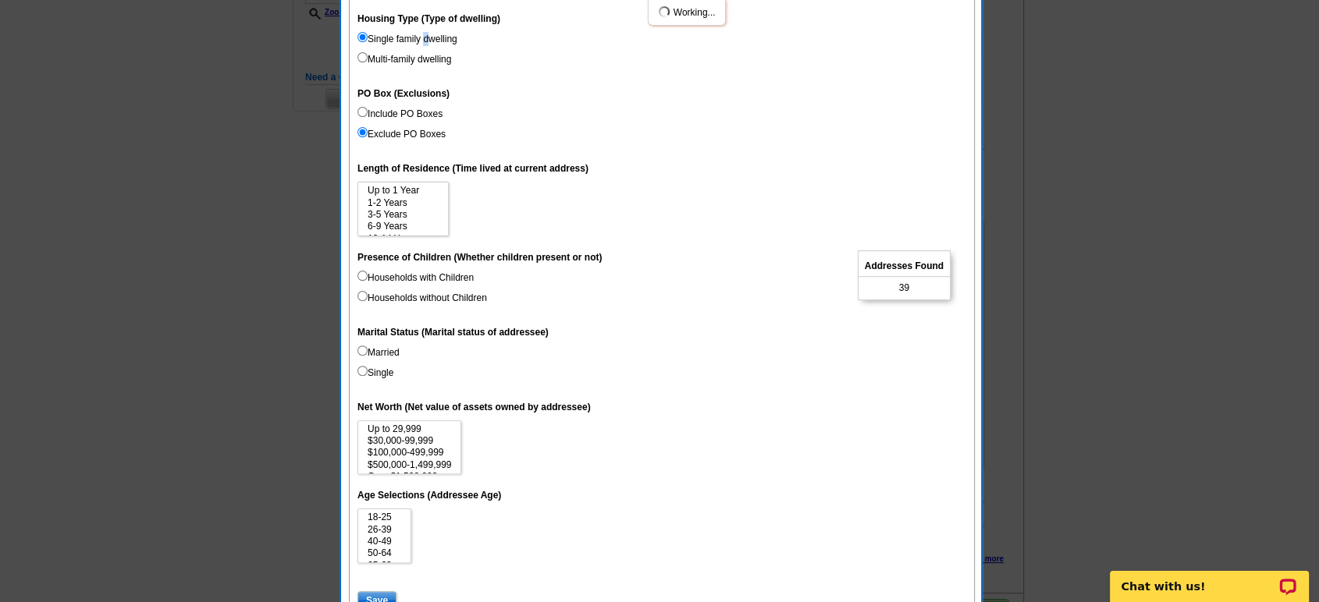
select select
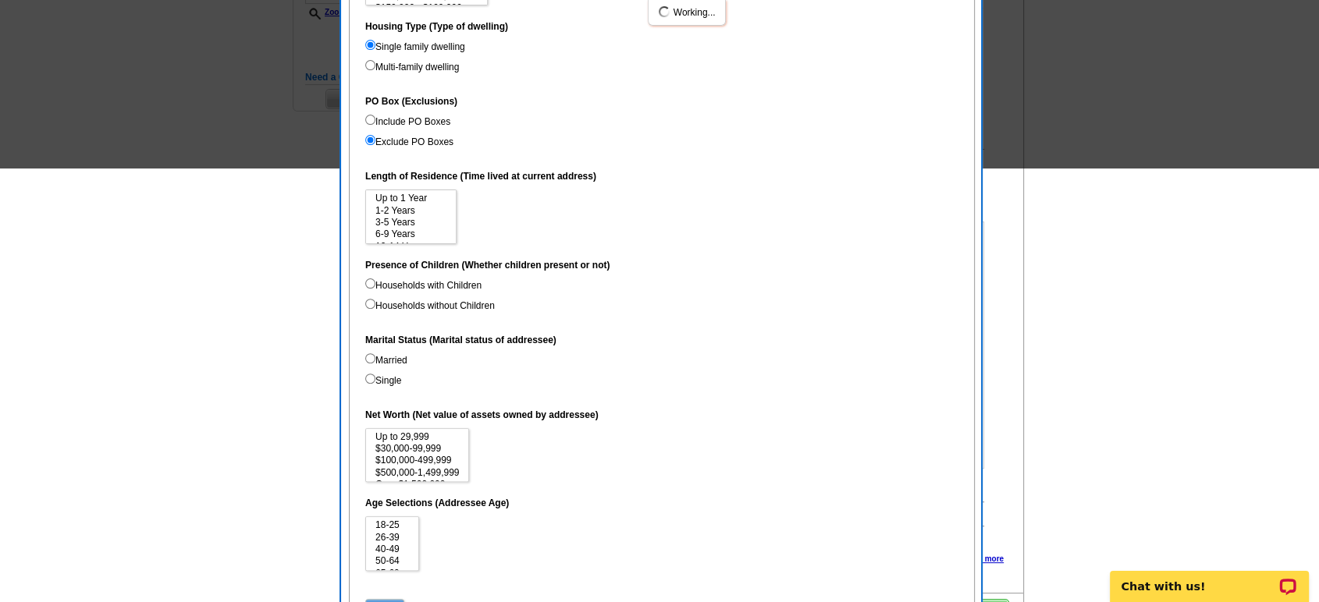
scroll to position [0, 0]
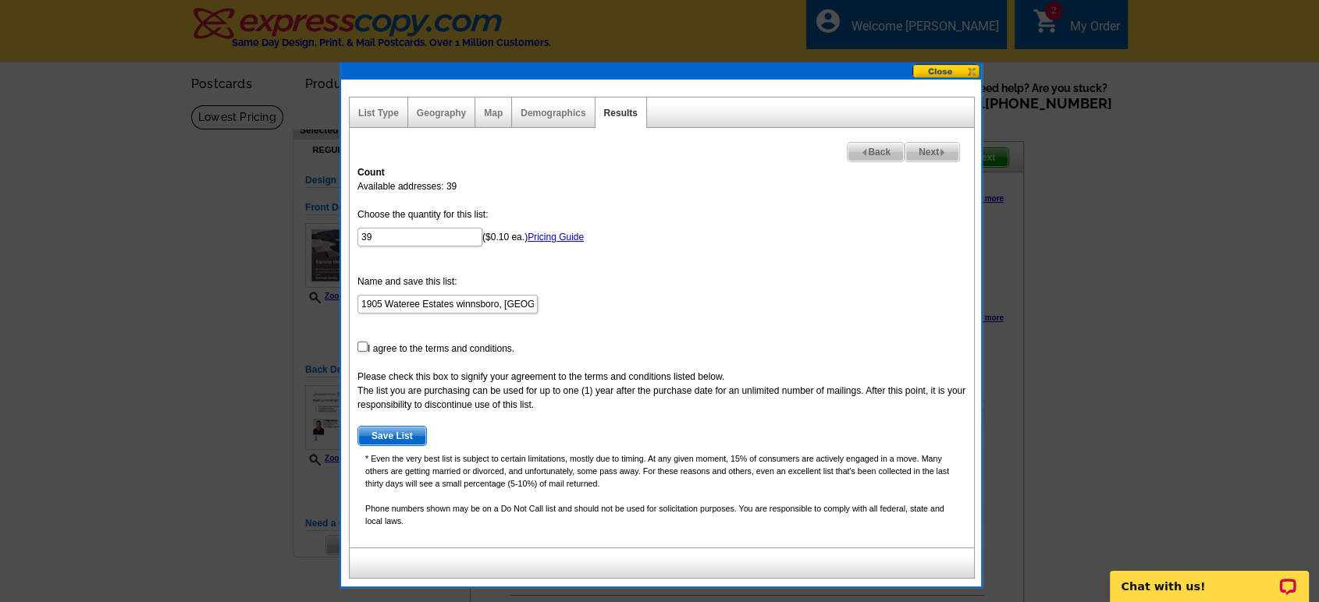
click at [495, 105] on div "Map" at bounding box center [493, 113] width 37 height 30
click at [489, 111] on link "Map" at bounding box center [493, 113] width 19 height 11
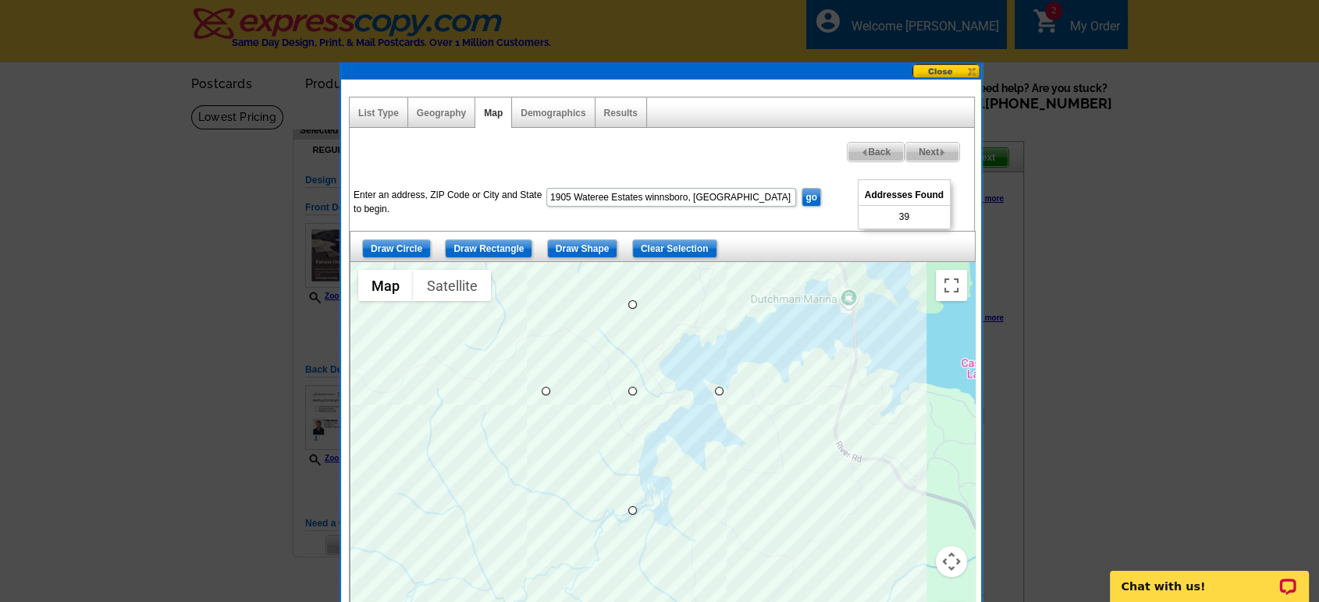
drag, startPoint x: 633, startPoint y: 480, endPoint x: 635, endPoint y: 515, distance: 35.2
drag, startPoint x: 631, startPoint y: 511, endPoint x: 632, endPoint y: 501, distance: 10.3
click at [925, 147] on span "Next" at bounding box center [932, 152] width 54 height 19
select select
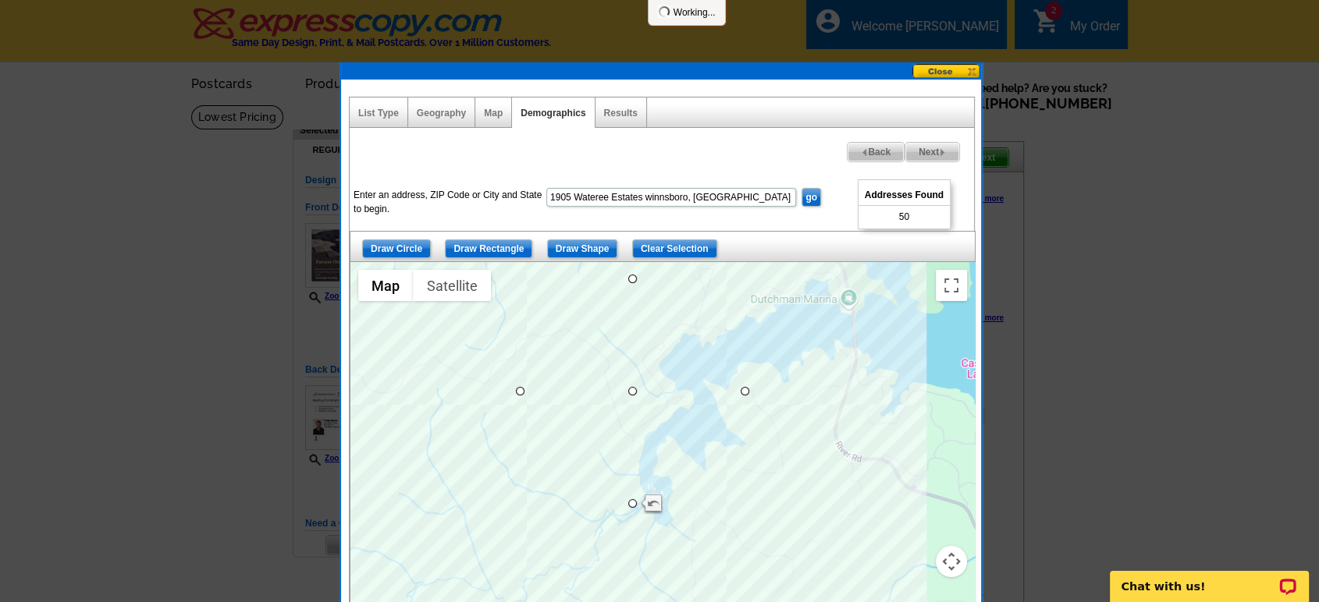
select select
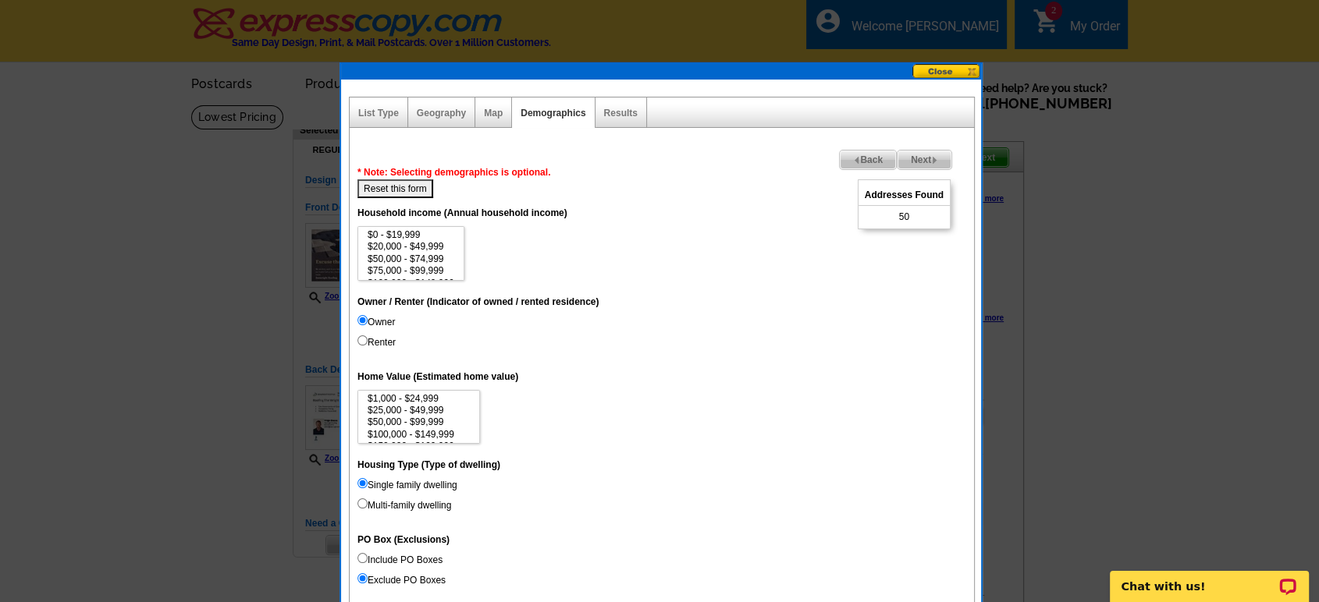
click at [924, 155] on span "Next" at bounding box center [924, 160] width 54 height 19
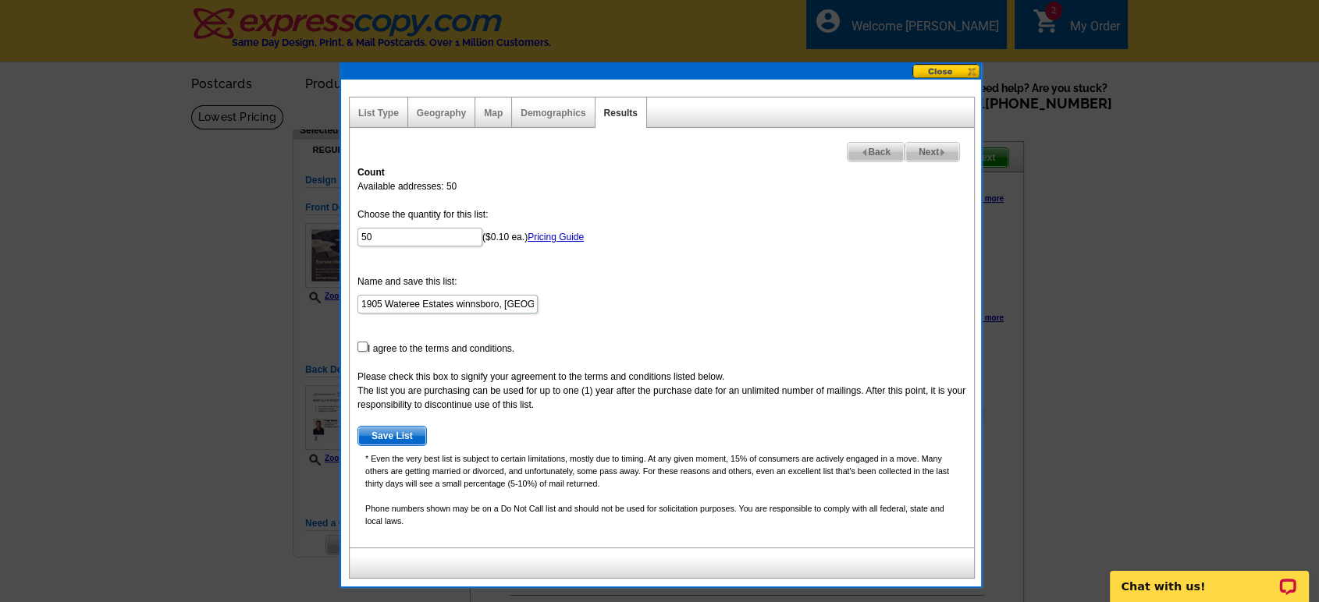
click at [930, 152] on span "Next" at bounding box center [932, 152] width 54 height 19
drag, startPoint x: 357, startPoint y: 345, endPoint x: 380, endPoint y: 346, distance: 23.5
click at [357, 345] on input "checkbox" at bounding box center [362, 347] width 10 height 10
checkbox input "true"
click at [930, 150] on span "Next" at bounding box center [932, 152] width 54 height 19
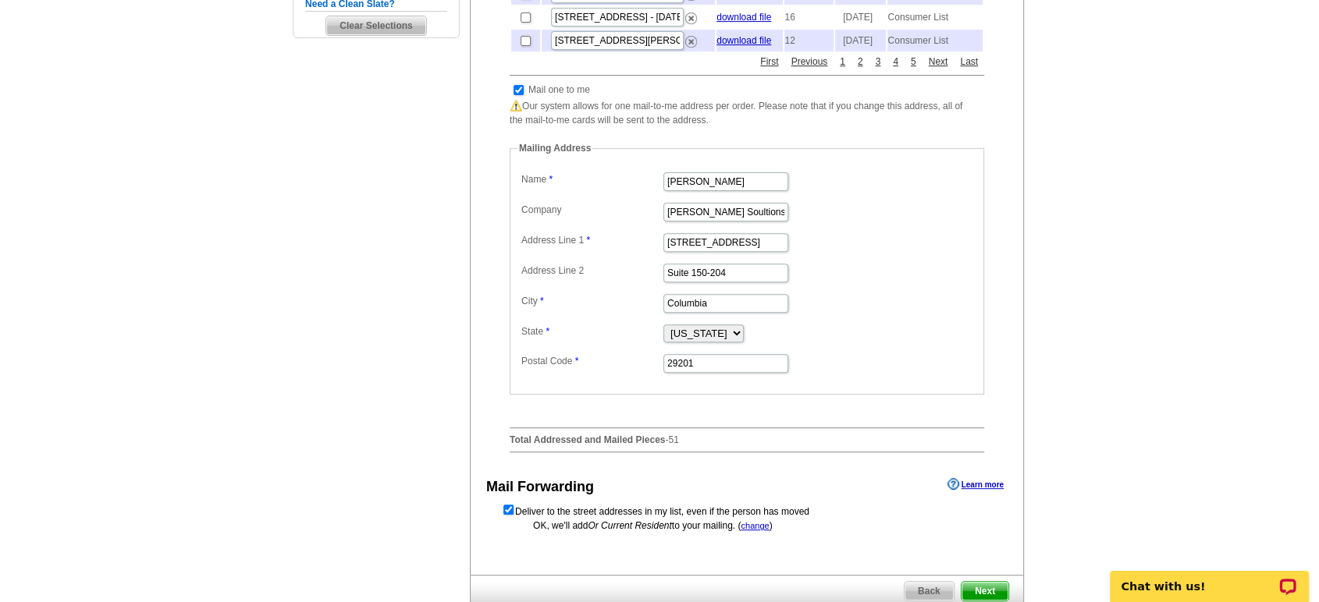
scroll to position [606, 0]
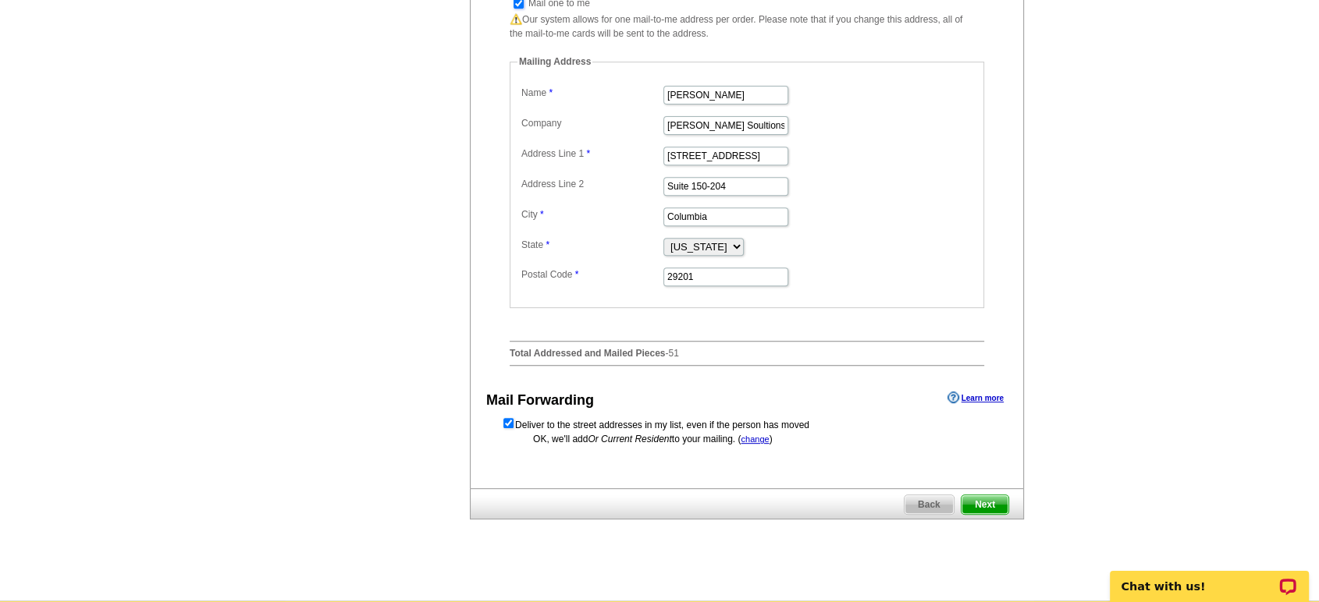
click at [513, 9] on input "checkbox" at bounding box center [518, 3] width 10 height 10
checkbox input "false"
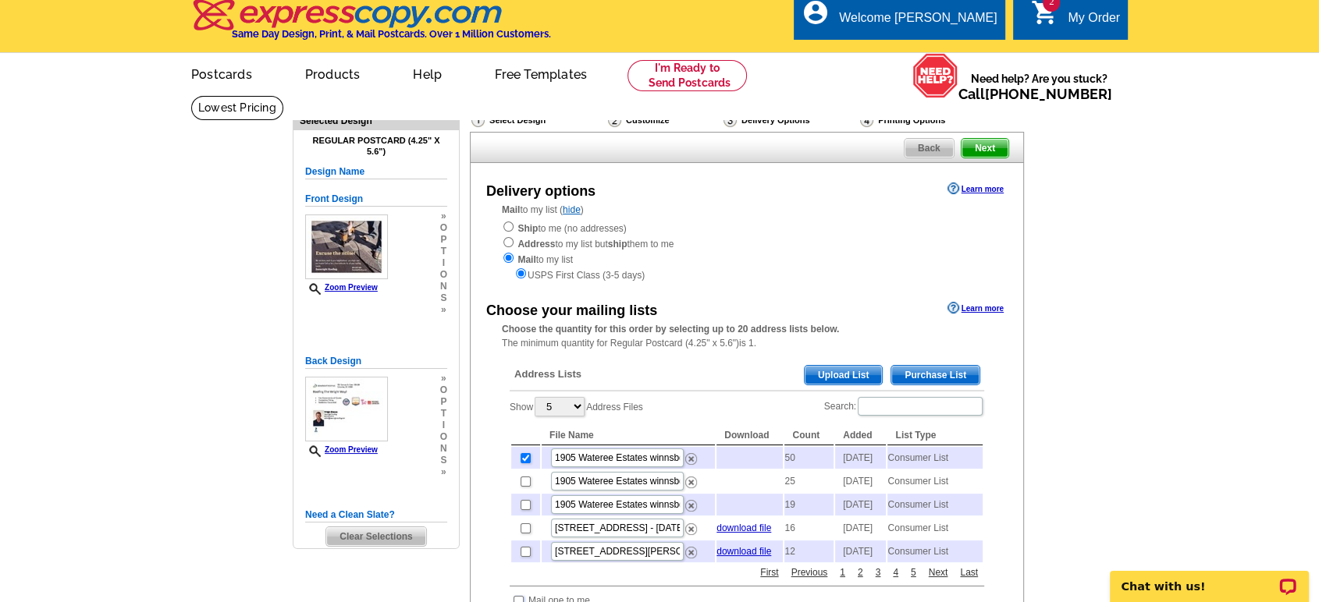
scroll to position [0, 0]
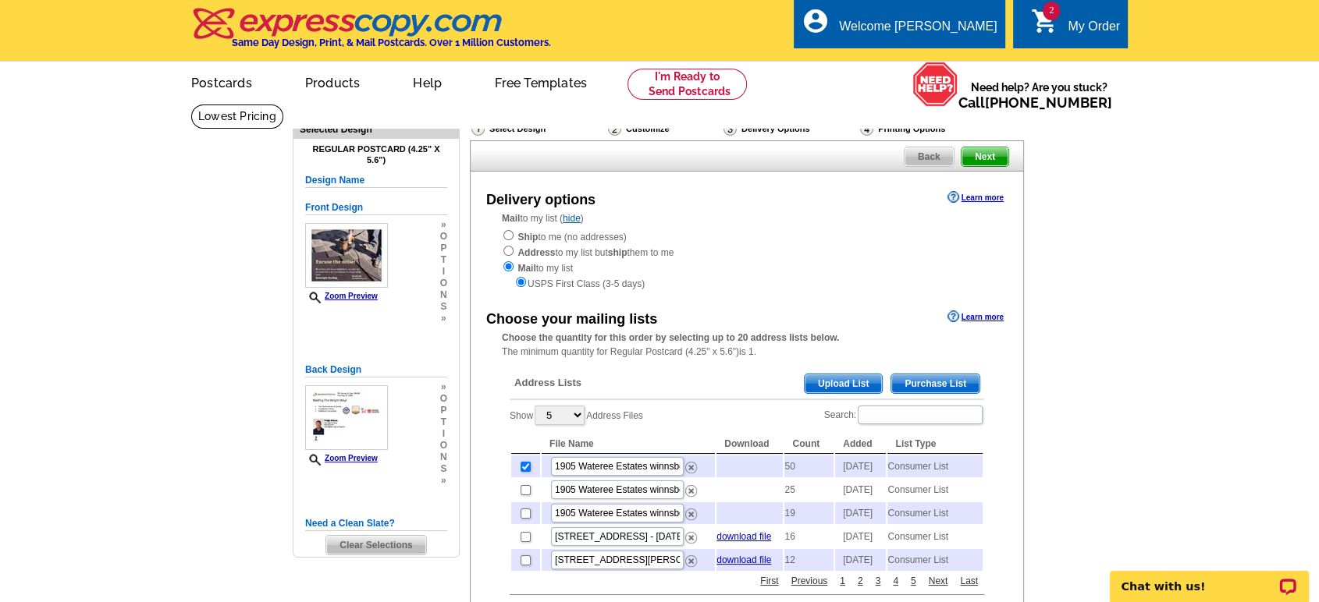
click at [982, 151] on span "Next" at bounding box center [984, 156] width 47 height 19
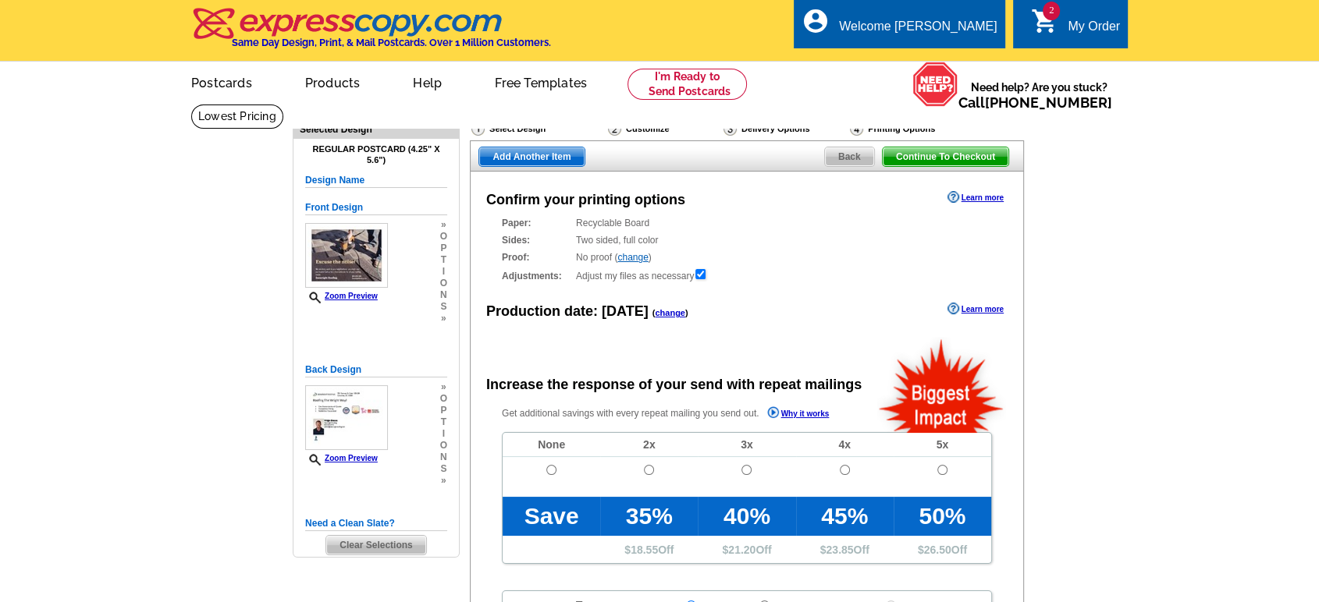
radio input "false"
click at [549, 468] on input "radio" at bounding box center [551, 470] width 10 height 10
radio input "true"
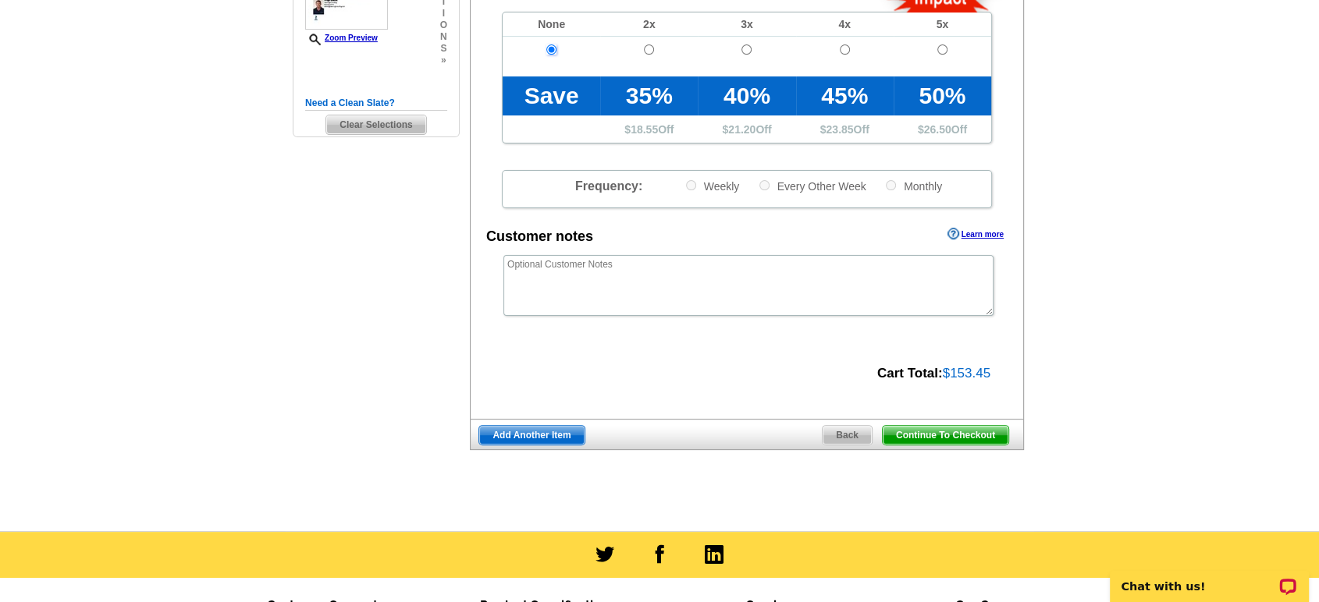
scroll to position [433, 0]
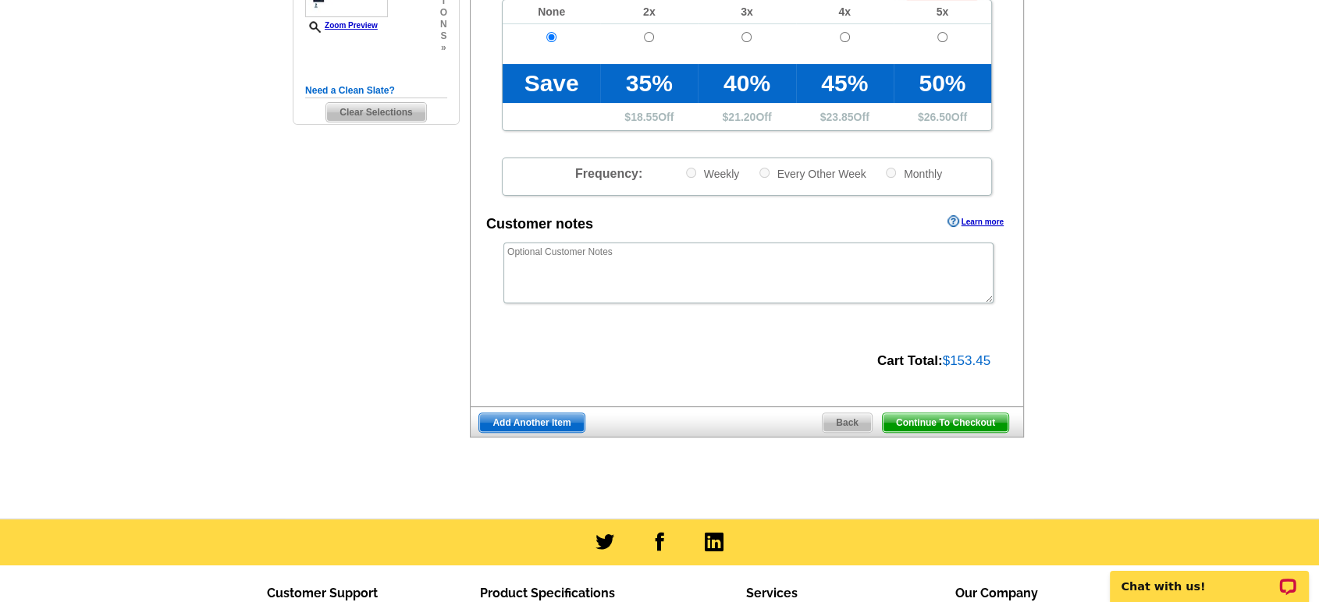
click at [964, 422] on span "Continue To Checkout" at bounding box center [946, 423] width 126 height 19
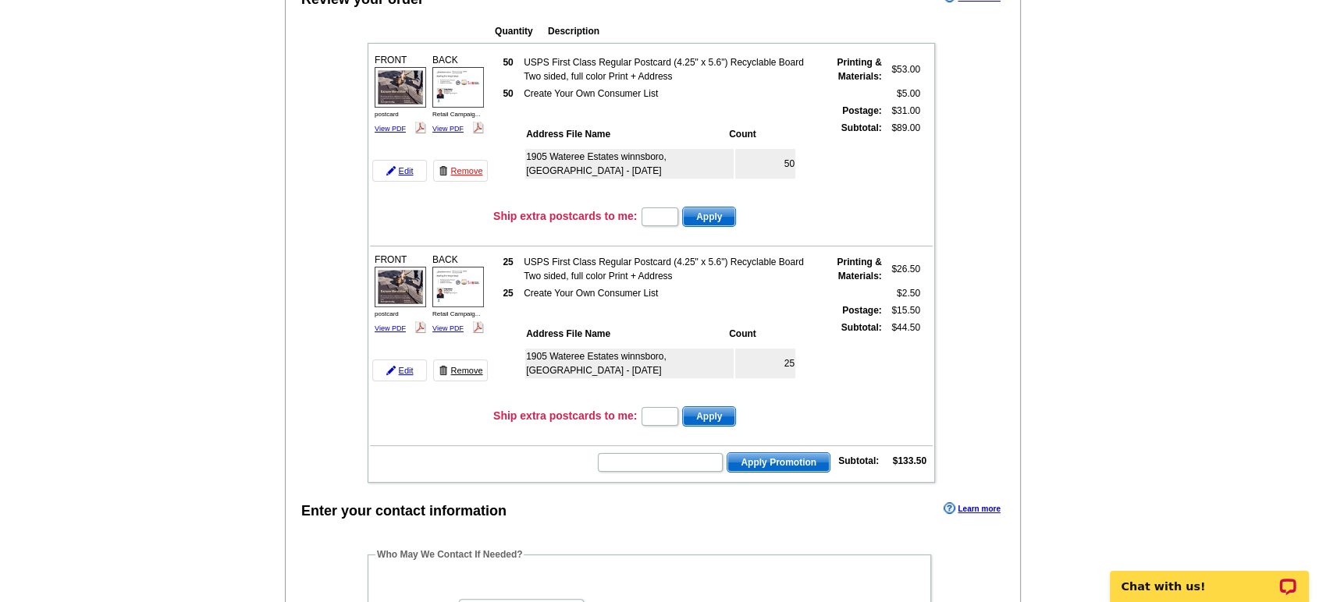
click at [465, 364] on link "Remove" at bounding box center [460, 371] width 55 height 22
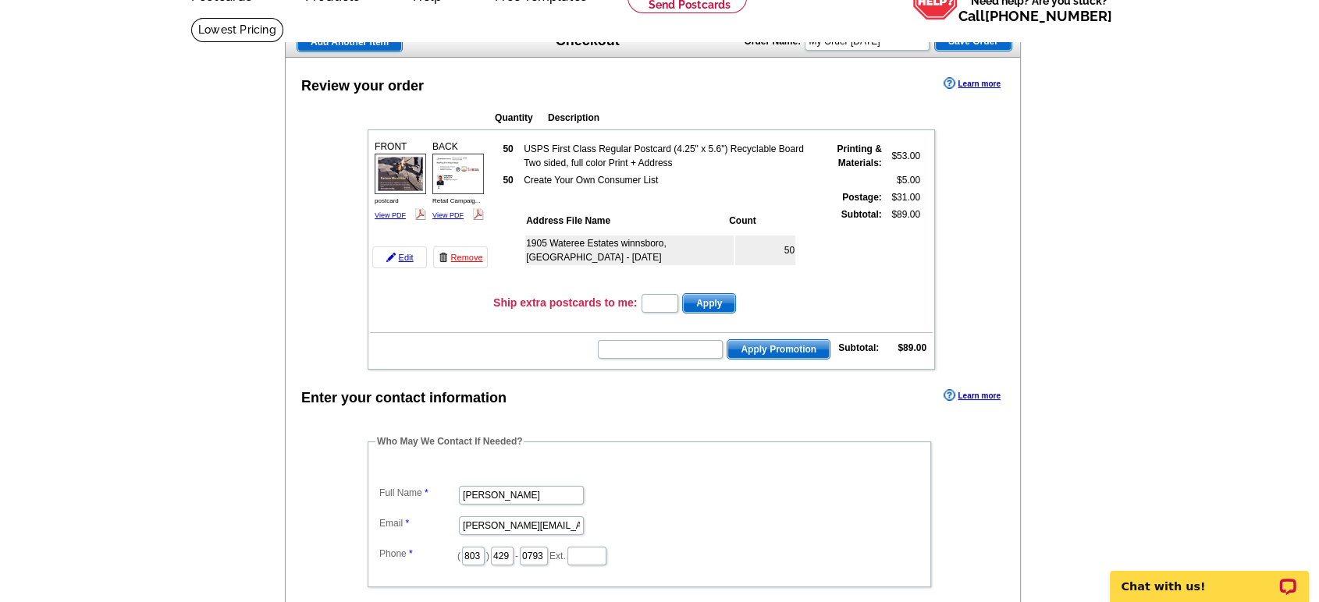
scroll to position [173, 0]
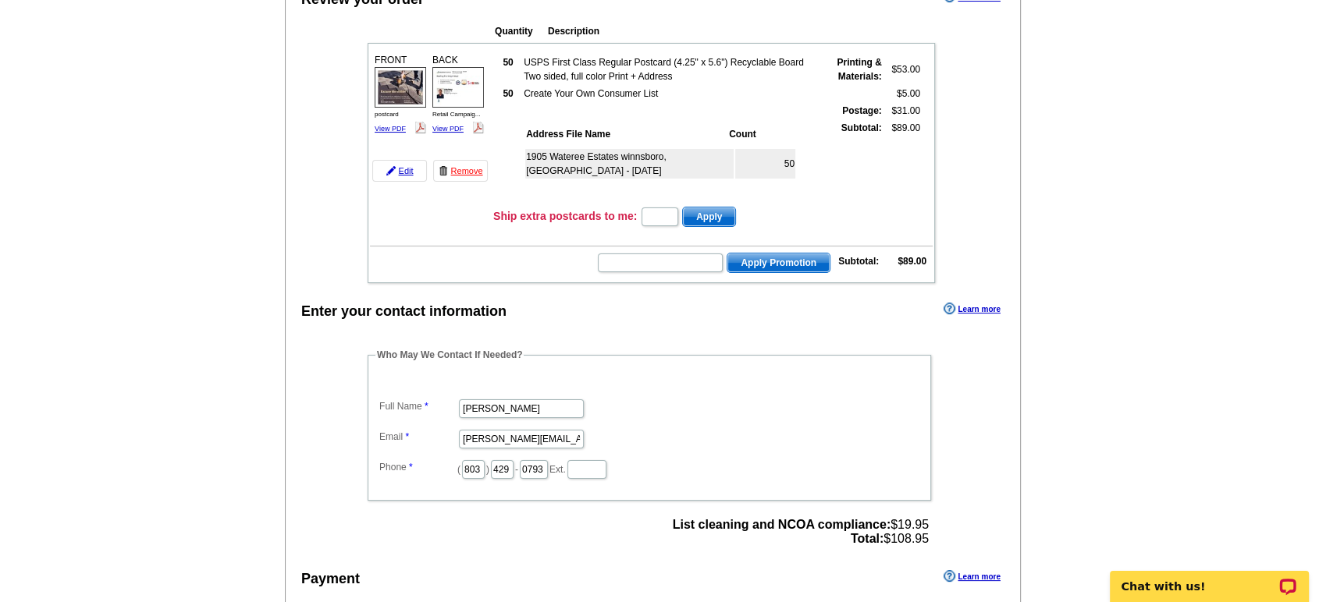
click at [1174, 242] on main "Add Another Item Checkout Order Name: My Order [DATE] Save Order Review your or…" at bounding box center [659, 426] width 1319 height 991
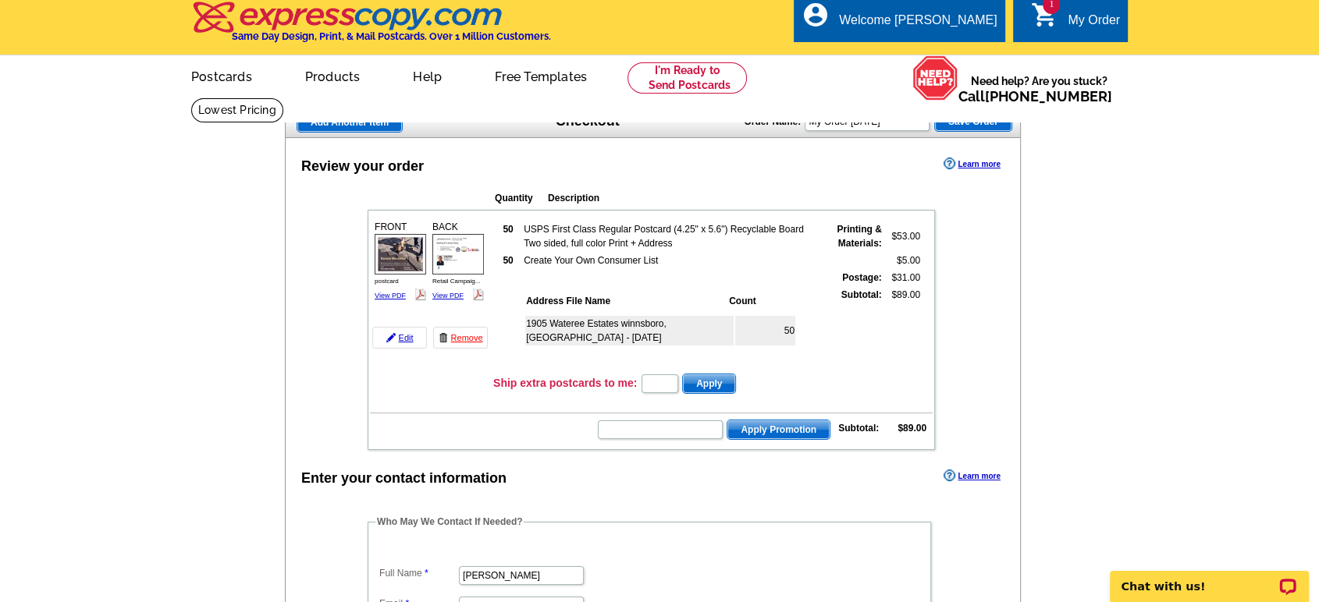
scroll to position [0, 0]
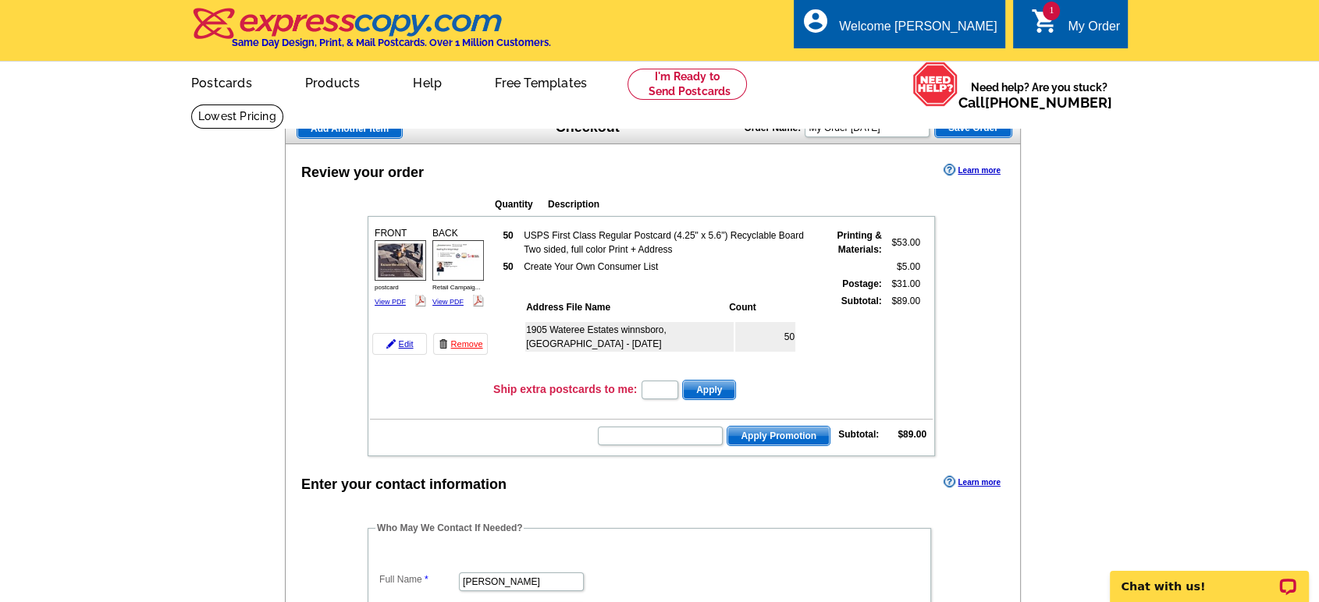
click at [336, 123] on span "Add Another Item" at bounding box center [349, 128] width 105 height 19
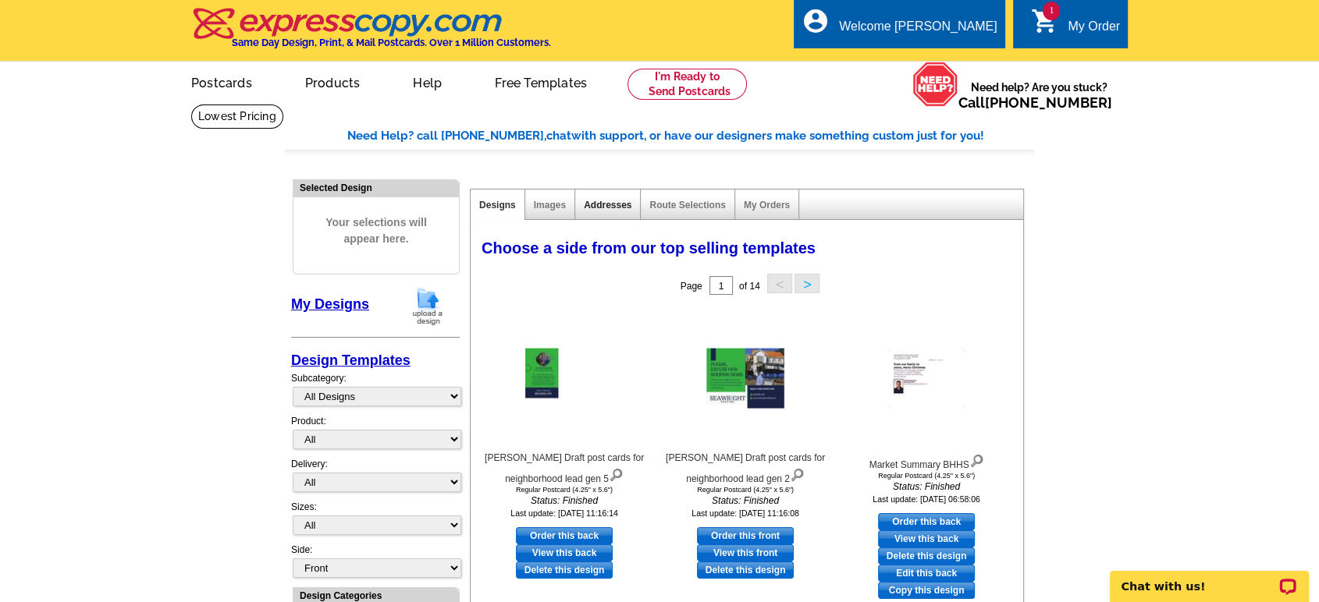
click at [615, 203] on link "Addresses" at bounding box center [608, 205] width 48 height 11
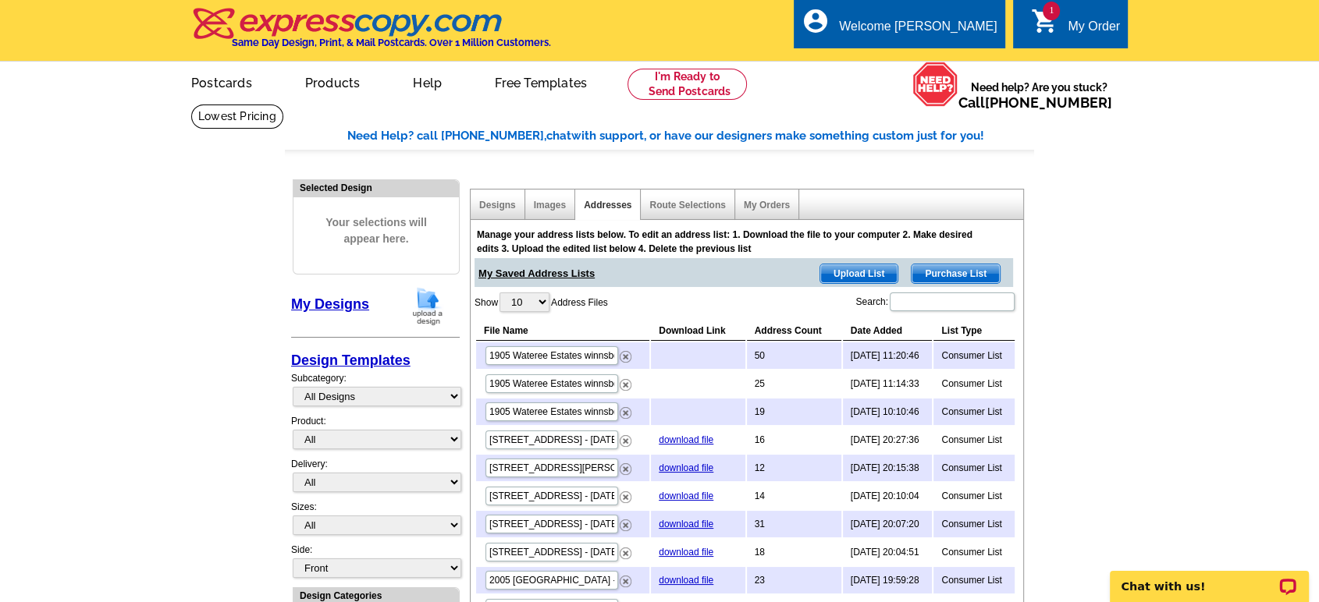
click at [965, 273] on span "Purchase List" at bounding box center [955, 274] width 88 height 19
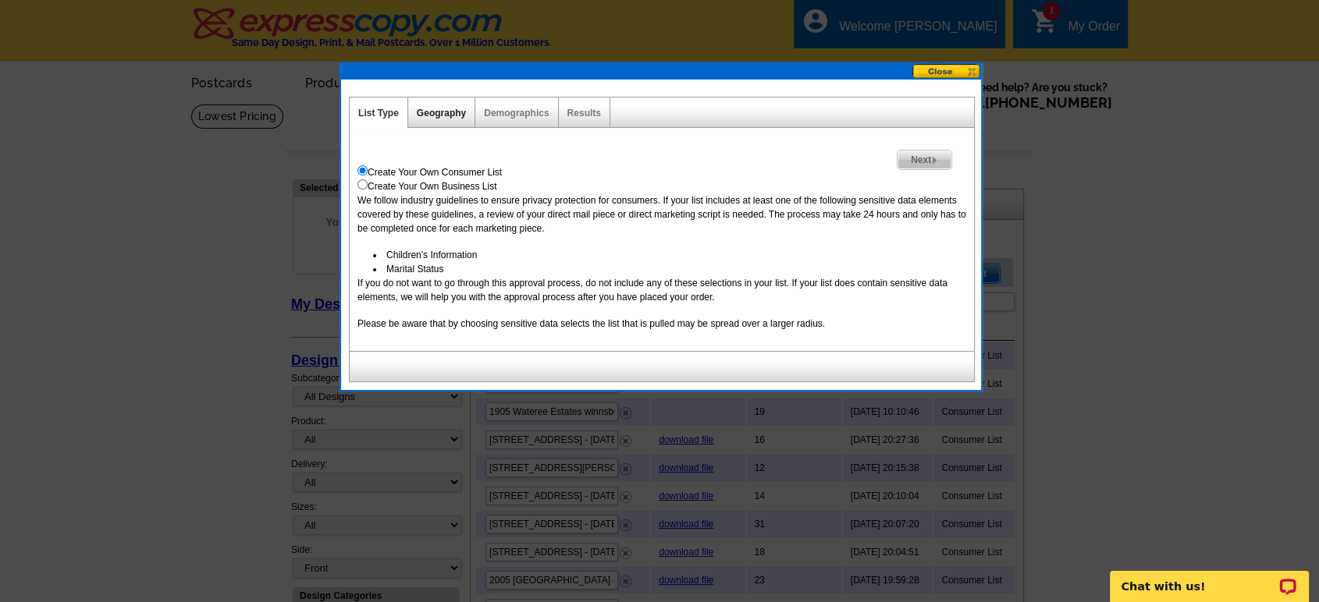
click at [442, 108] on link "Geography" at bounding box center [441, 113] width 49 height 11
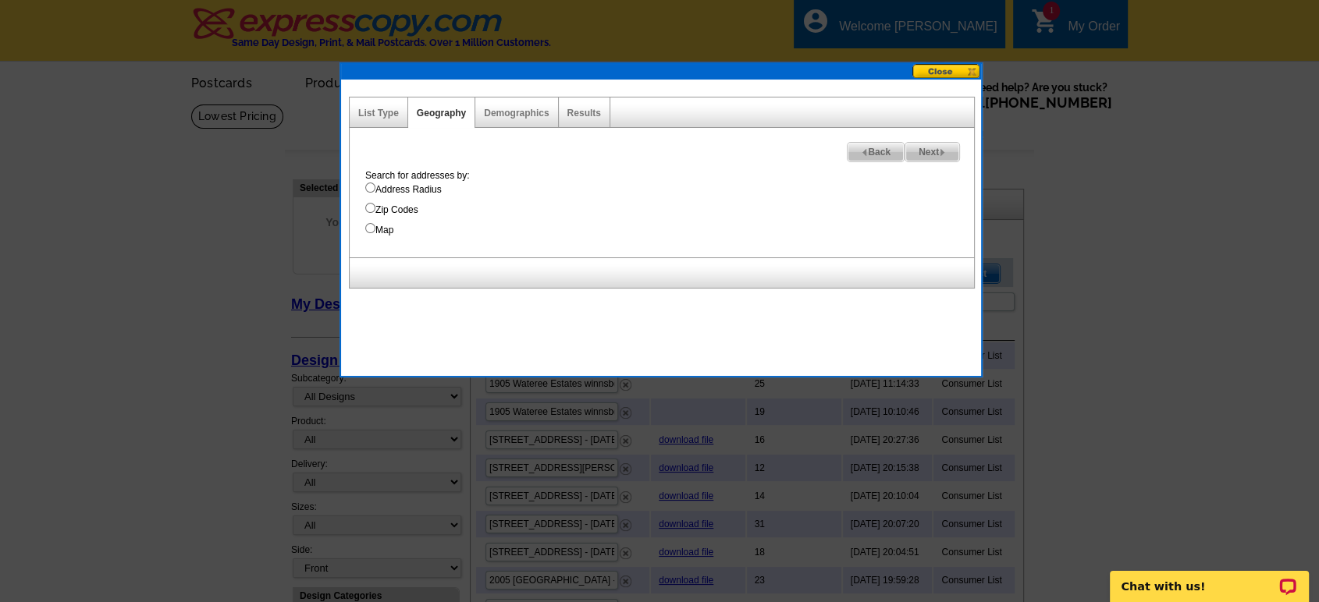
click at [369, 188] on input "Address Radius" at bounding box center [370, 188] width 10 height 10
radio input "true"
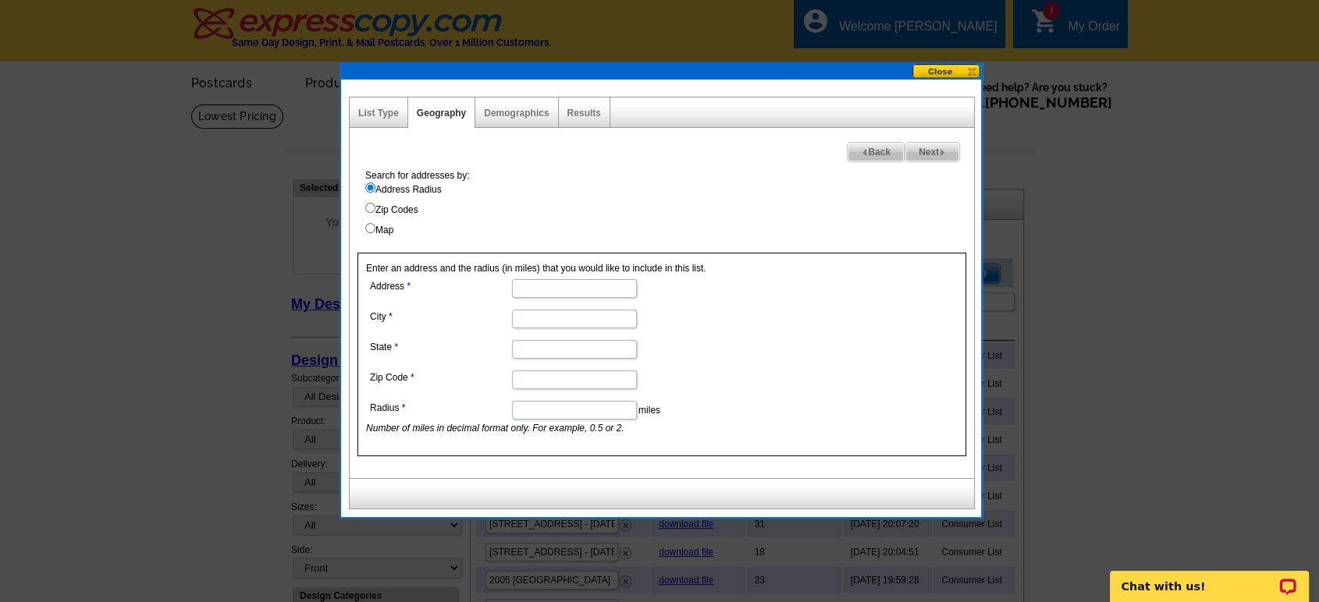
click at [368, 229] on input "Map" at bounding box center [370, 228] width 10 height 10
radio input "true"
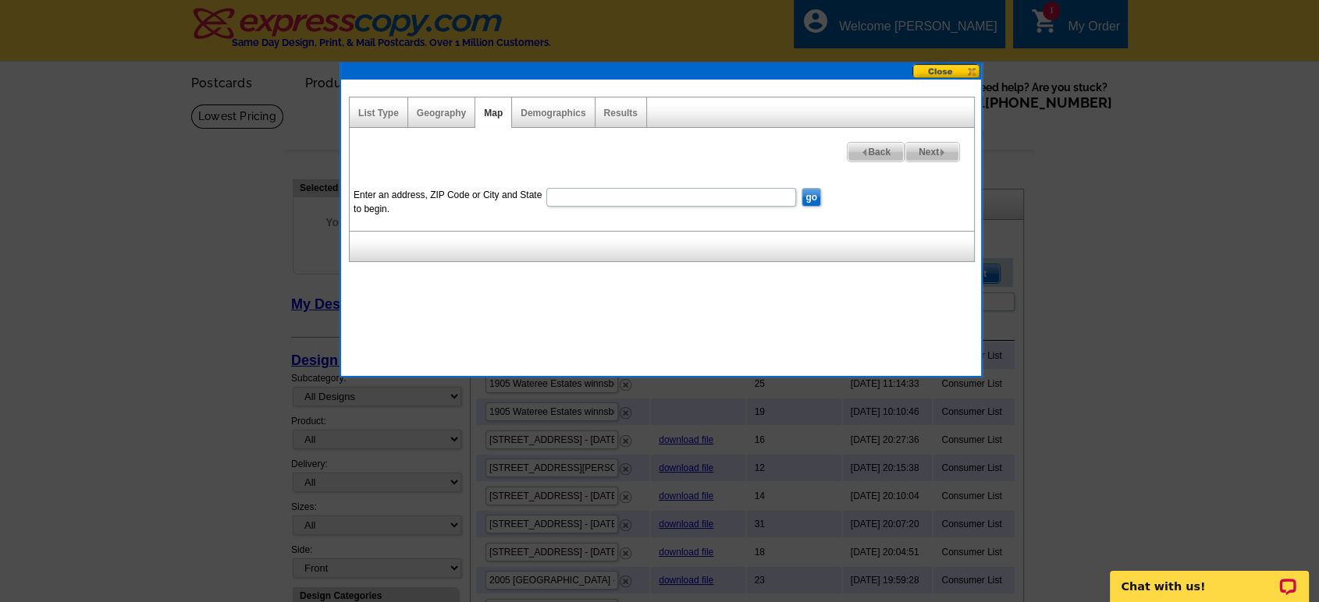
paste input "161 Wilmont Lexington , SC 29073"
type input "161 Wilmont Lexington , SC 29073"
click at [810, 195] on input "go" at bounding box center [811, 197] width 20 height 19
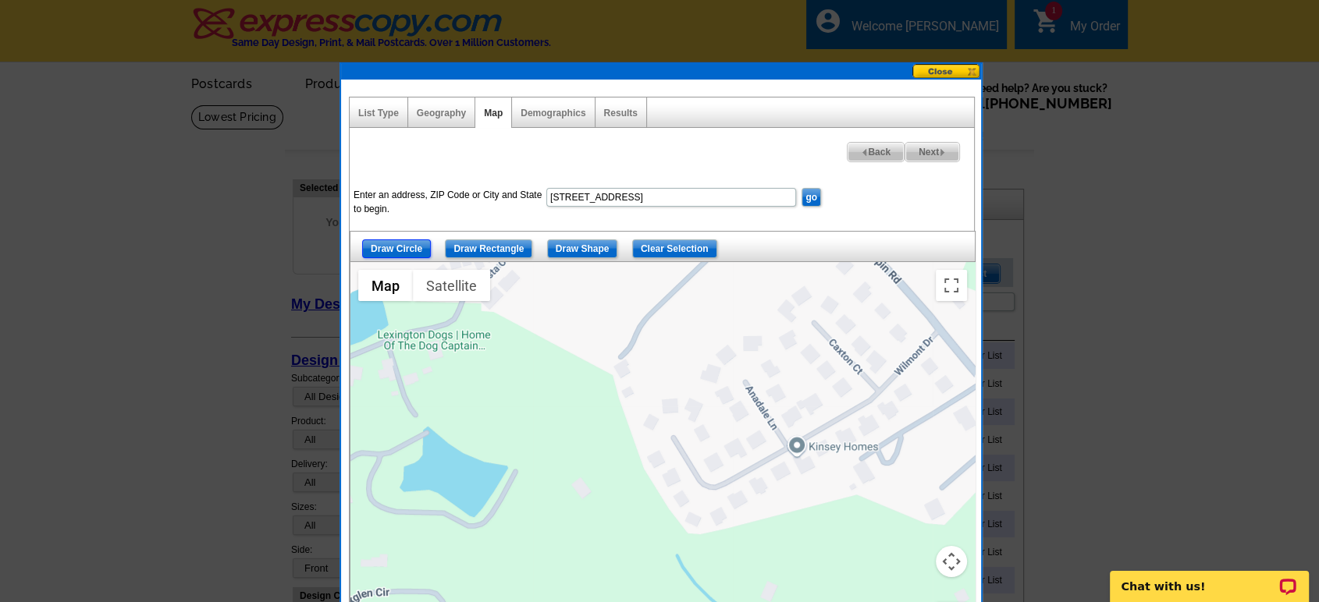
click at [396, 247] on input "Draw Circle" at bounding box center [396, 249] width 69 height 19
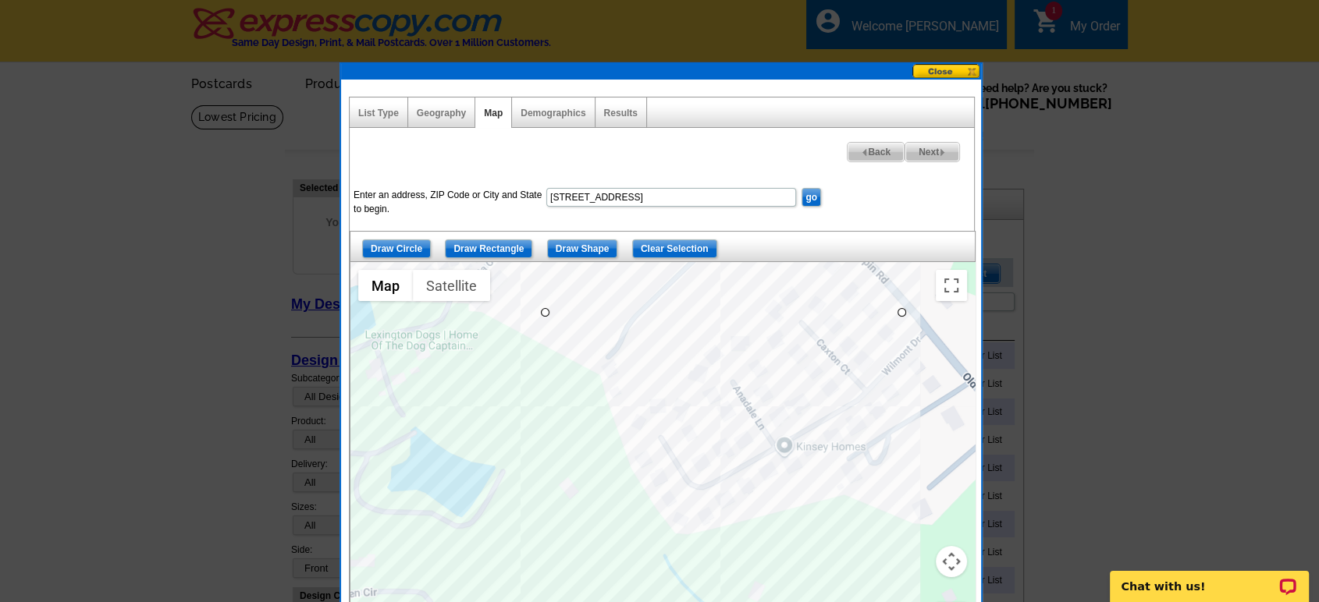
drag, startPoint x: 559, startPoint y: 311, endPoint x: 858, endPoint y: 481, distance: 345.0
click at [930, 149] on span "Next" at bounding box center [932, 152] width 54 height 19
select select
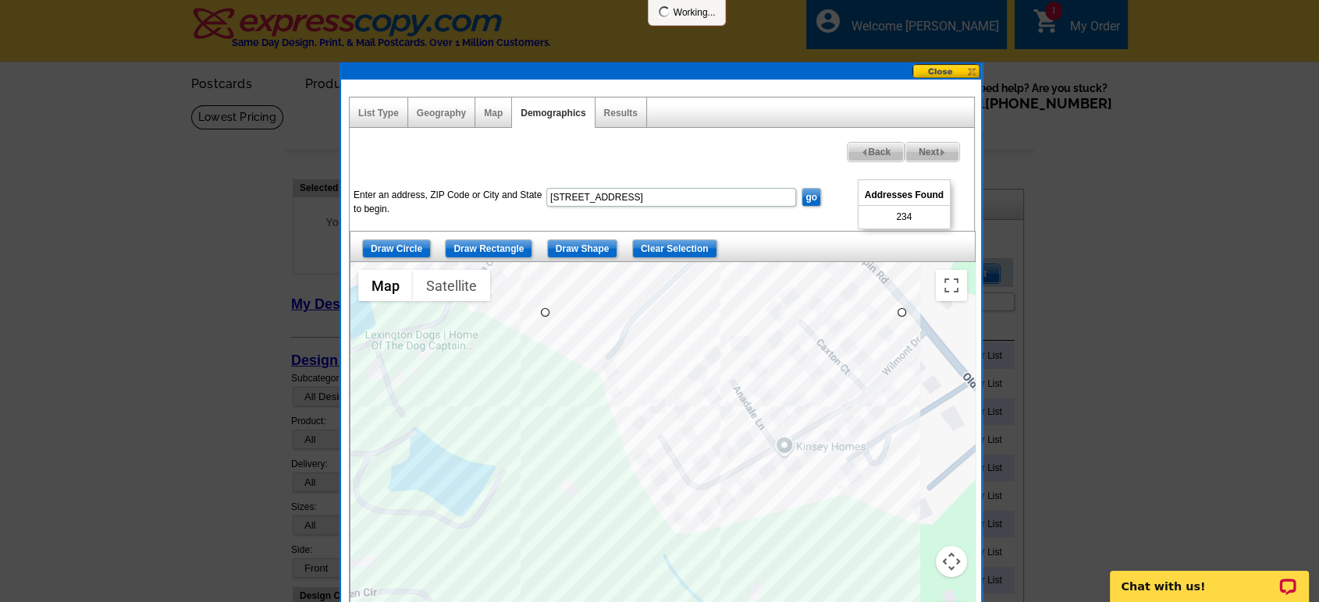
select select
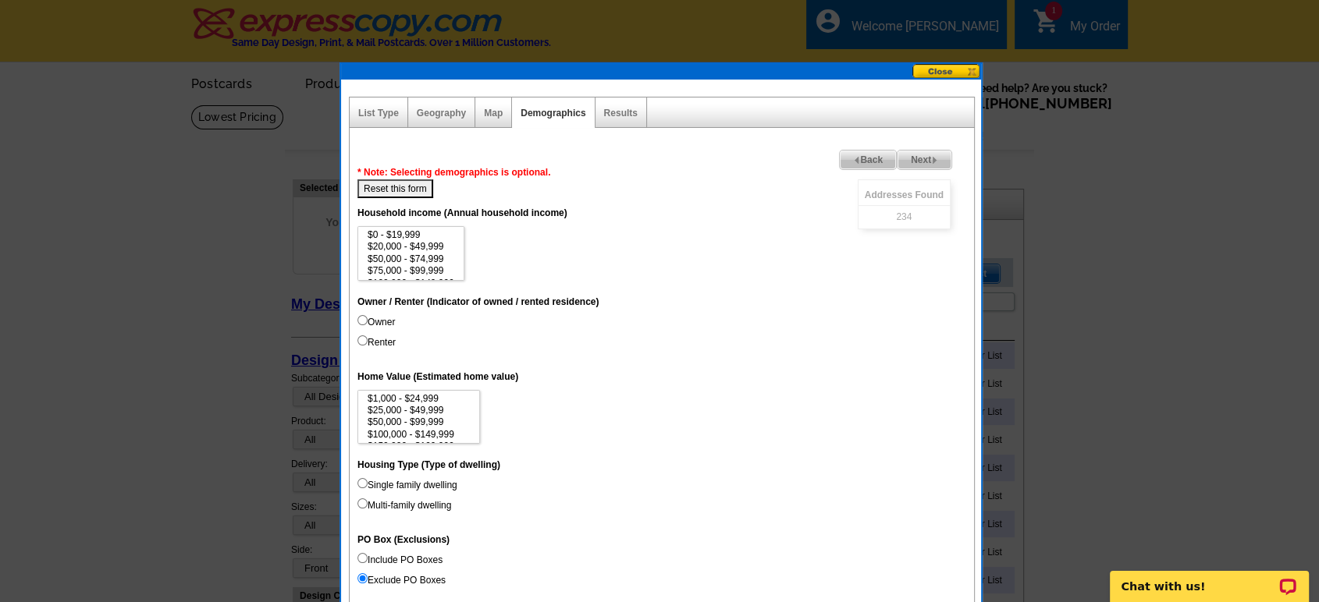
click at [920, 158] on span "Next" at bounding box center [924, 160] width 54 height 19
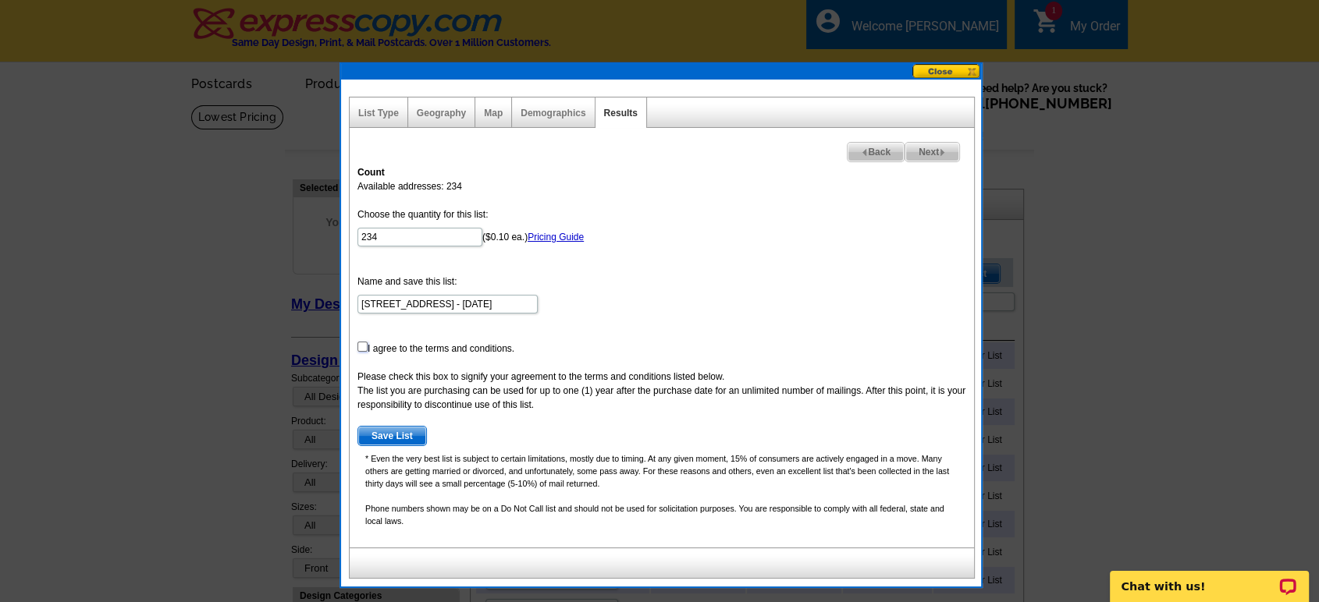
click at [362, 346] on input "checkbox" at bounding box center [362, 347] width 10 height 10
checkbox input "true"
click at [933, 153] on span "Next" at bounding box center [932, 152] width 54 height 19
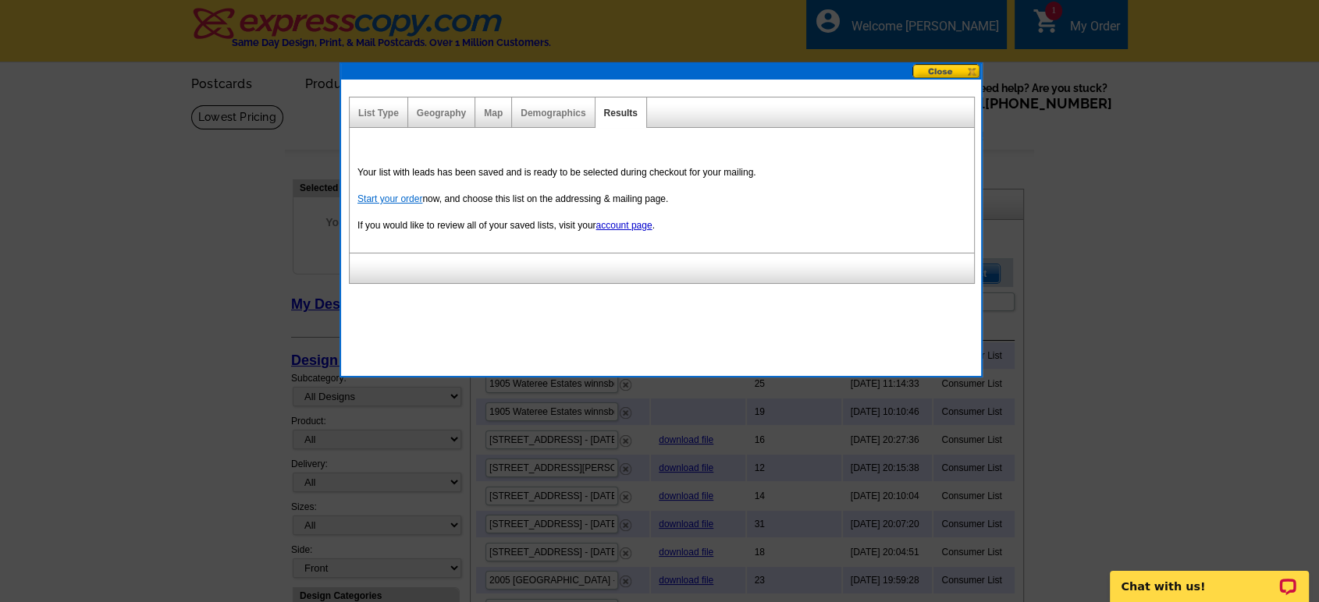
click at [382, 197] on link "Start your order" at bounding box center [389, 199] width 65 height 11
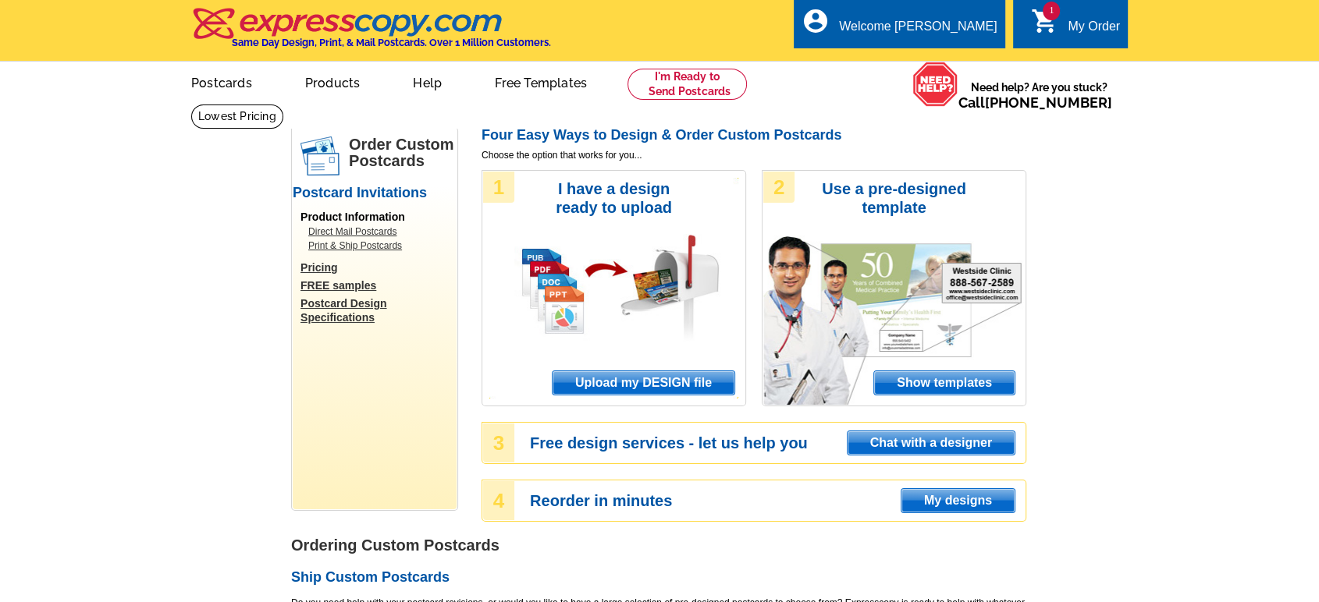
click at [1066, 10] on div "1 shopping_cart My Order" at bounding box center [1070, 23] width 115 height 49
click at [1043, 25] on icon "shopping_cart" at bounding box center [1044, 21] width 28 height 28
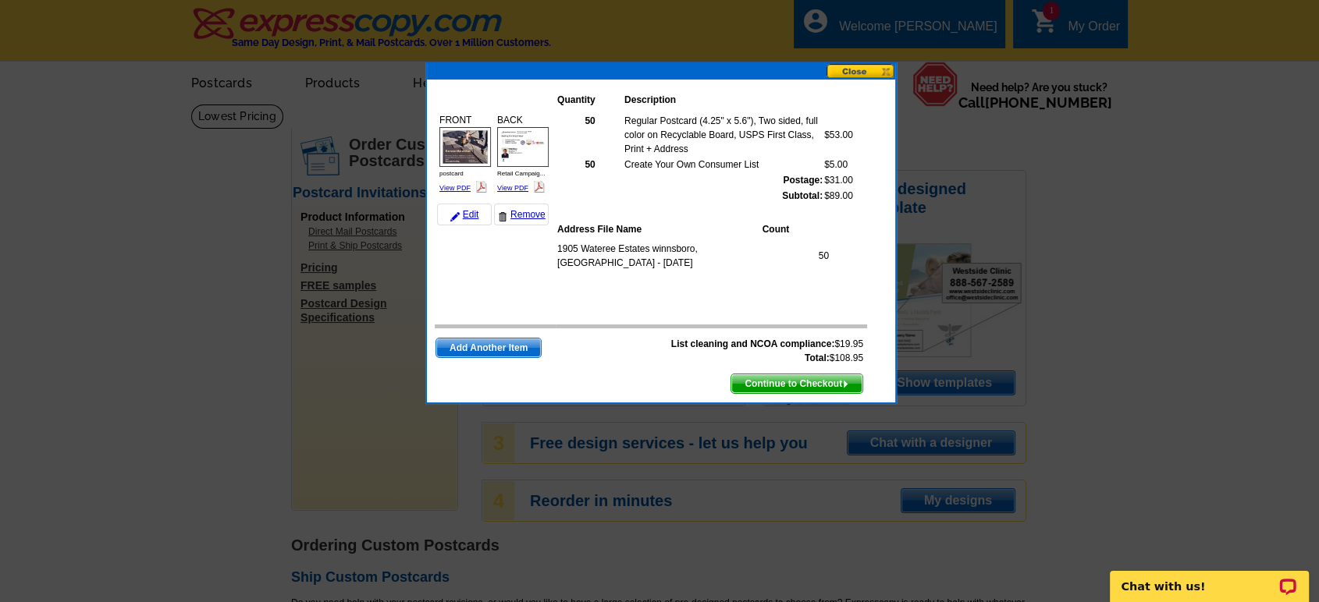
click at [474, 348] on span "Add Another Item" at bounding box center [488, 348] width 105 height 19
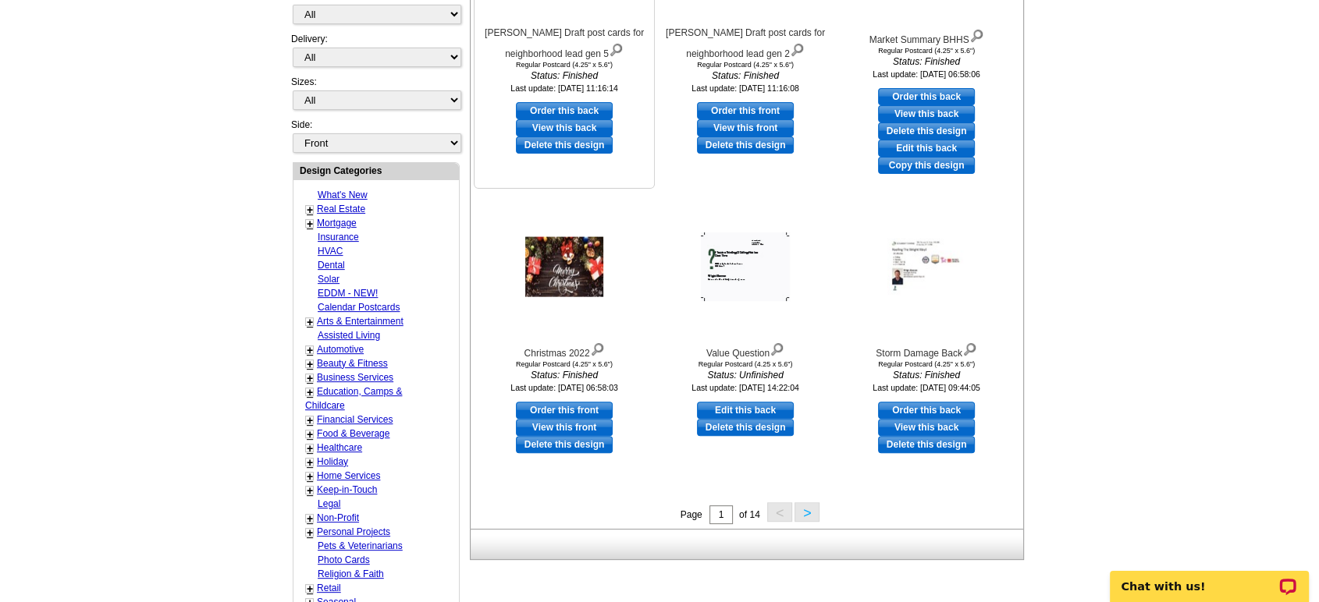
scroll to position [520, 0]
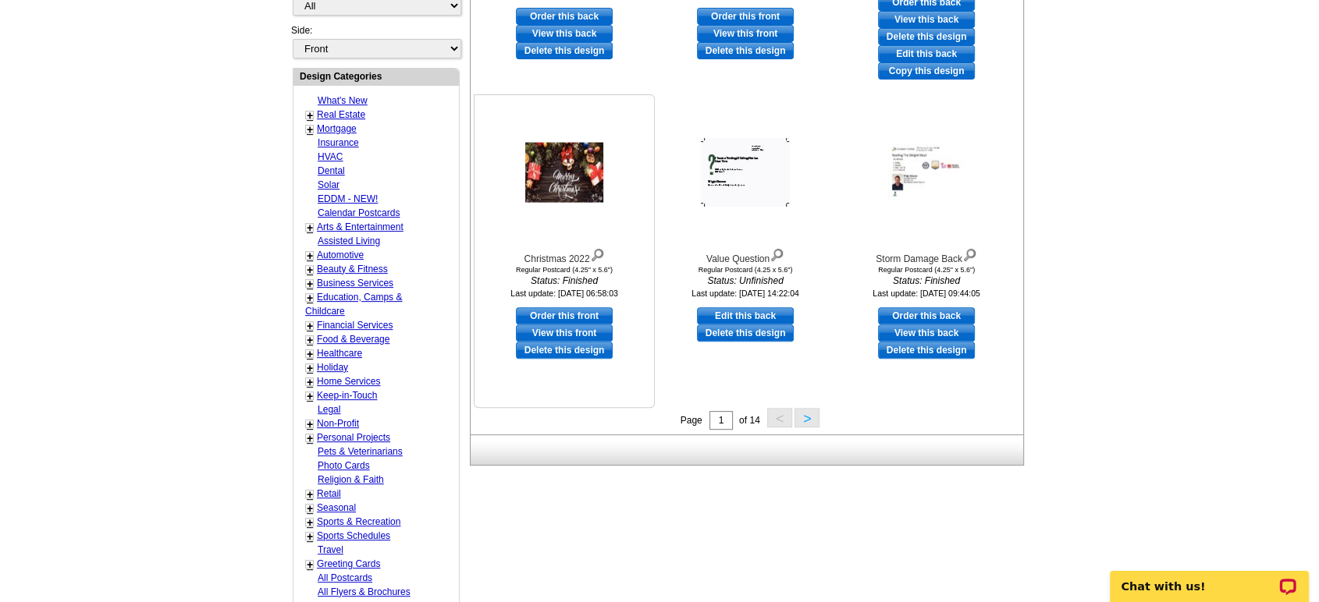
click at [562, 312] on link "Order this front" at bounding box center [564, 315] width 97 height 17
select select "1"
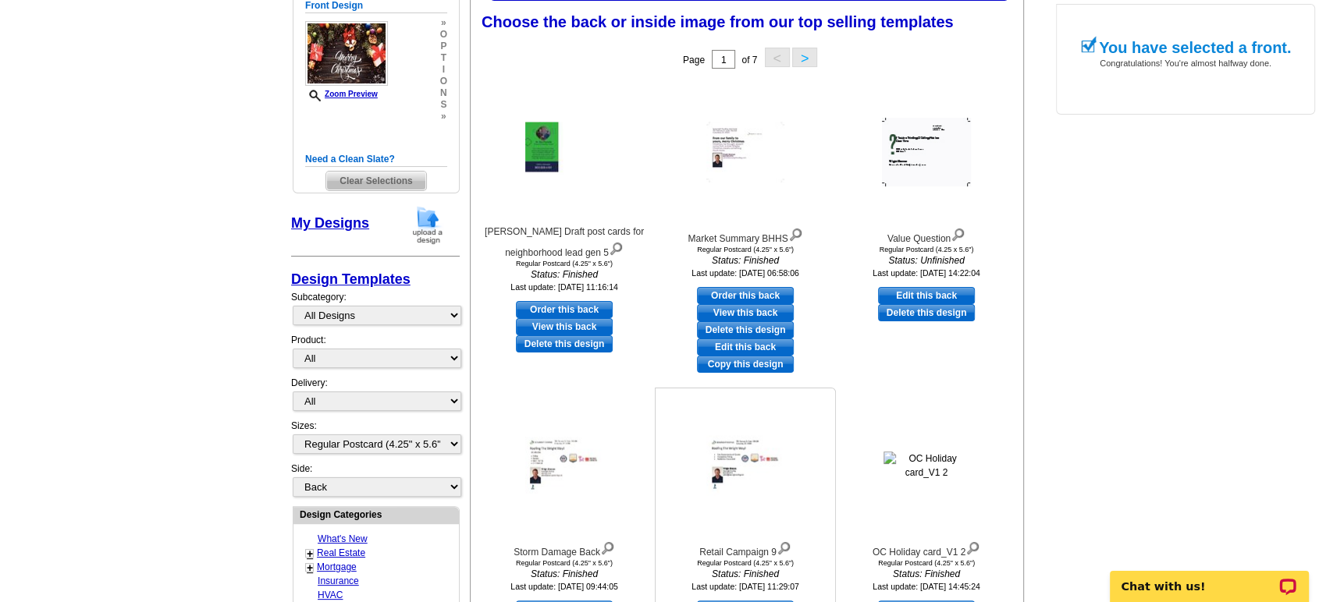
scroll to position [433, 0]
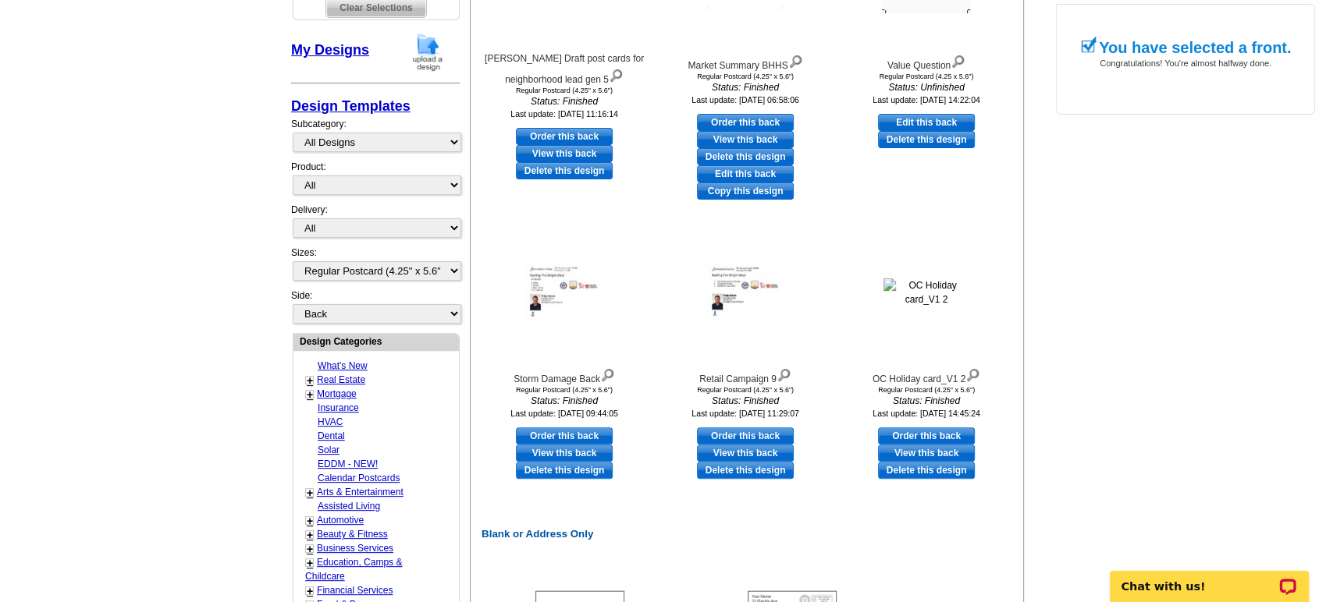
click at [739, 434] on link "Order this back" at bounding box center [745, 436] width 97 height 17
select select "front"
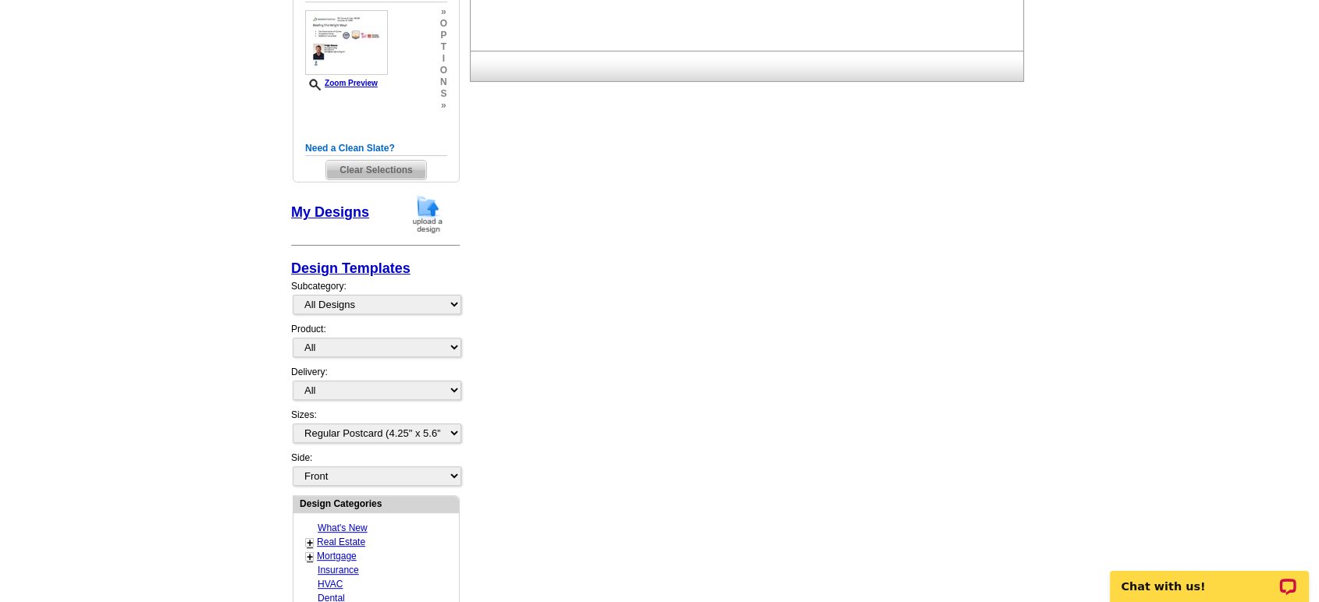
scroll to position [0, 0]
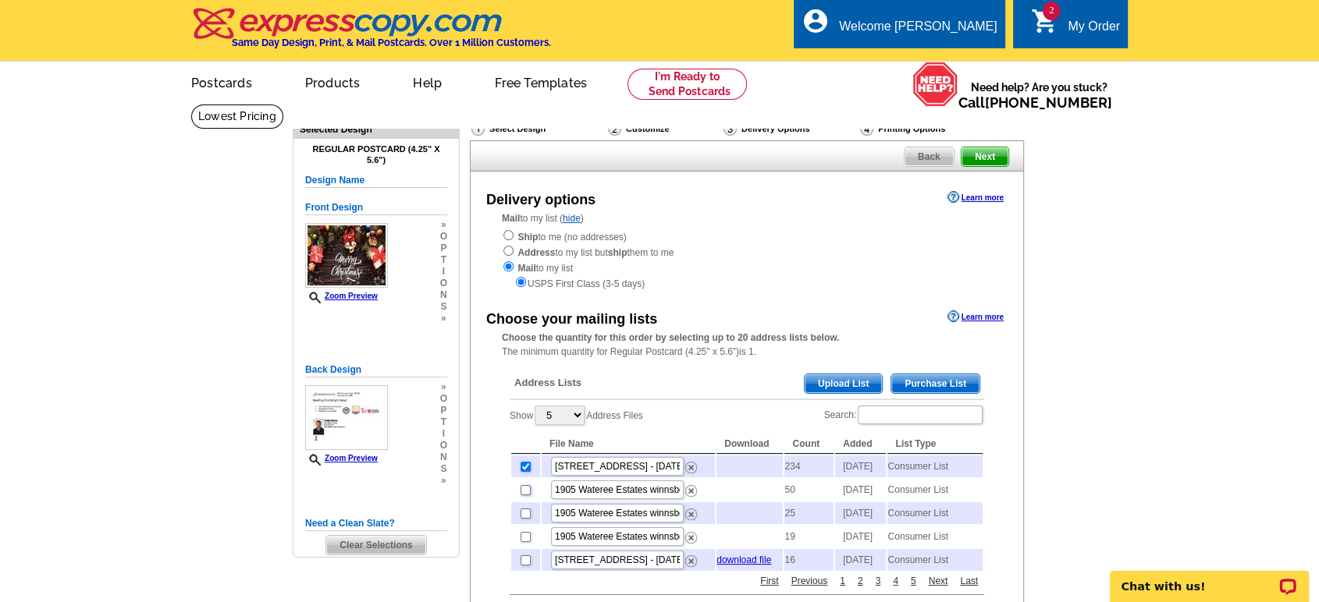
click at [524, 496] on input "checkbox" at bounding box center [526, 490] width 10 height 10
checkbox input "true"
click at [524, 496] on input "checkbox" at bounding box center [526, 490] width 10 height 10
checkbox input "false"
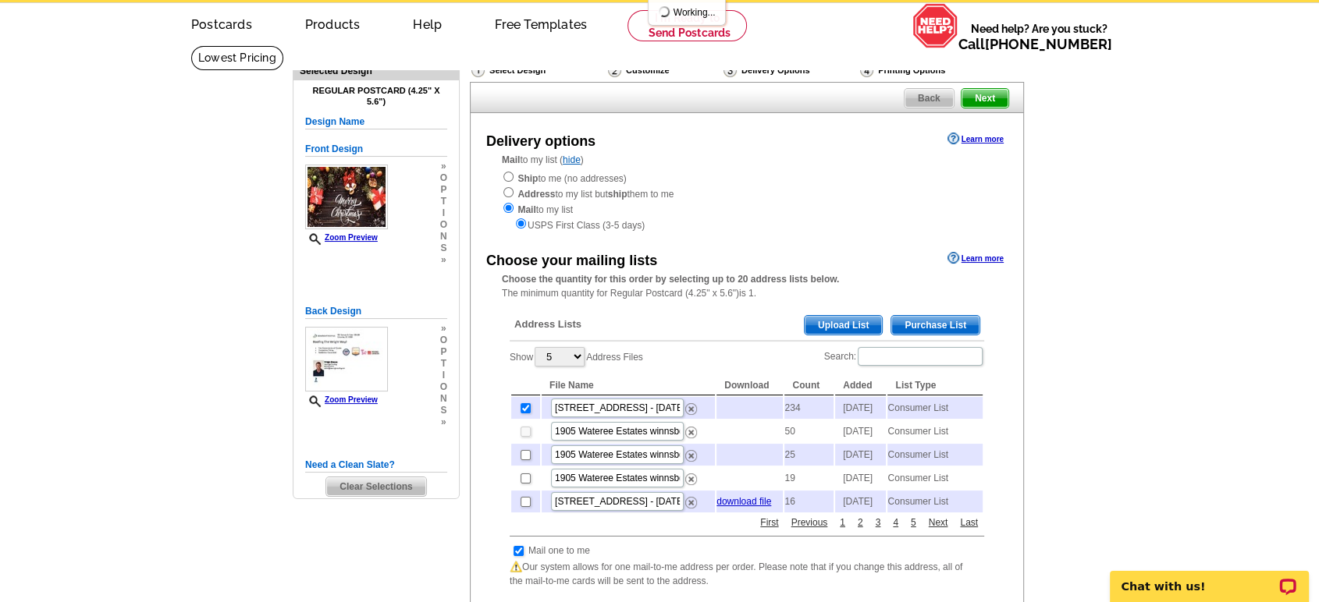
scroll to position [87, 0]
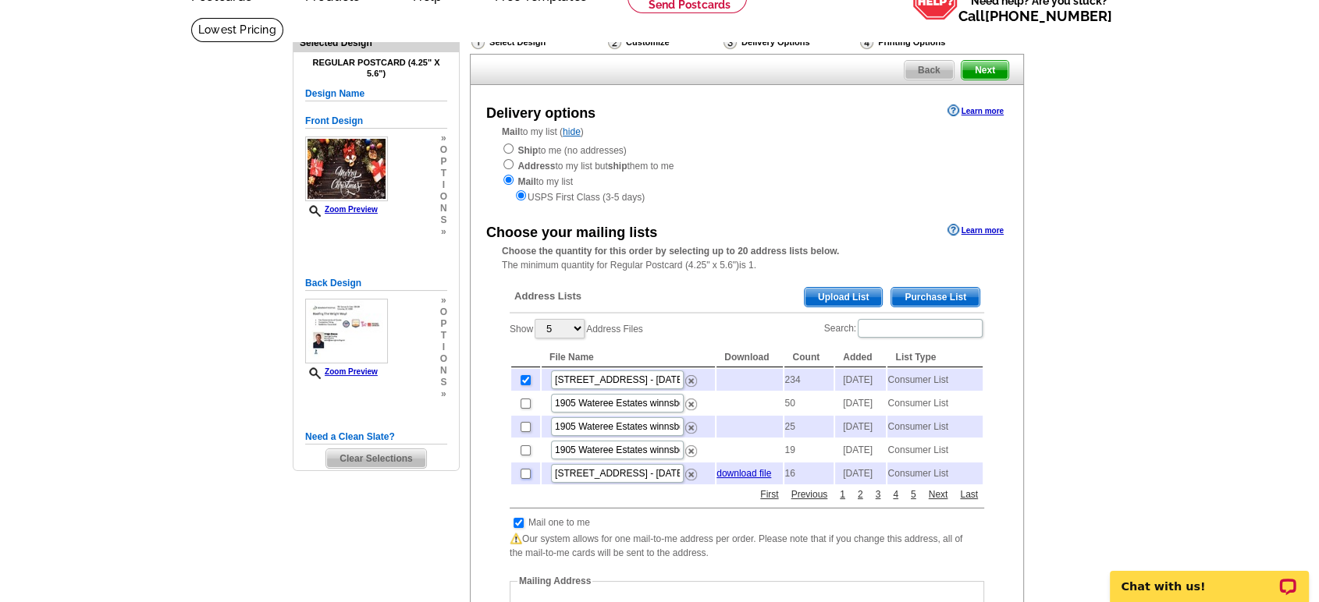
click at [524, 479] on input "checkbox" at bounding box center [526, 474] width 10 height 10
checkbox input "true"
click at [928, 299] on span "Purchase List" at bounding box center [935, 297] width 88 height 19
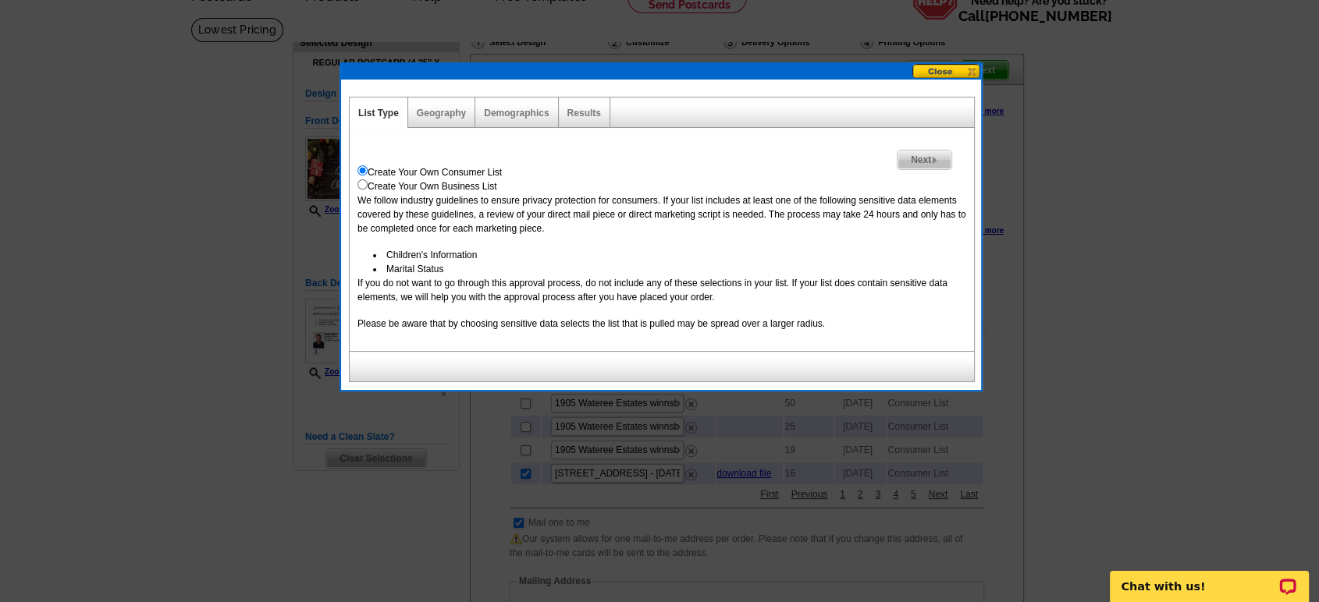
click at [937, 71] on button at bounding box center [946, 71] width 69 height 15
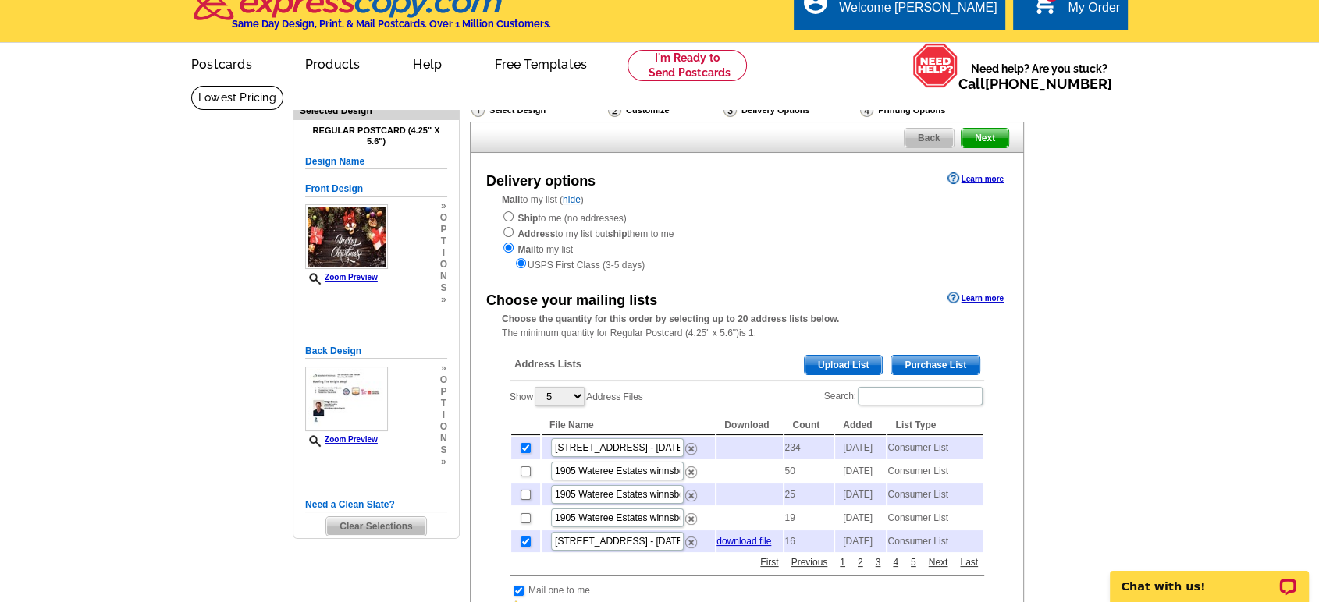
scroll to position [0, 0]
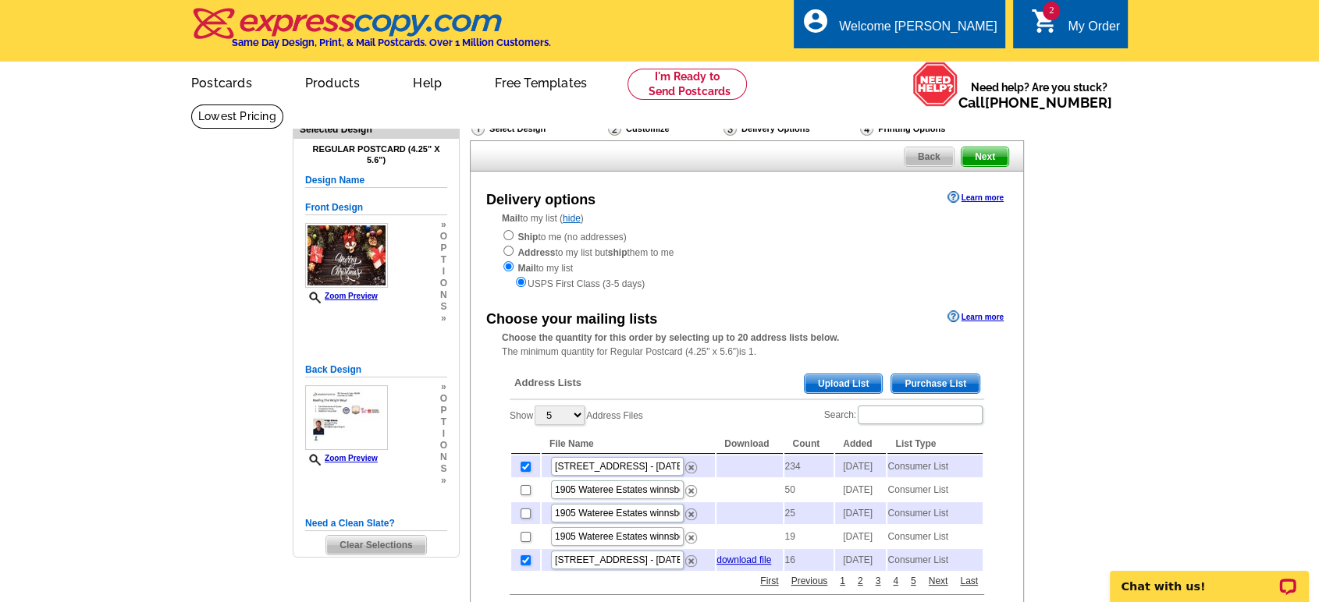
click at [1039, 23] on icon "shopping_cart" at bounding box center [1044, 21] width 28 height 28
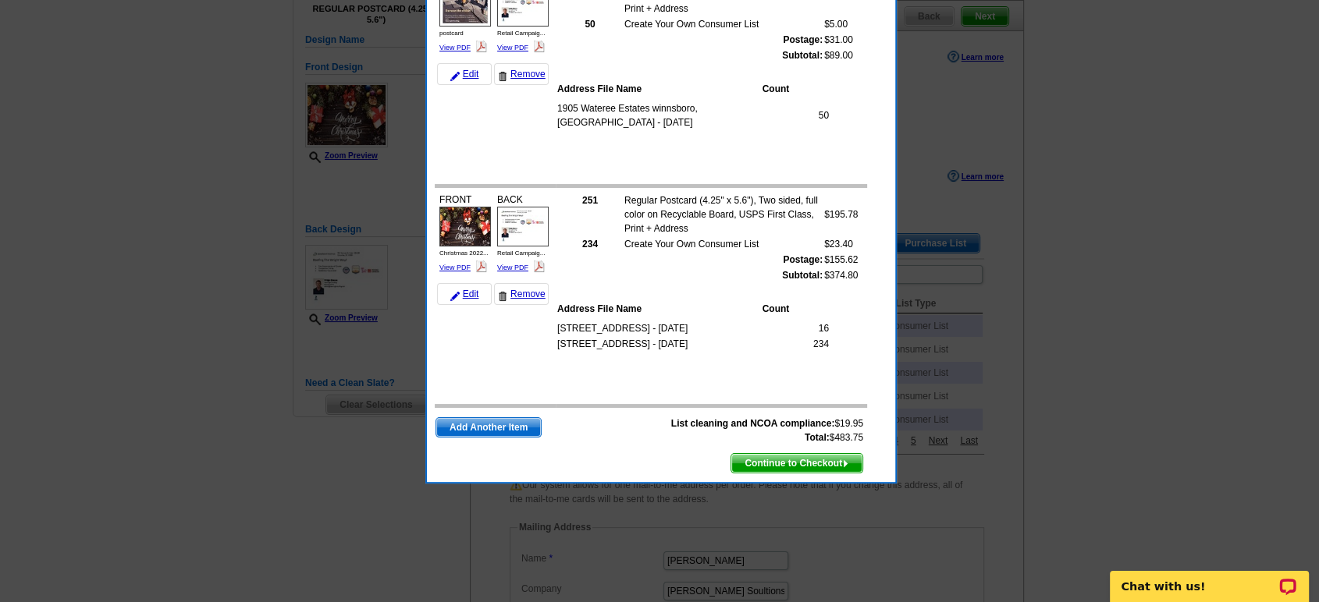
scroll to position [173, 0]
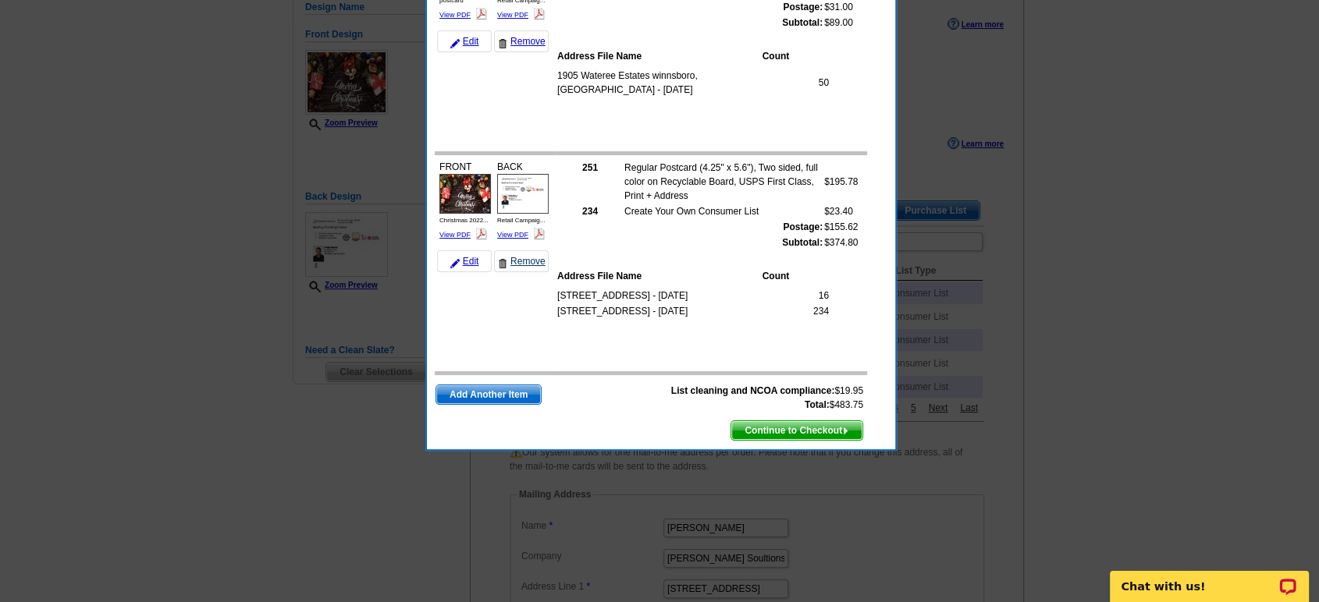
click at [524, 258] on link "Remove" at bounding box center [521, 261] width 55 height 22
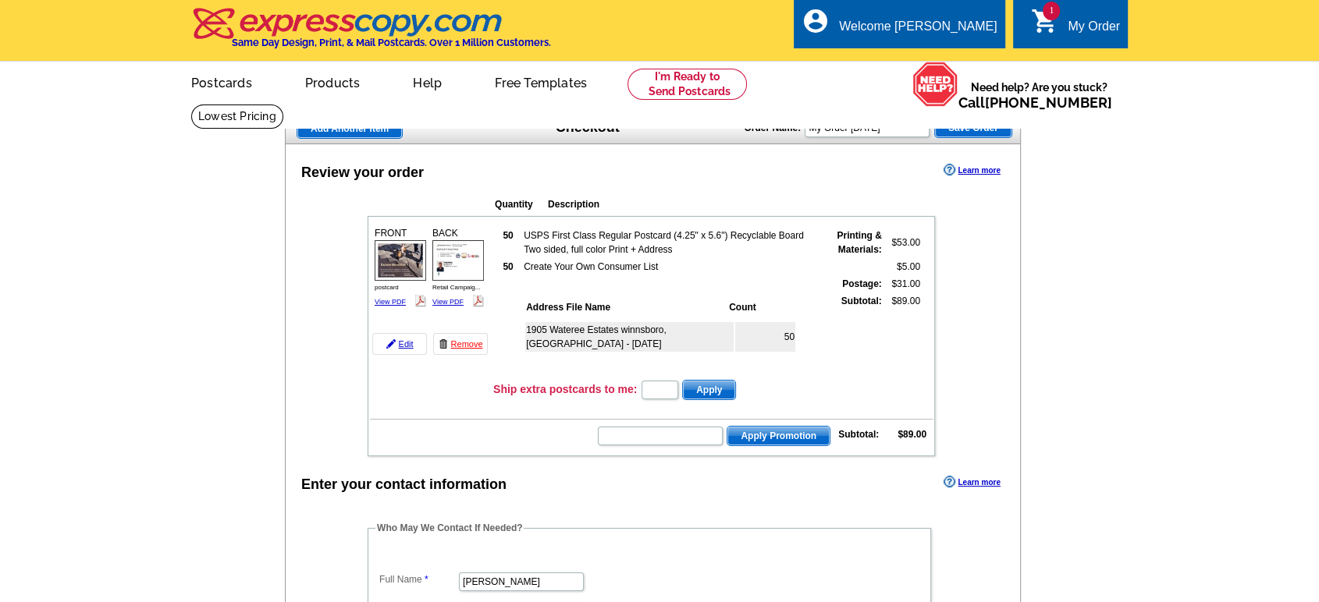
click at [457, 341] on link "Remove" at bounding box center [460, 344] width 55 height 22
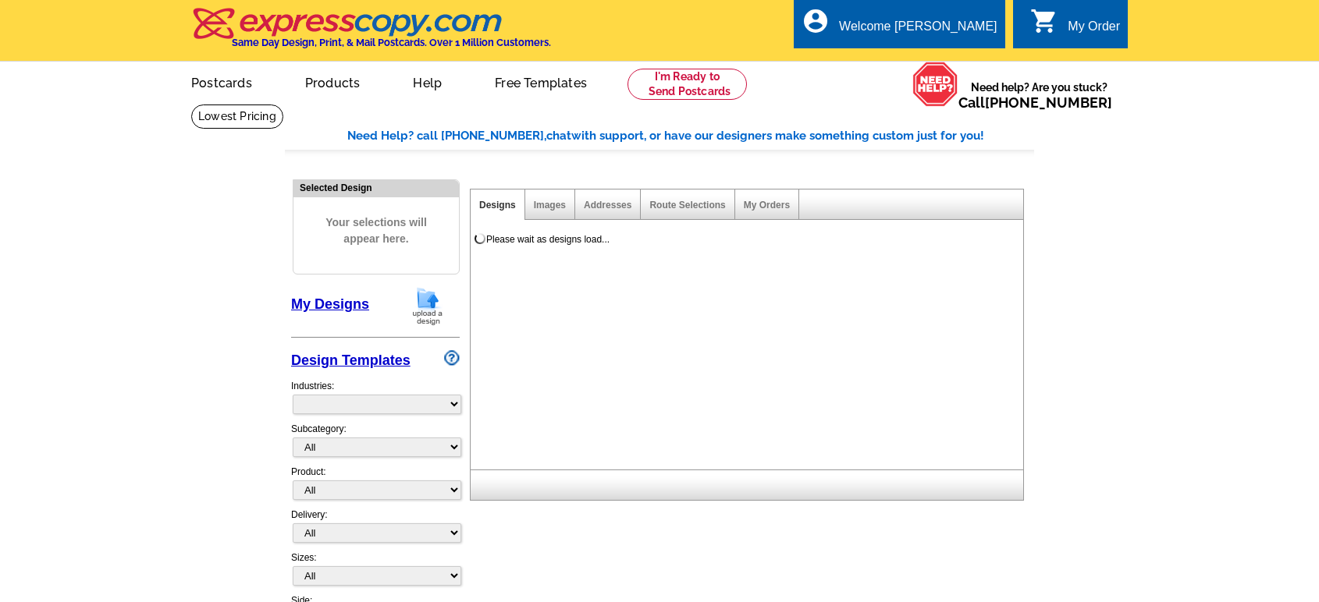
select select "785"
